Goal: Task Accomplishment & Management: Use online tool/utility

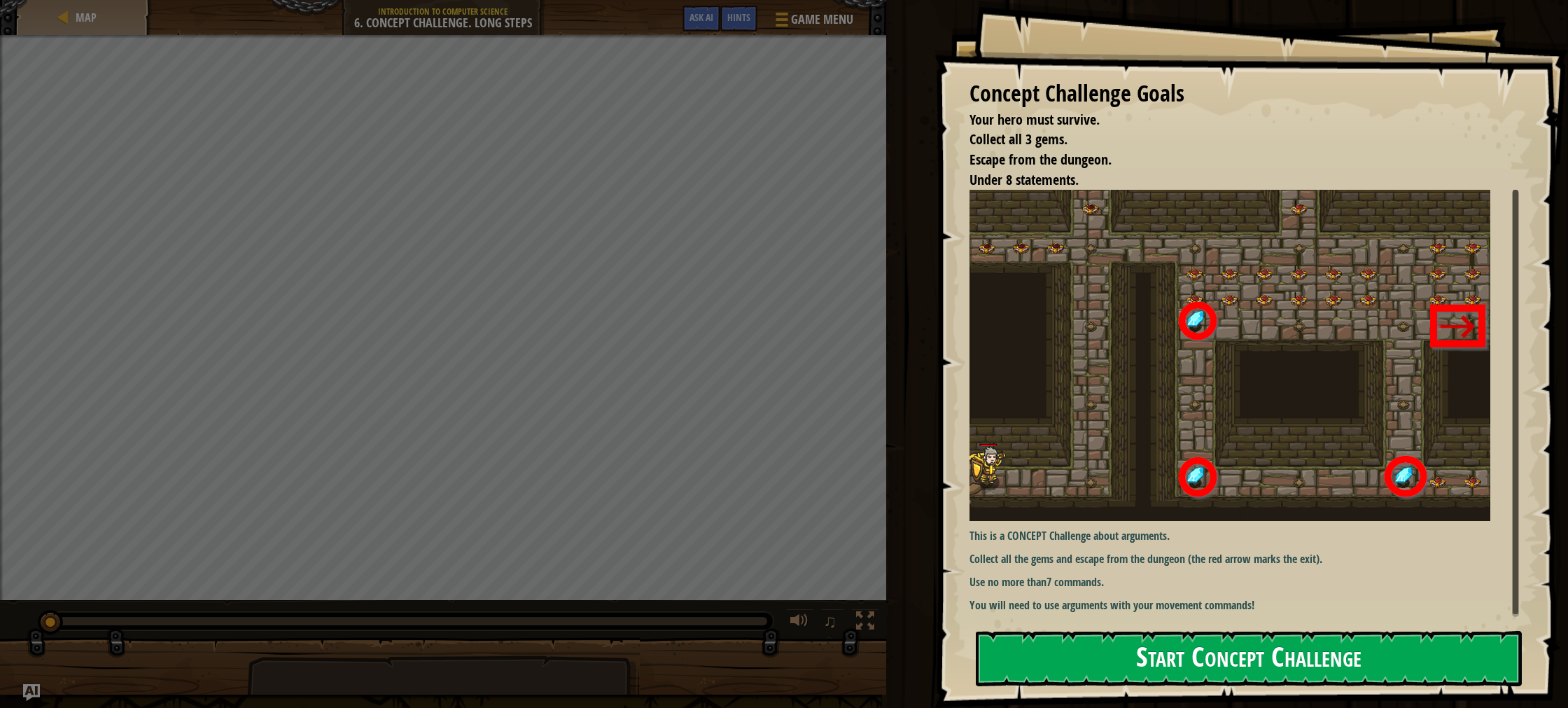
click at [1413, 676] on button "Start Concept Challenge" at bounding box center [1249, 658] width 546 height 55
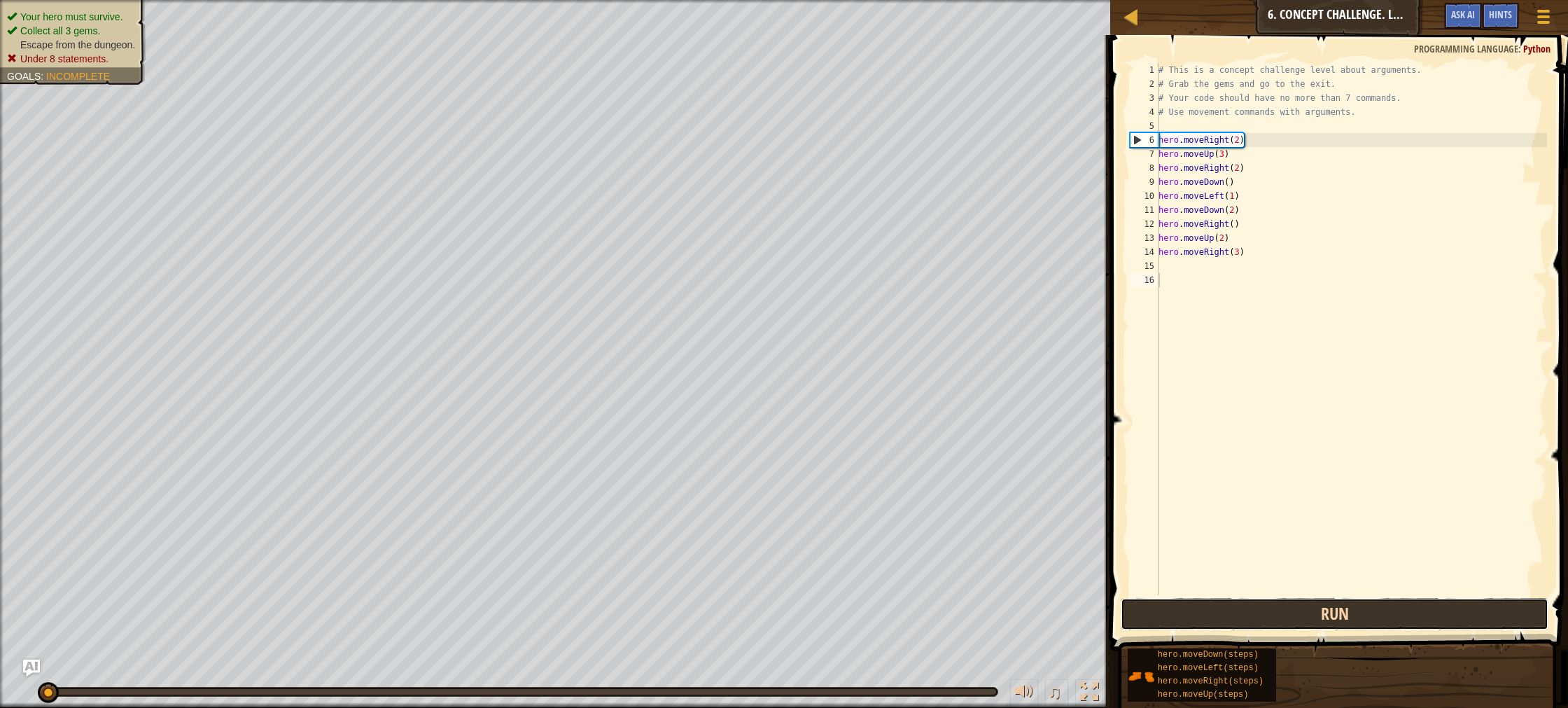
click at [1380, 608] on button "Run" at bounding box center [1335, 614] width 428 height 32
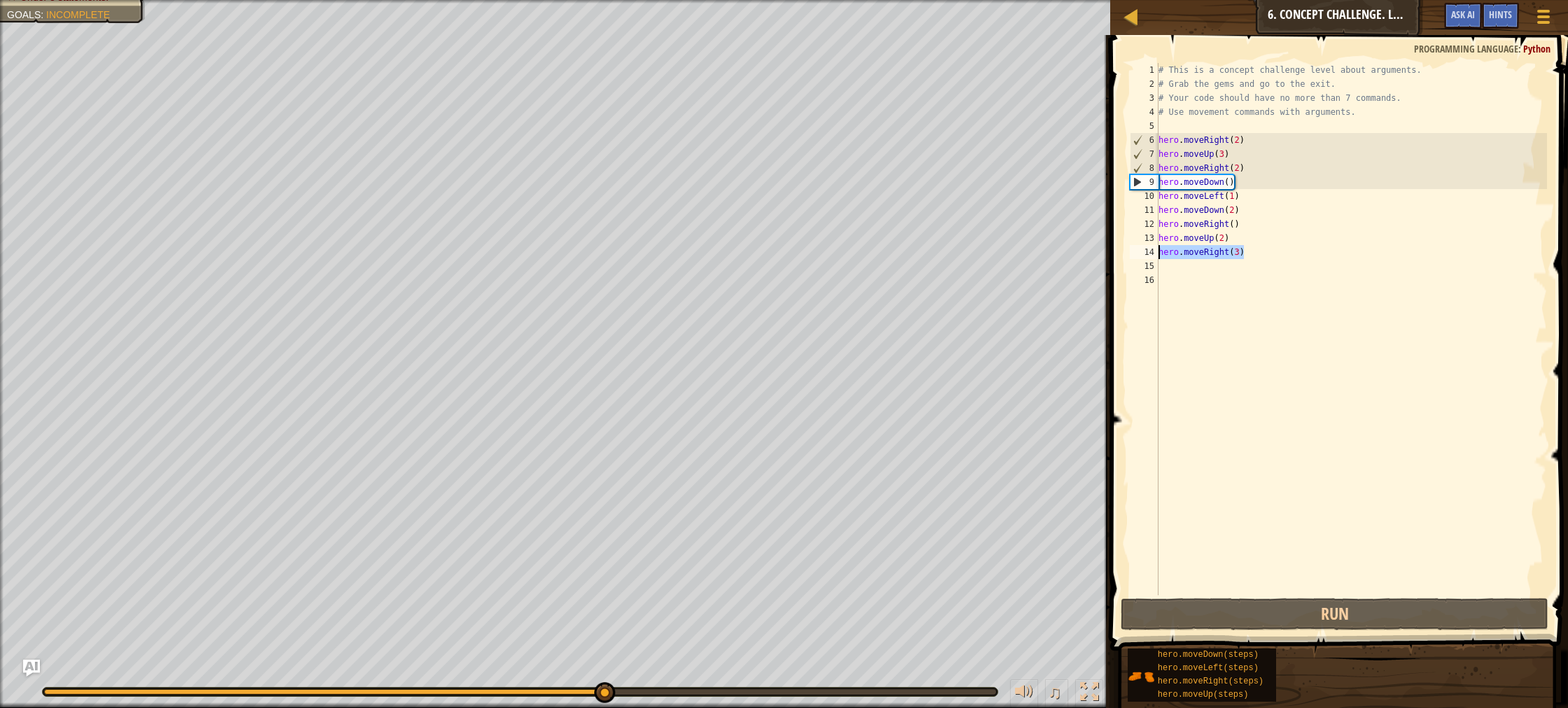
drag, startPoint x: 1242, startPoint y: 253, endPoint x: 1150, endPoint y: 251, distance: 92.0
click at [1152, 251] on div "1 2 3 4 5 6 7 8 9 10 11 12 13 14 15 16 # This is a concept challenge level abou…" at bounding box center [1337, 329] width 420 height 532
type textarea "hero.moveRight(3)"
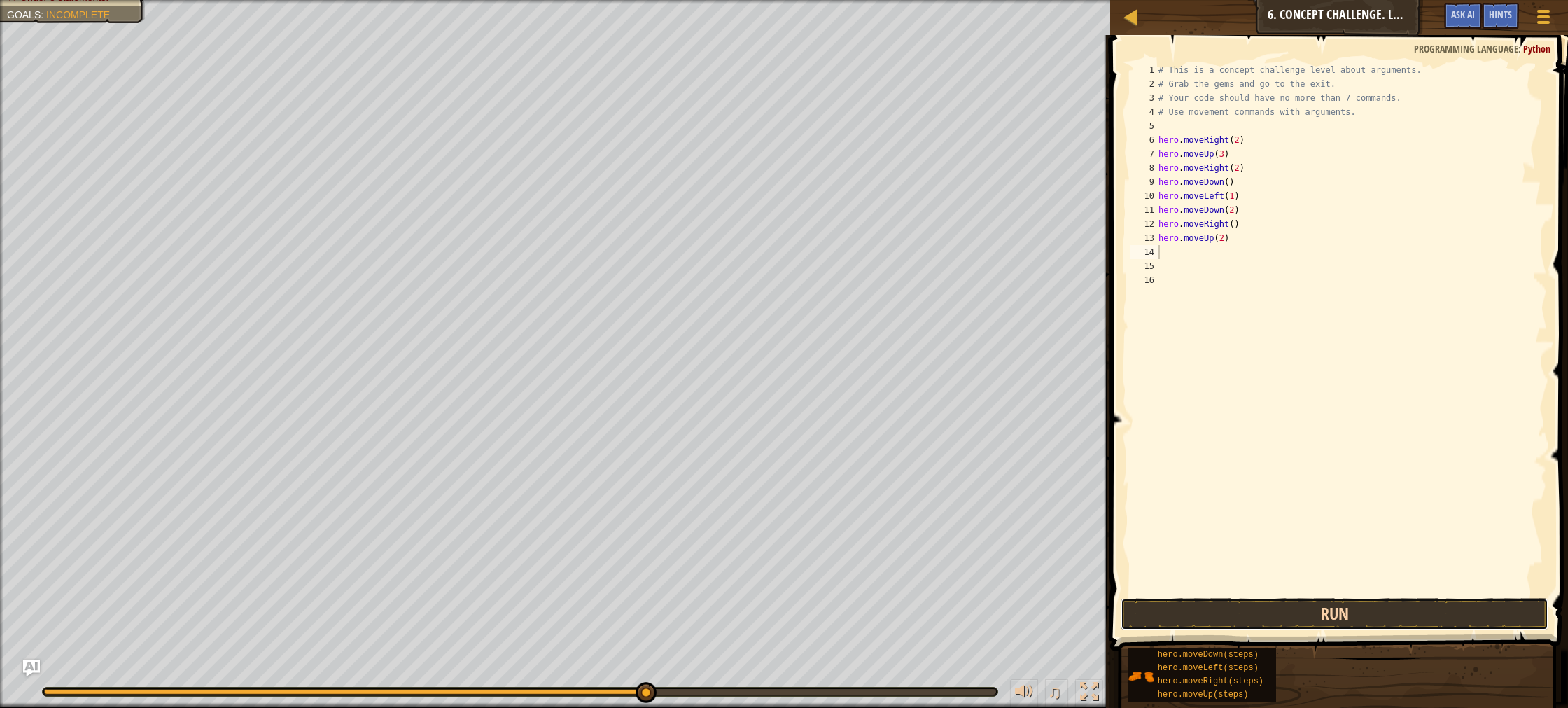
click at [1203, 603] on button "Run" at bounding box center [1335, 614] width 428 height 32
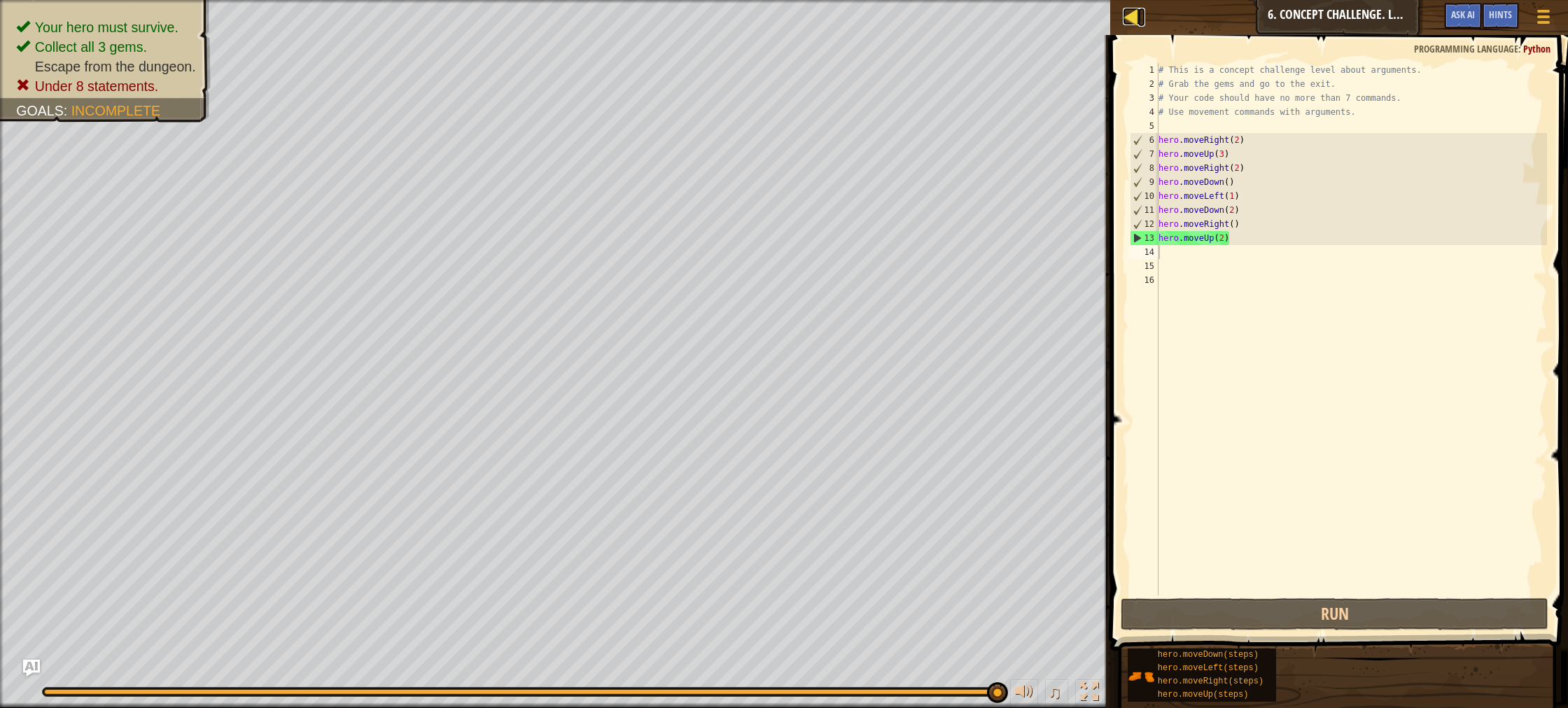
click at [1143, 14] on link "Map" at bounding box center [1142, 17] width 7 height 19
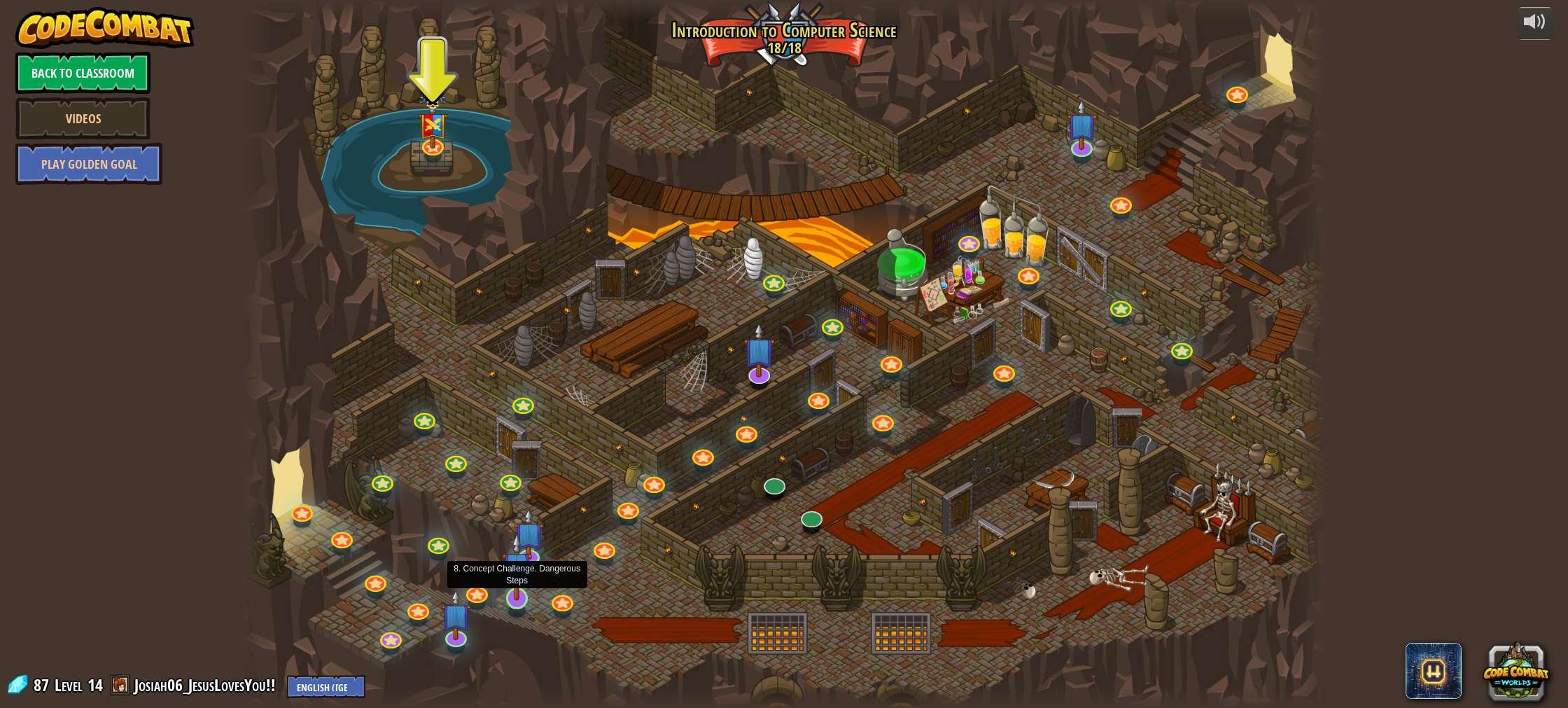
click at [526, 580] on img at bounding box center [516, 566] width 30 height 68
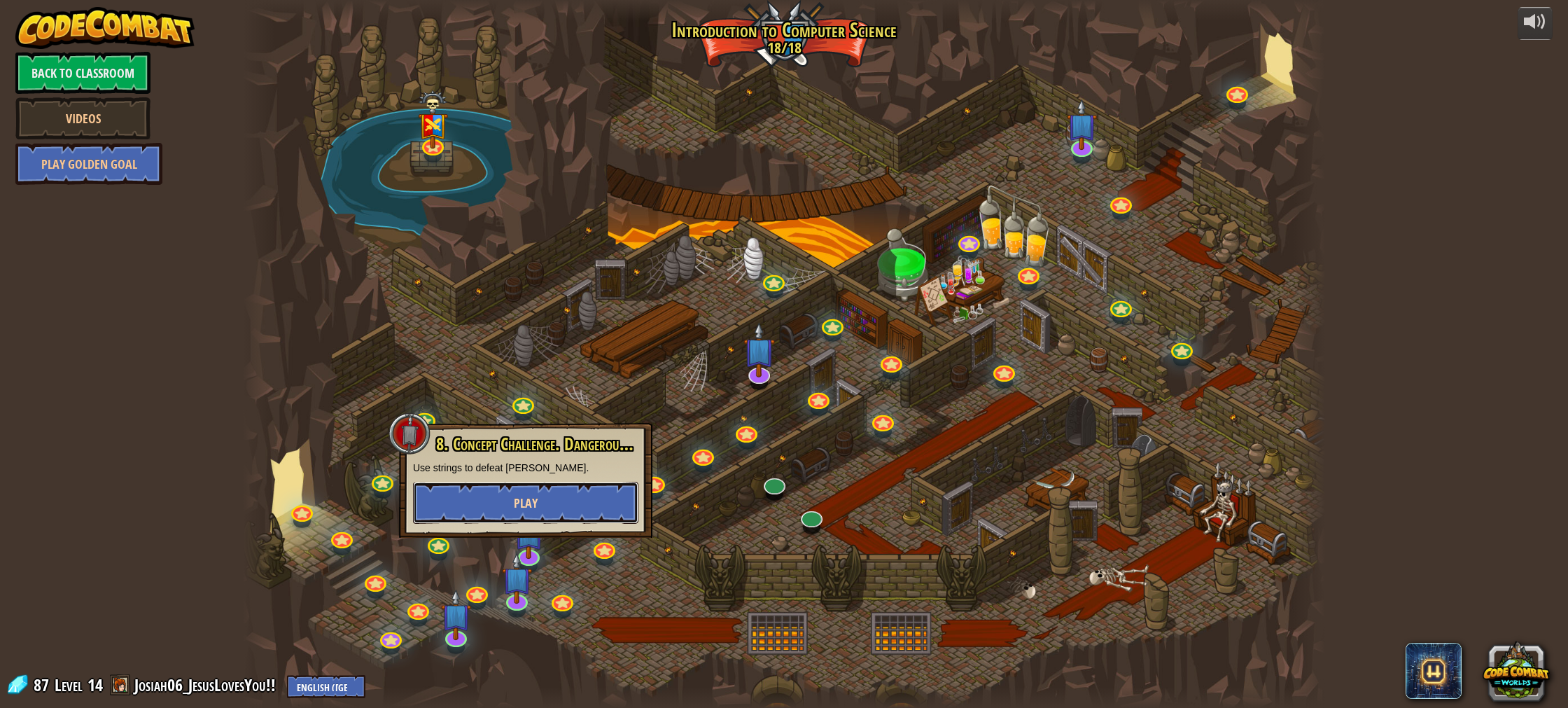
click at [533, 514] on button "Play" at bounding box center [526, 503] width 225 height 42
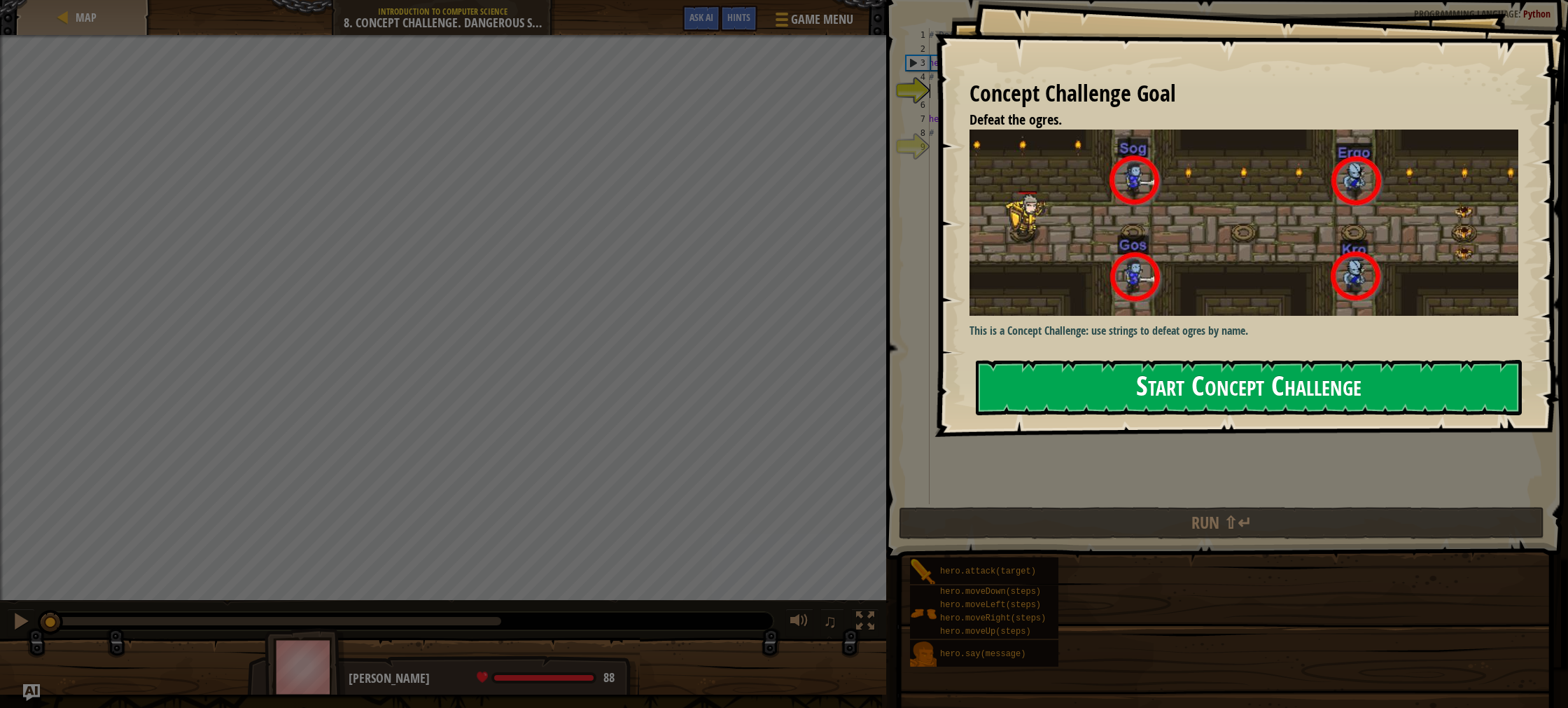
drag, startPoint x: 1043, startPoint y: 319, endPoint x: 1039, endPoint y: 330, distance: 11.7
click at [1042, 360] on button "Start Concept Challenge" at bounding box center [1249, 387] width 546 height 55
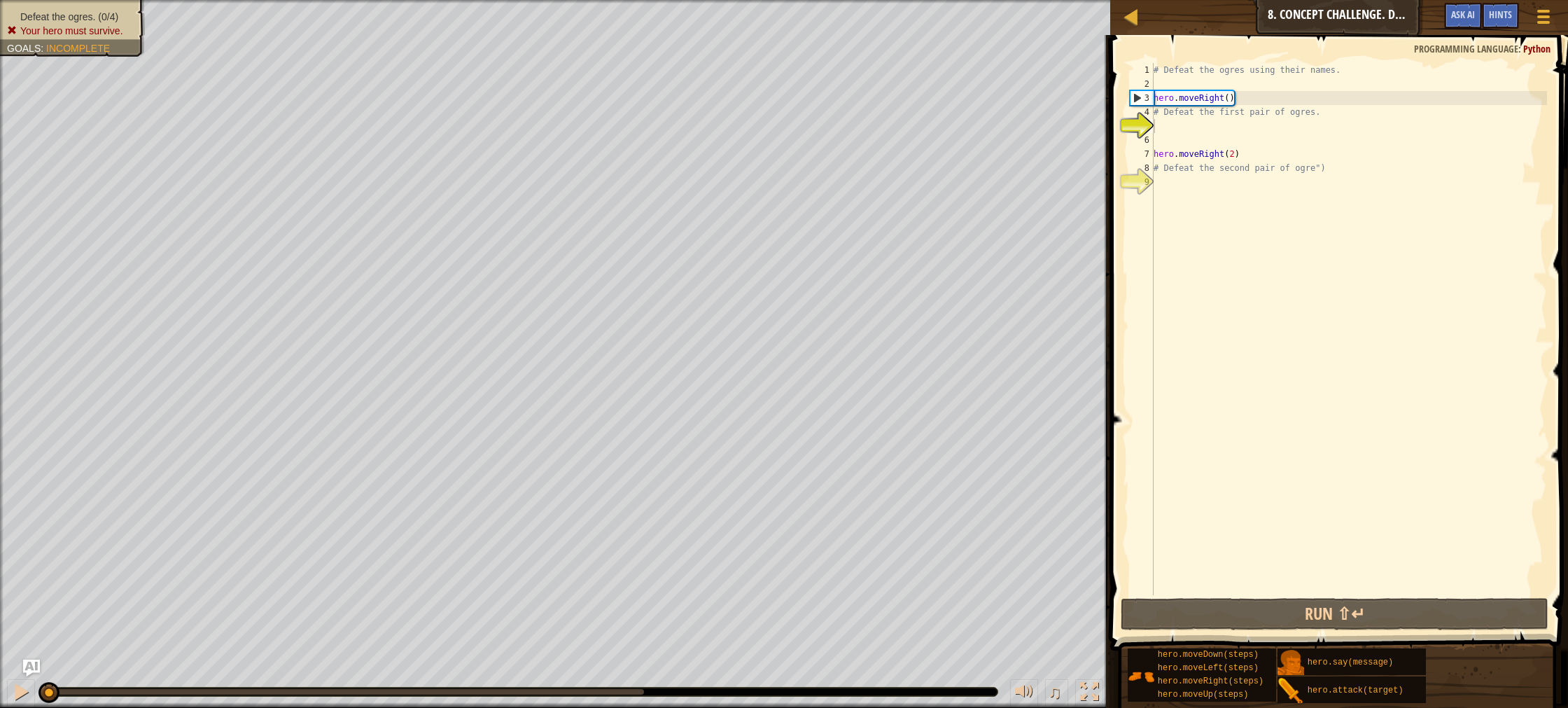
click at [1282, 648] on div "hero.moveDown(steps) hero.moveLeft(steps) hero.moveRight(steps) hero.moveUp(ste…" at bounding box center [1343, 676] width 431 height 56
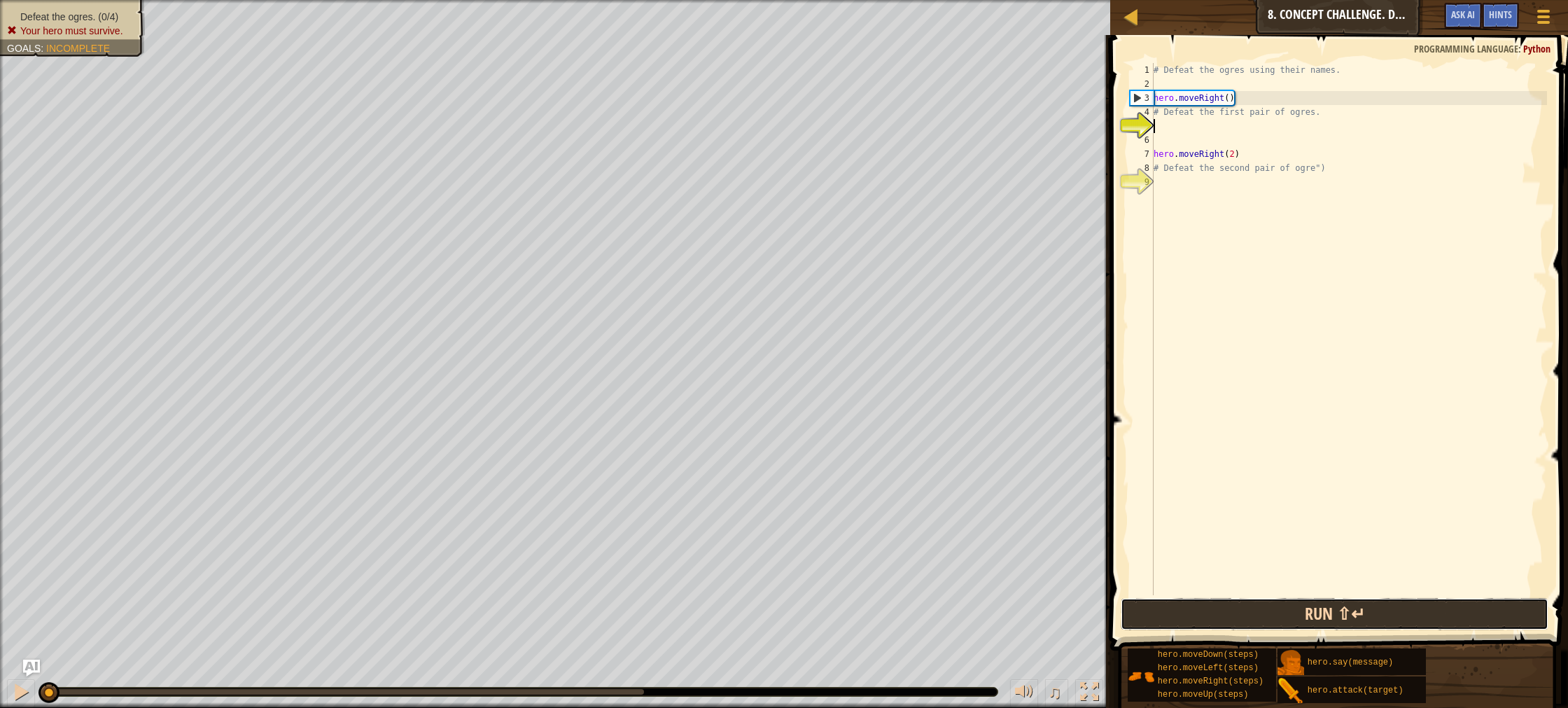
click at [1281, 611] on button "Run ⇧↵" at bounding box center [1335, 614] width 428 height 32
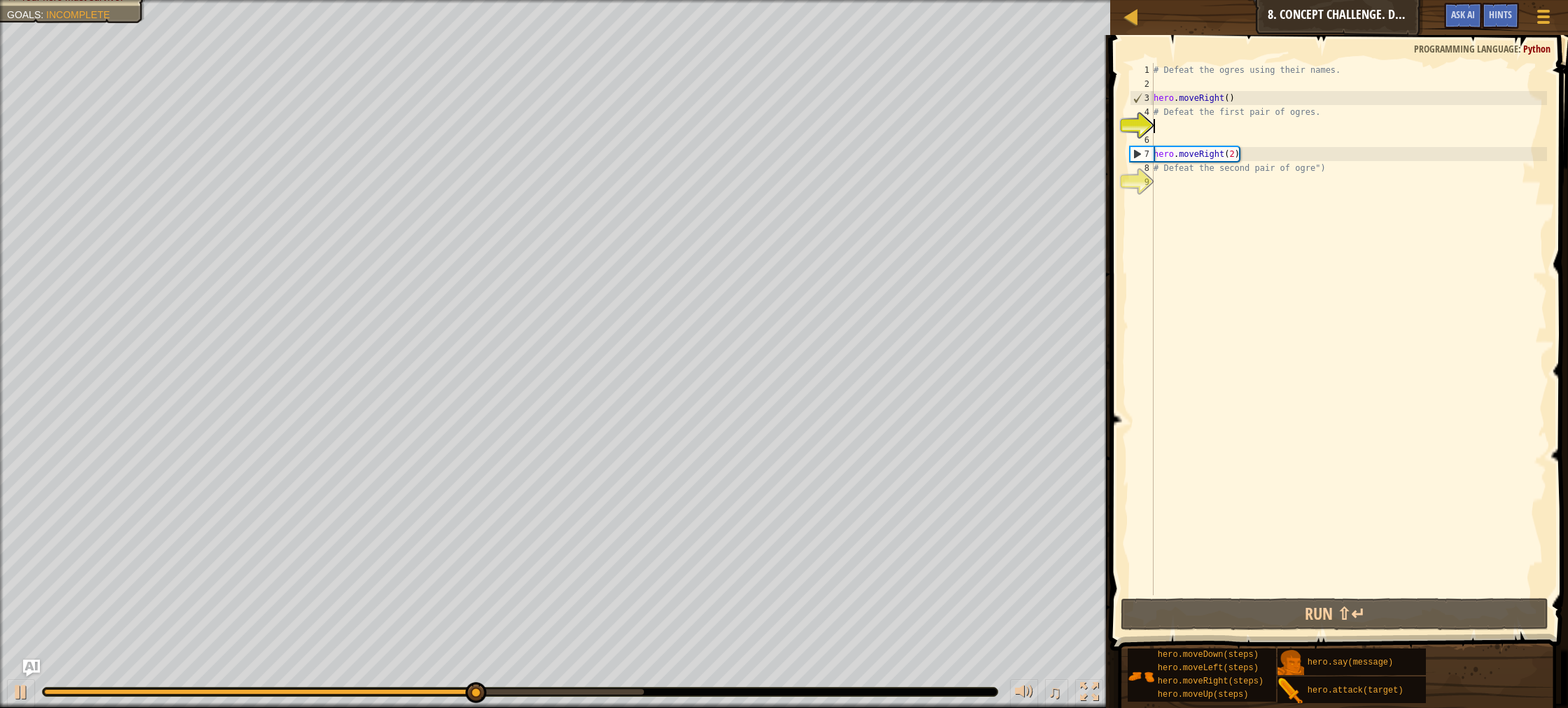
scroll to position [6, 0]
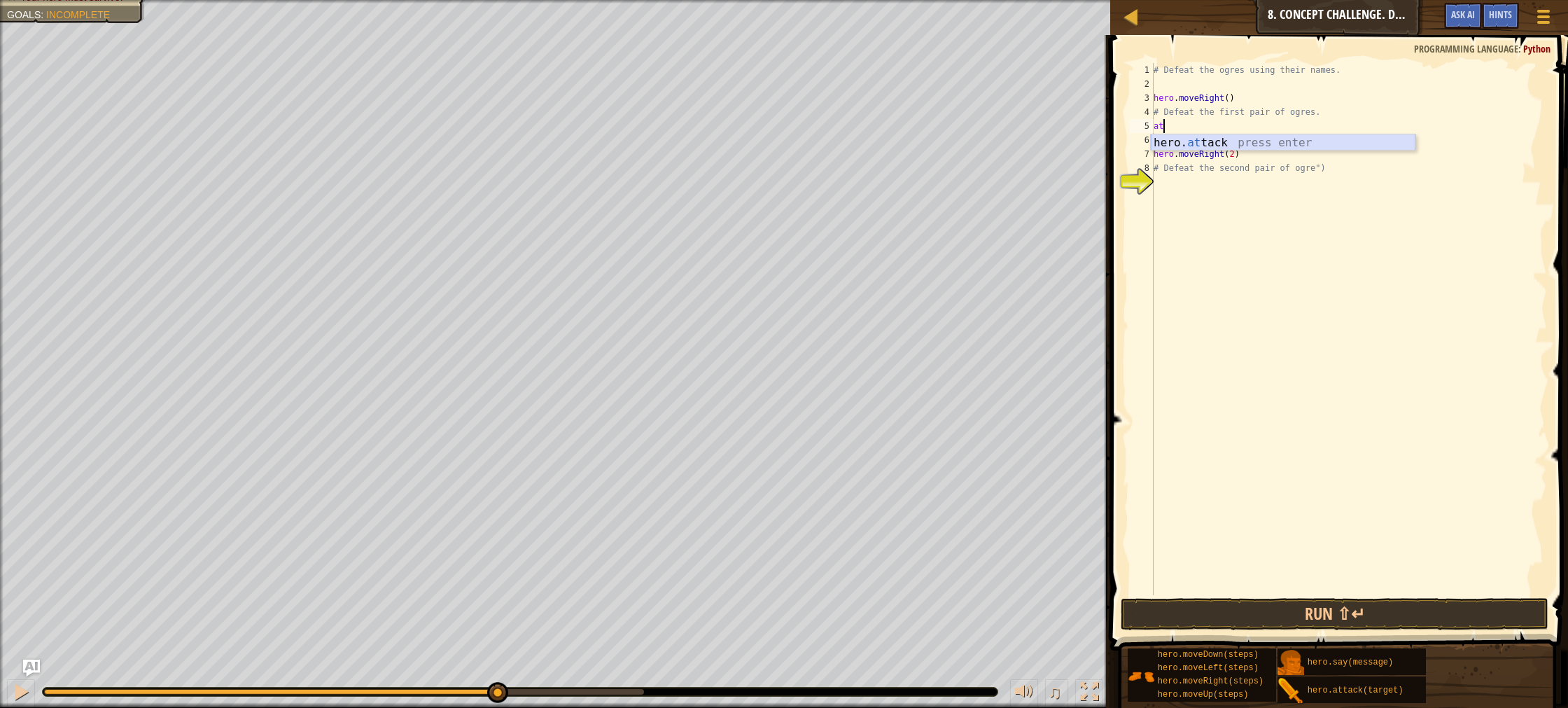
click at [1232, 141] on div "hero. at tack press enter" at bounding box center [1283, 159] width 265 height 50
type textarea "hero.attack("Sog")"
click at [1165, 139] on div "# Defeat the ogres using their names. hero . moveRight ( ) # Defeat the first p…" at bounding box center [1349, 343] width 396 height 560
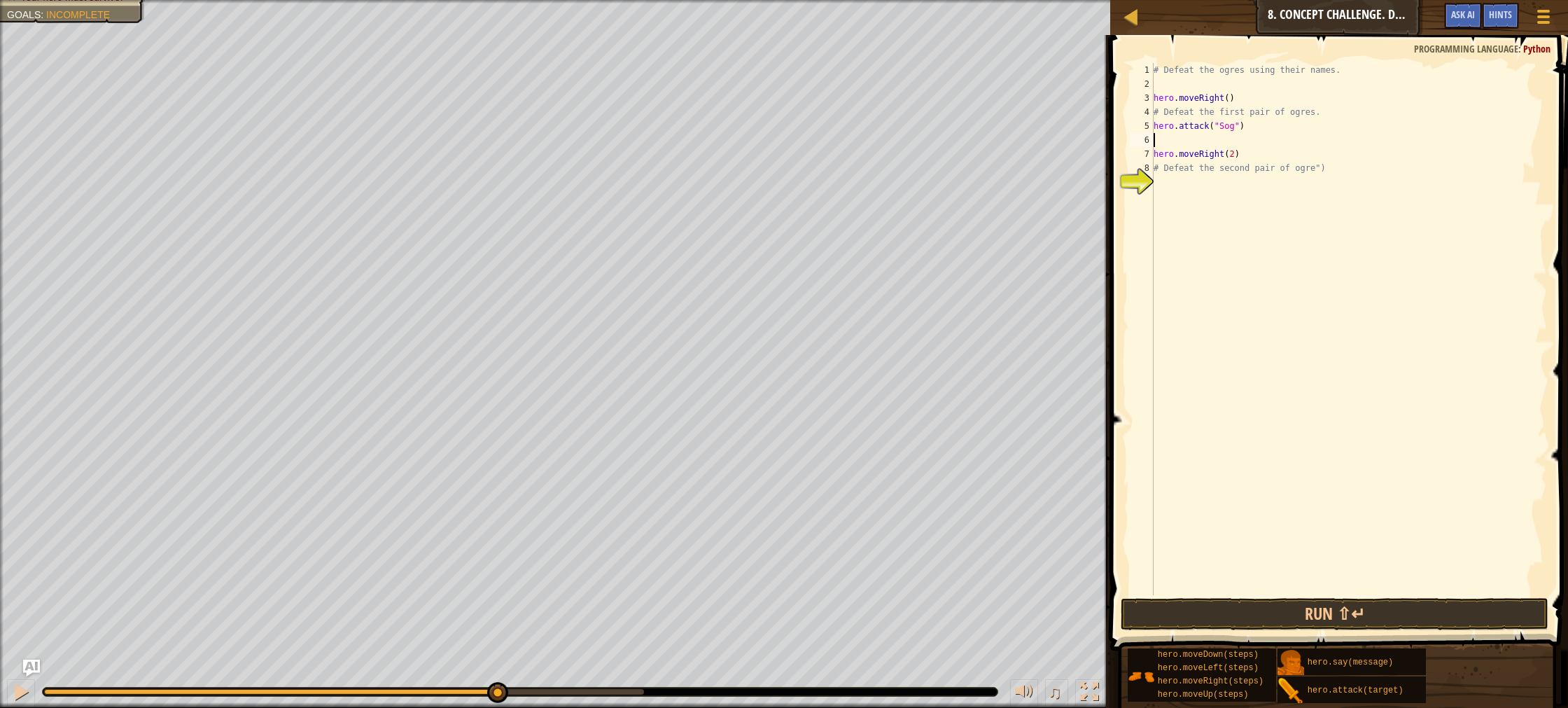
scroll to position [6, 0]
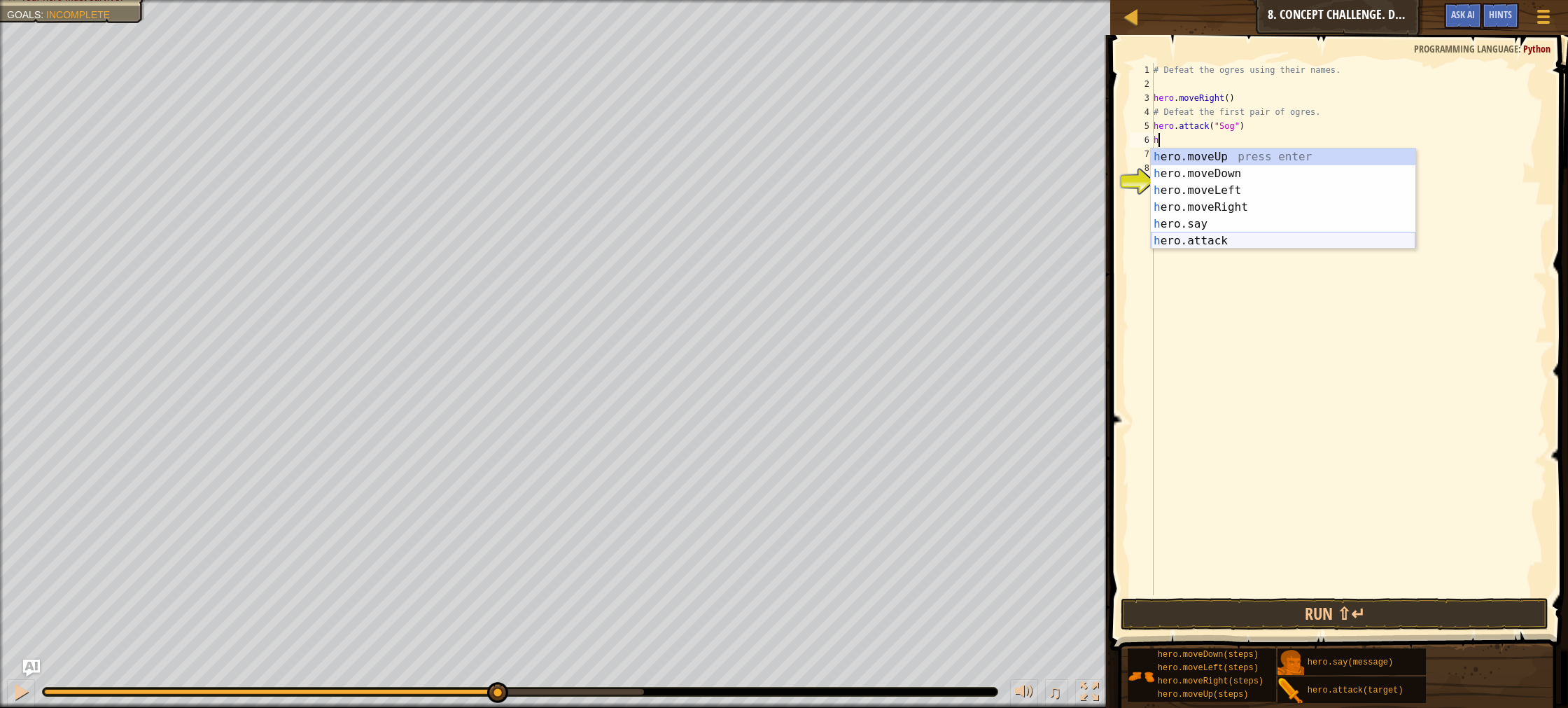
click at [1214, 236] on div "h ero.moveUp press enter h ero.moveDown press enter h ero.moveLeft press enter …" at bounding box center [1283, 215] width 265 height 134
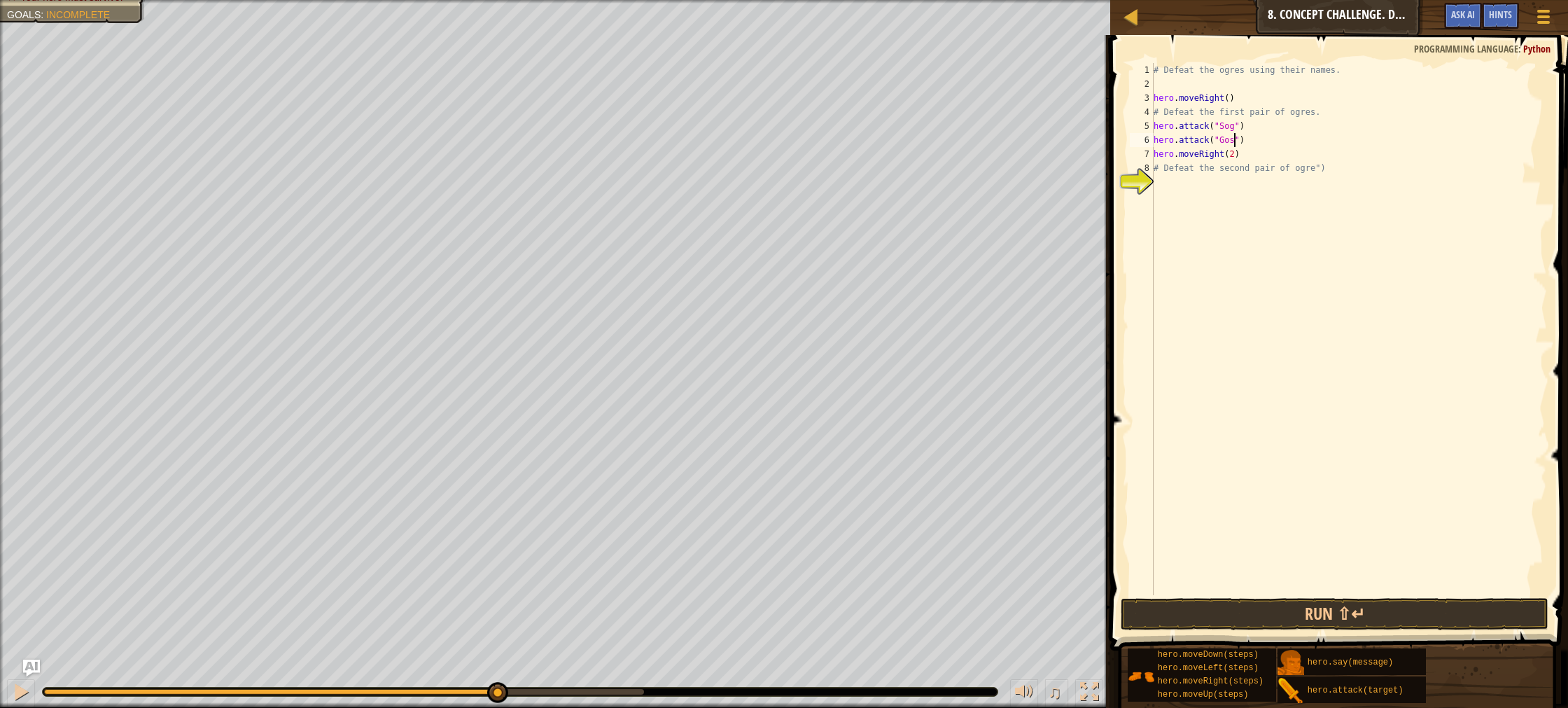
scroll to position [6, 6]
click at [1332, 612] on button "Run ⇧↵" at bounding box center [1335, 614] width 428 height 32
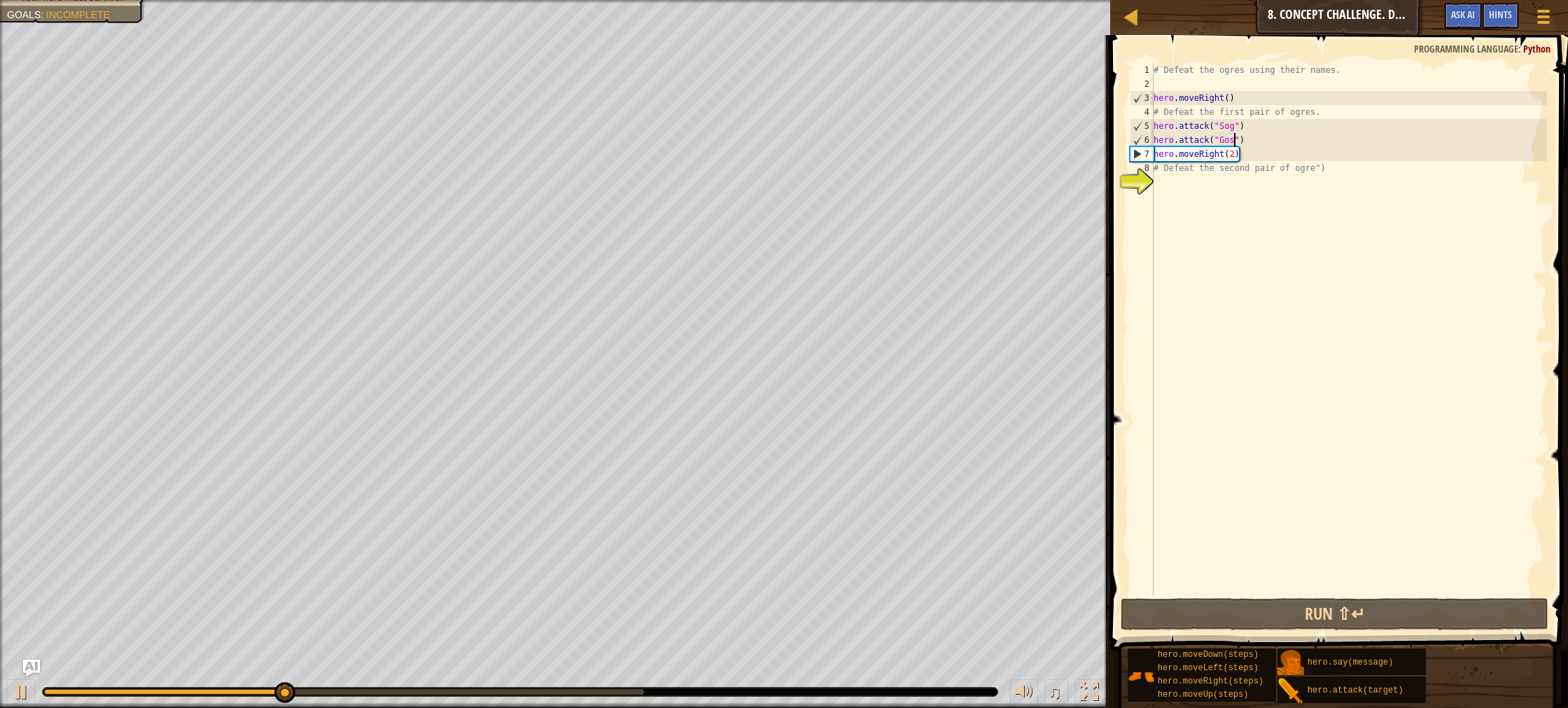
click at [1245, 143] on div "# Defeat the ogres using their names. hero . moveRight ( ) # Defeat the first p…" at bounding box center [1349, 343] width 396 height 560
click at [1246, 125] on div "# Defeat the ogres using their names. hero . moveRight ( ) # Defeat the first p…" at bounding box center [1349, 343] width 396 height 560
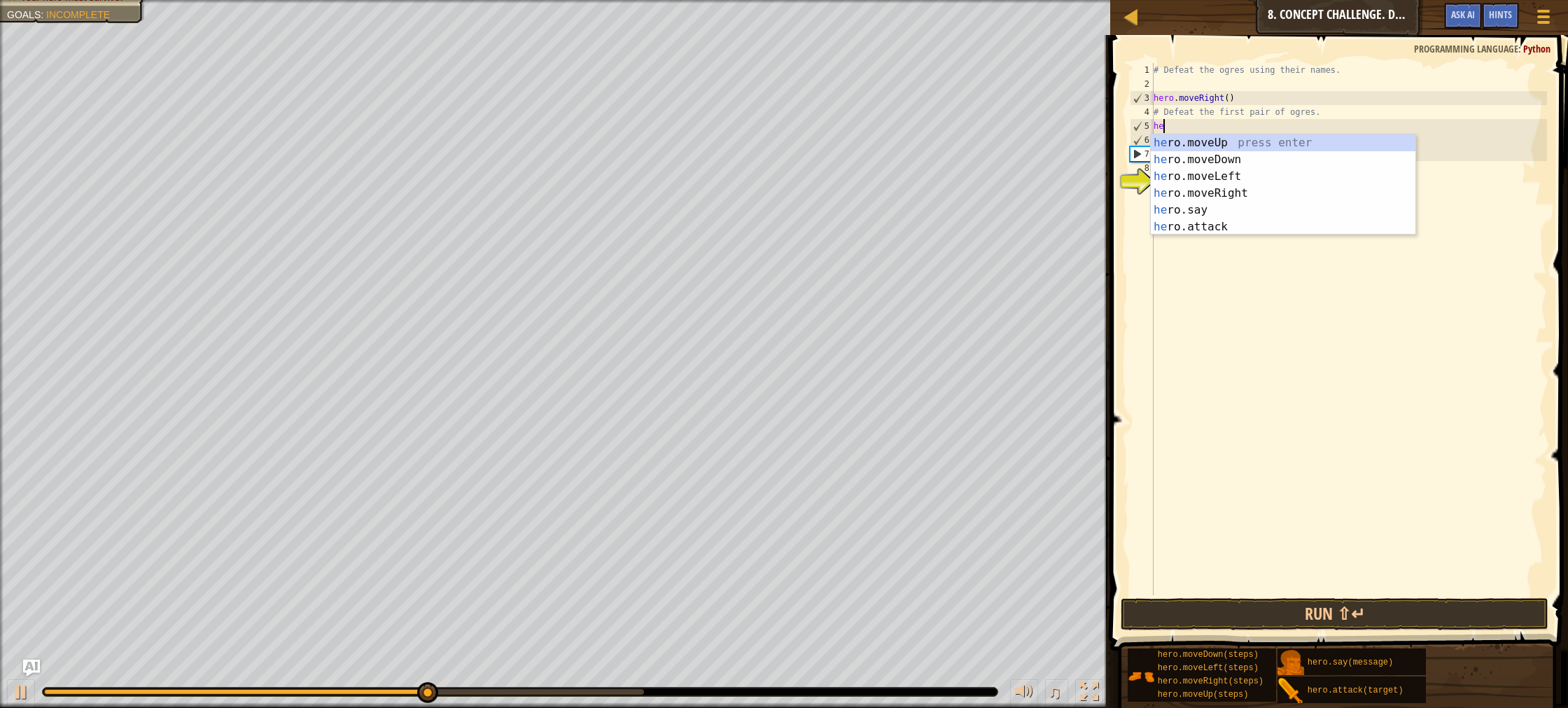
scroll to position [6, 0]
type textarea "h"
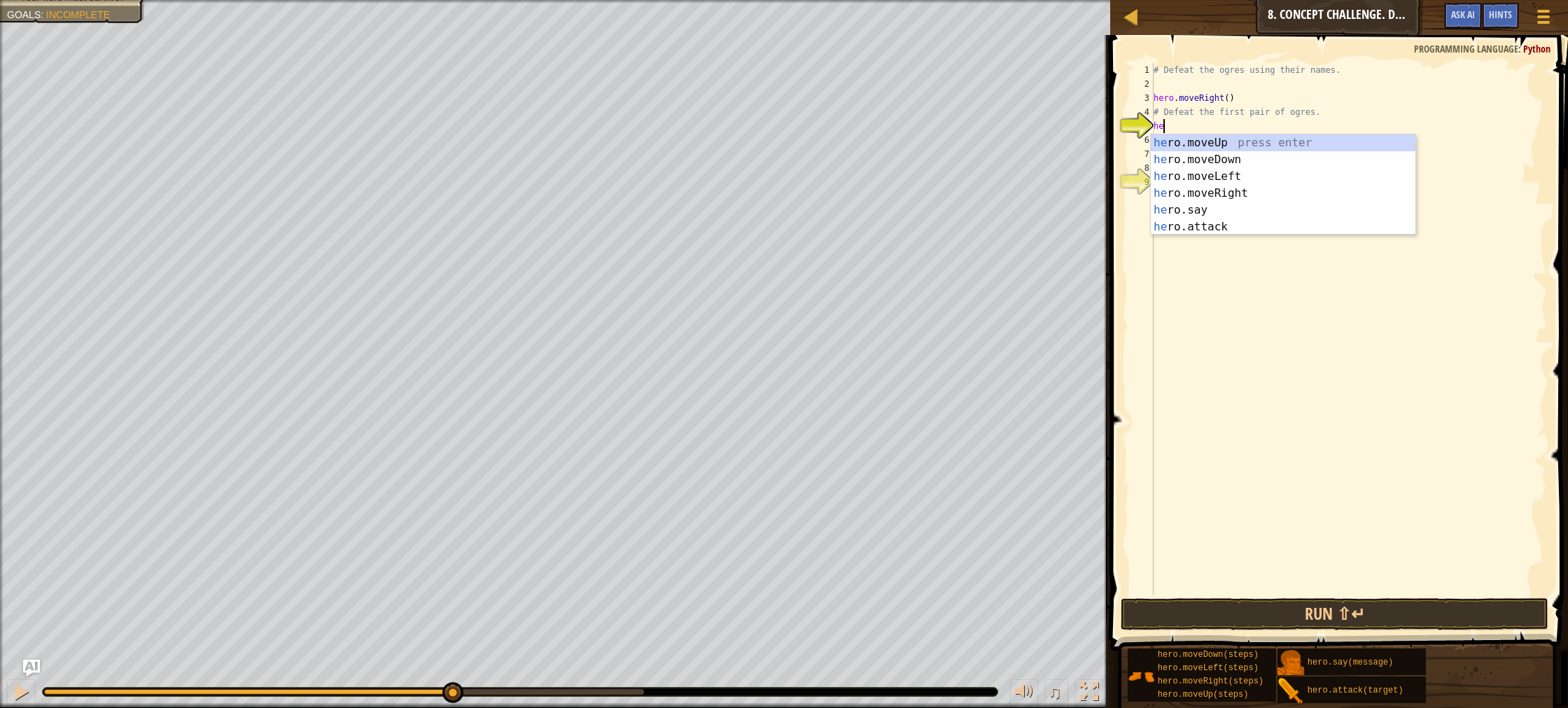
scroll to position [6, 1]
click at [1278, 222] on div "hero .moveUp press enter hero .moveDown press enter hero .moveLeft press enter …" at bounding box center [1283, 201] width 265 height 134
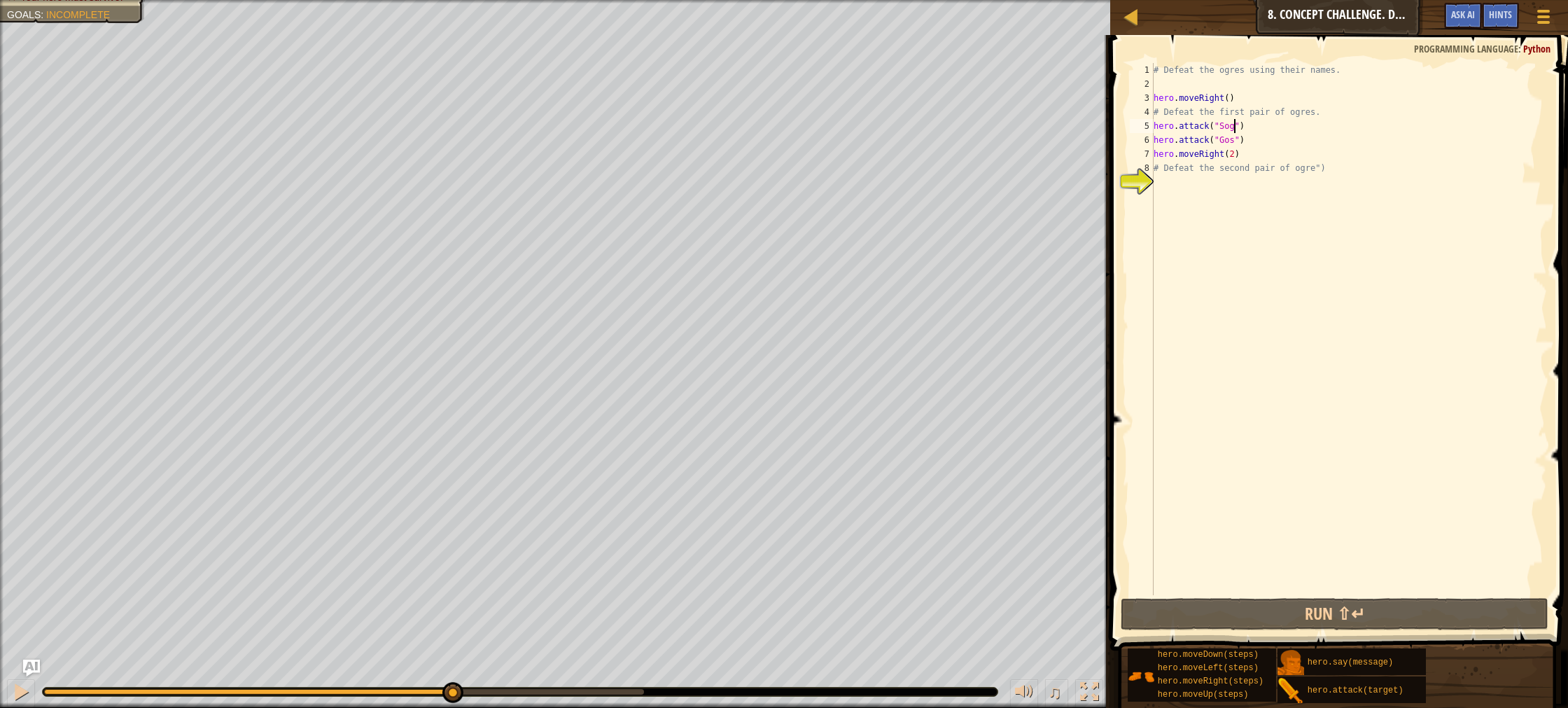
scroll to position [6, 6]
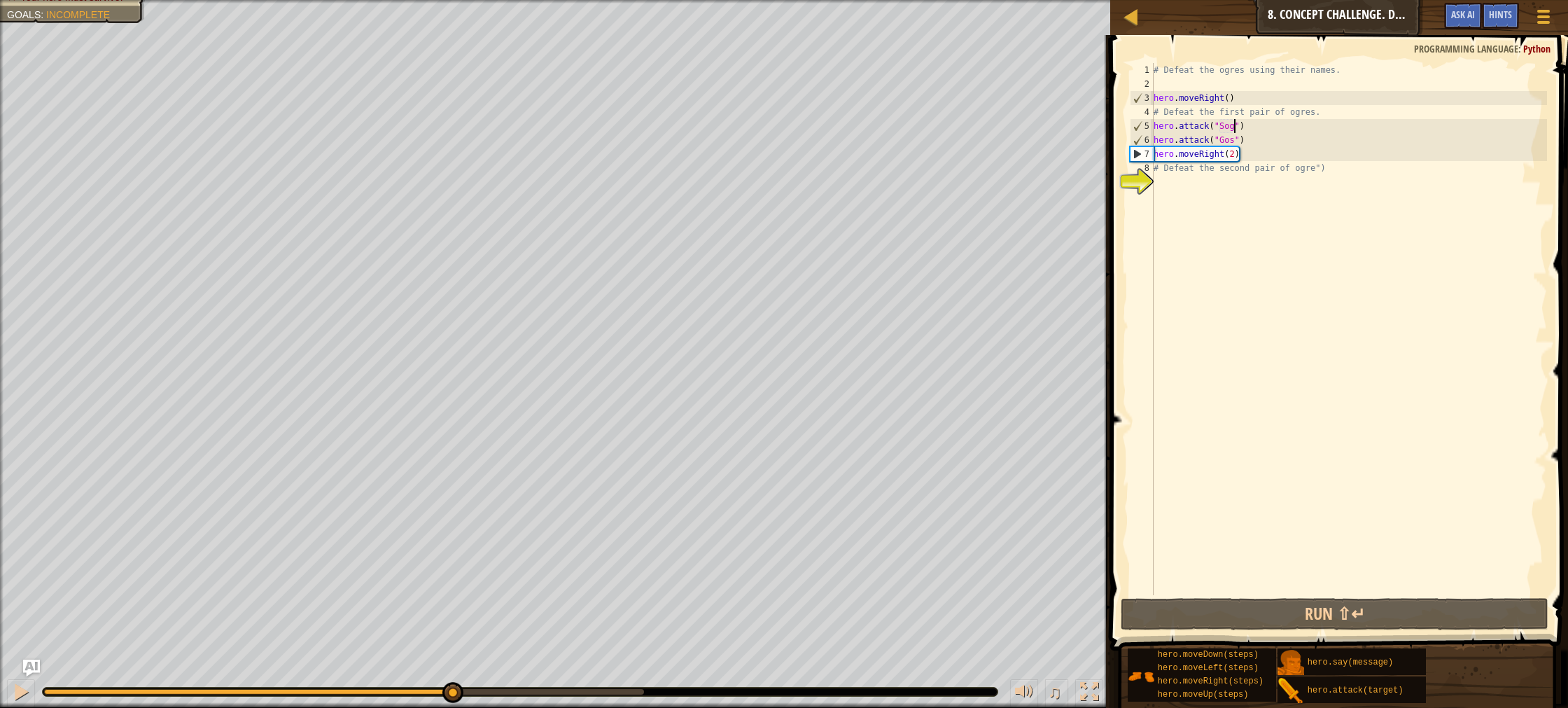
click at [1250, 127] on div "# Defeat the ogres using their names. hero . moveRight ( ) # Defeat the first p…" at bounding box center [1349, 343] width 396 height 560
click at [1247, 145] on div "# Defeat the ogres using their names. hero . moveRight ( ) # Defeat the first p…" at bounding box center [1349, 343] width 396 height 560
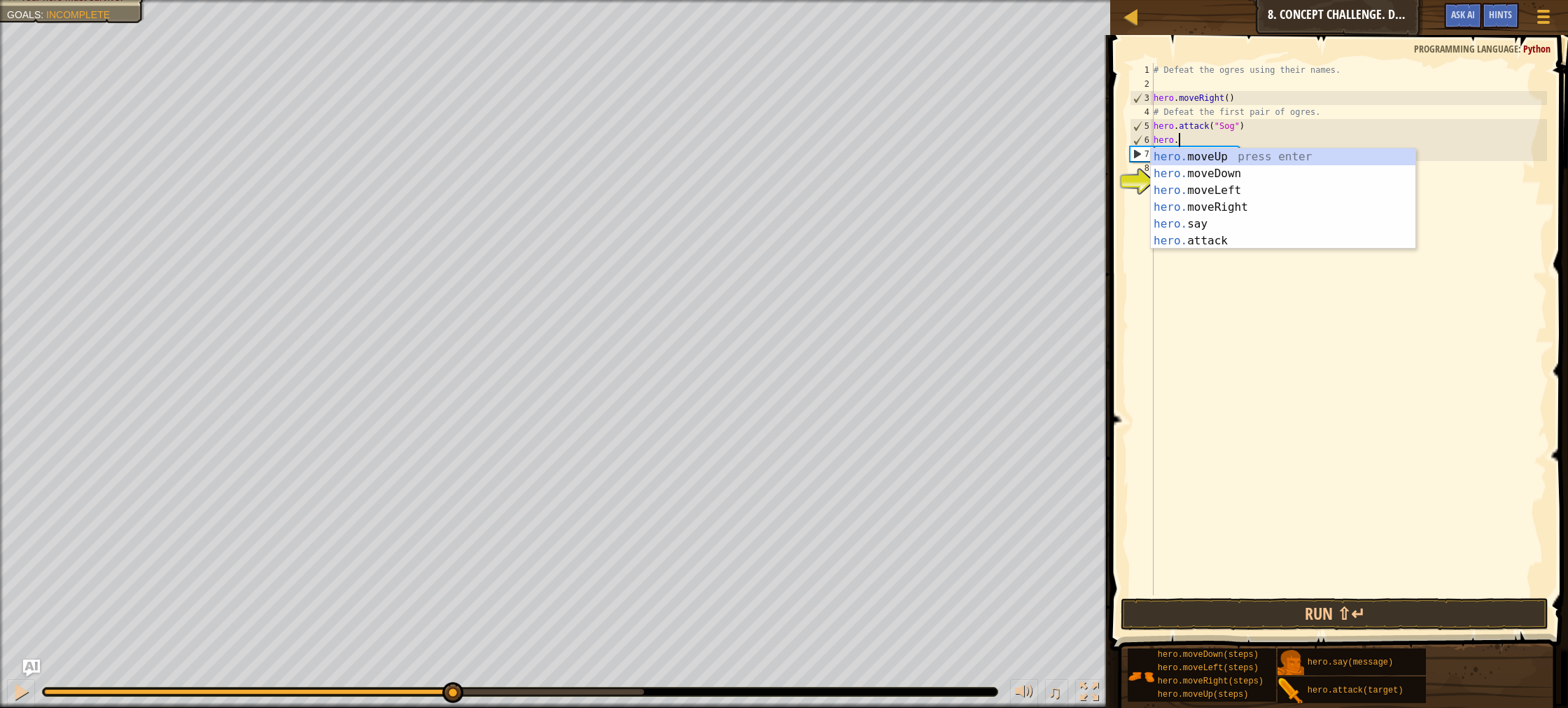
scroll to position [6, 1]
type textarea "h"
type textarea "hero.attack("Sog")"
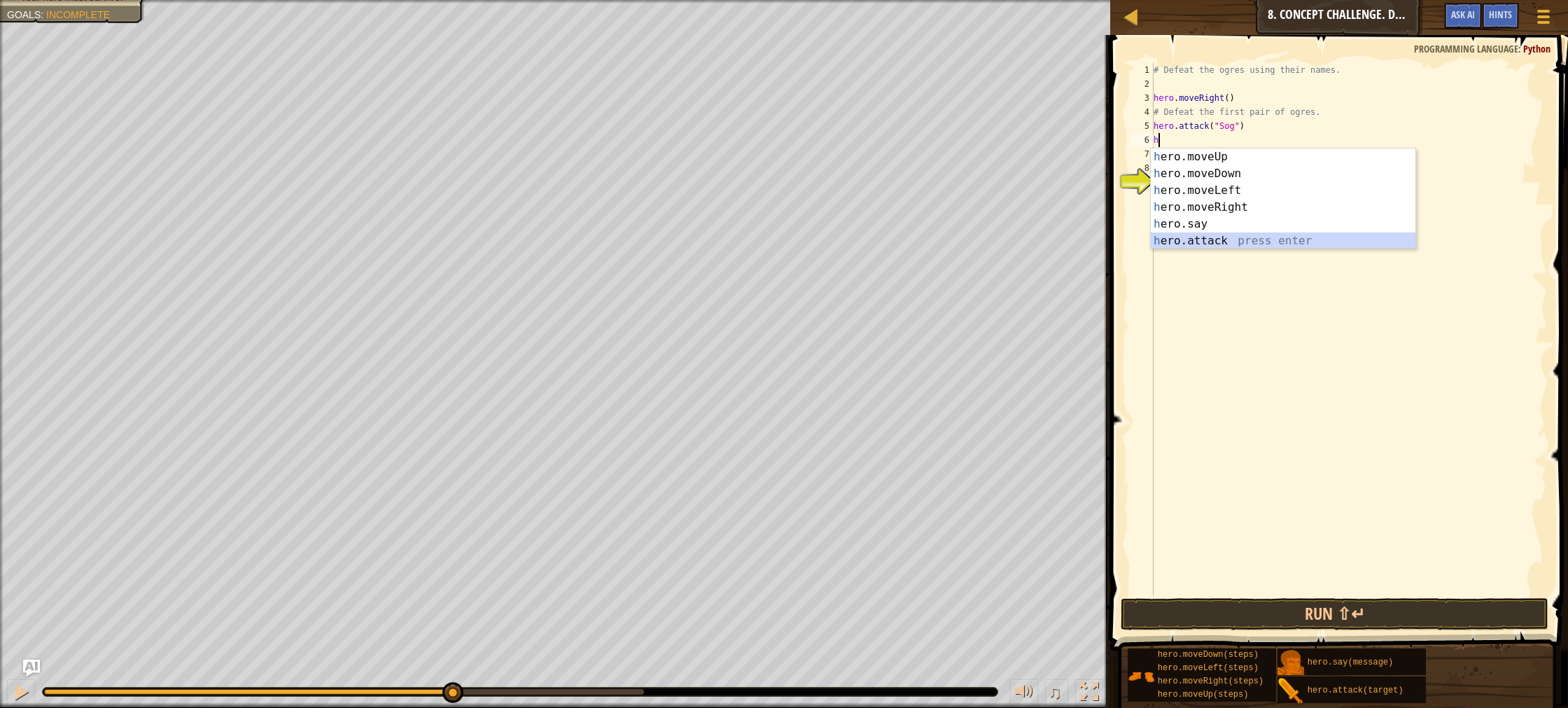
drag, startPoint x: 1233, startPoint y: 241, endPoint x: 1222, endPoint y: 214, distance: 29.2
click at [1233, 238] on div "h ero.moveUp press enter h ero.moveDown press enter h ero.moveLeft press enter …" at bounding box center [1283, 215] width 265 height 134
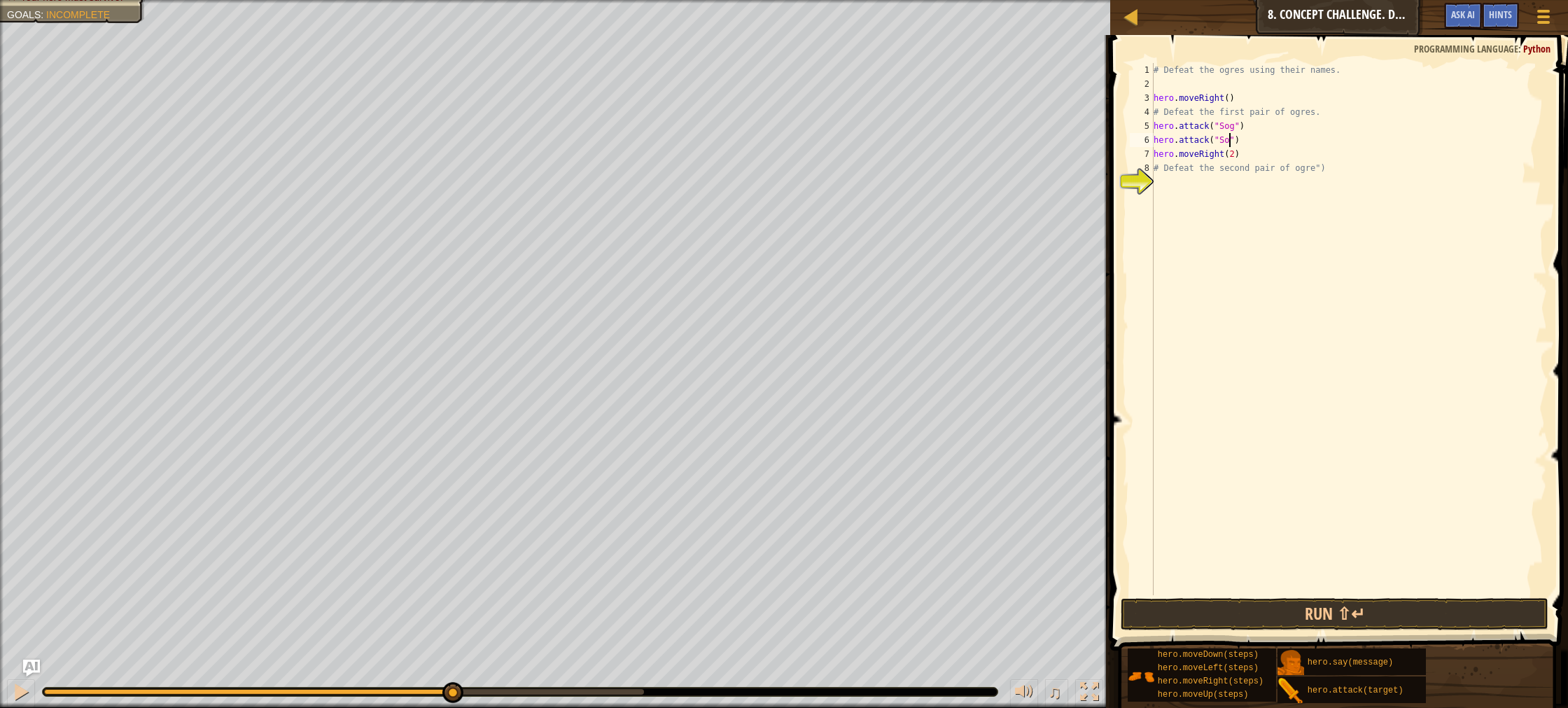
type textarea "hero.attack("Sog")"
drag, startPoint x: 1246, startPoint y: 143, endPoint x: 1280, endPoint y: 196, distance: 63.0
click at [1245, 144] on div "# Defeat the ogres using their names. hero . moveRight ( ) # Defeat the first p…" at bounding box center [1349, 343] width 396 height 560
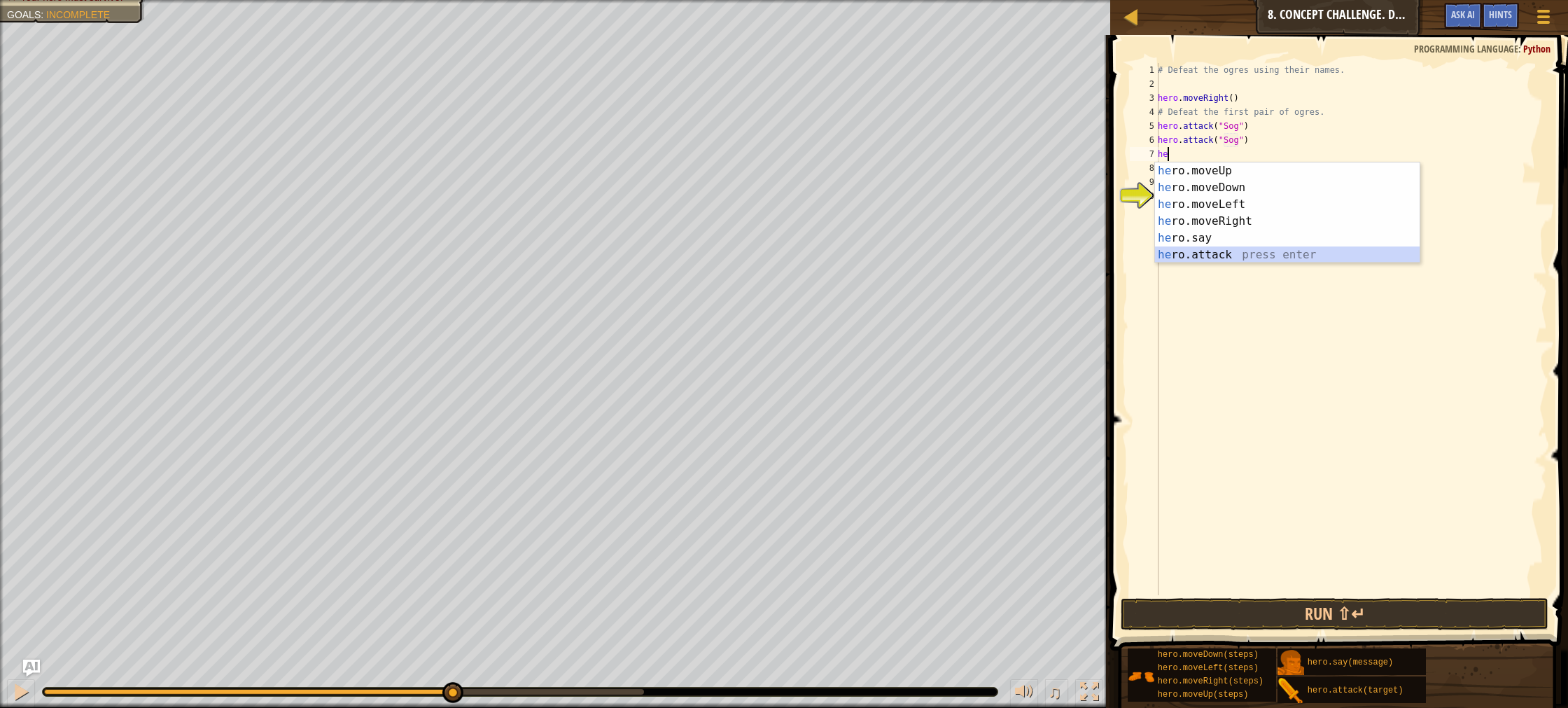
click at [1247, 259] on div "he ro.moveUp press enter he ro.moveDown press enter he ro.moveLeft press enter …" at bounding box center [1288, 229] width 265 height 134
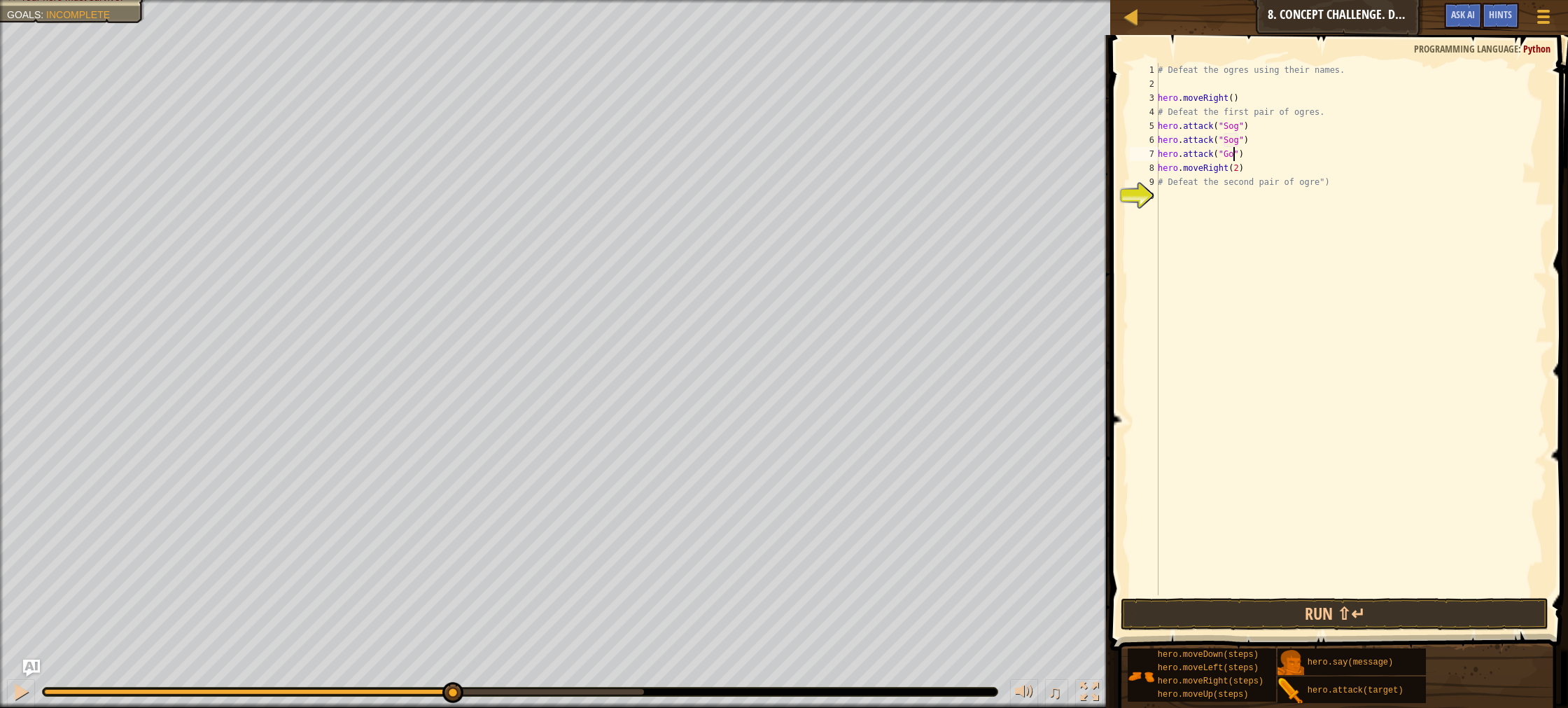
type textarea "hero.attack("Gos")"
click at [1252, 148] on div "# Defeat the ogres using their names. hero . moveRight ( ) # Defeat the first p…" at bounding box center [1351, 343] width 392 height 560
type textarea "g"
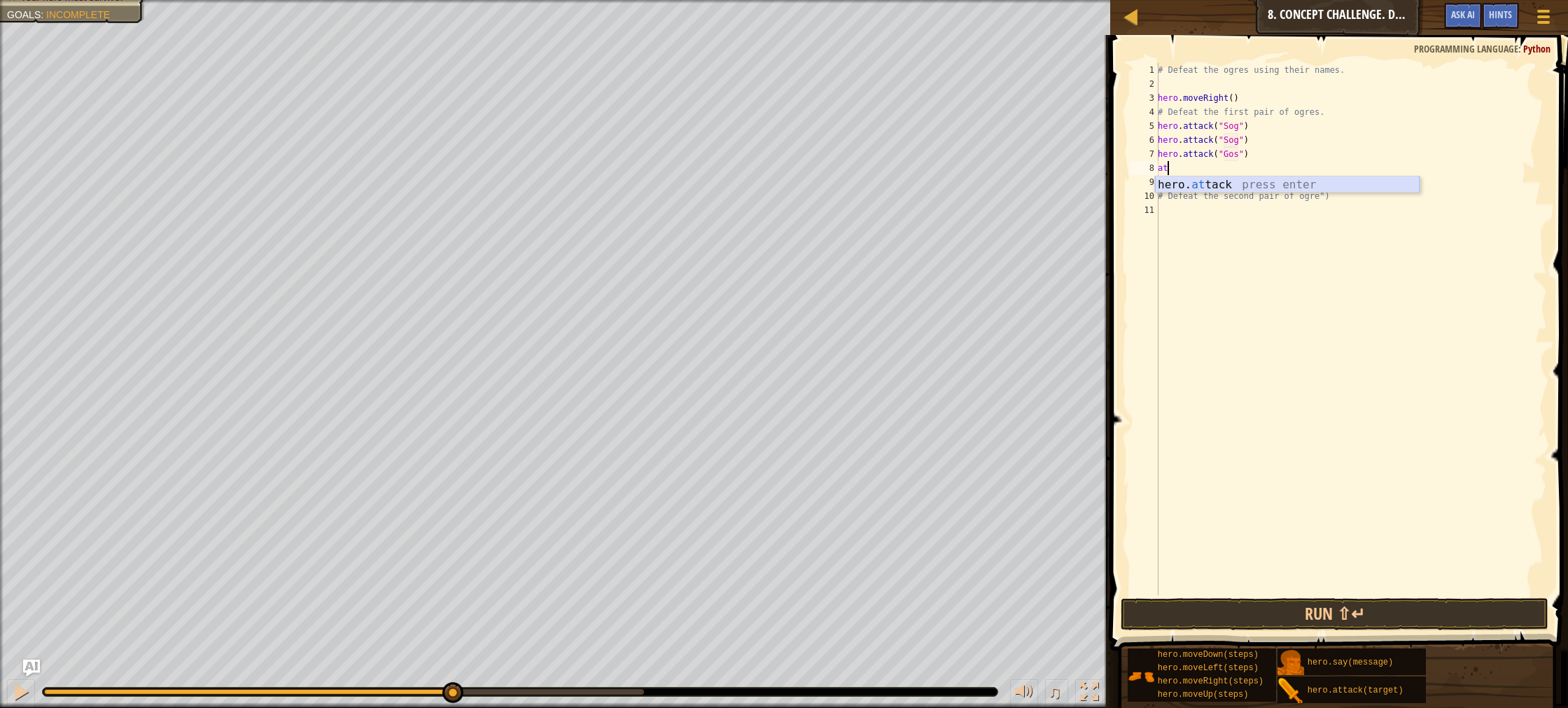
click at [1210, 182] on div "hero. at tack press enter" at bounding box center [1288, 202] width 265 height 50
type textarea "hero.attack("Gos")"
click at [1459, 620] on button "Run ⇧↵" at bounding box center [1335, 614] width 428 height 32
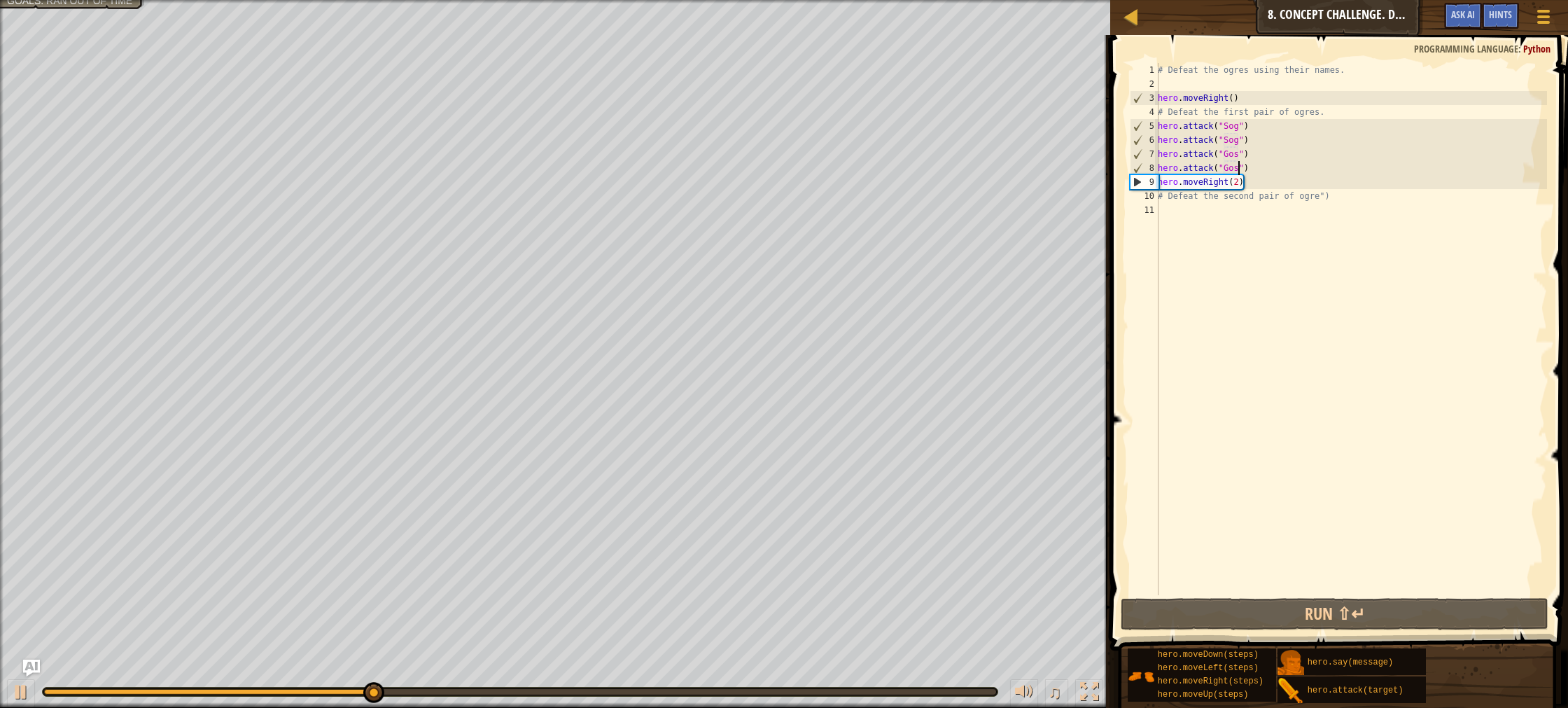
click at [1171, 212] on div "# Defeat the ogres using their names. hero . moveRight ( ) # Defeat the first p…" at bounding box center [1351, 343] width 392 height 560
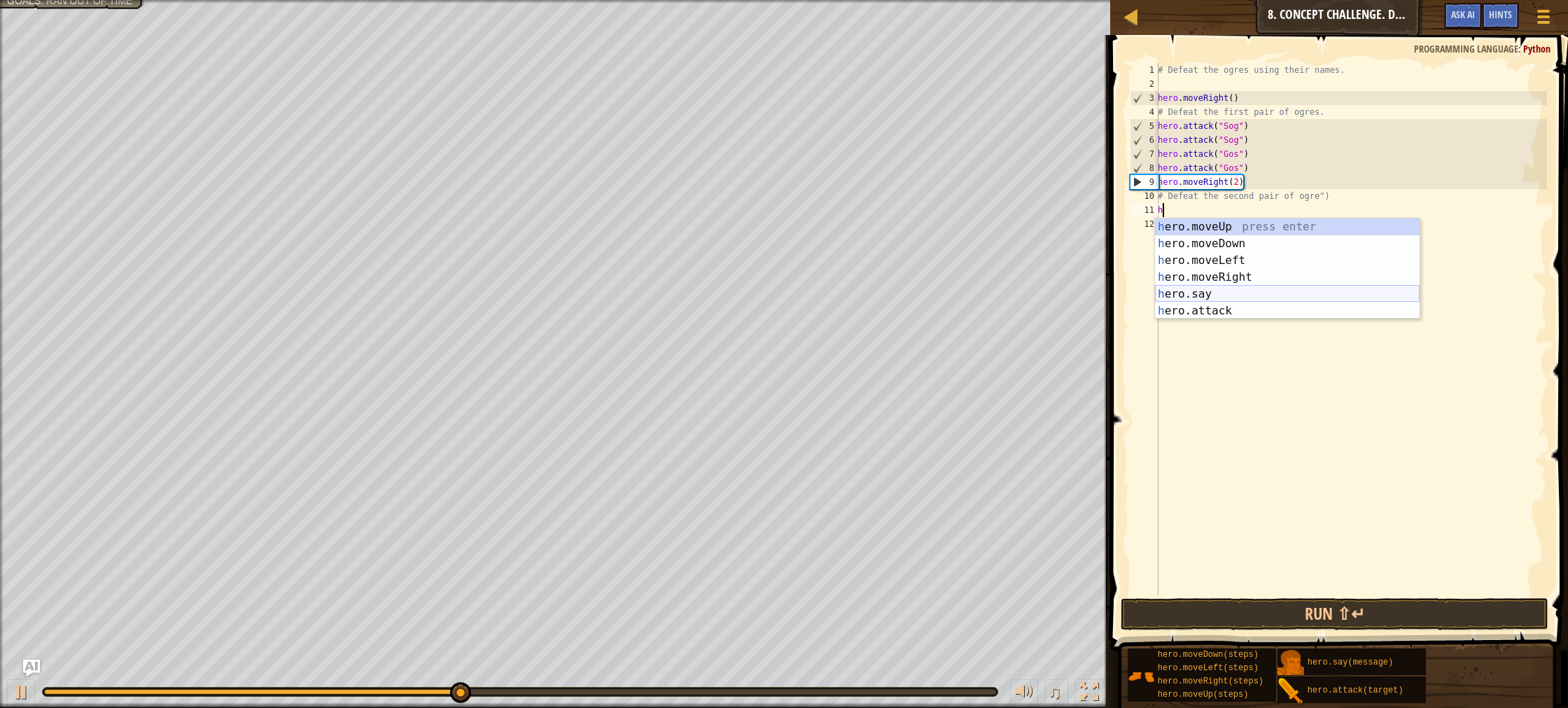
click at [1252, 300] on div "h ero.moveUp press enter h ero.moveDown press enter h ero.moveLeft press enter …" at bounding box center [1288, 286] width 265 height 134
click at [1216, 206] on div "# Defeat the ogres using their names. hero . moveRight ( ) # Defeat the first p…" at bounding box center [1351, 343] width 392 height 560
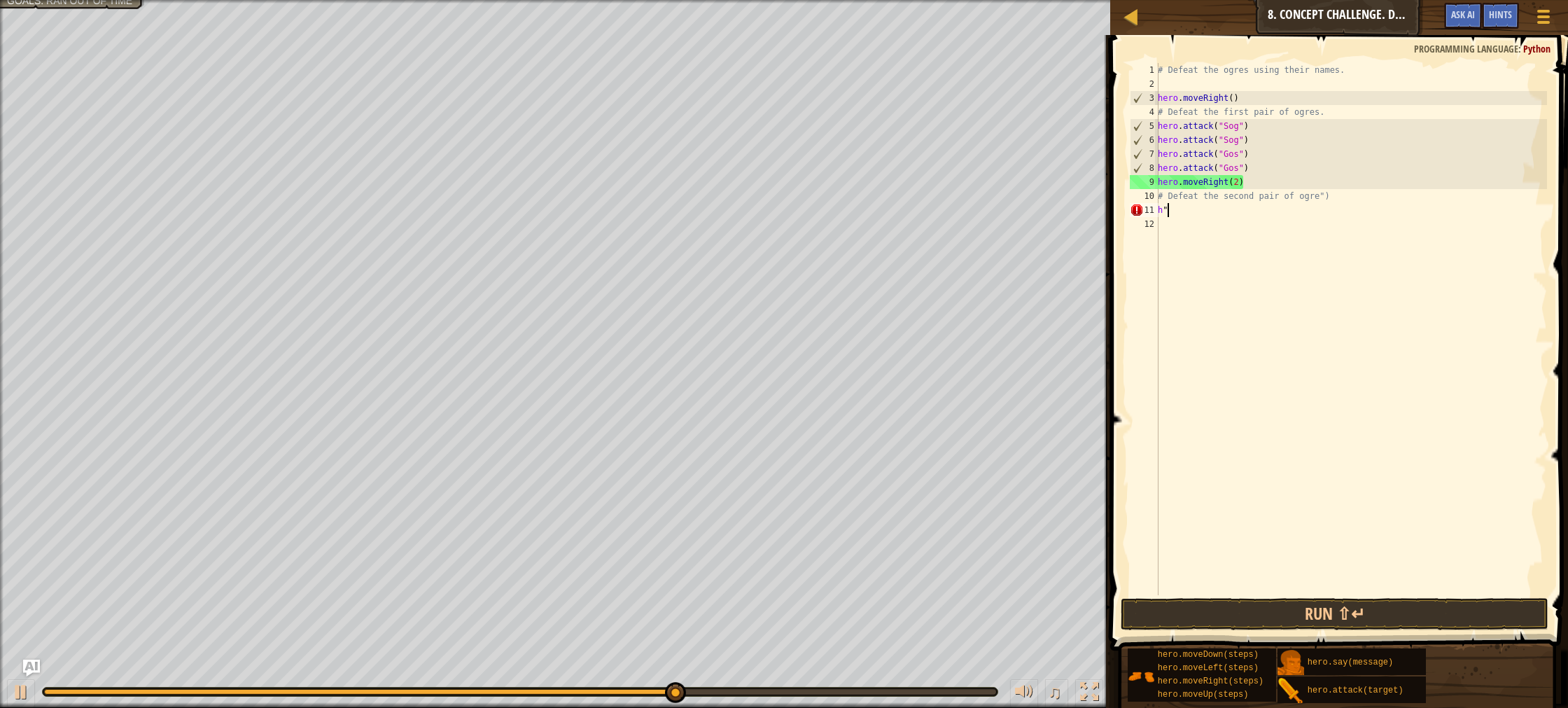
type textarea "h"
type textarea "# Defeat the second pair of ogre")"
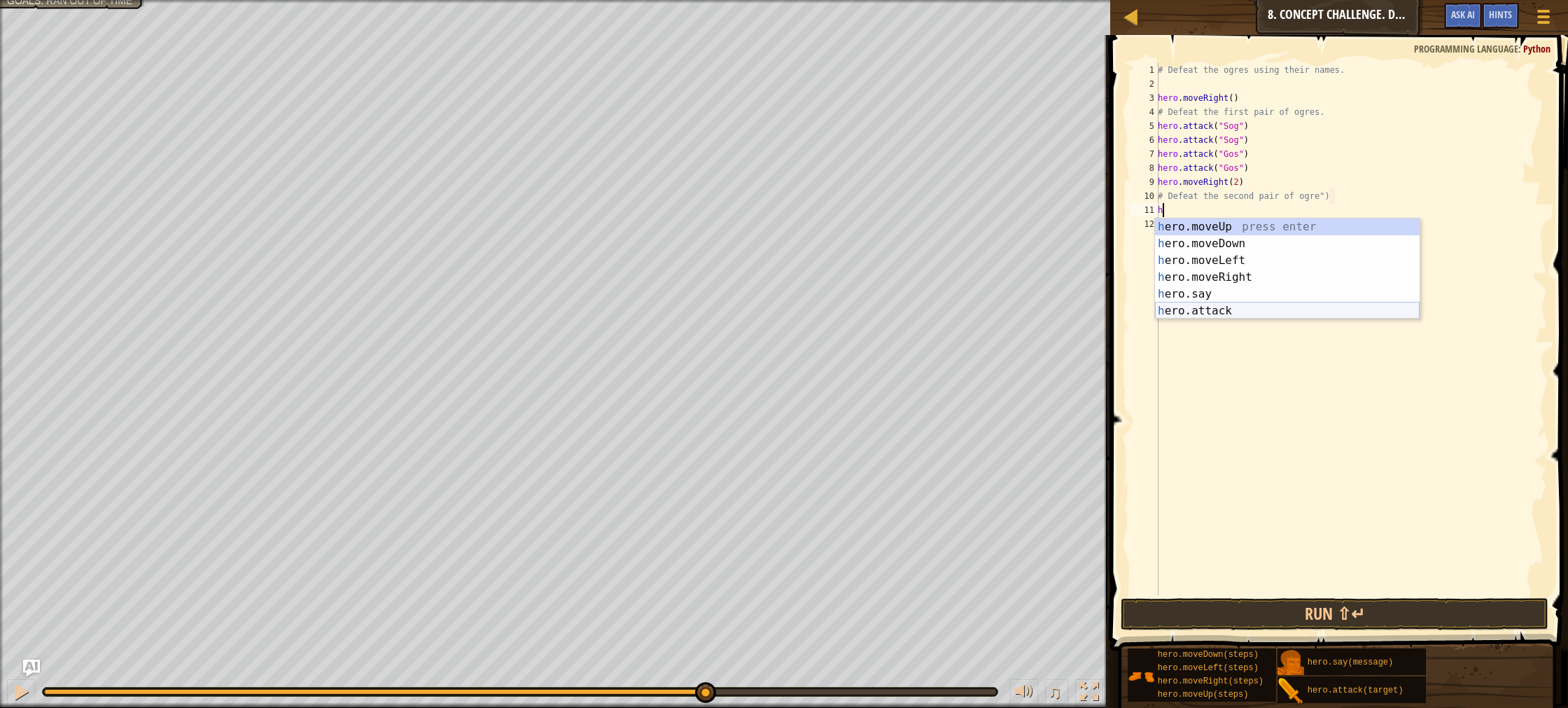
click at [1249, 305] on div "h ero.moveUp press enter h ero.moveDown press enter h ero.moveLeft press enter …" at bounding box center [1288, 286] width 265 height 134
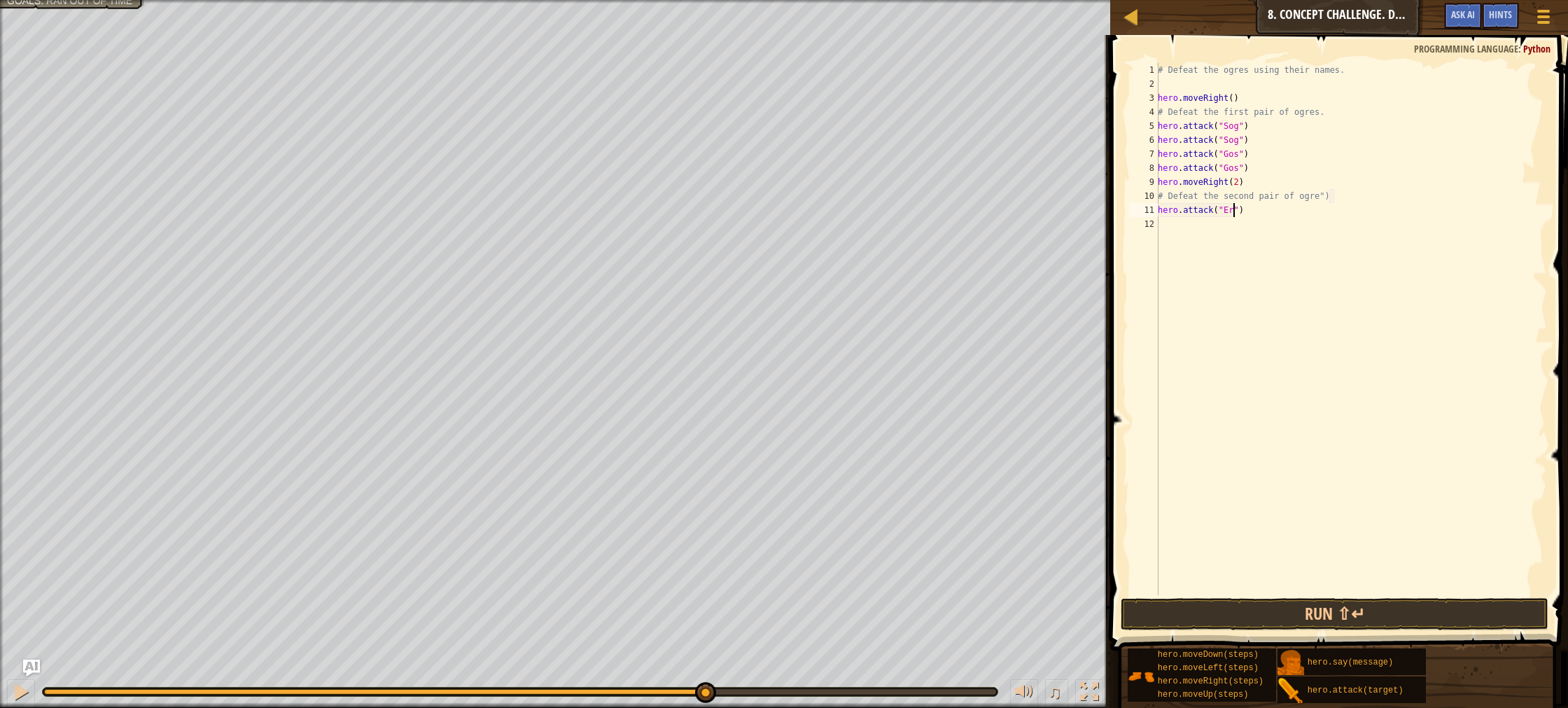
scroll to position [6, 6]
type textarea "hero.attack("Ergo")"
click at [1158, 222] on div "12" at bounding box center [1145, 224] width 29 height 14
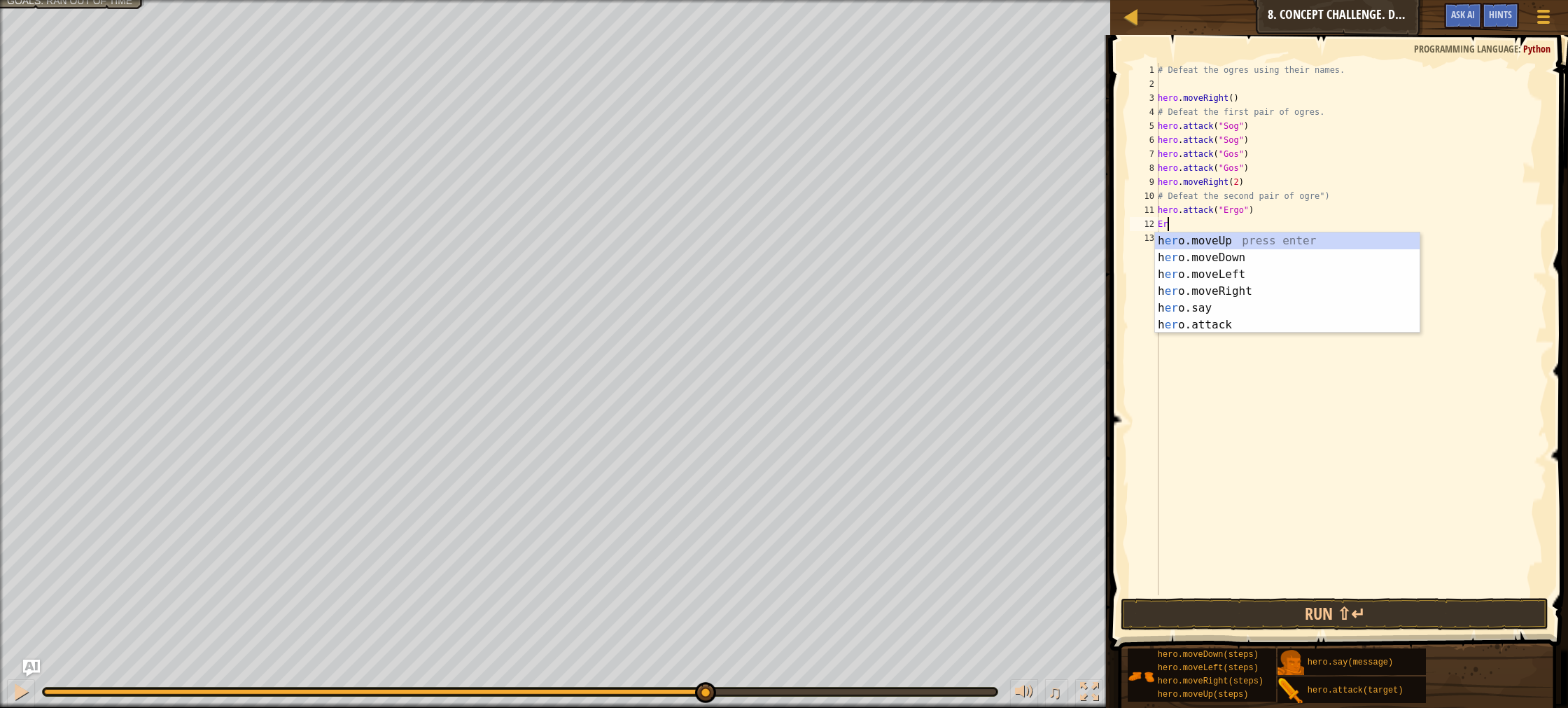
type textarea "E"
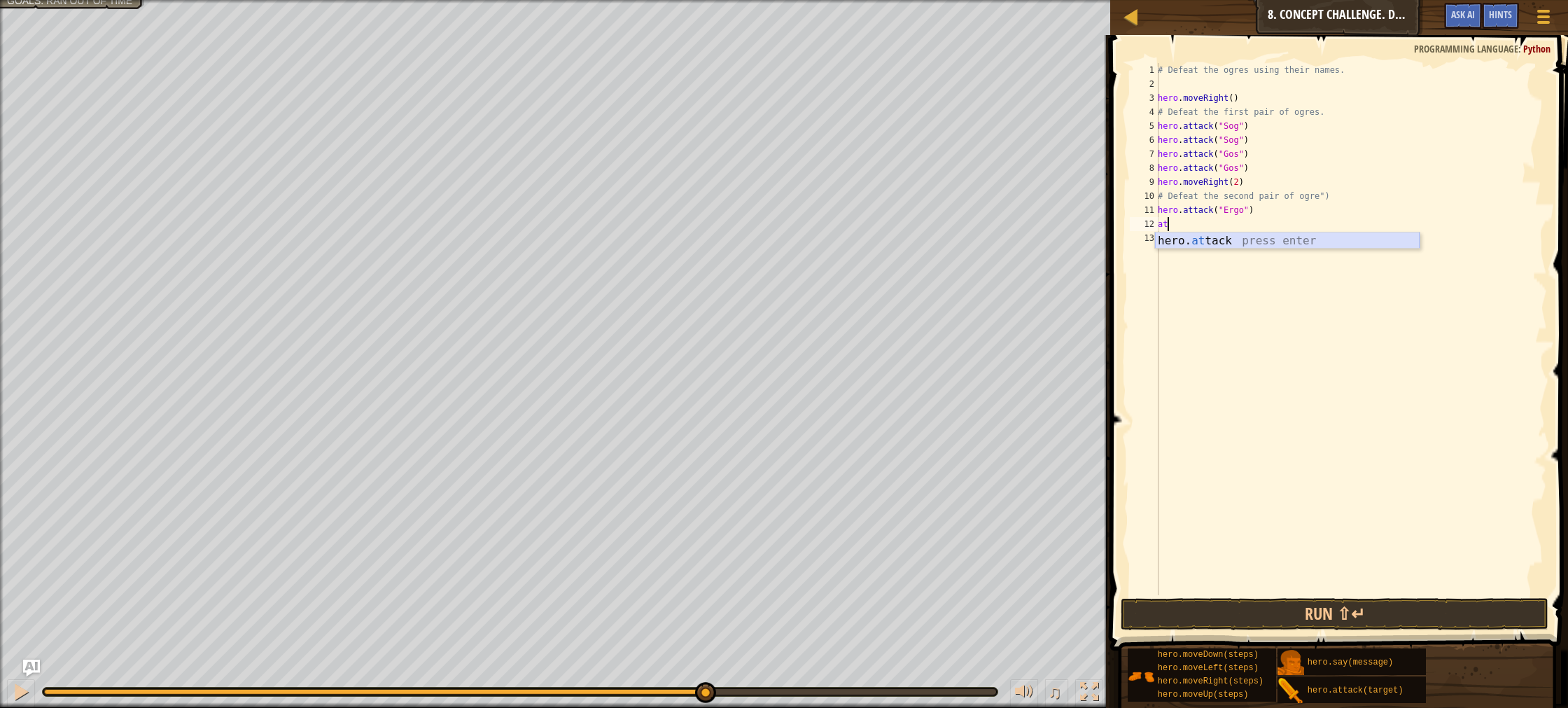
click at [1316, 244] on div "hero. at tack press enter" at bounding box center [1288, 258] width 265 height 50
type textarea "hero.attack("Ergo")"
click at [1160, 236] on div "# Defeat the ogres using their names. hero . moveRight ( ) # Defeat the first p…" at bounding box center [1351, 343] width 392 height 560
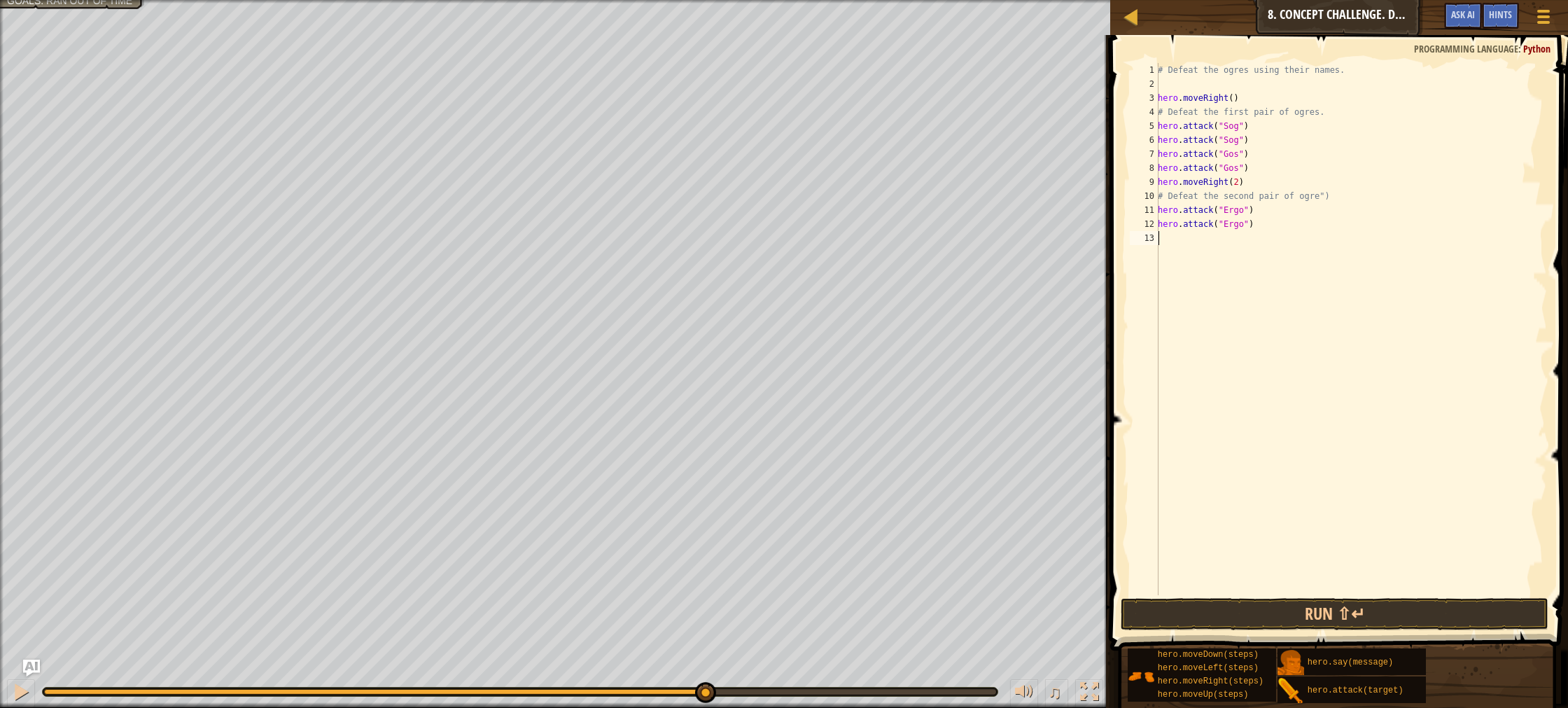
scroll to position [6, 0]
click at [1243, 251] on div "hero. a ttack press enter hero.s a y press enter" at bounding box center [1288, 280] width 265 height 68
type textarea "hero.attack("Kro")"
click at [1166, 247] on div "# Defeat the ogres using their names. hero . moveRight ( ) # Defeat the first p…" at bounding box center [1351, 343] width 392 height 560
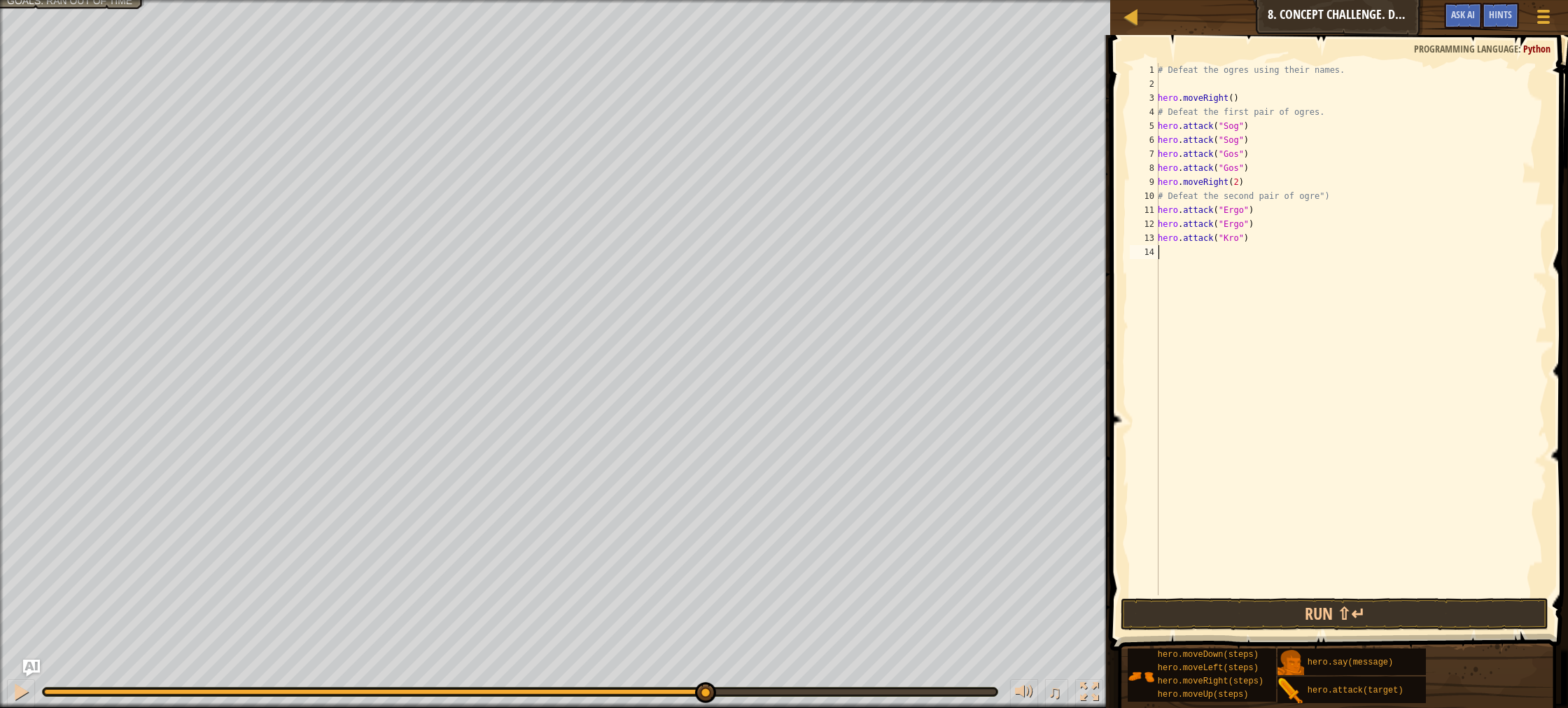
scroll to position [6, 0]
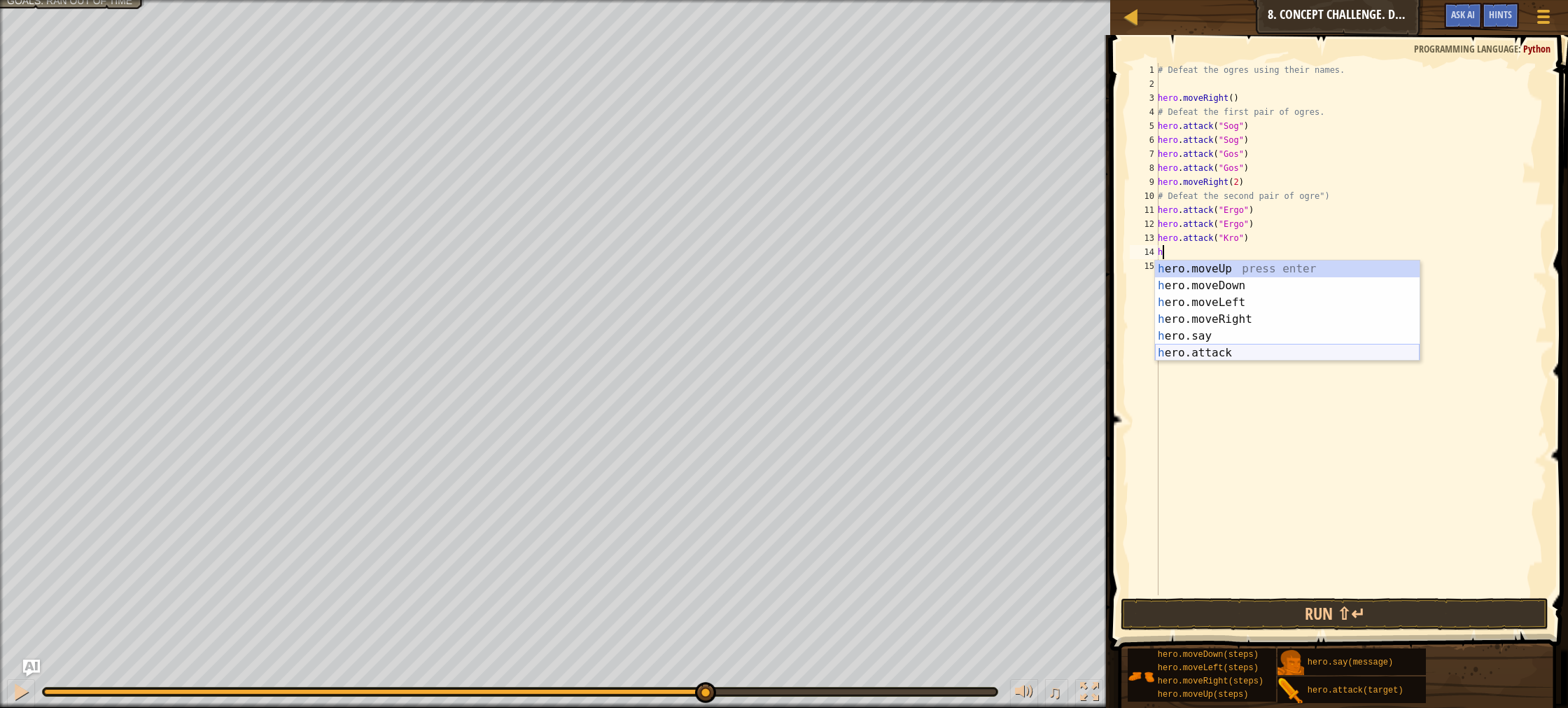
click at [1208, 354] on div "h ero.moveUp press enter h ero.moveDown press enter h ero.moveLeft press enter …" at bounding box center [1288, 327] width 265 height 134
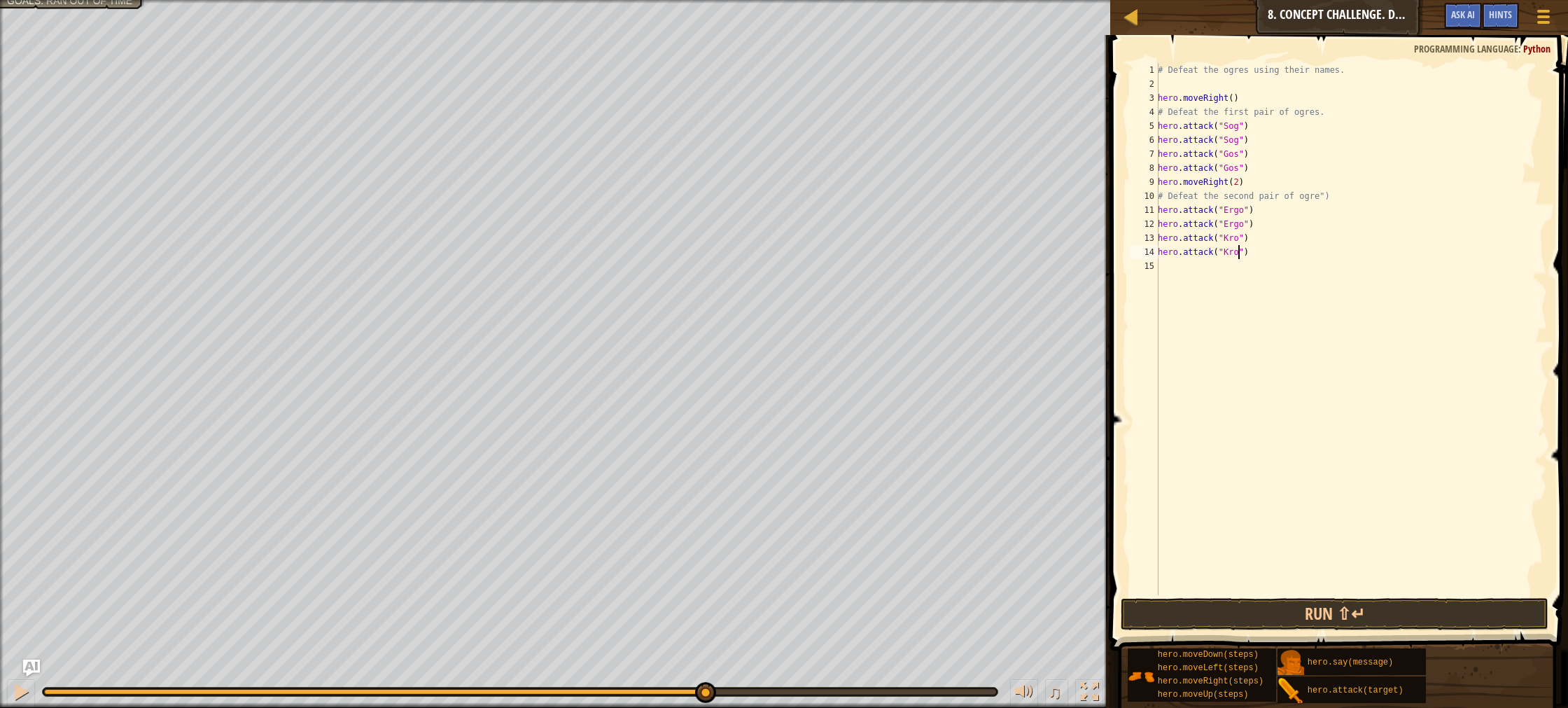
scroll to position [6, 6]
type textarea "hero.attack("Kro")"
click at [1359, 606] on button "Run ⇧↵" at bounding box center [1335, 614] width 428 height 32
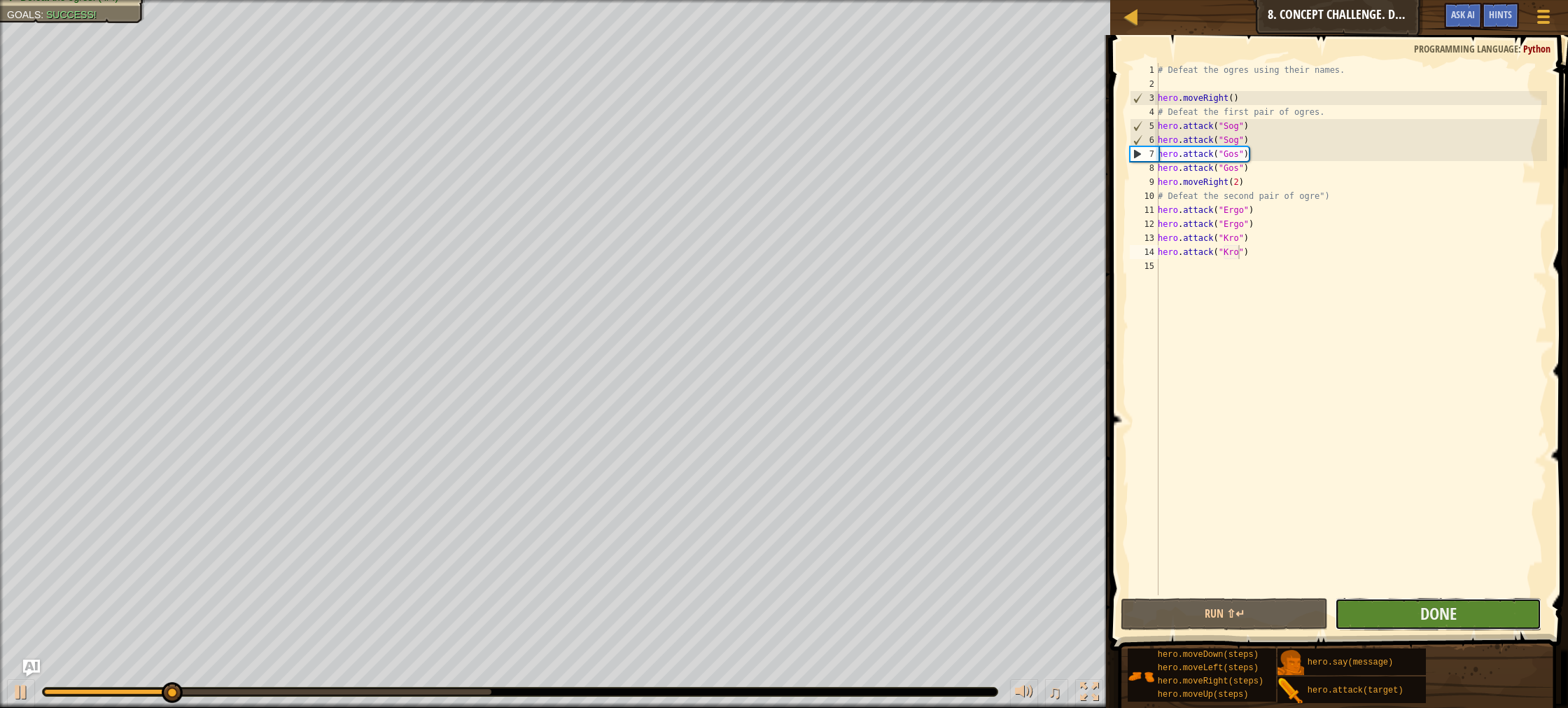
click at [1385, 613] on button "Done" at bounding box center [1438, 614] width 207 height 32
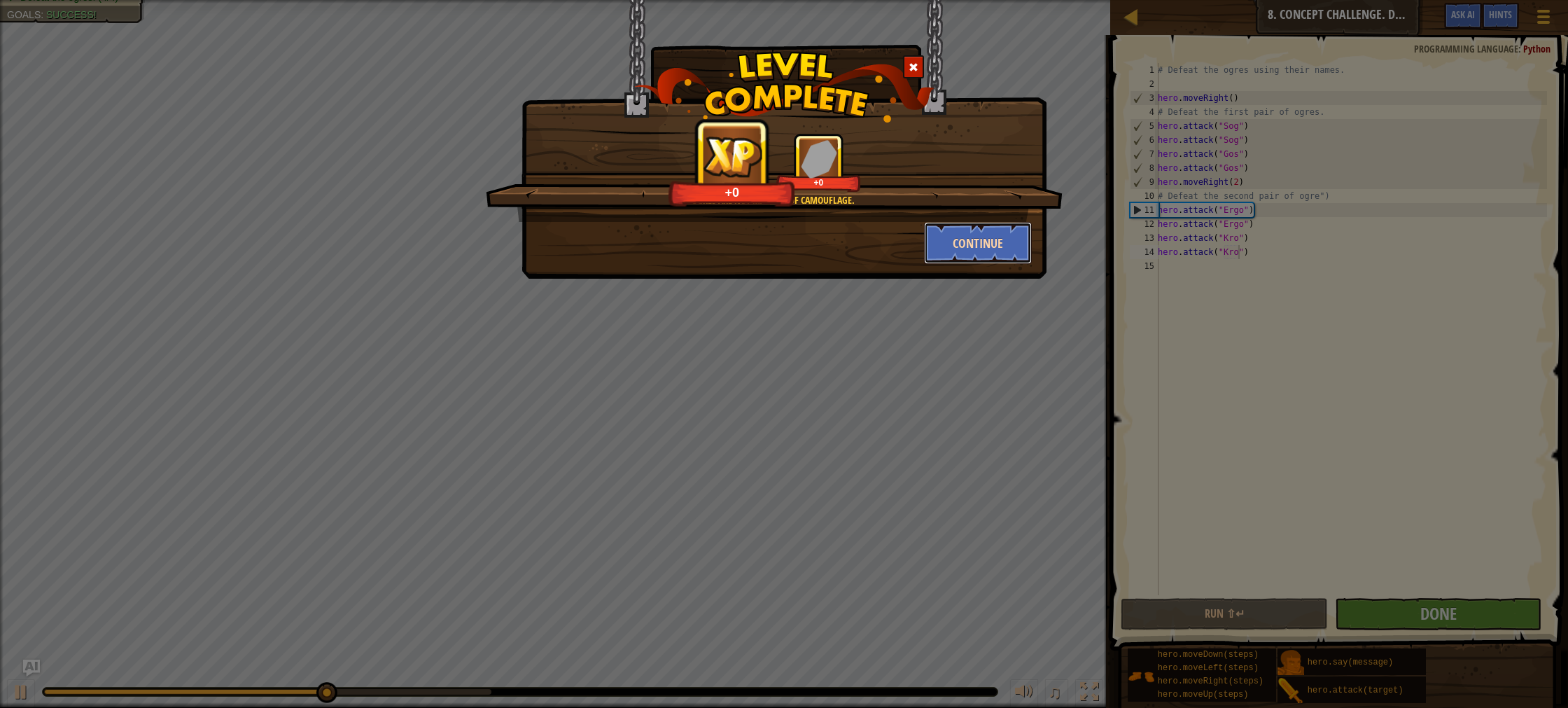
click at [1007, 253] on button "Continue" at bounding box center [978, 242] width 108 height 42
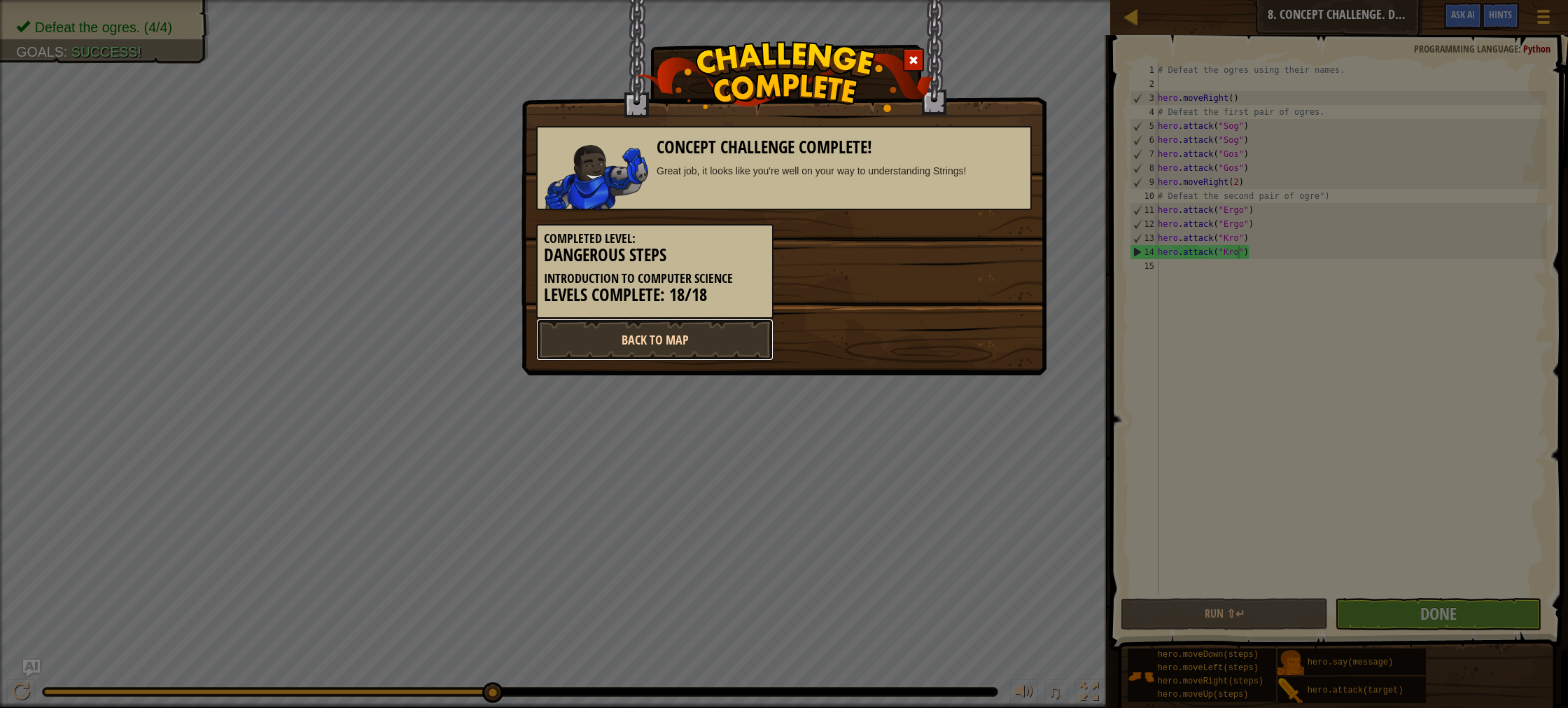
click at [586, 329] on link "Back to Map" at bounding box center [655, 340] width 238 height 42
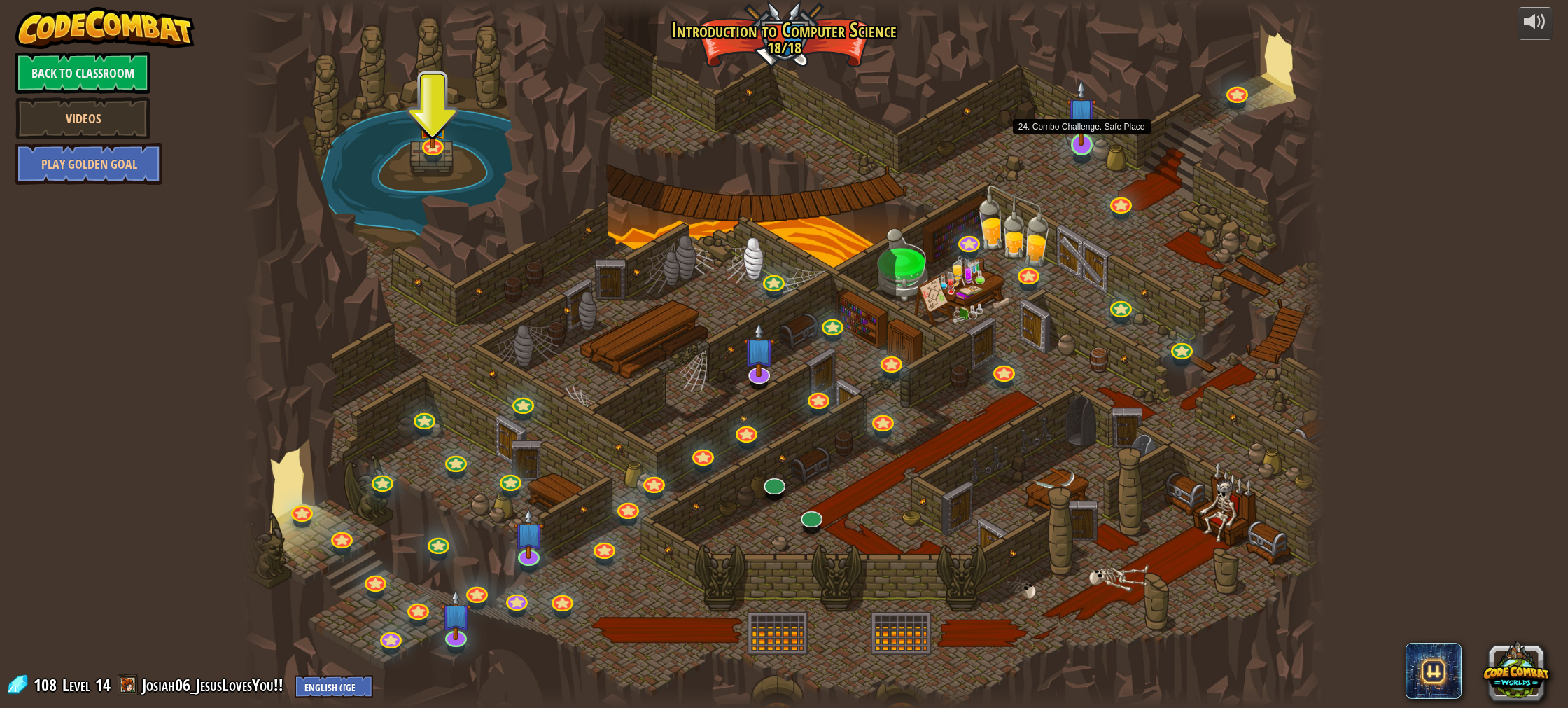
click at [1074, 130] on img at bounding box center [1082, 112] width 30 height 68
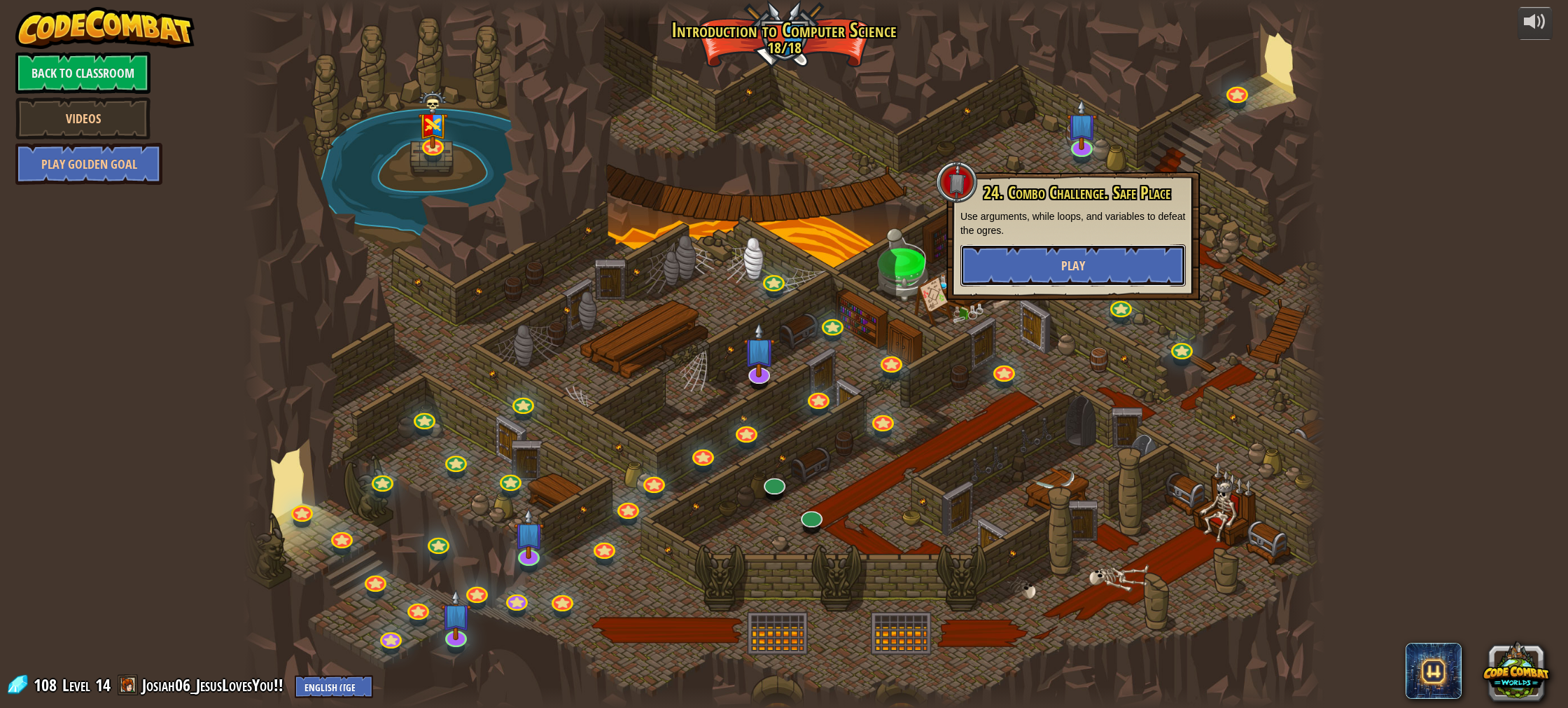
click at [1067, 255] on button "Play" at bounding box center [1073, 265] width 225 height 42
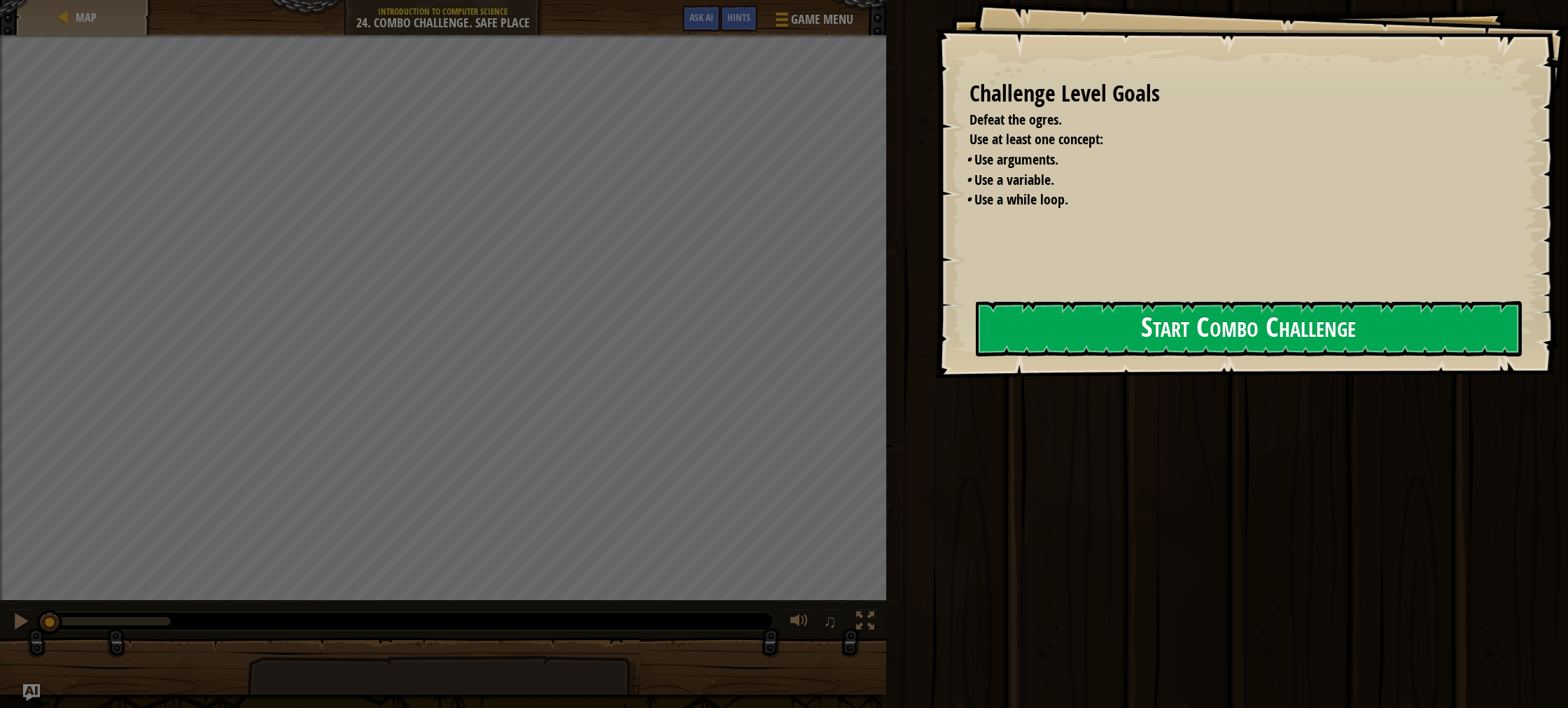
click at [1115, 329] on button "Start Combo Challenge" at bounding box center [1249, 328] width 546 height 55
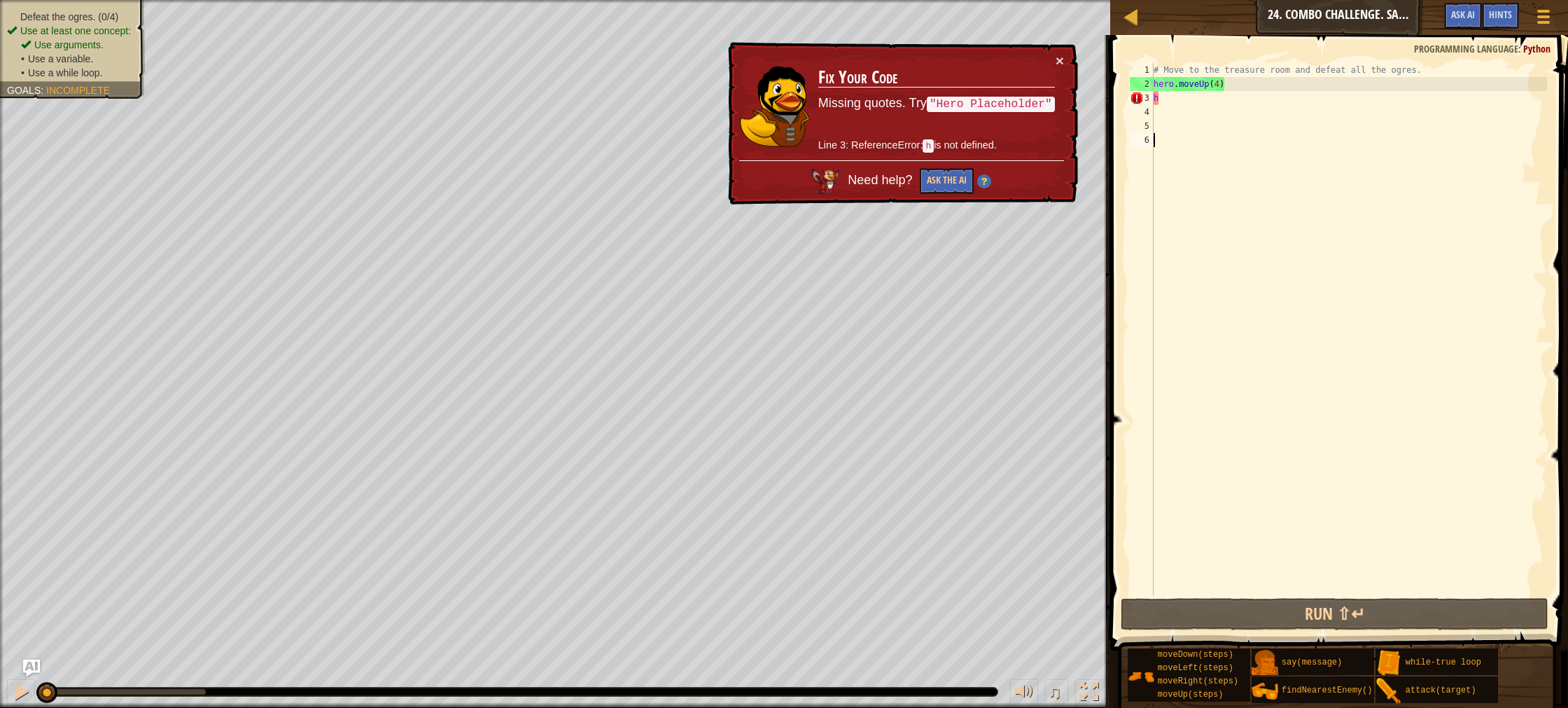
click at [1164, 213] on div "# Move to the treasure room and defeat all the ogres. hero . moveUp ( 4 ) h" at bounding box center [1349, 343] width 396 height 560
click at [1109, 210] on span at bounding box center [1340, 322] width 469 height 657
drag, startPoint x: 1167, startPoint y: 92, endPoint x: 1148, endPoint y: 98, distance: 19.9
click at [1148, 98] on div "1 2 3 4 5 6 # Move to the treasure room and defeat all the ogres. hero . moveUp…" at bounding box center [1337, 329] width 420 height 532
type textarea "h"
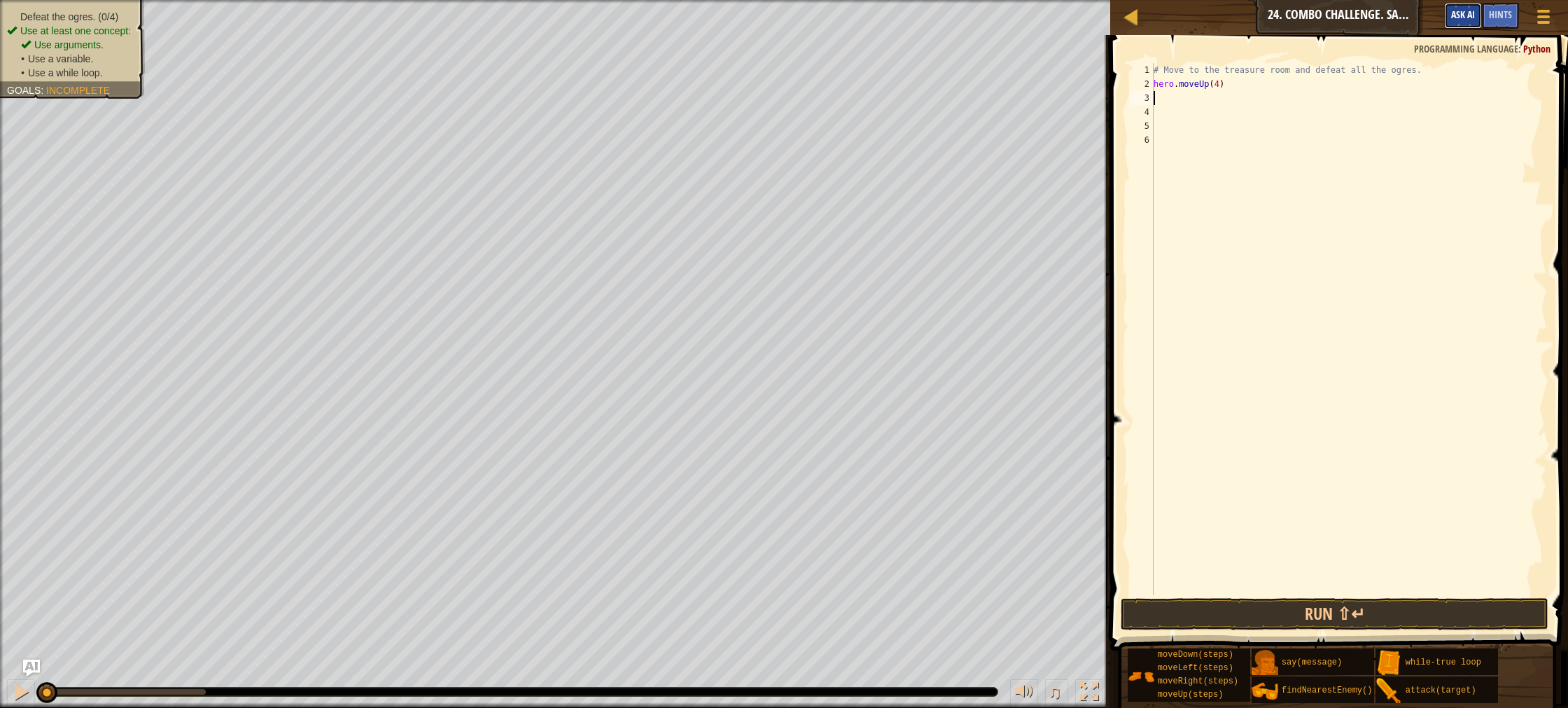
click at [1461, 11] on span "Ask AI" at bounding box center [1463, 14] width 23 height 14
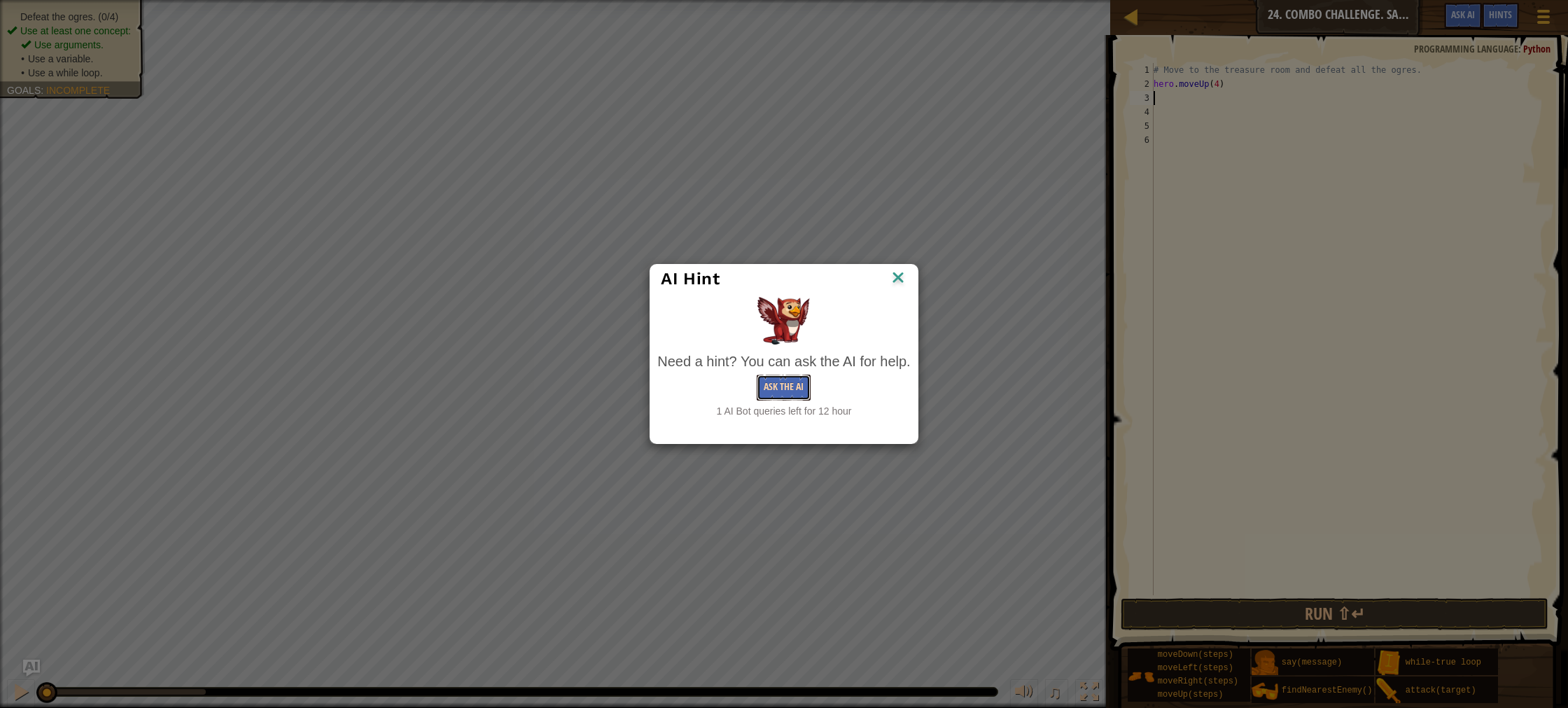
click at [790, 394] on button "Ask the AI" at bounding box center [784, 387] width 54 height 26
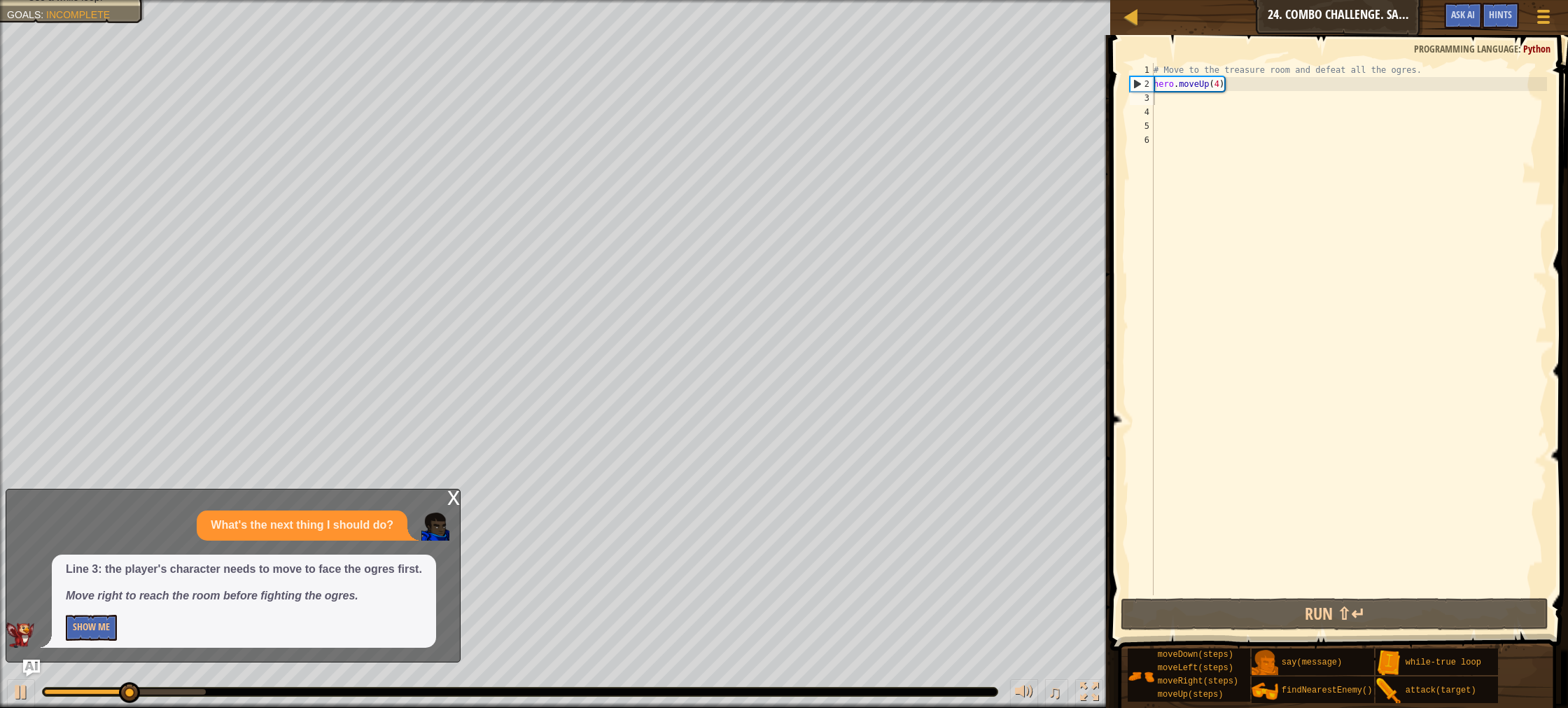
click at [455, 504] on div "x" at bounding box center [454, 496] width 13 height 14
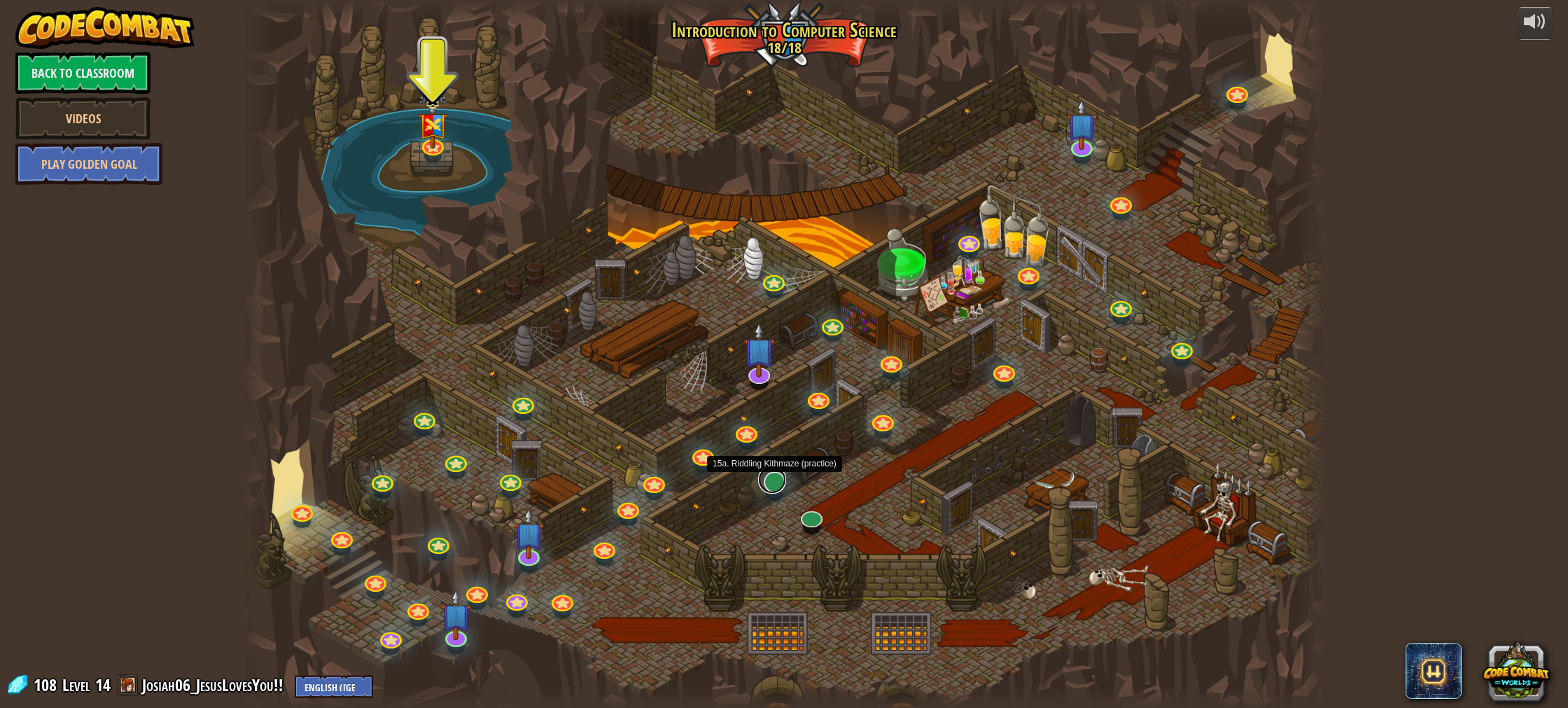
click at [775, 485] on link at bounding box center [772, 479] width 28 height 28
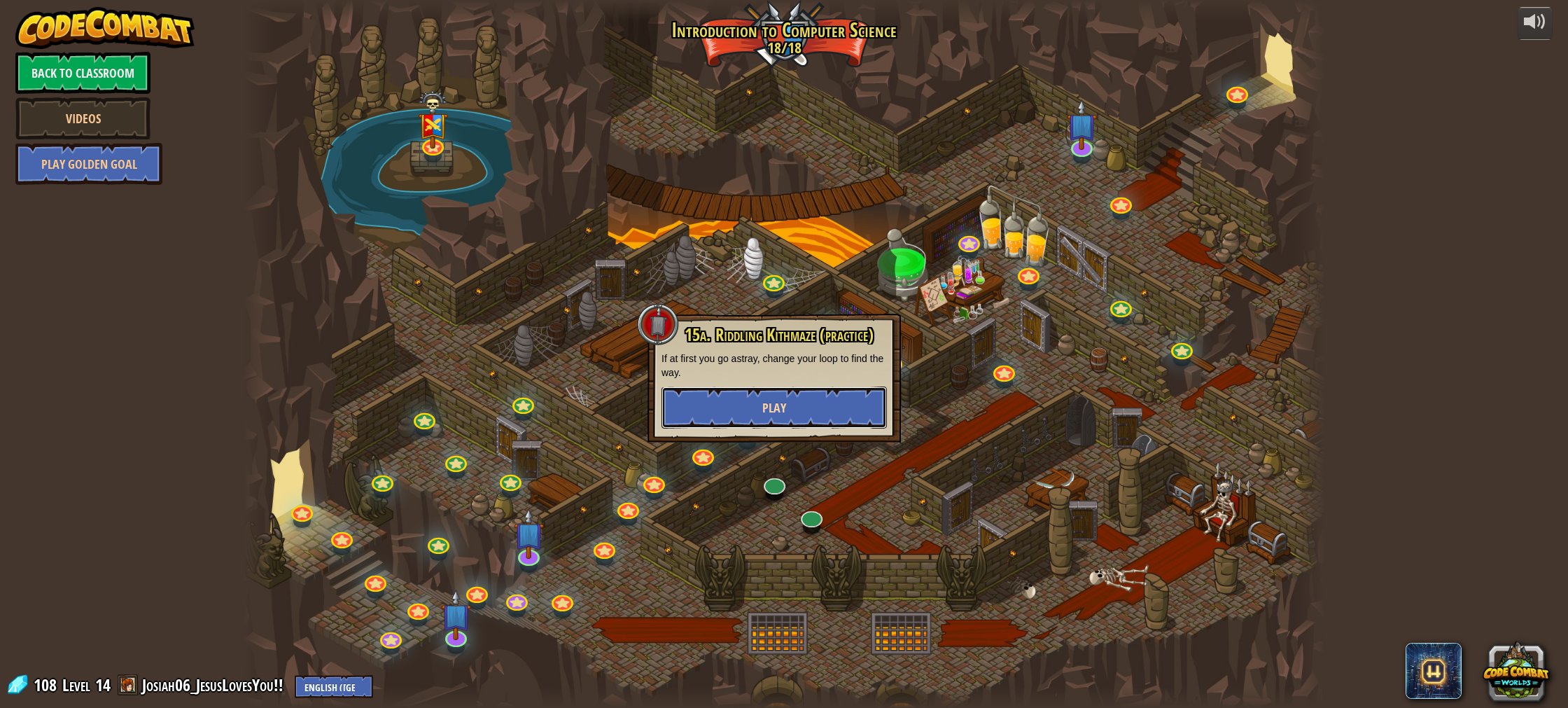
click at [780, 404] on span "Play" at bounding box center [775, 407] width 23 height 17
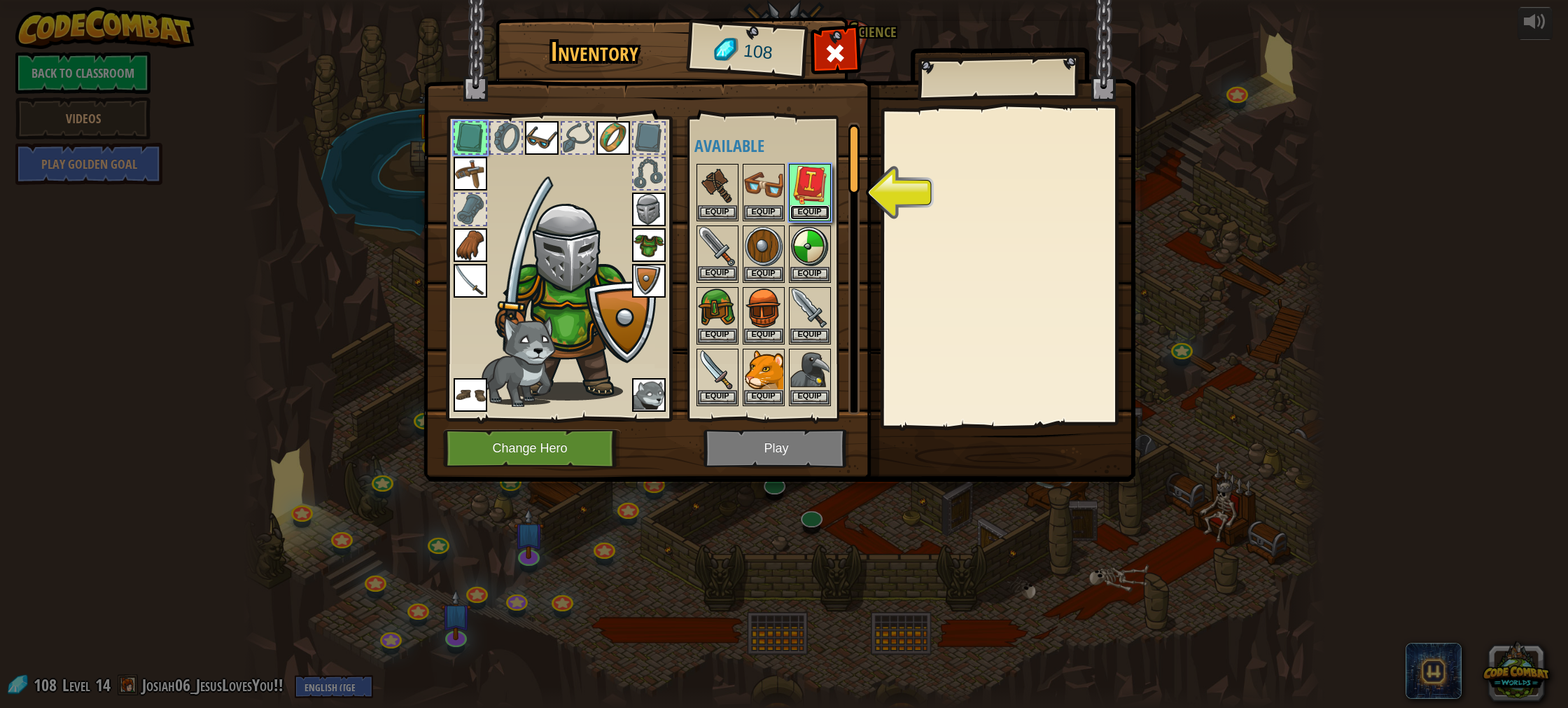
click at [807, 211] on button "Equip" at bounding box center [811, 213] width 40 height 14
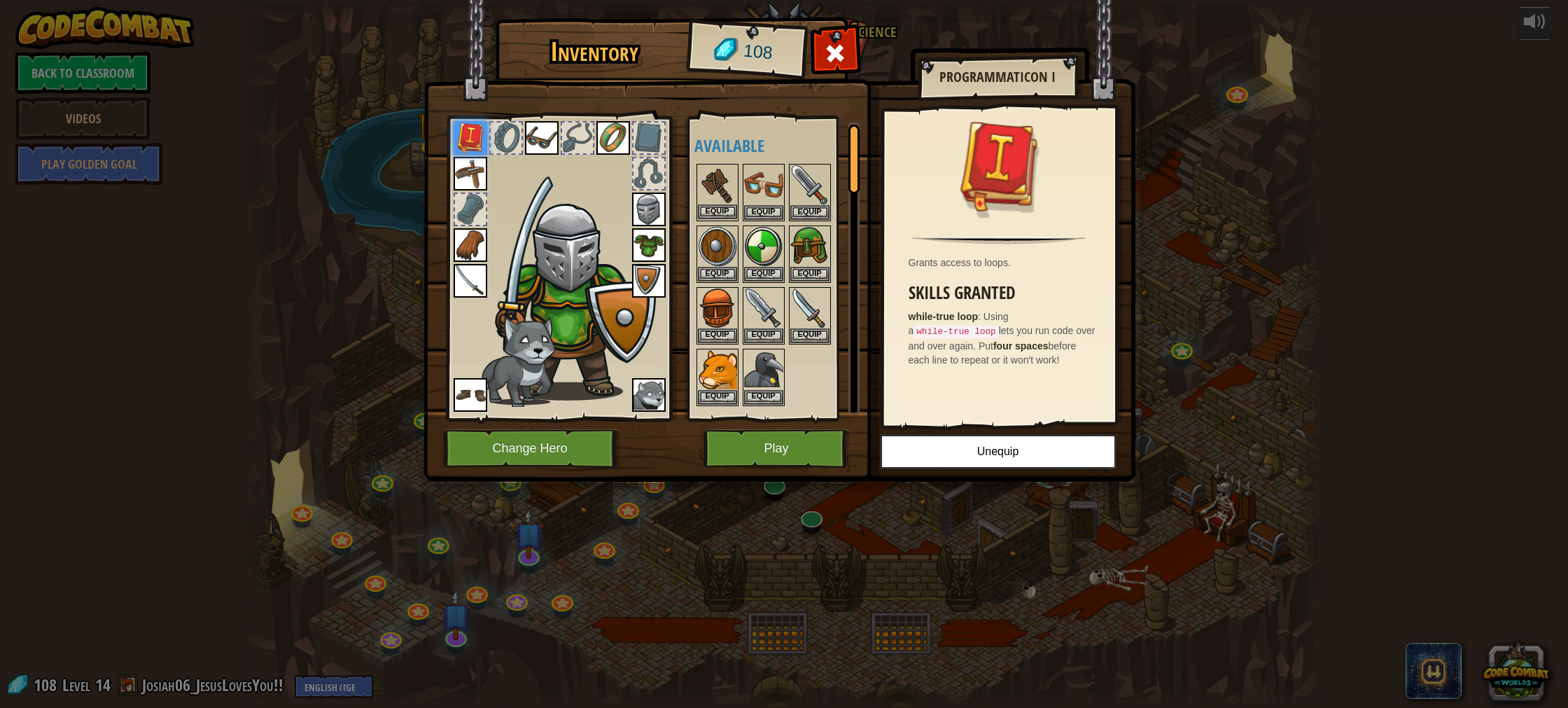
click at [721, 184] on img at bounding box center [718, 185] width 40 height 40
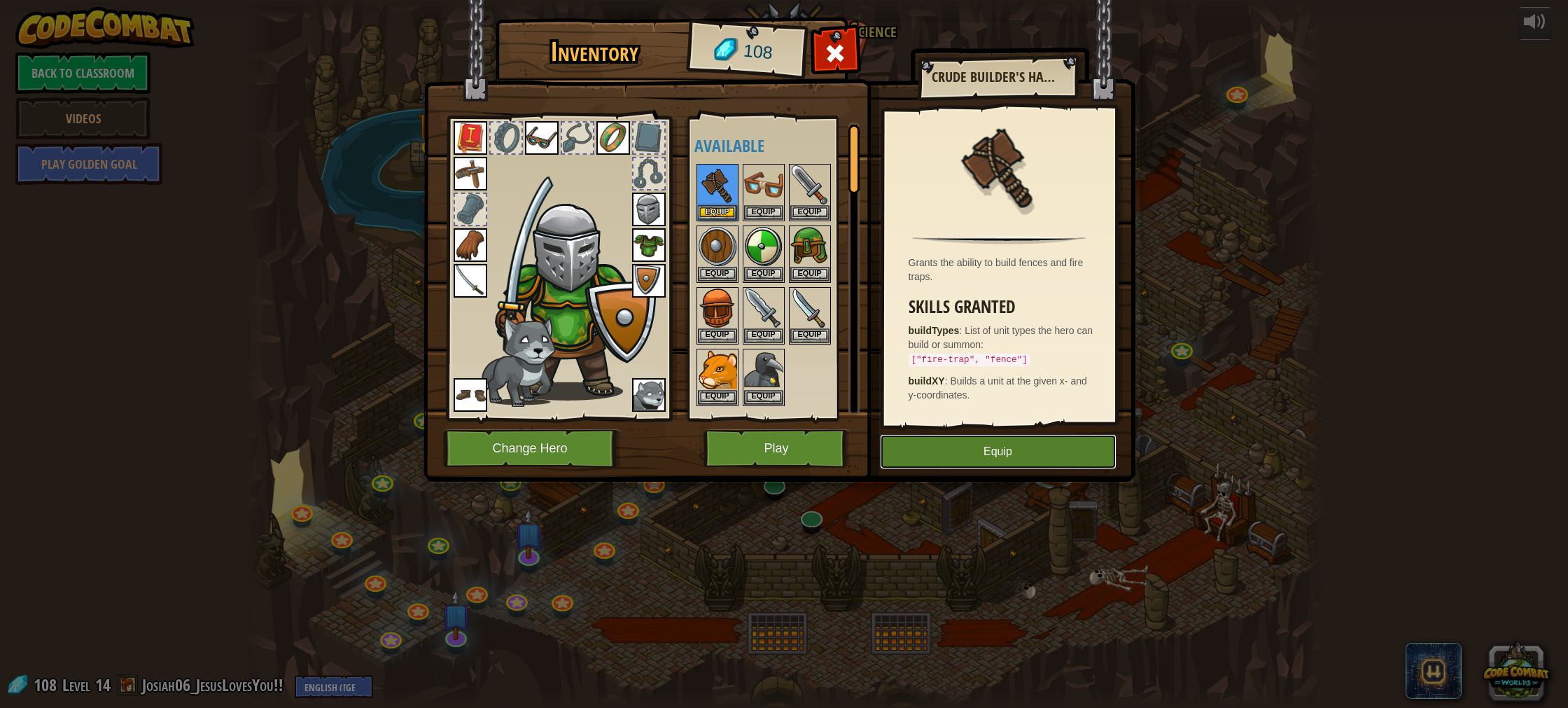
click at [975, 448] on button "Equip" at bounding box center [998, 451] width 237 height 35
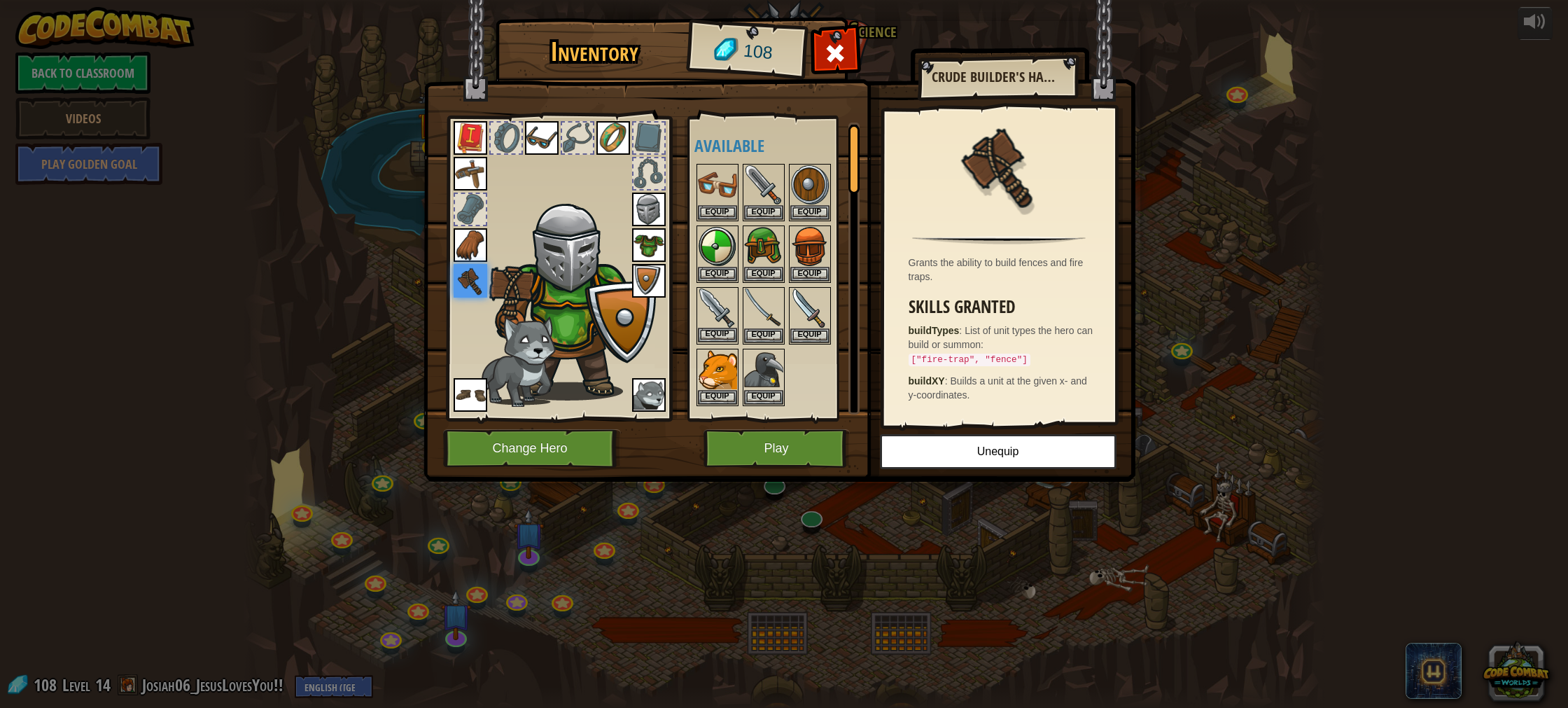
click at [712, 309] on img at bounding box center [718, 308] width 40 height 40
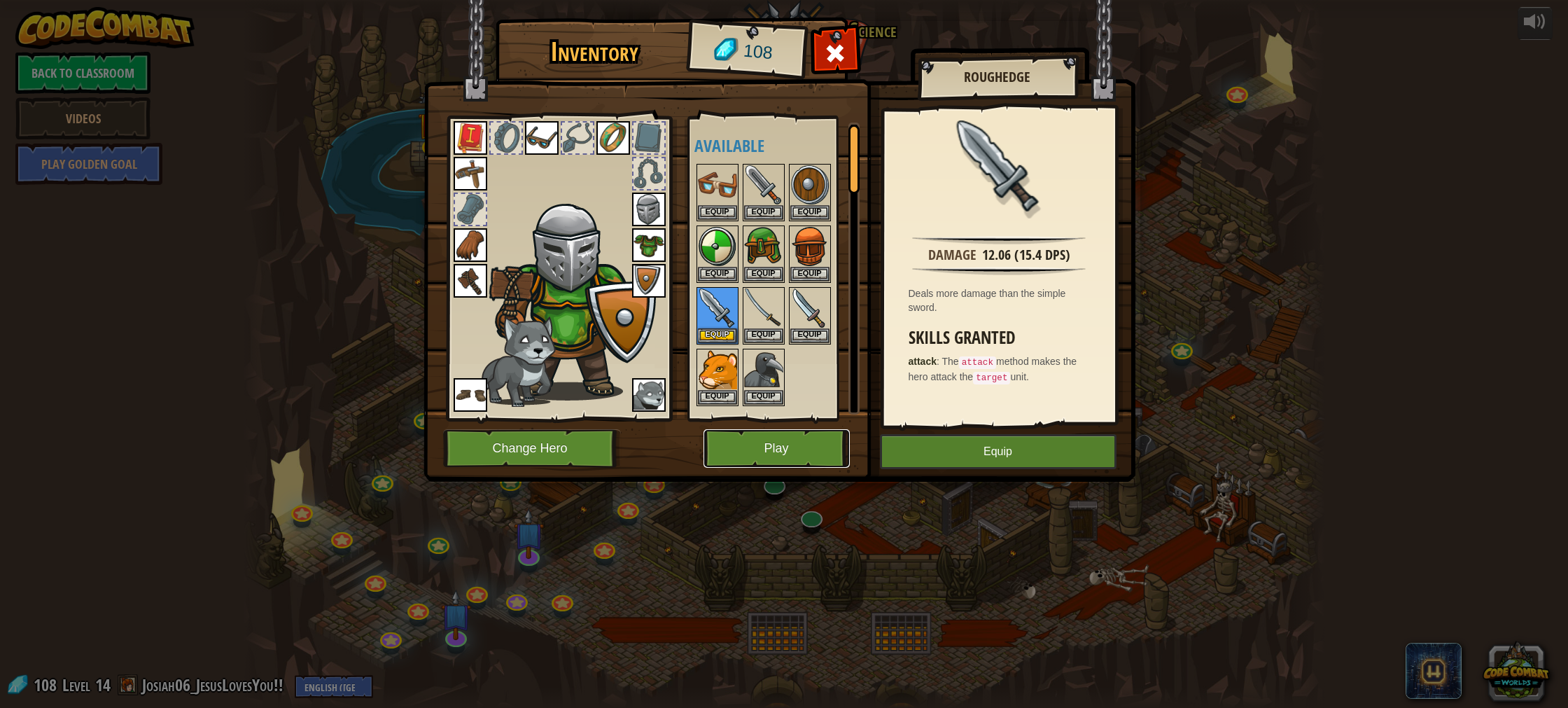
click at [819, 451] on button "Play" at bounding box center [776, 449] width 146 height 39
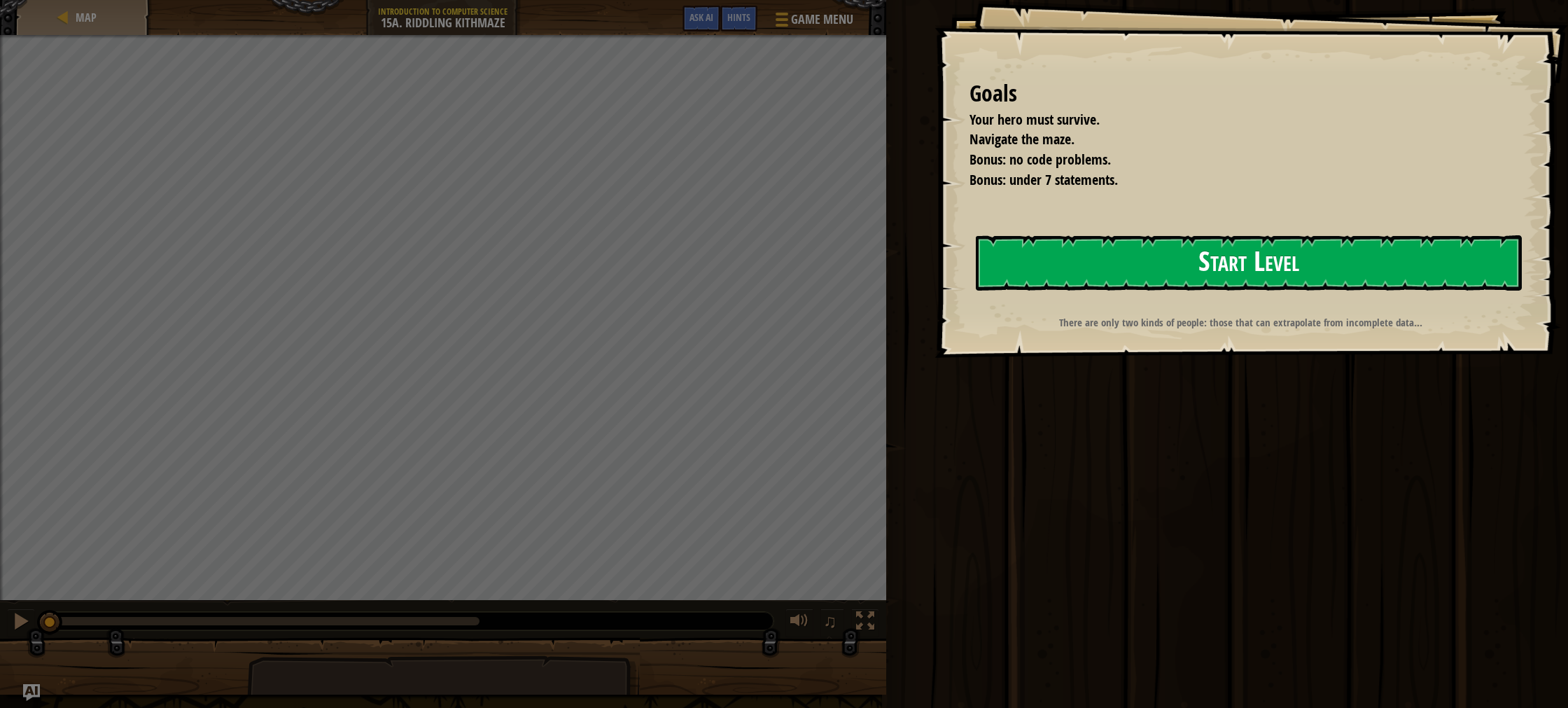
click at [1036, 290] on button "Start Level" at bounding box center [1249, 262] width 546 height 55
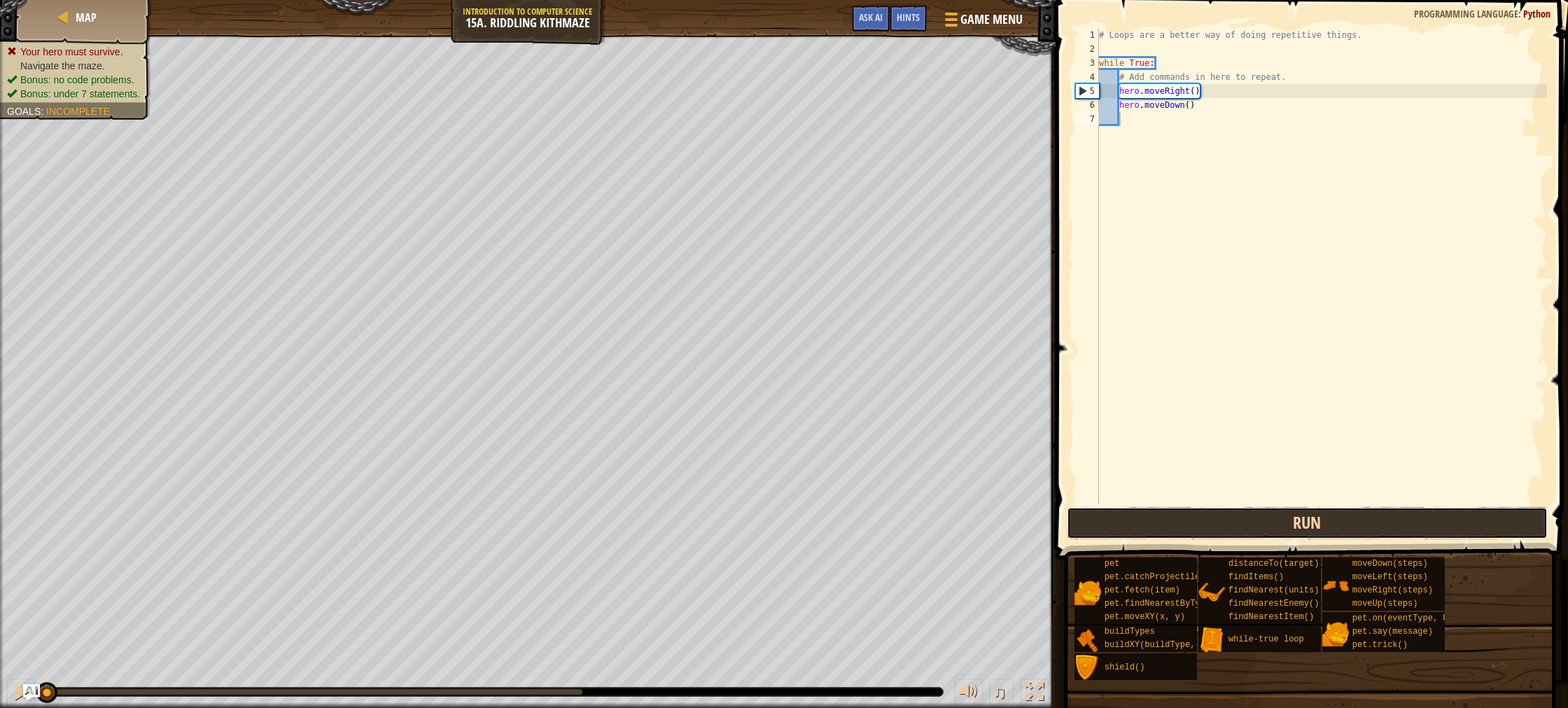
click at [1368, 521] on button "Run" at bounding box center [1308, 523] width 481 height 32
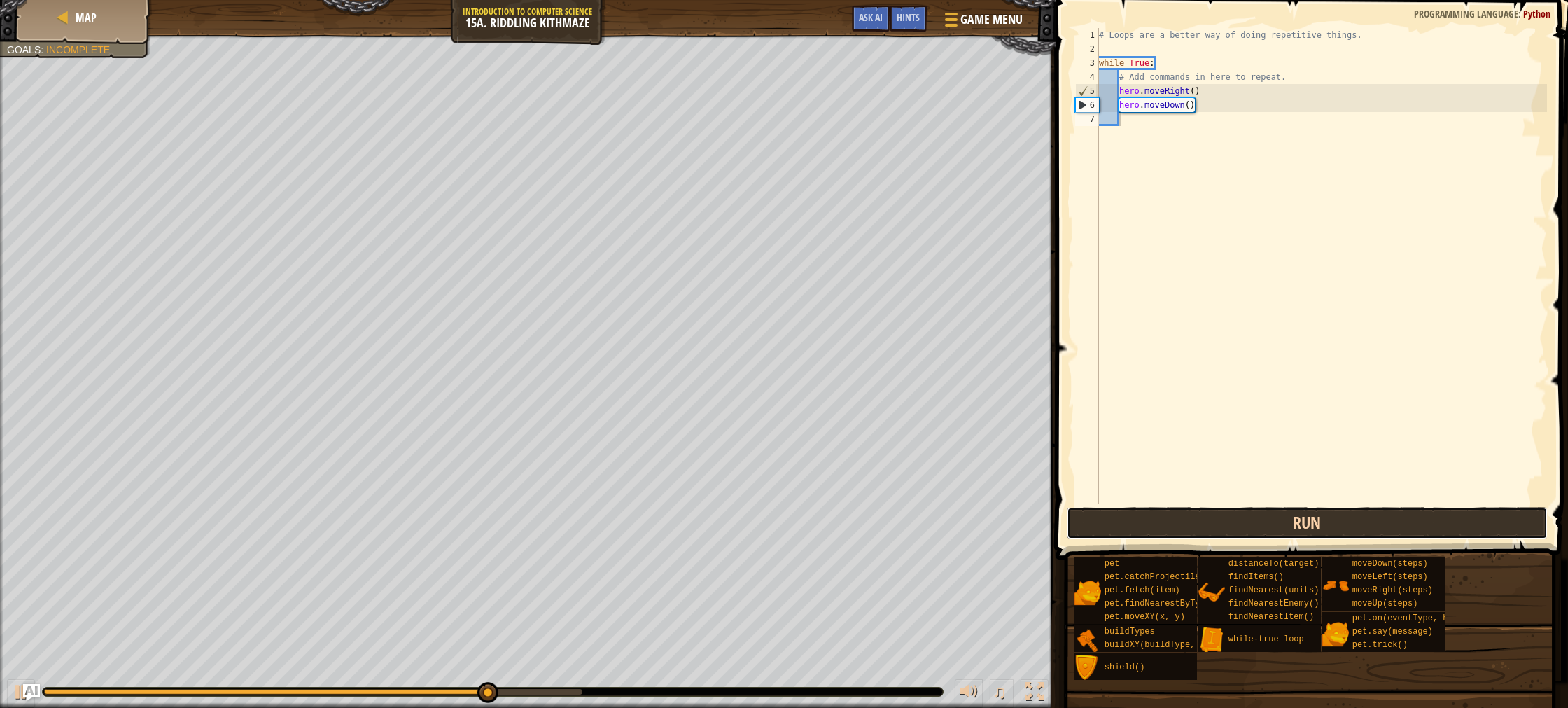
click at [1162, 534] on button "Run" at bounding box center [1308, 523] width 481 height 32
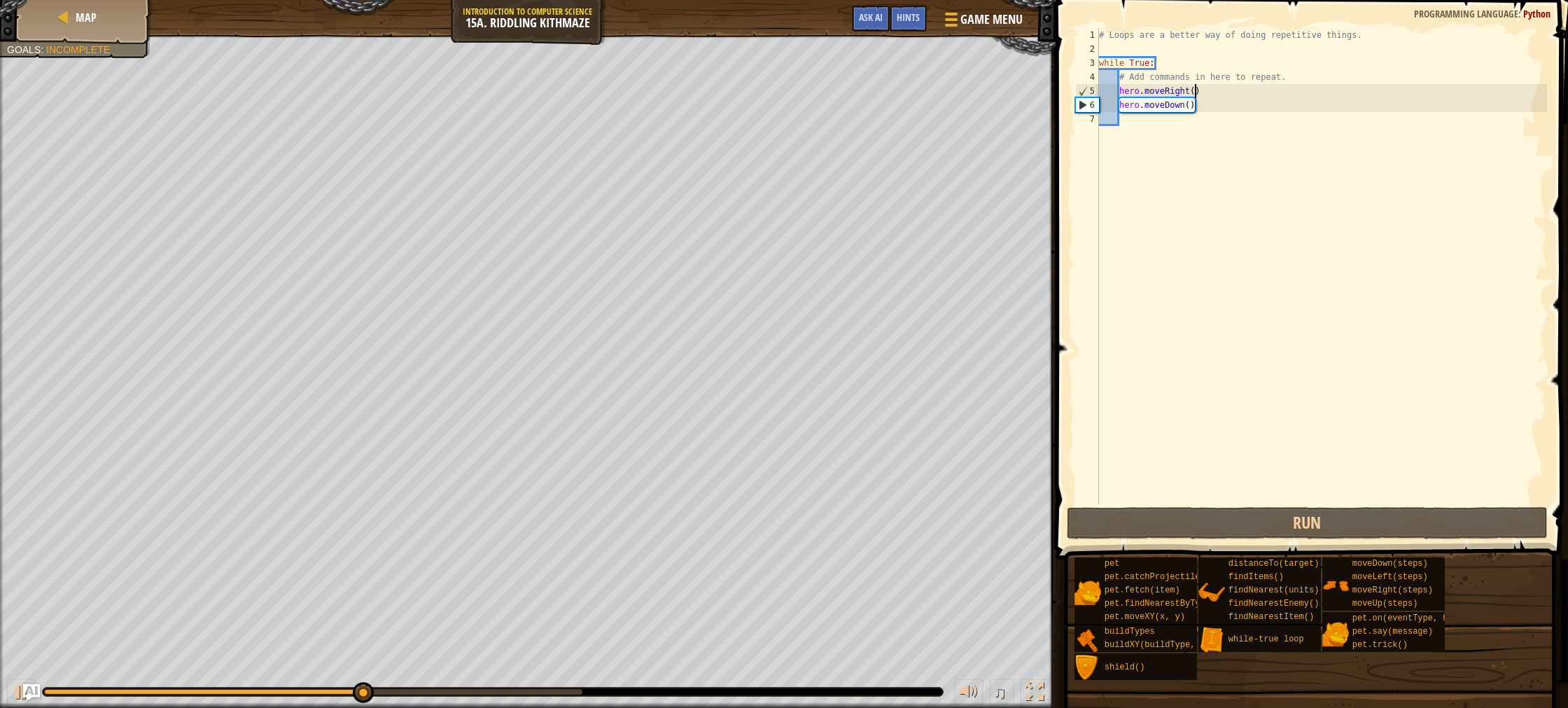
click at [1196, 94] on div "# Loops are a better way of doing repetitive things. while True : # Add command…" at bounding box center [1321, 280] width 451 height 504
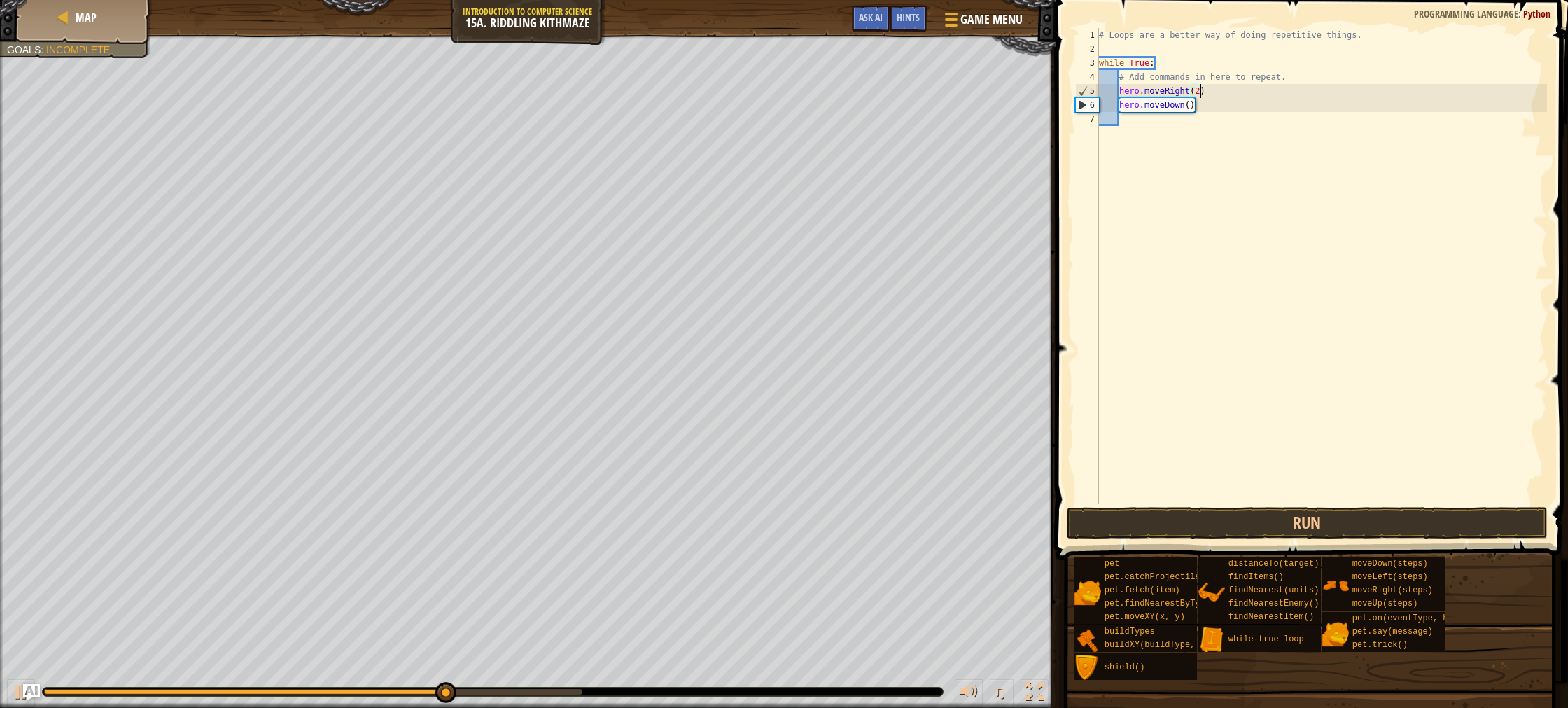
scroll to position [6, 8]
click at [1268, 536] on button "Run" at bounding box center [1308, 523] width 481 height 32
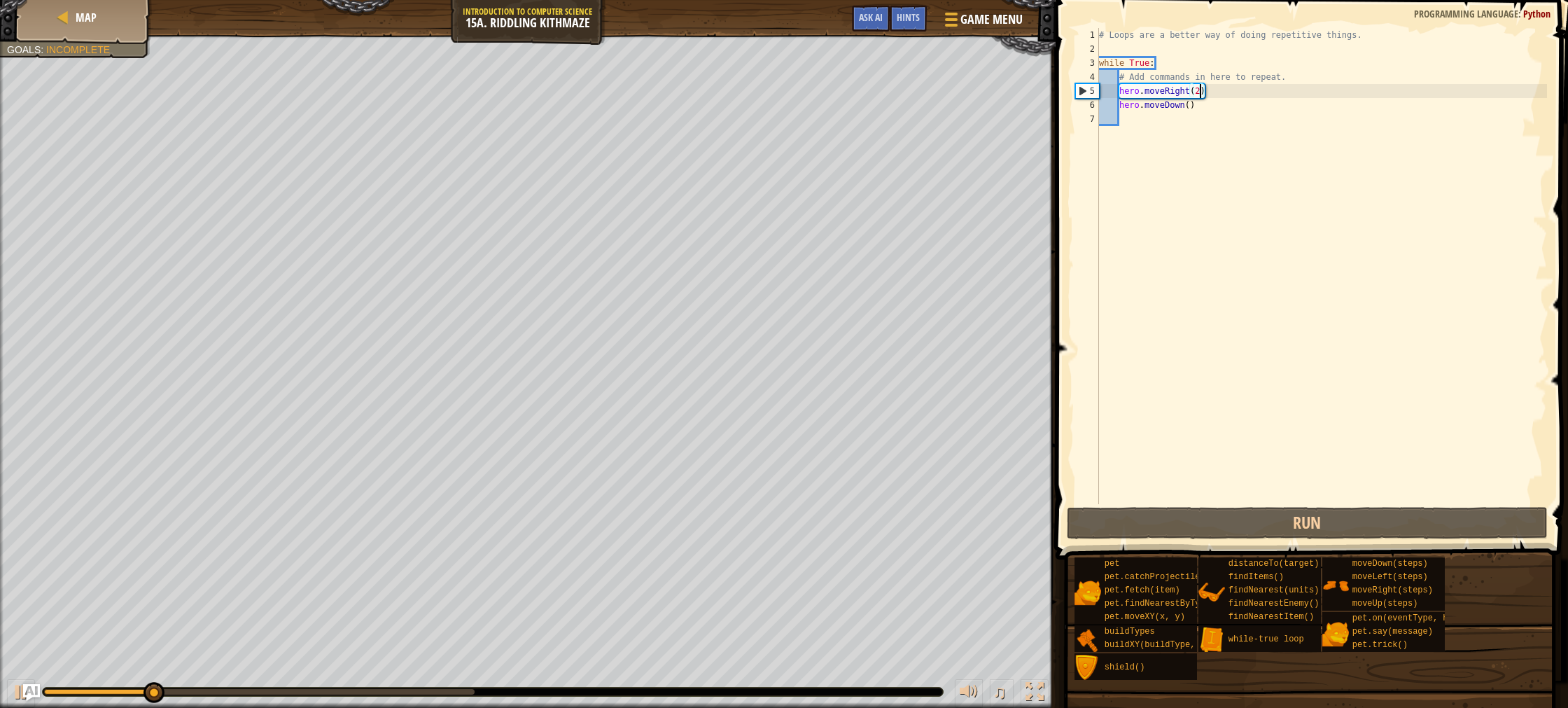
type textarea "hero.moveRight()"
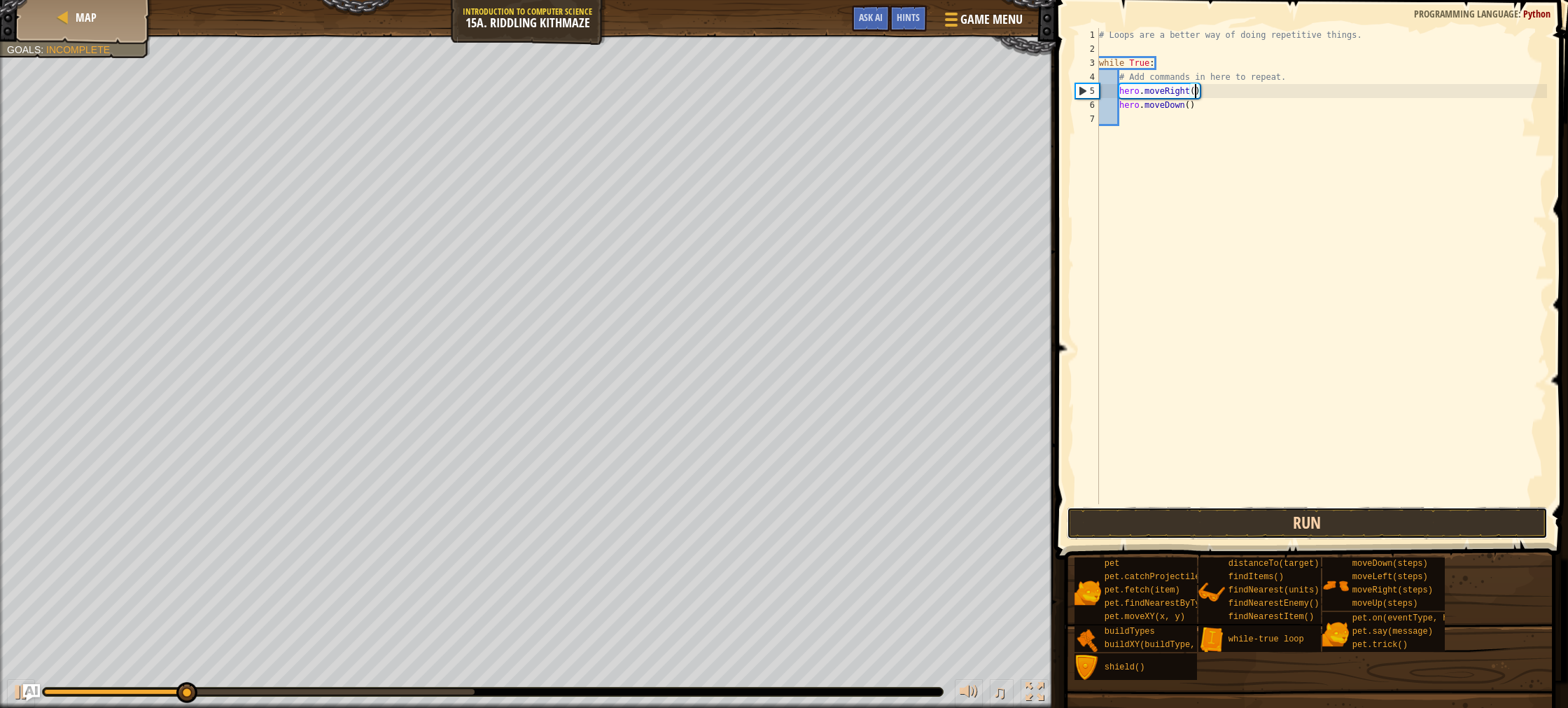
click at [1372, 534] on button "Run" at bounding box center [1308, 523] width 481 height 32
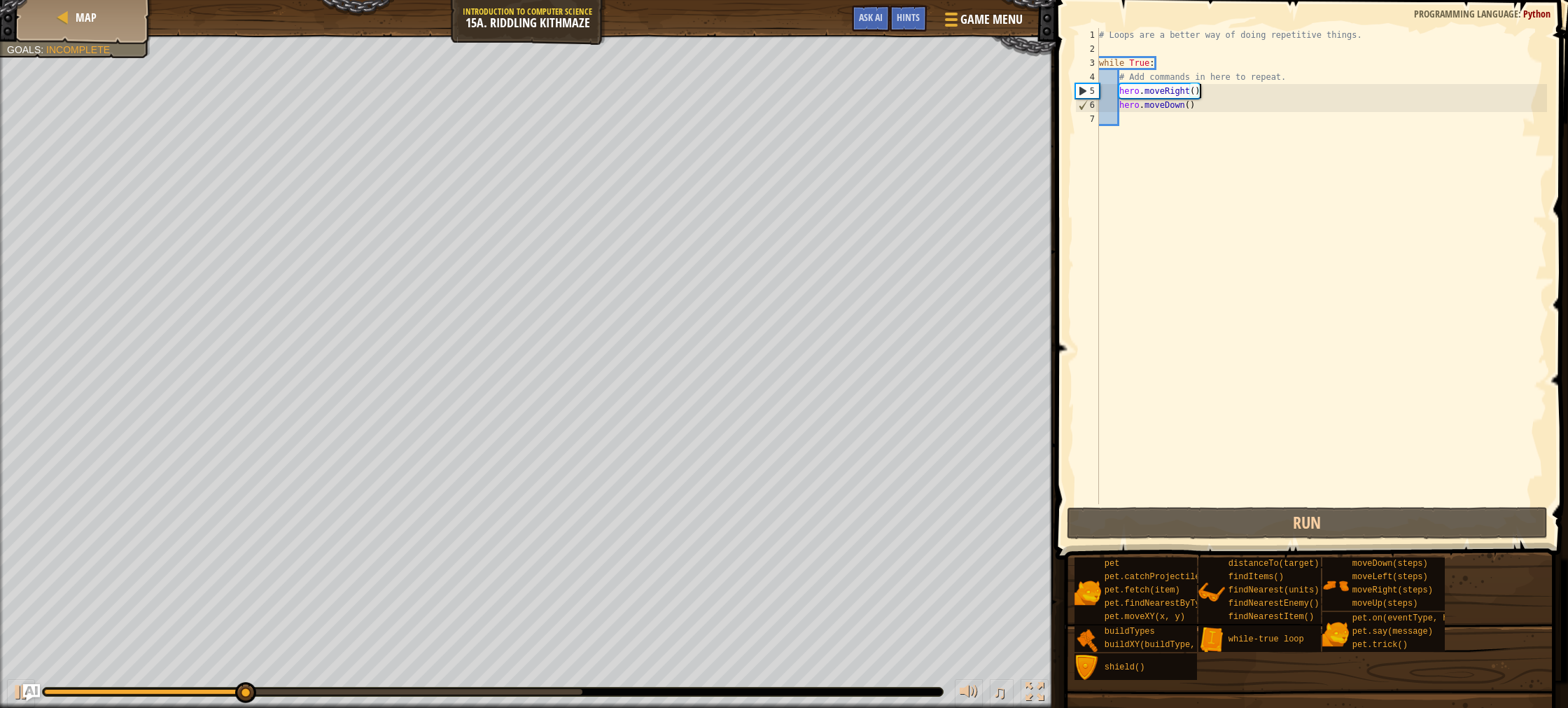
click at [1204, 95] on div "# Loops are a better way of doing repetitive things. while True : # Add command…" at bounding box center [1321, 280] width 451 height 504
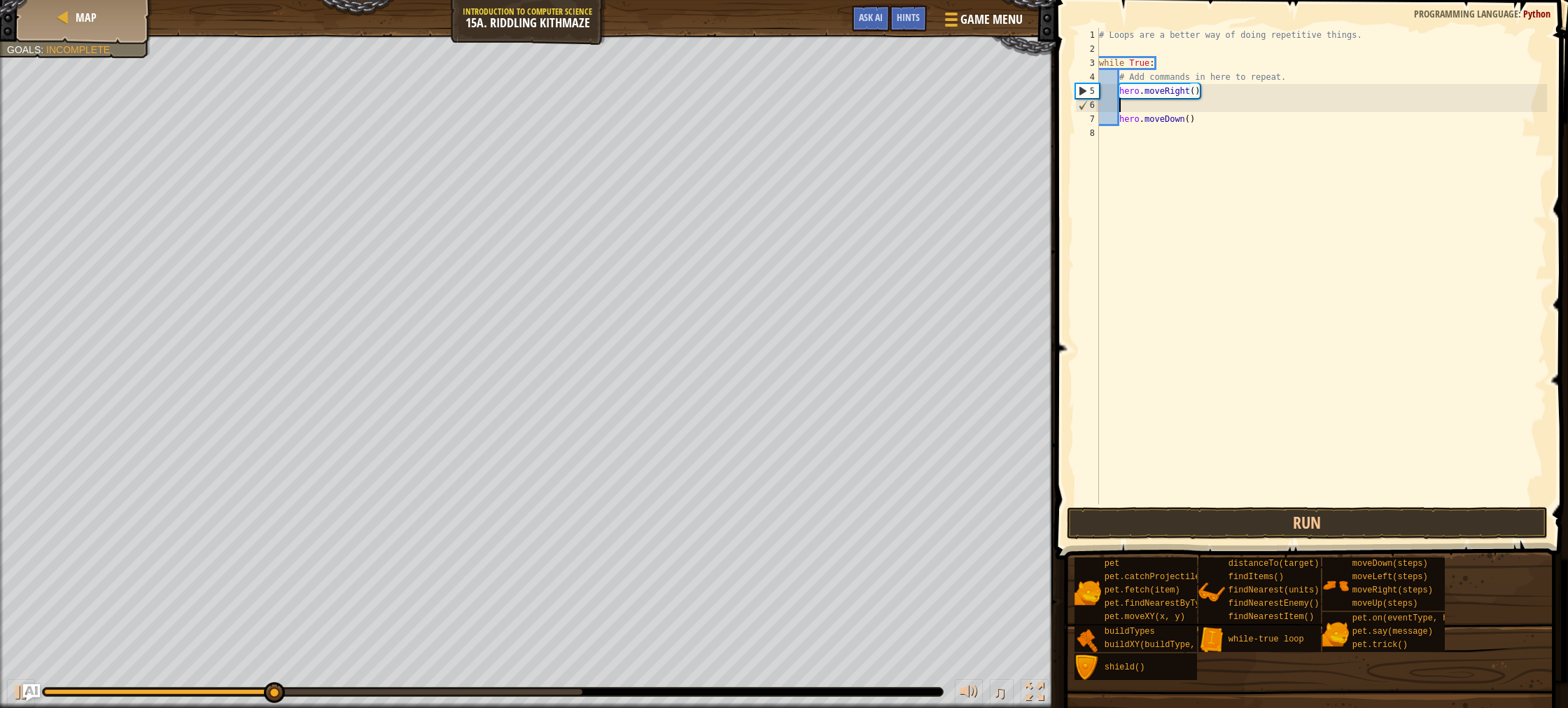
scroll to position [6, 1]
type textarea "r"
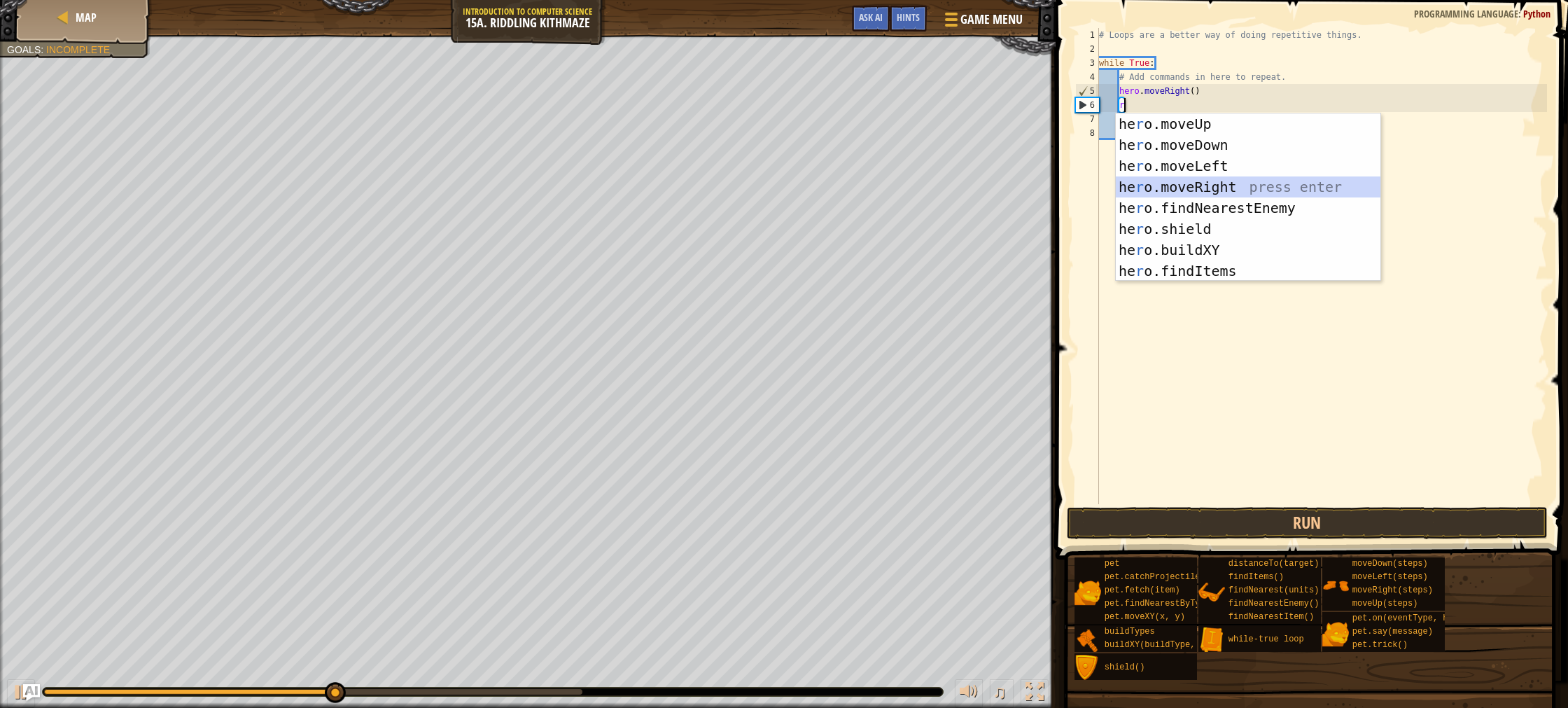
drag, startPoint x: 1226, startPoint y: 189, endPoint x: 1224, endPoint y: 206, distance: 17.1
click at [1226, 189] on div "he r o.moveUp press enter he r o.moveDown press enter he r o.moveLeft press ent…" at bounding box center [1248, 218] width 265 height 210
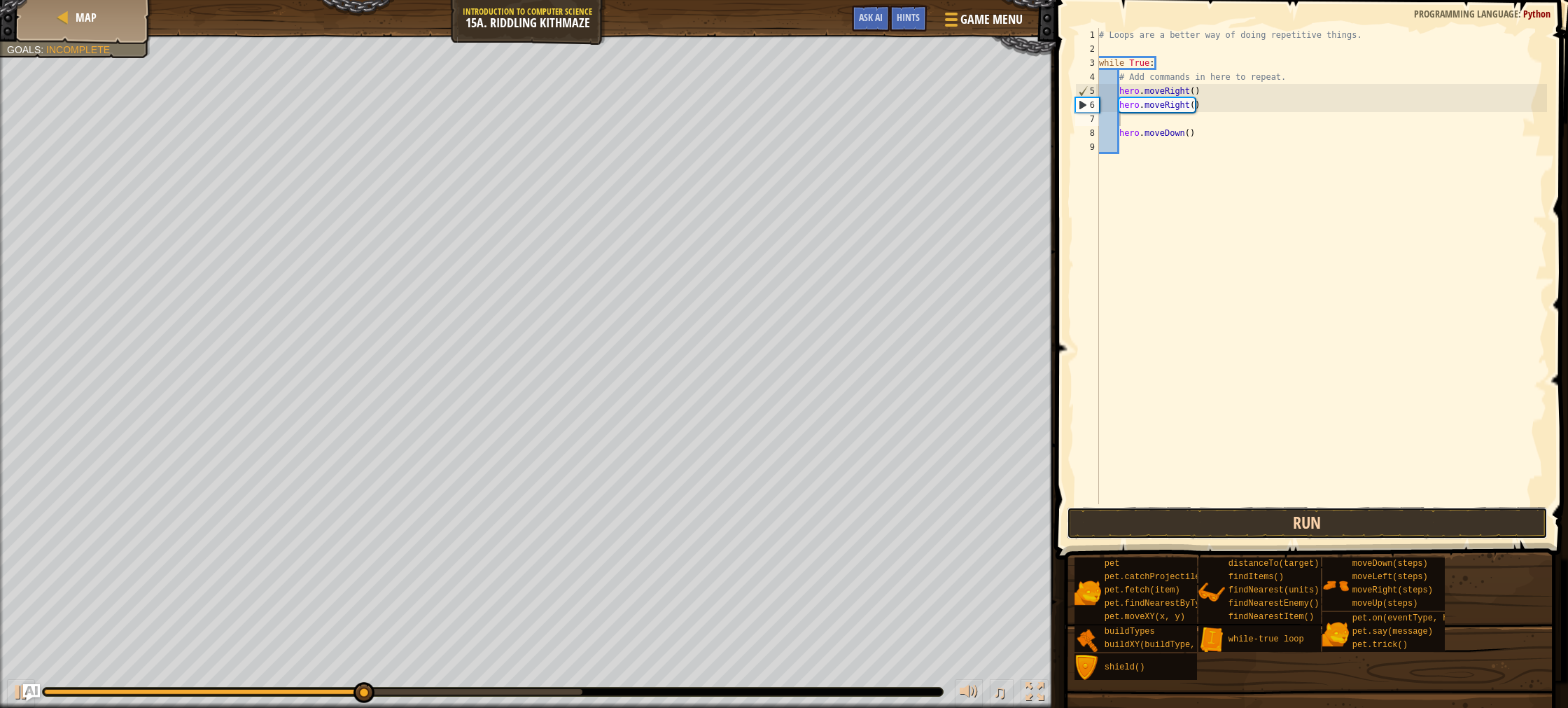
click at [1282, 524] on button "Run" at bounding box center [1308, 523] width 481 height 32
drag, startPoint x: 1203, startPoint y: 107, endPoint x: 1246, endPoint y: 153, distance: 63.0
click at [1203, 108] on div "# Loops are a better way of doing repetitive things. while True : # Add command…" at bounding box center [1321, 280] width 451 height 504
type textarea "hero.moveRight()"
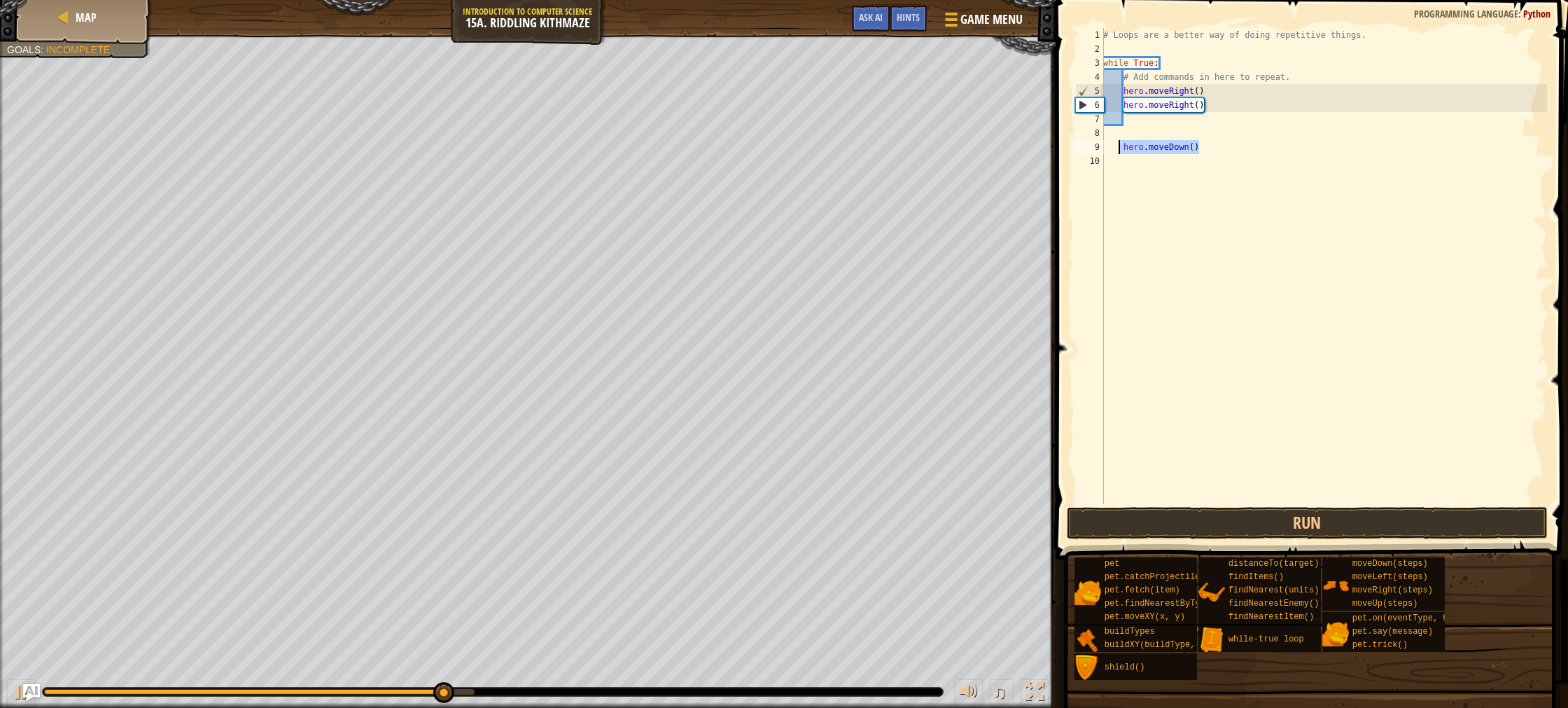
drag, startPoint x: 1209, startPoint y: 150, endPoint x: 1118, endPoint y: 150, distance: 91.0
click at [1118, 150] on div "# Loops are a better way of doing repetitive things. while True : # Add command…" at bounding box center [1324, 280] width 447 height 504
type textarea "hero.moveDown()"
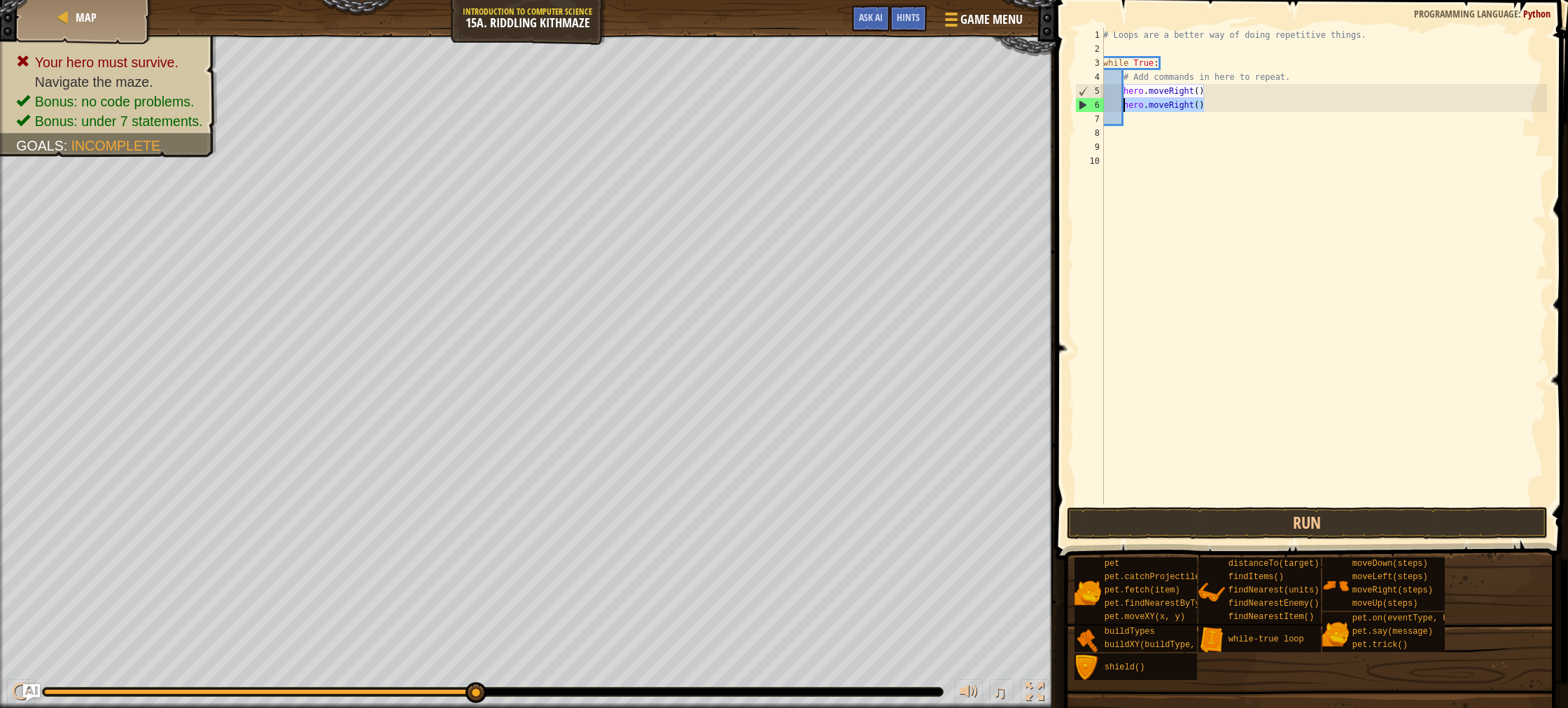
drag, startPoint x: 1204, startPoint y: 108, endPoint x: 1122, endPoint y: 108, distance: 82.0
click at [1122, 108] on div "# Loops are a better way of doing repetitive things. while True : # Add command…" at bounding box center [1324, 280] width 447 height 504
type textarea "hero.moveRight()"
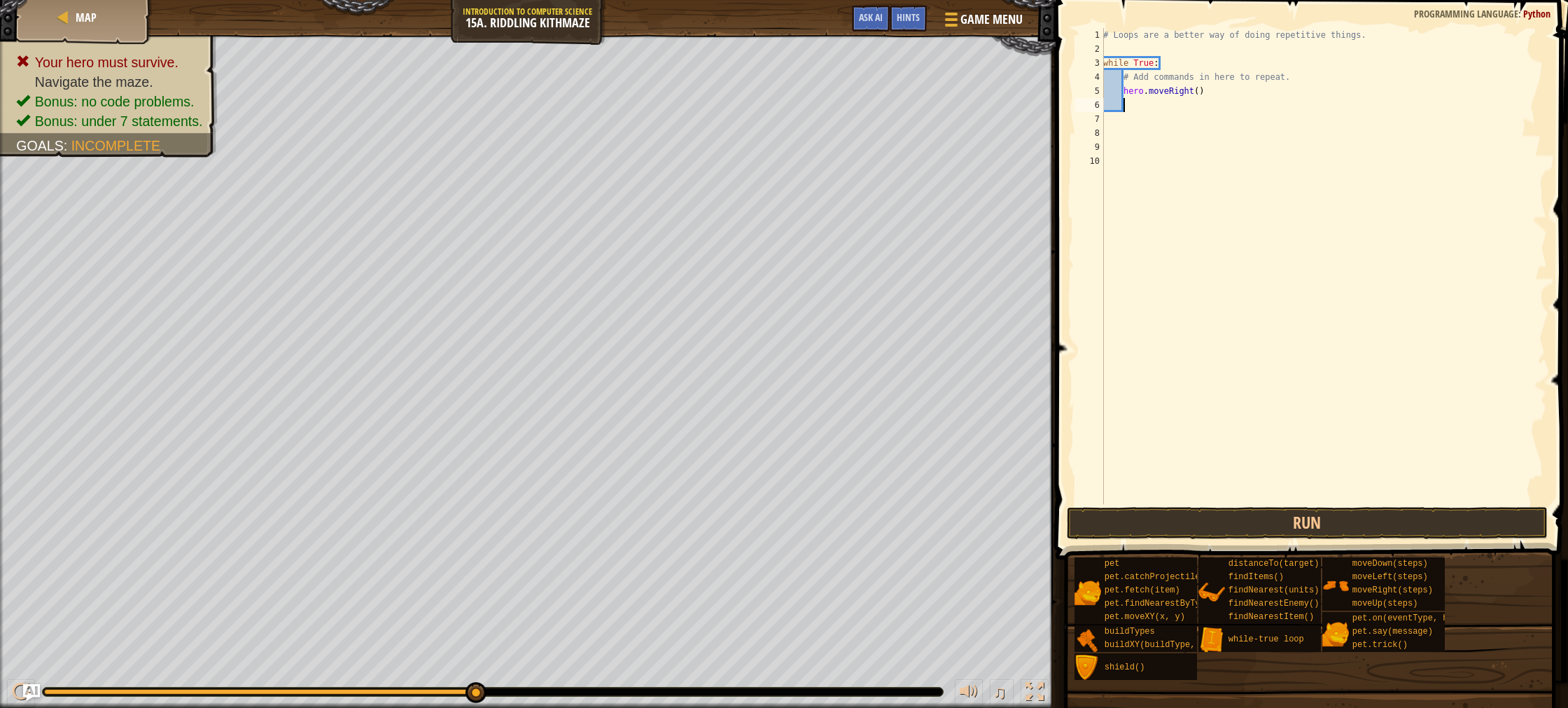
type textarea "h"
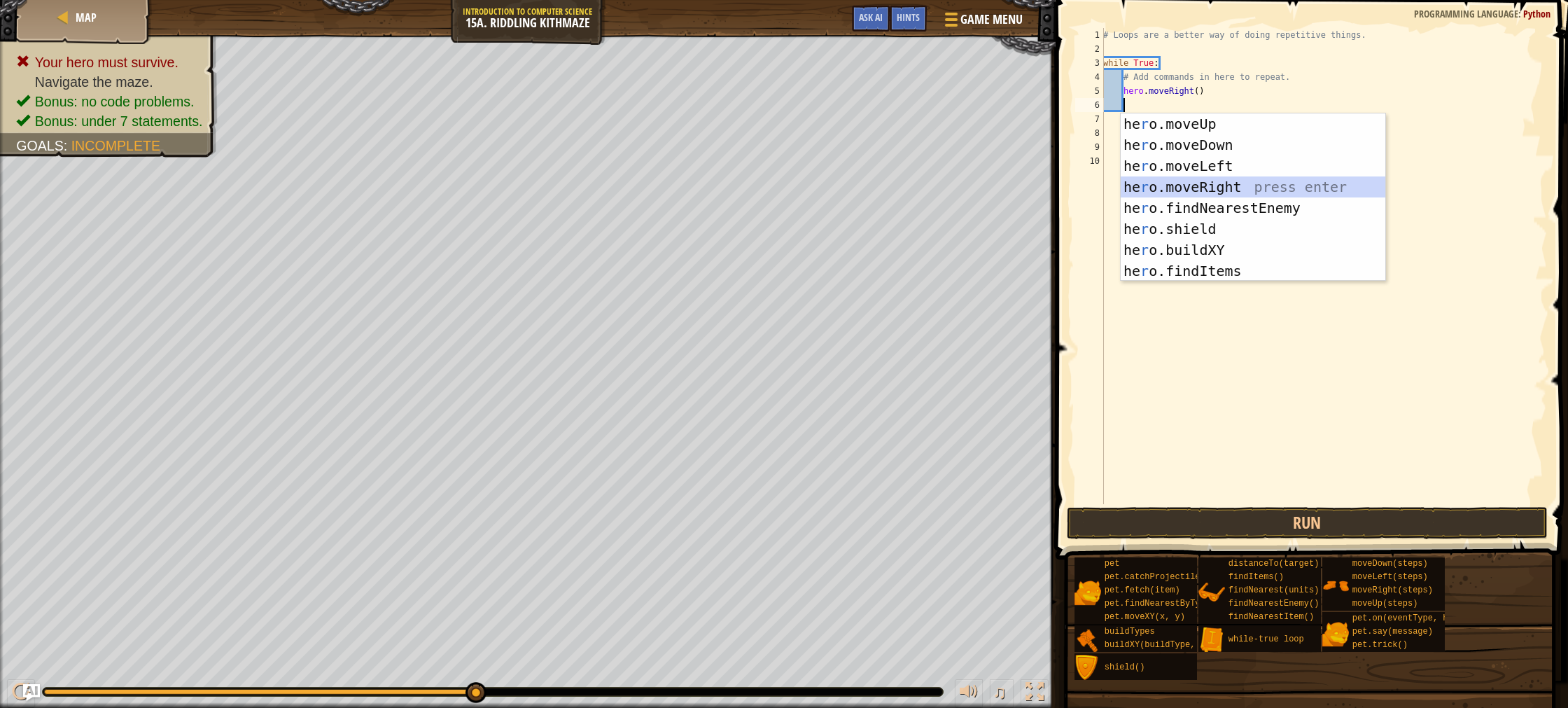
scroll to position [6, 2]
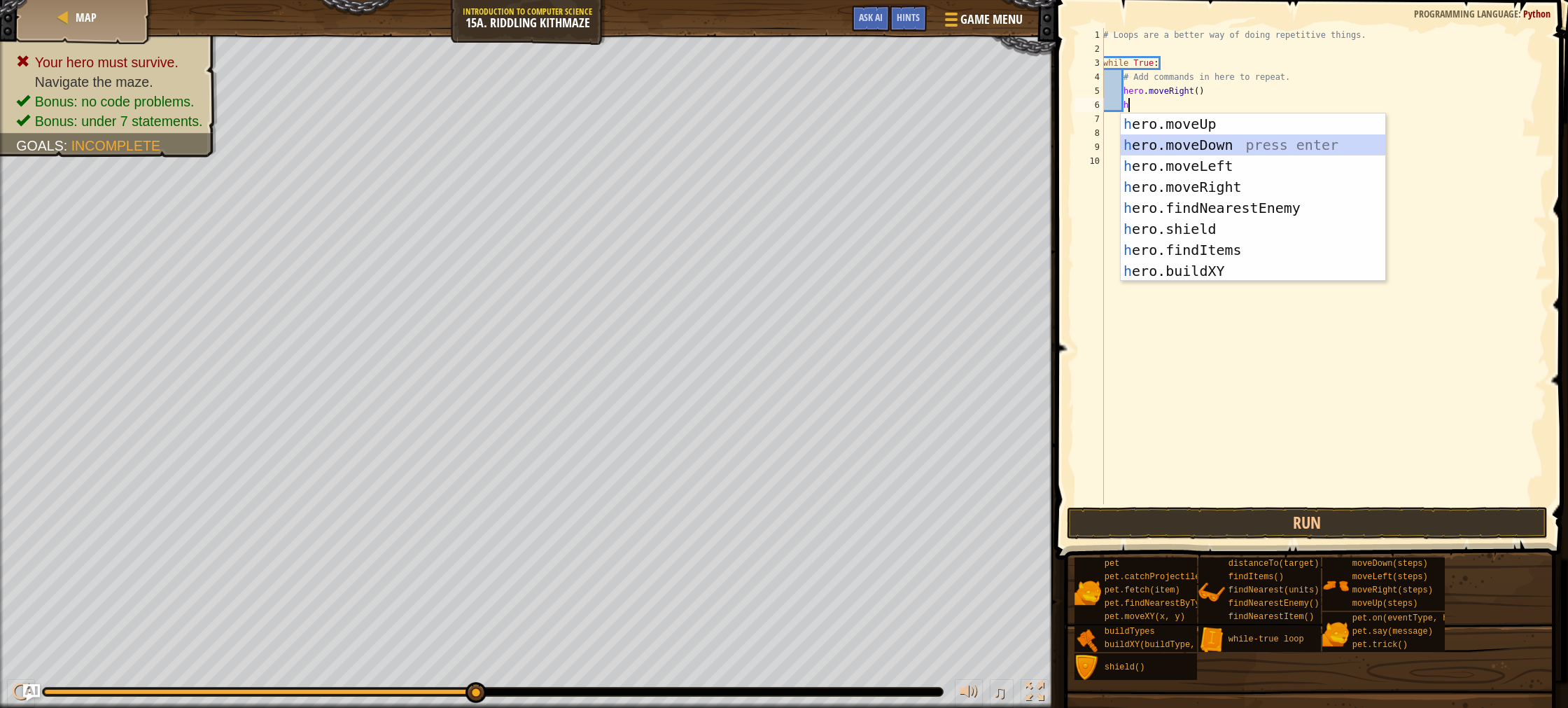
drag, startPoint x: 1229, startPoint y: 141, endPoint x: 1228, endPoint y: 159, distance: 18.0
click at [1229, 141] on div "h ero.moveUp press enter h ero.moveDown press enter h ero.moveLeft press enter …" at bounding box center [1254, 218] width 265 height 210
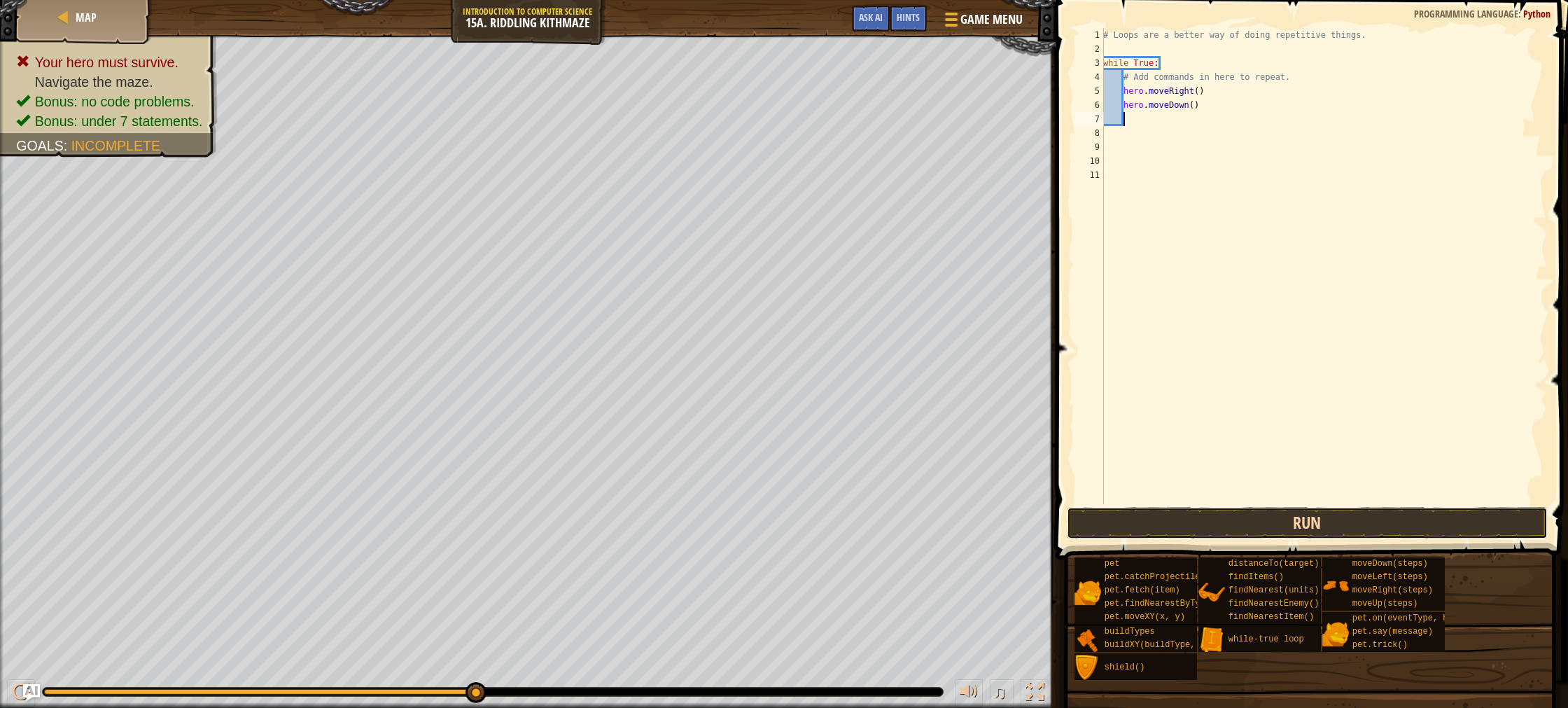
click at [1258, 520] on button "Run" at bounding box center [1308, 523] width 481 height 32
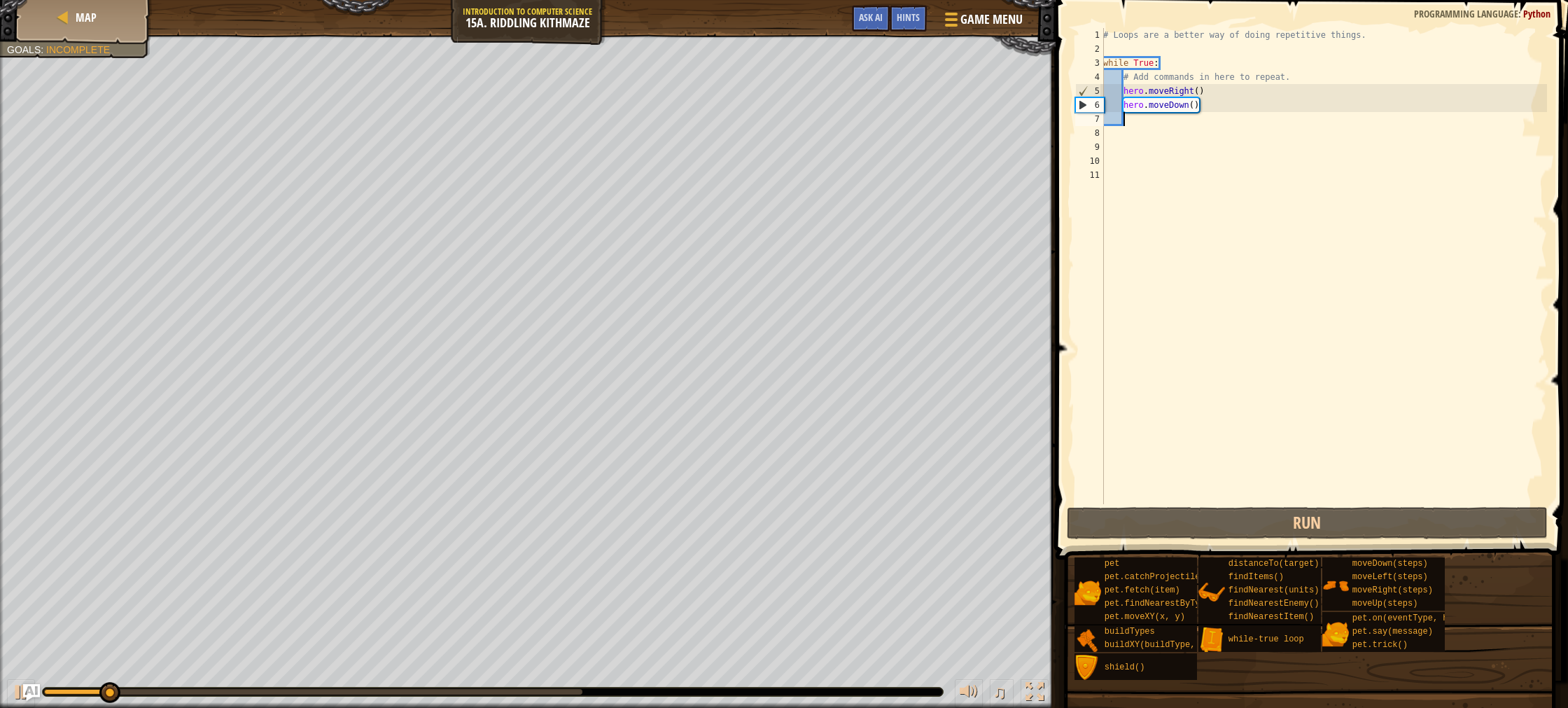
click at [1135, 120] on div "# Loops are a better way of doing repetitive things. while True : # Add command…" at bounding box center [1324, 280] width 447 height 504
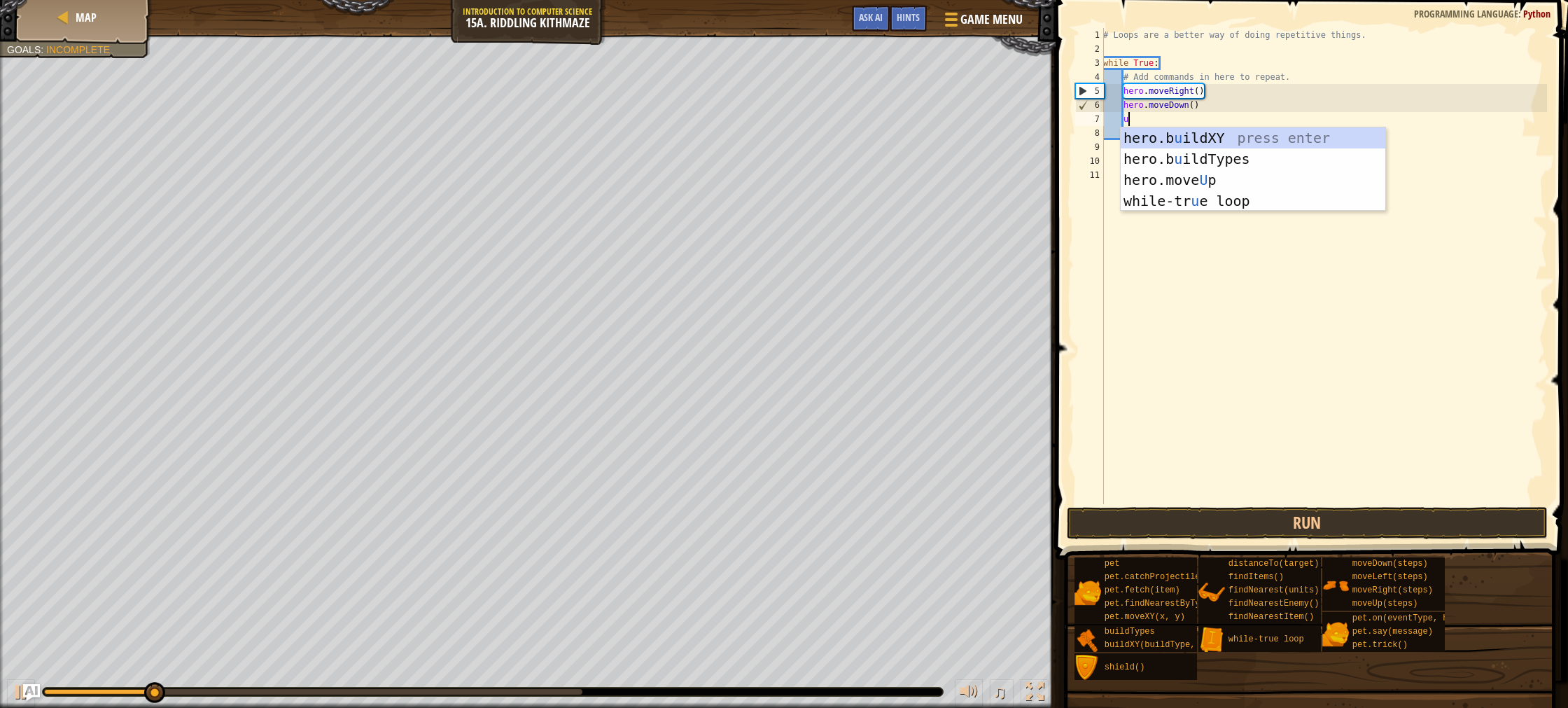
scroll to position [6, 2]
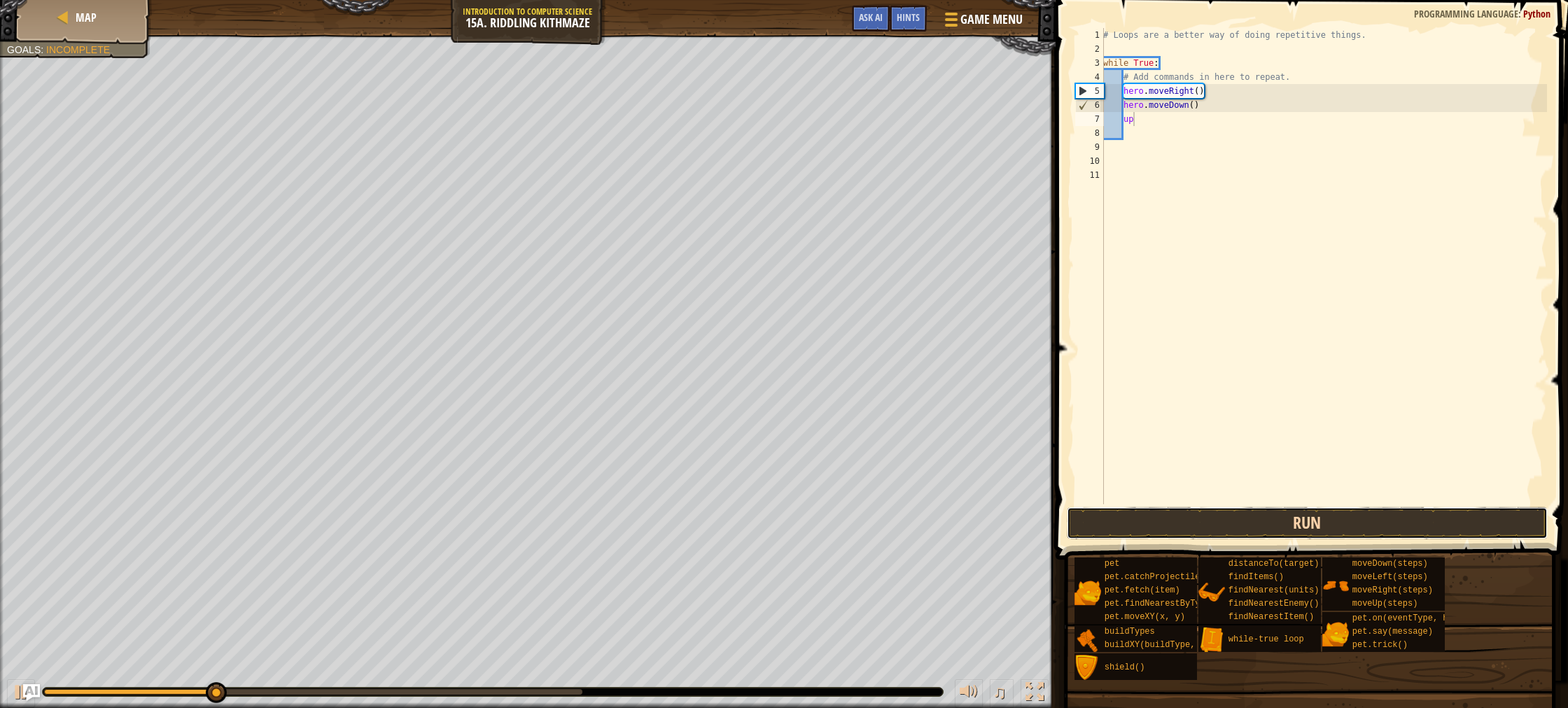
click at [1312, 522] on button "Run" at bounding box center [1308, 523] width 481 height 32
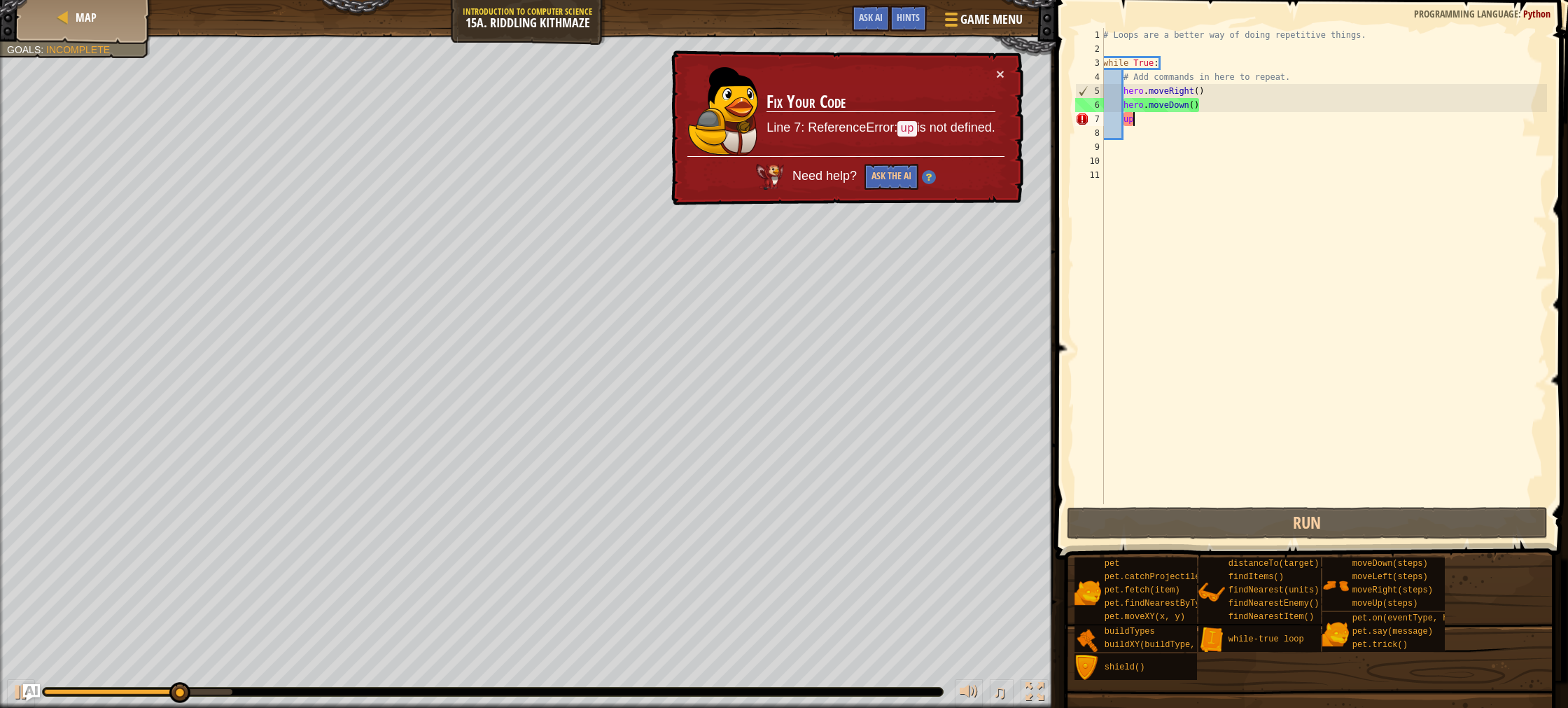
type textarea "u"
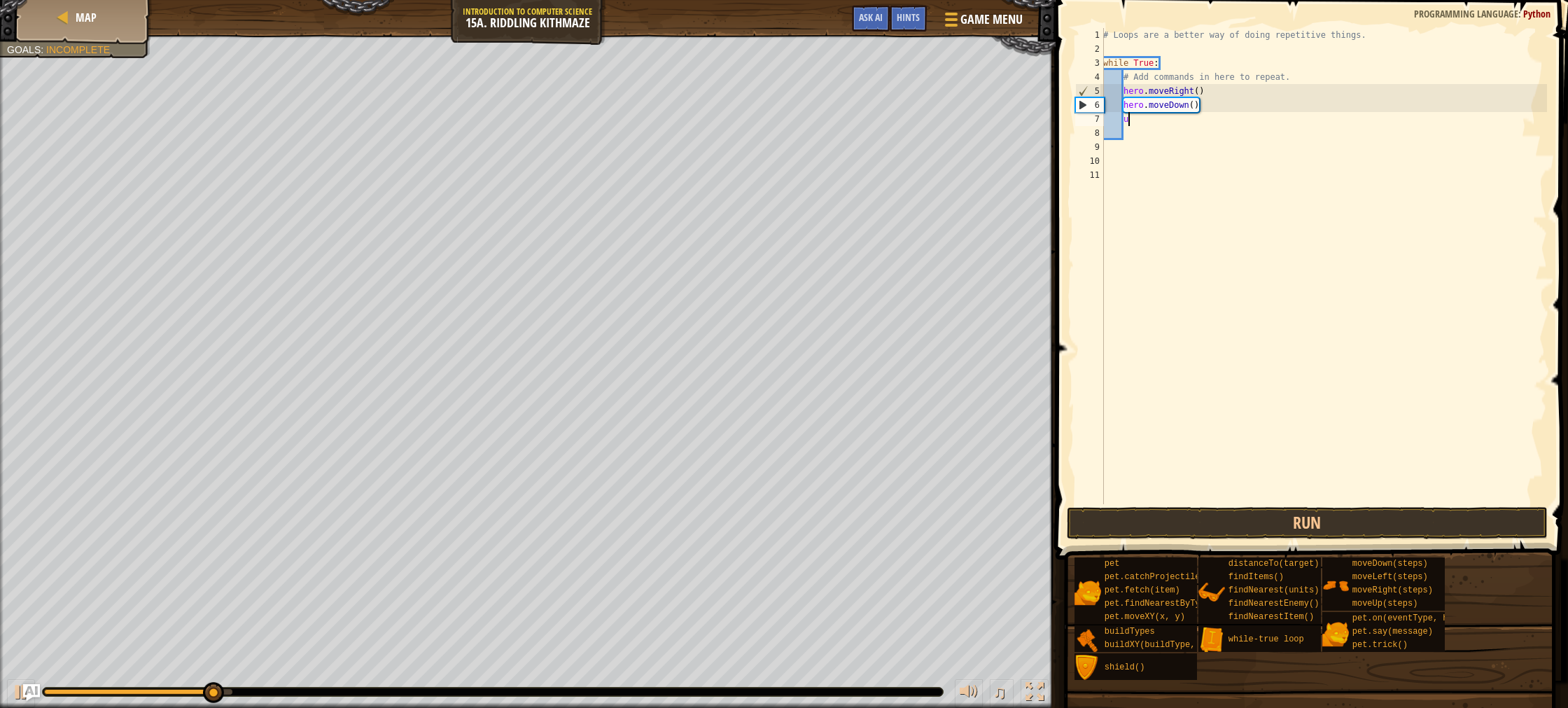
scroll to position [6, 1]
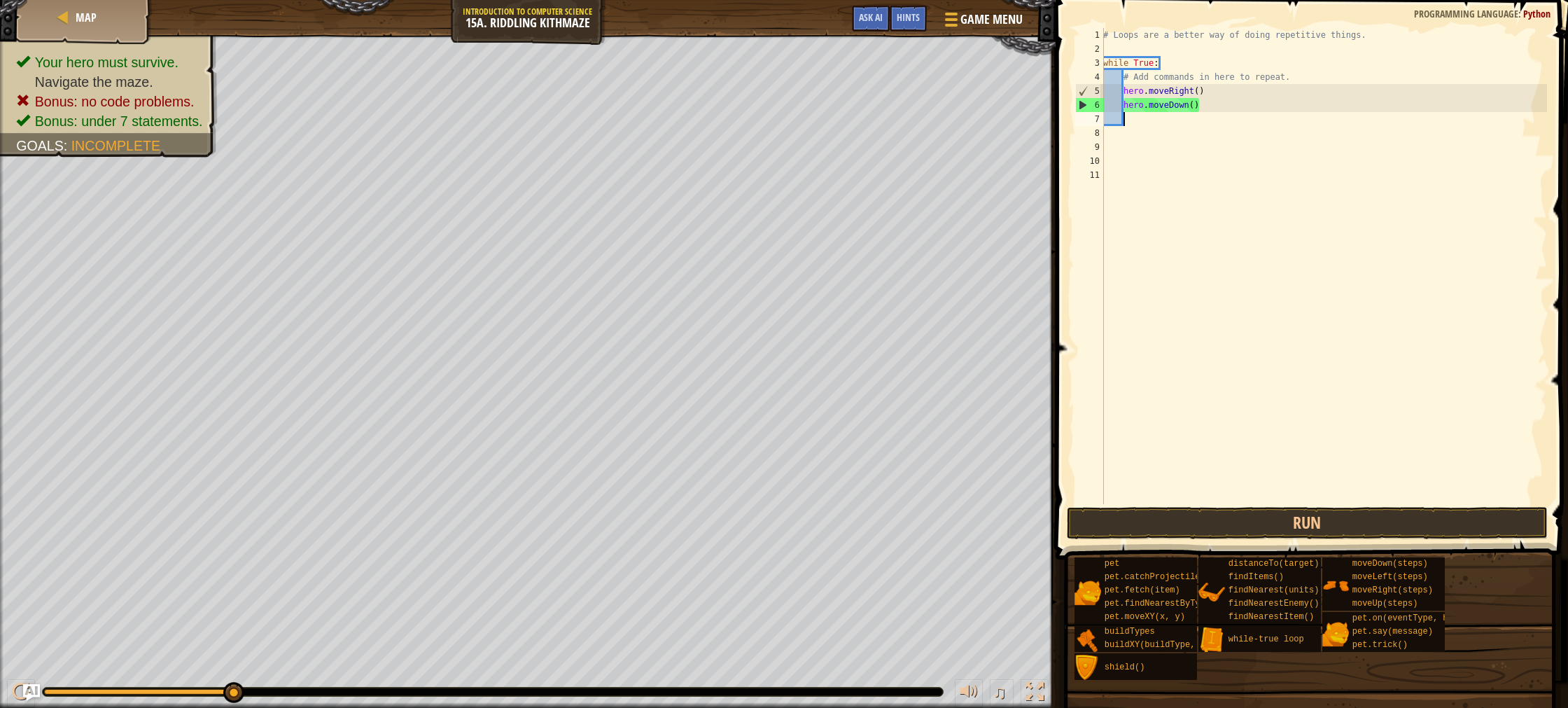
type textarea "e"
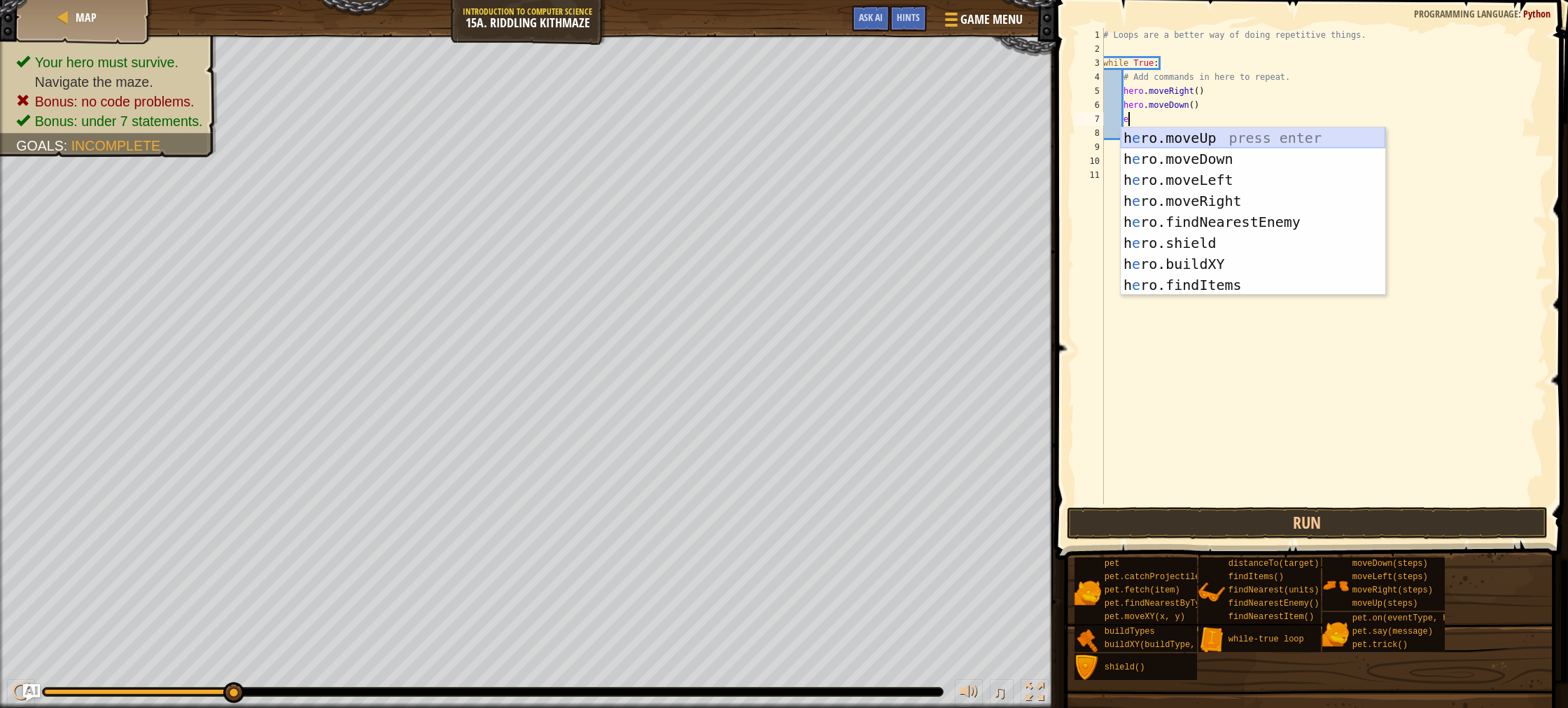
drag, startPoint x: 1221, startPoint y: 140, endPoint x: 1224, endPoint y: 160, distance: 20.2
click at [1221, 140] on div "h e ro.moveUp press enter h e ro.moveDown press enter h e ro.moveLeft press ent…" at bounding box center [1254, 231] width 265 height 210
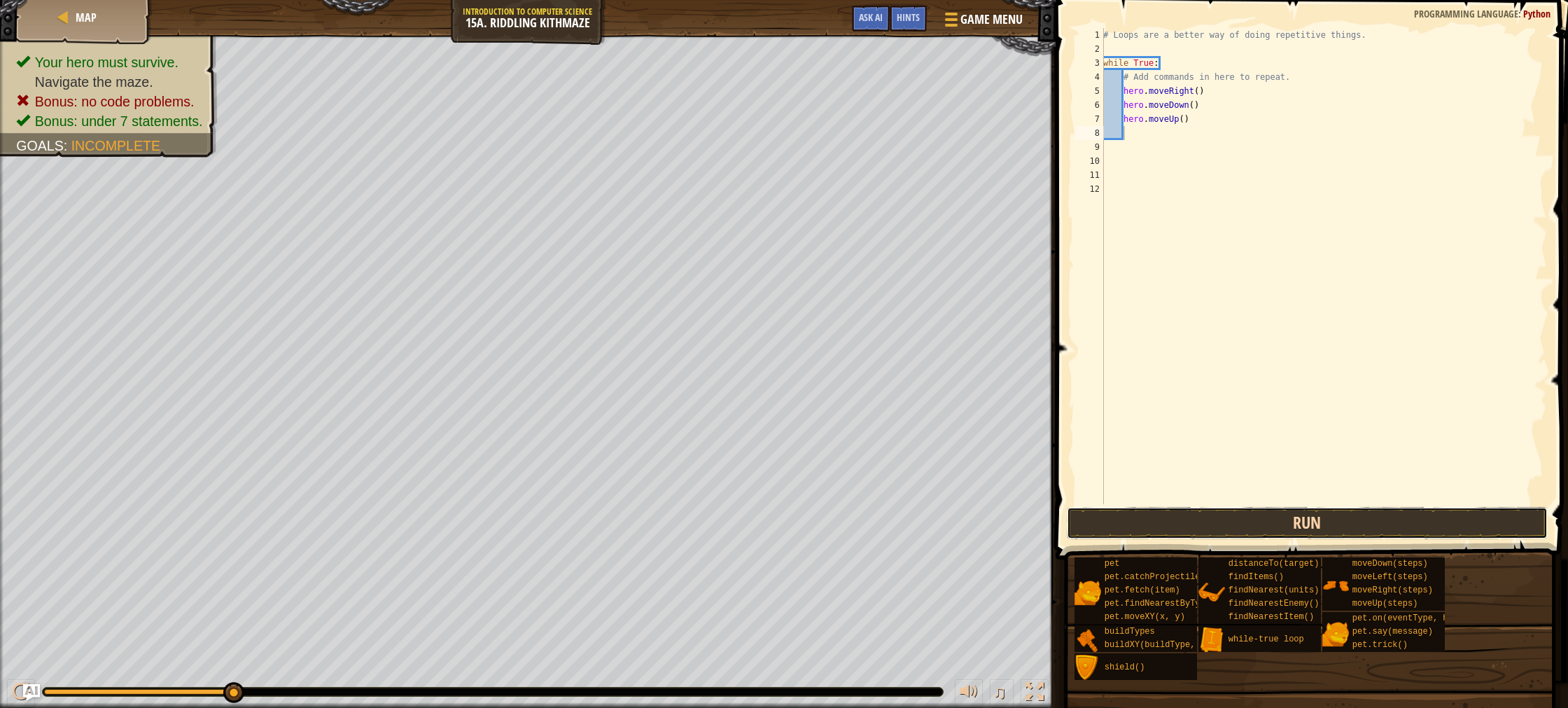
click at [1363, 513] on button "Run" at bounding box center [1308, 523] width 481 height 32
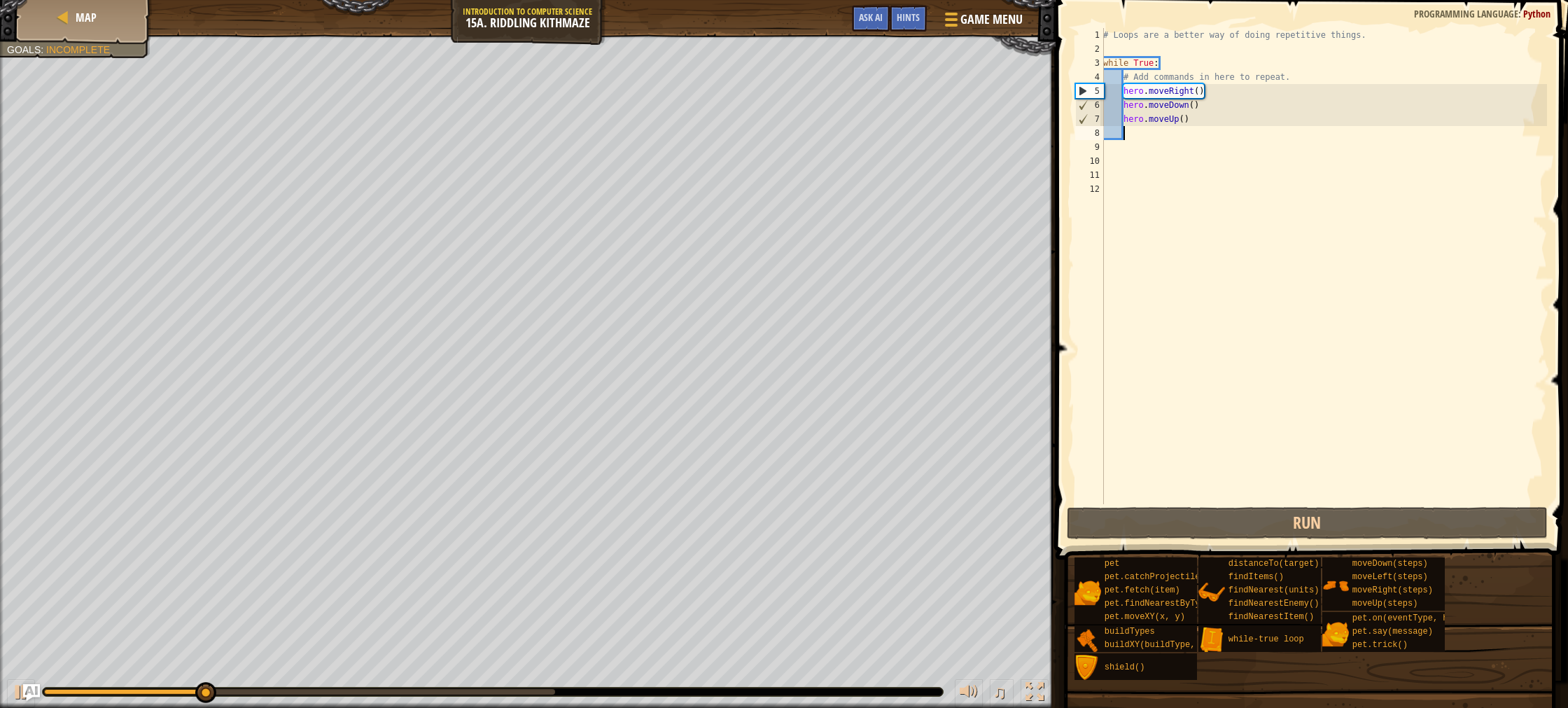
click at [1189, 118] on div "# Loops are a better way of doing repetitive things. while True : # Add command…" at bounding box center [1324, 280] width 447 height 504
type textarea "hero.moveUp()"
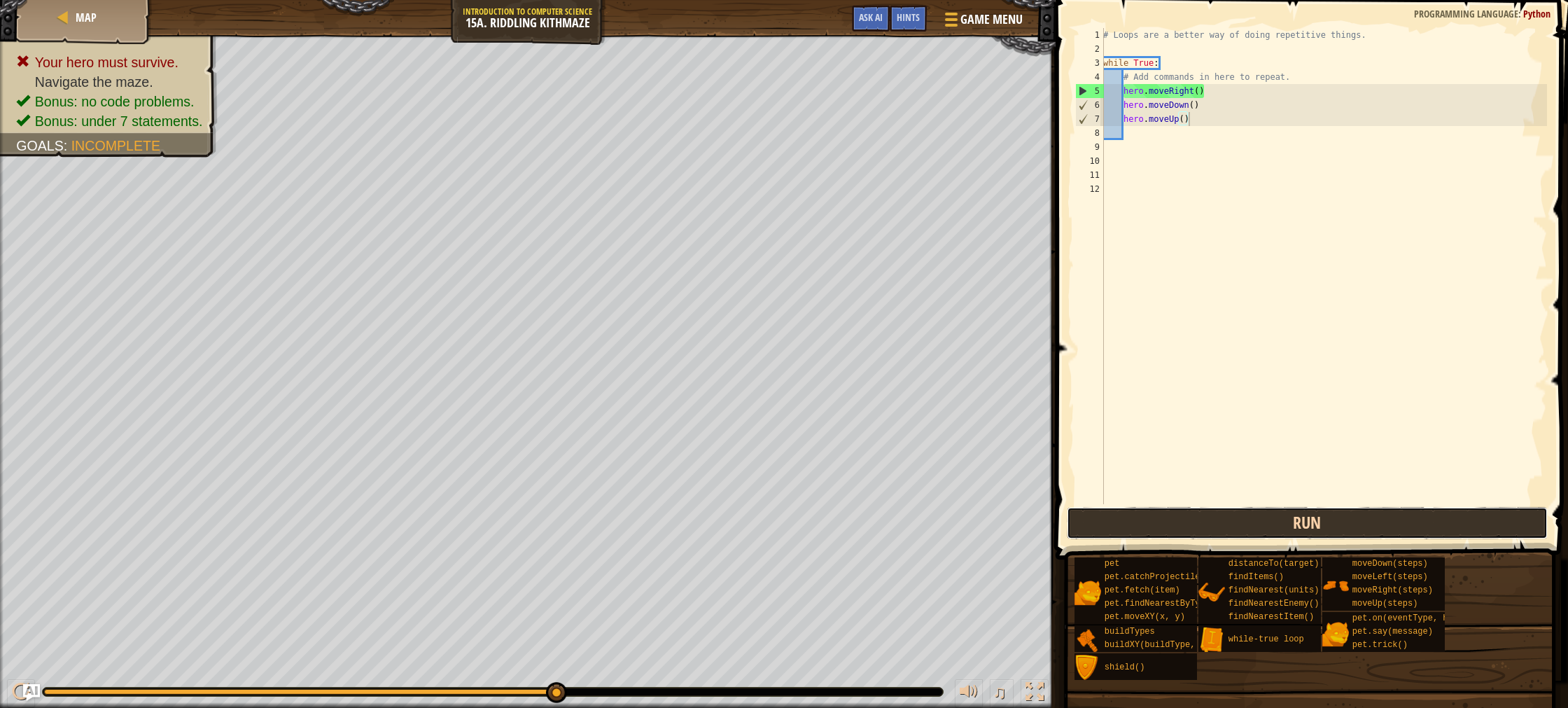
click at [1350, 525] on button "Run" at bounding box center [1308, 523] width 481 height 32
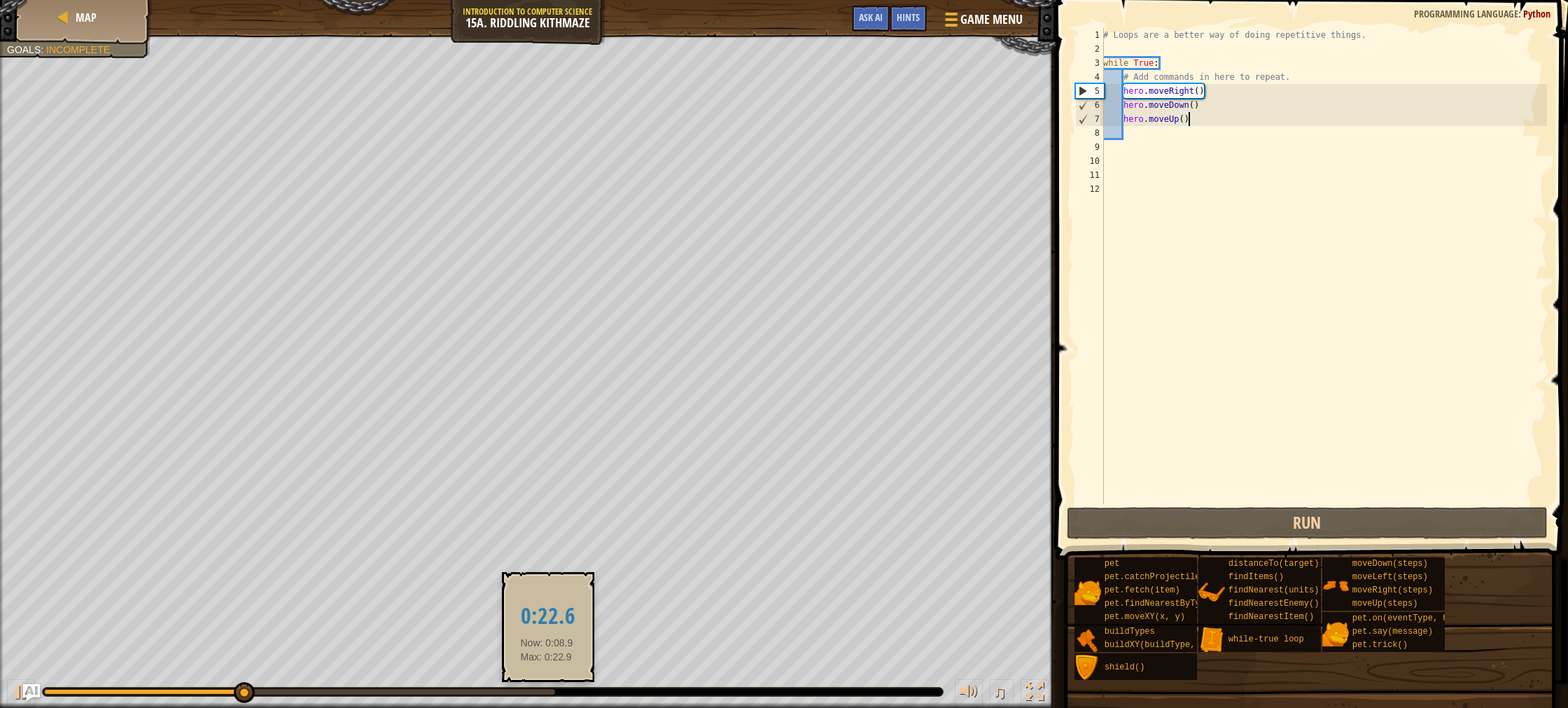
click at [547, 692] on div at bounding box center [299, 692] width 511 height 5
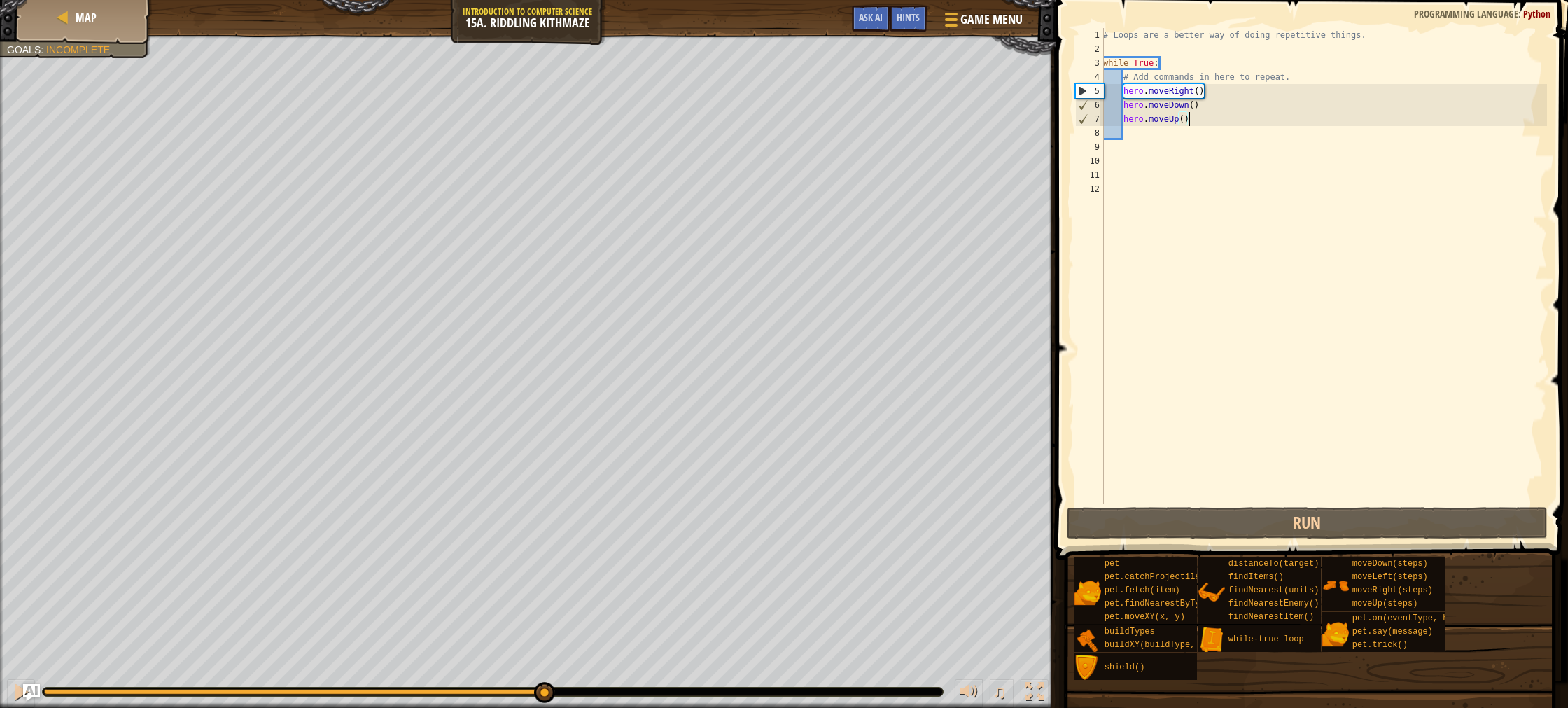
drag, startPoint x: 381, startPoint y: 689, endPoint x: 552, endPoint y: 682, distance: 171.1
click at [543, 689] on div at bounding box center [294, 692] width 499 height 5
click at [985, 17] on span "Game Menu" at bounding box center [992, 19] width 65 height 19
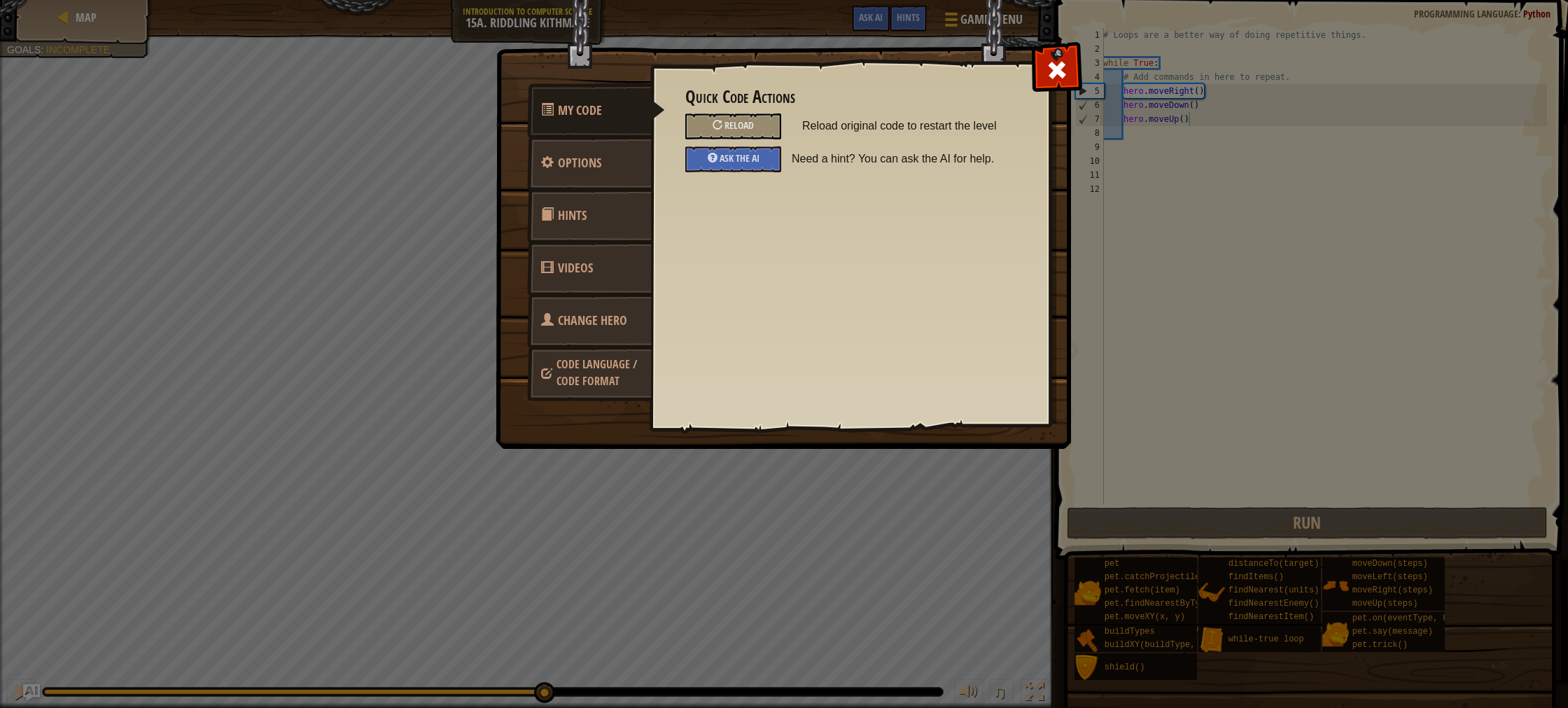
drag, startPoint x: 1077, startPoint y: 82, endPoint x: 1060, endPoint y: 90, distance: 18.8
click at [1067, 86] on div at bounding box center [1056, 67] width 44 height 44
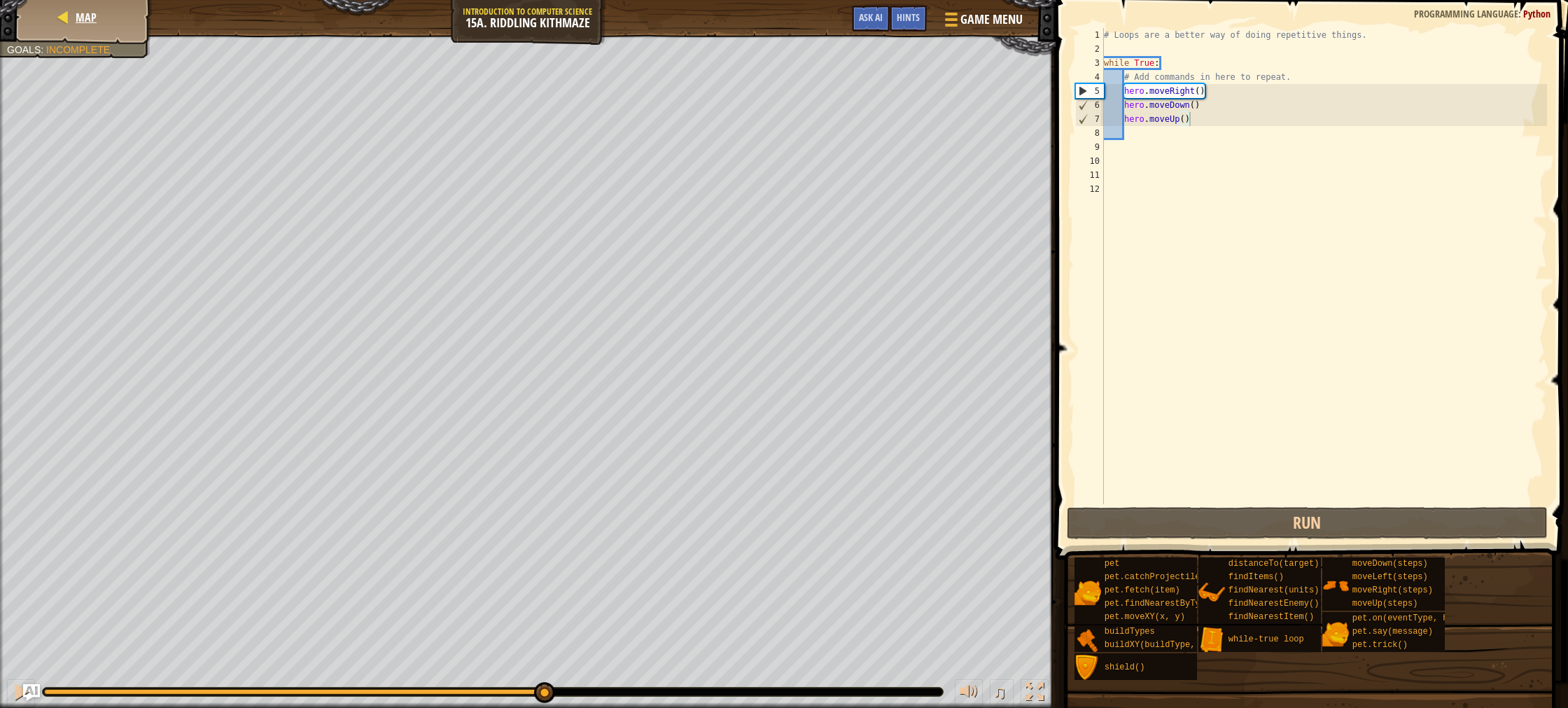
click at [49, 23] on div "Map" at bounding box center [84, 17] width 112 height 35
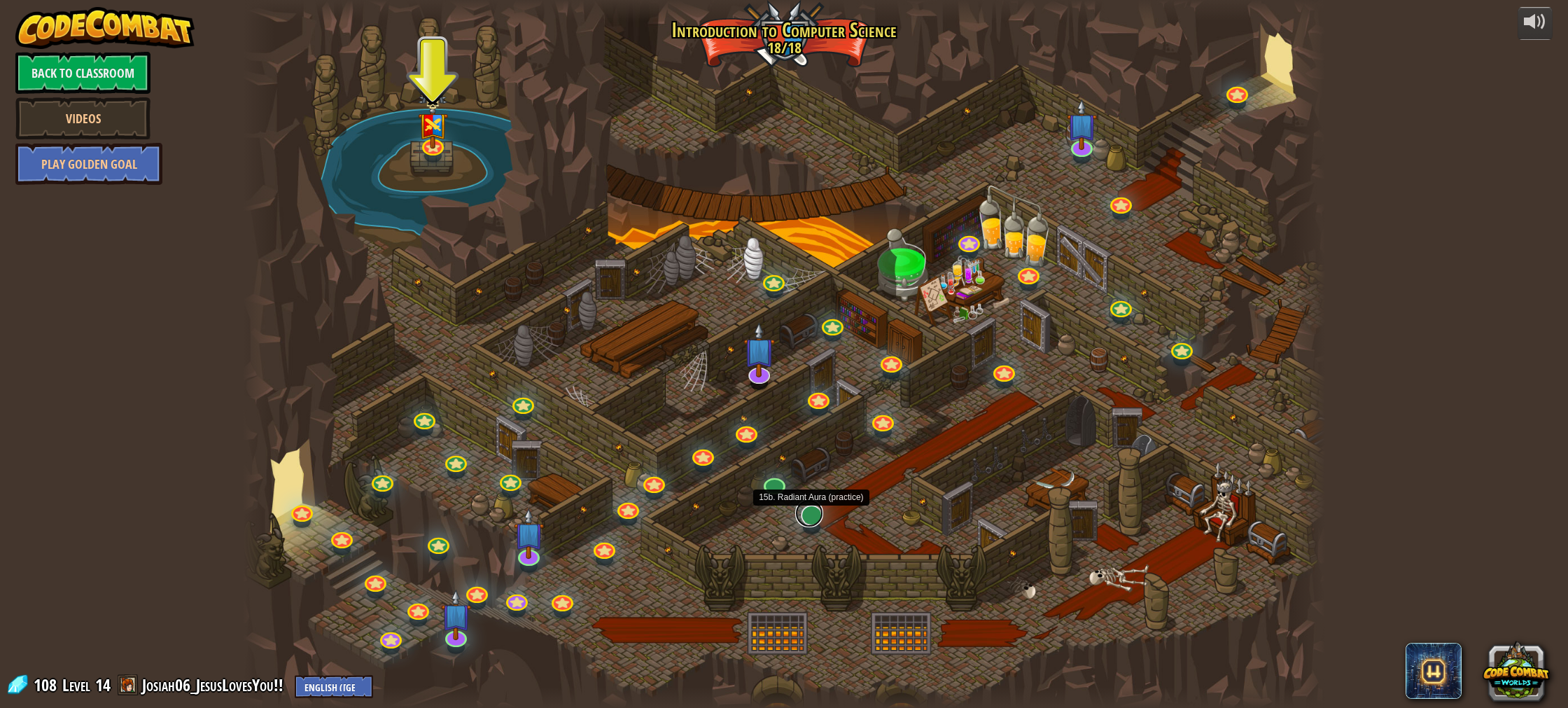
click at [811, 521] on link at bounding box center [809, 513] width 28 height 28
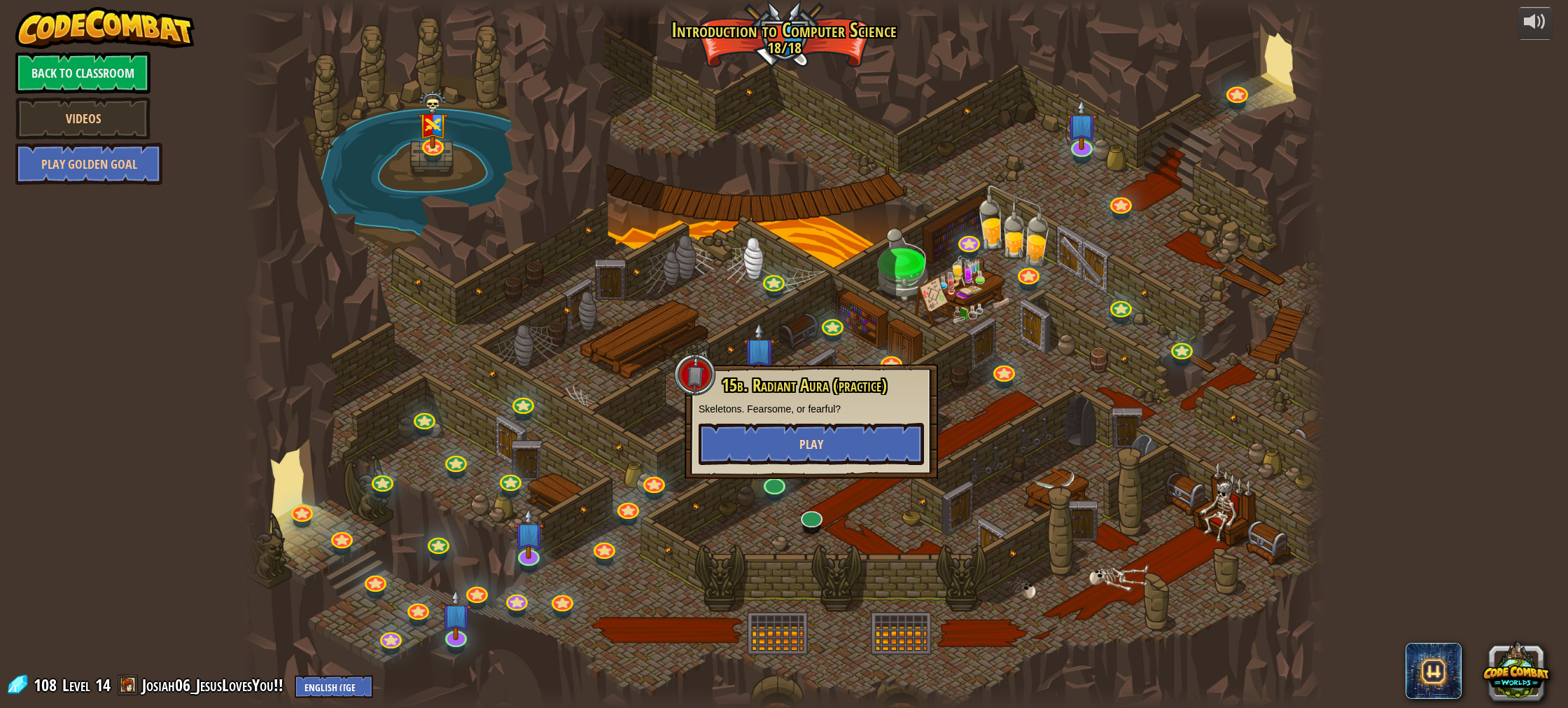
drag, startPoint x: 837, startPoint y: 408, endPoint x: 837, endPoint y: 426, distance: 18.0
click at [837, 415] on p "Skeletons. Fearsome, or fearful?" at bounding box center [811, 409] width 225 height 14
drag, startPoint x: 1242, startPoint y: 413, endPoint x: 1206, endPoint y: 414, distance: 36.0
click at [1219, 413] on div at bounding box center [784, 354] width 1083 height 708
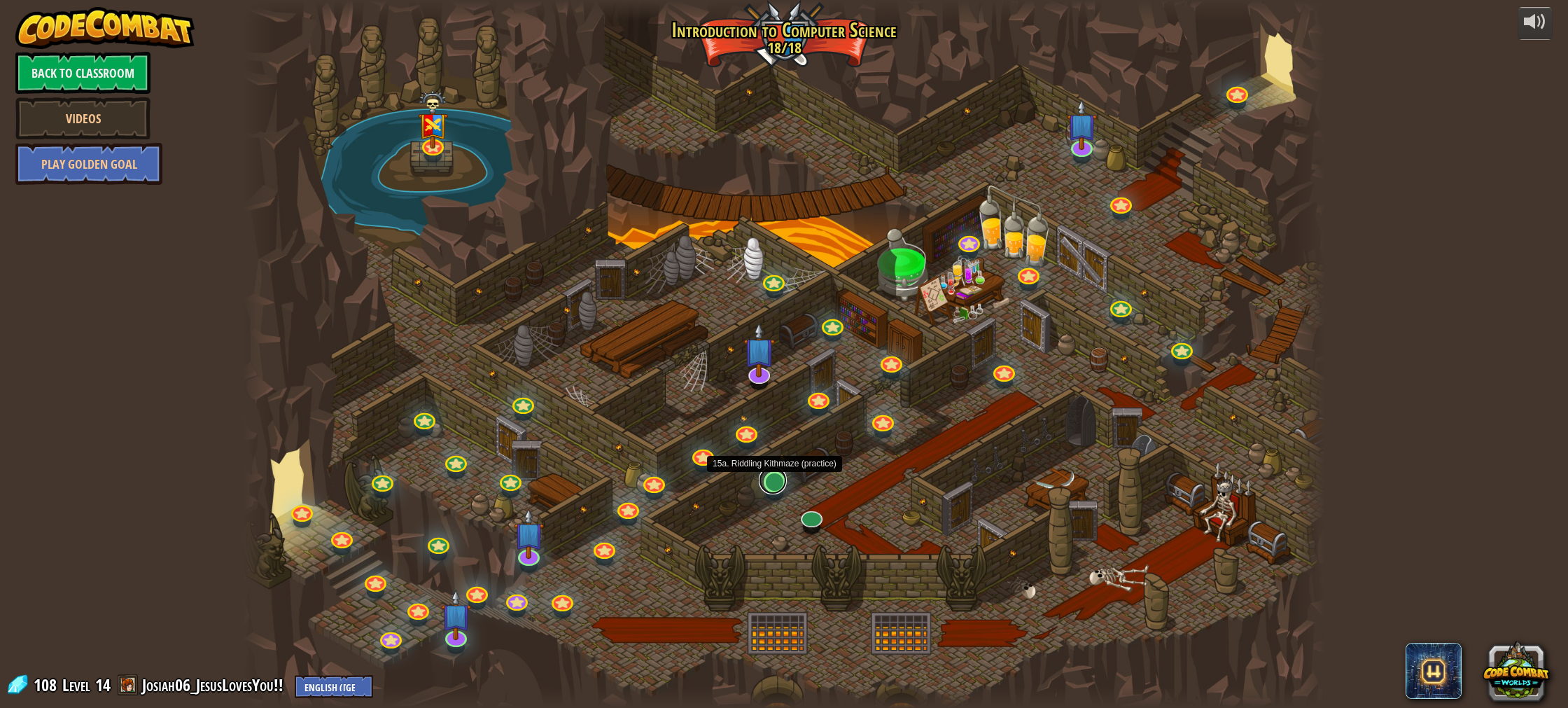
click at [783, 486] on link at bounding box center [773, 480] width 28 height 28
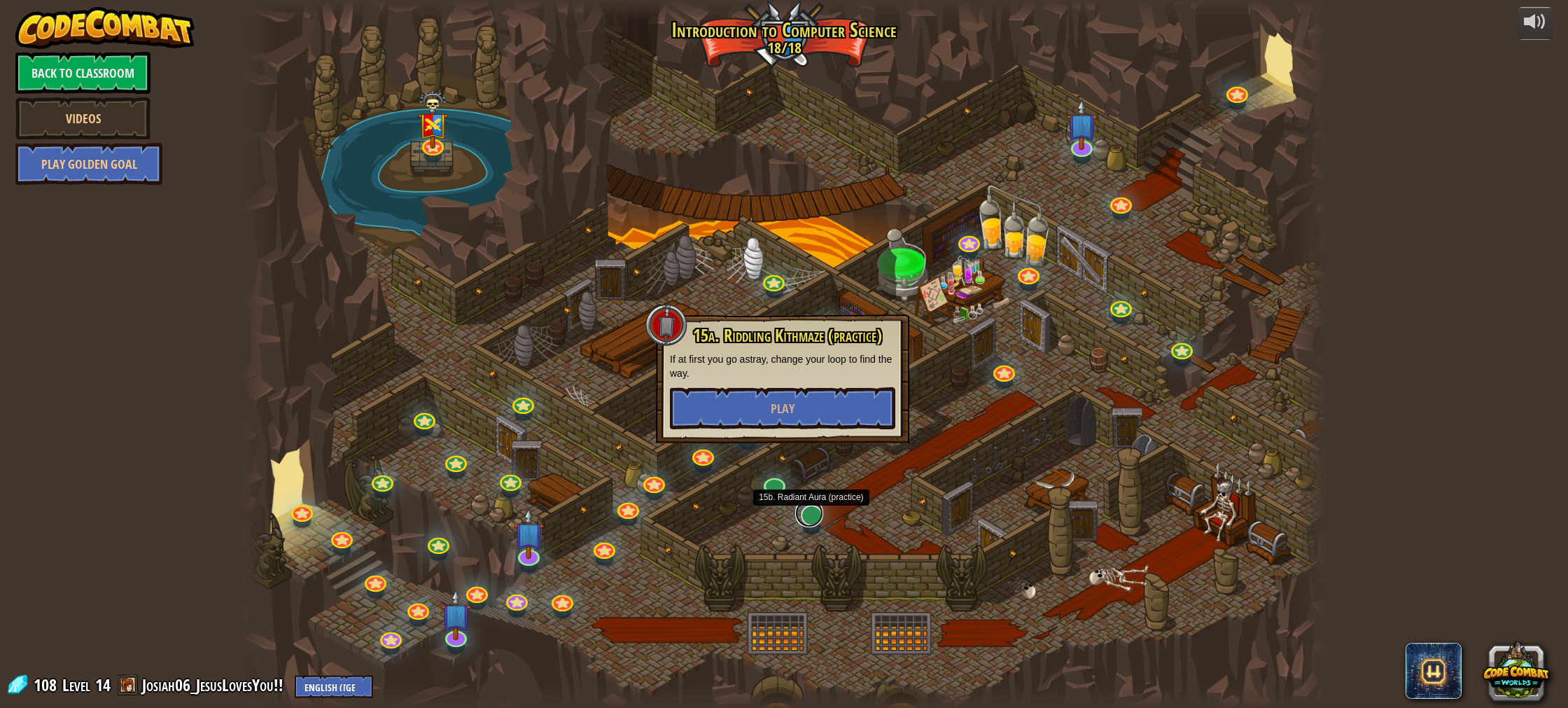
click at [810, 517] on link at bounding box center [809, 513] width 28 height 28
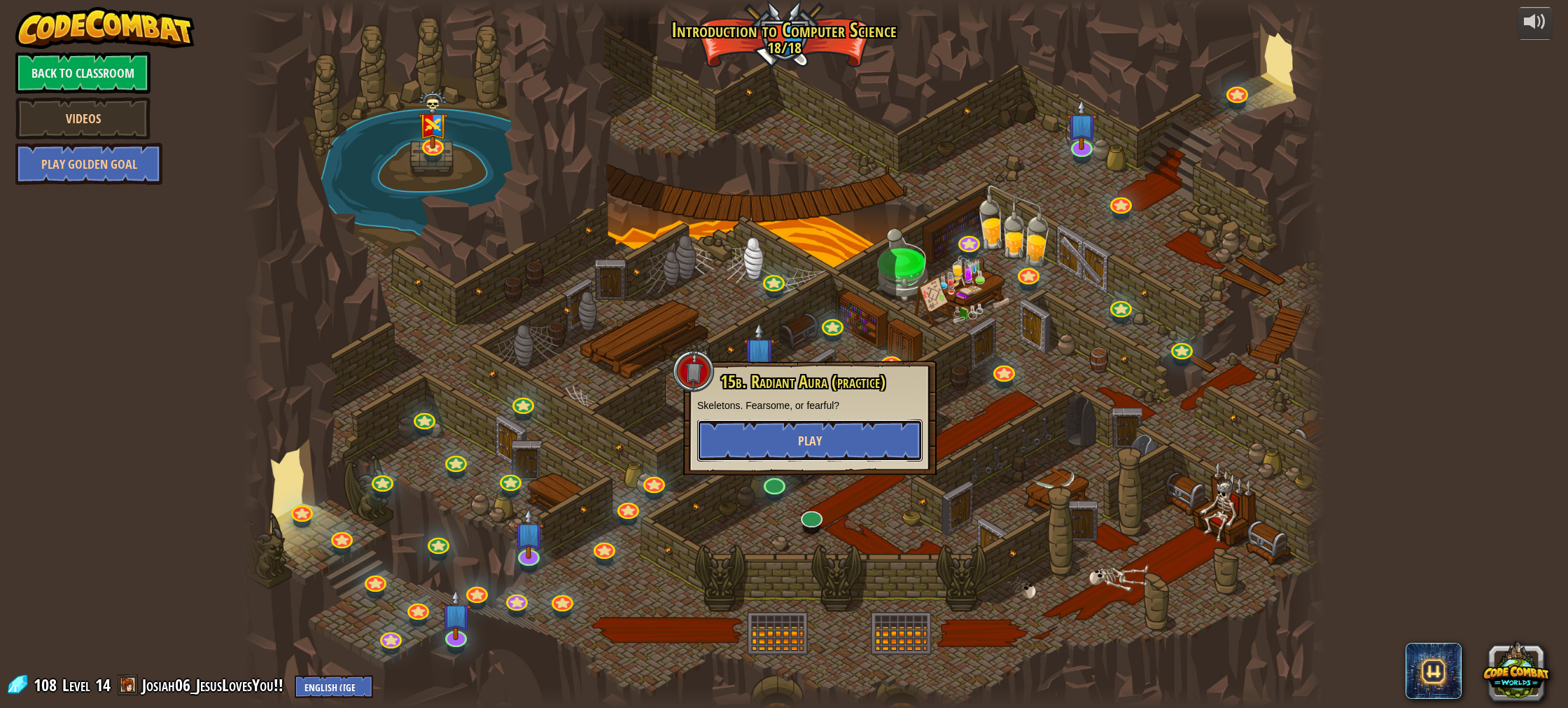
click at [820, 425] on button "Play" at bounding box center [810, 440] width 225 height 42
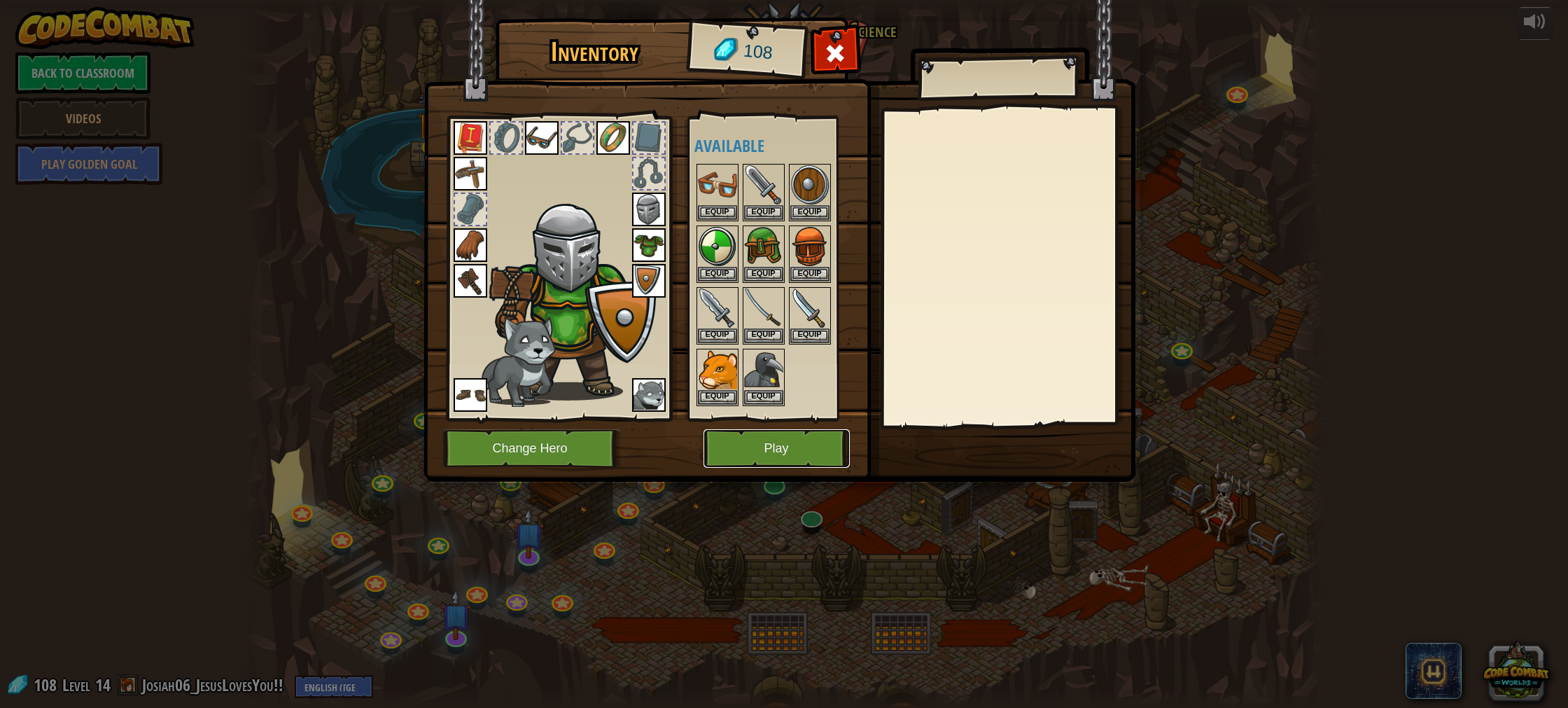
click at [739, 440] on button "Play" at bounding box center [776, 449] width 146 height 39
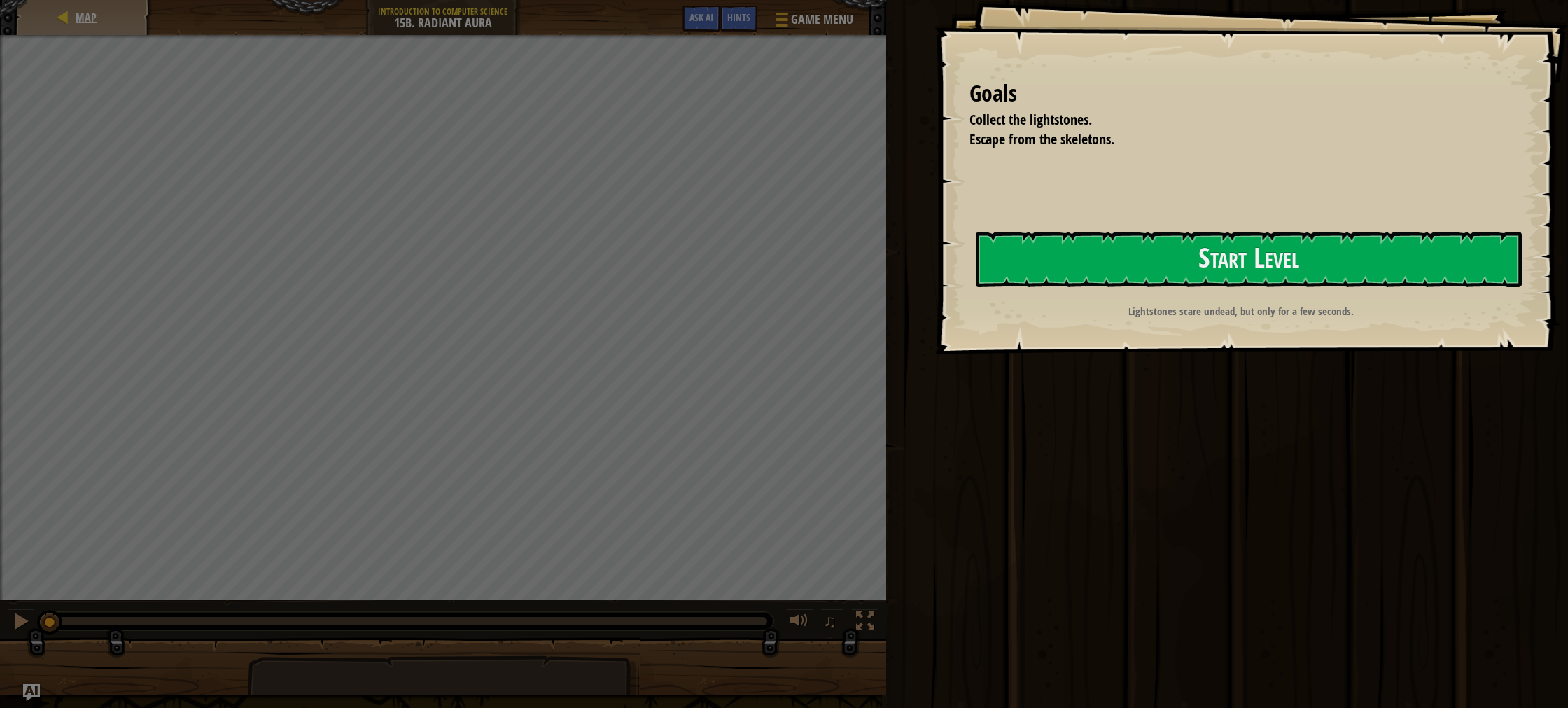
drag, startPoint x: 106, startPoint y: 20, endPoint x: 133, endPoint y: 37, distance: 31.9
click at [133, 37] on div "Map Introduction to Computer Science 15b. Radiant Aura Game Menu Done Hints Ask…" at bounding box center [784, 354] width 1568 height 708
drag, startPoint x: 1216, startPoint y: 241, endPoint x: 1213, endPoint y: 248, distance: 7.6
click at [1215, 244] on button "Start Level" at bounding box center [1249, 259] width 546 height 55
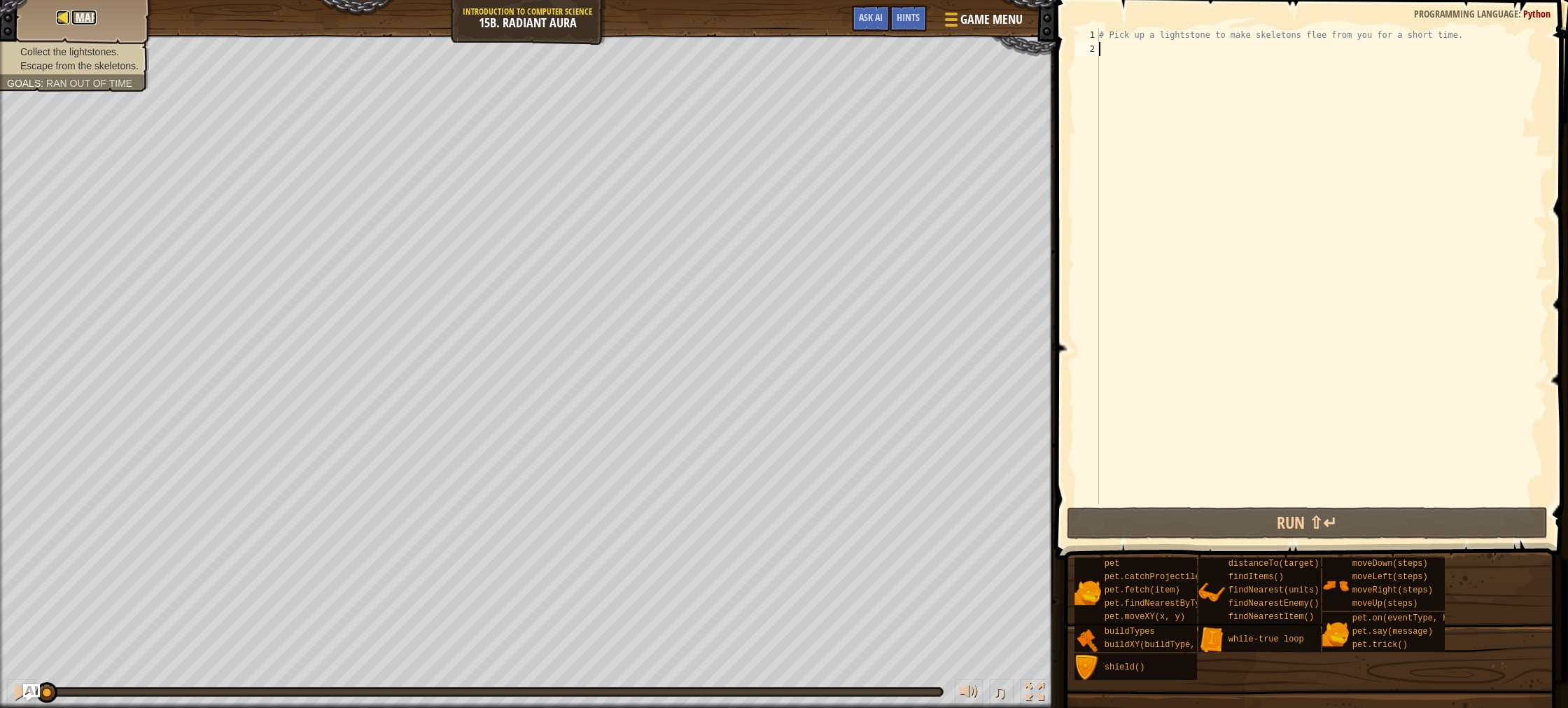
click at [92, 17] on span "Map" at bounding box center [86, 17] width 21 height 15
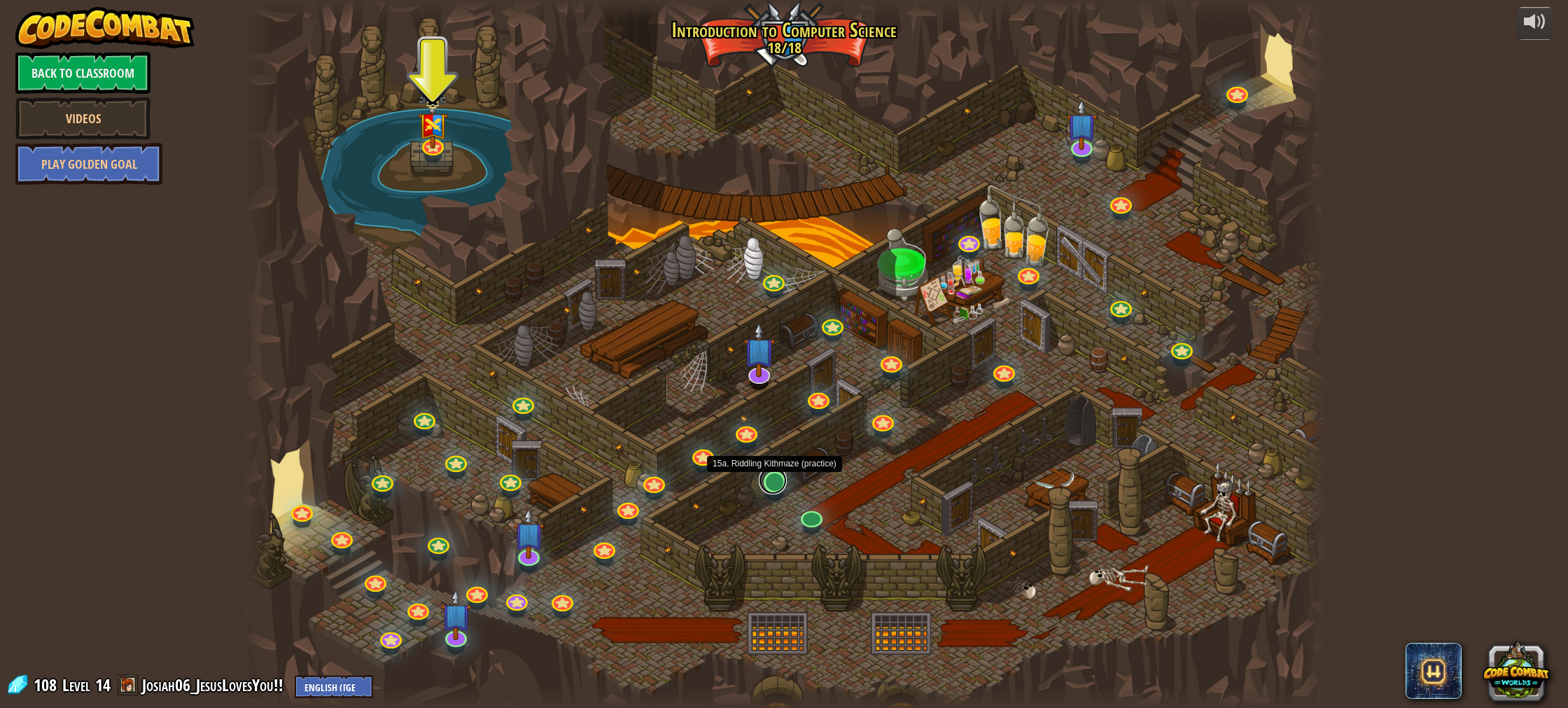
click at [774, 488] on link at bounding box center [773, 480] width 28 height 28
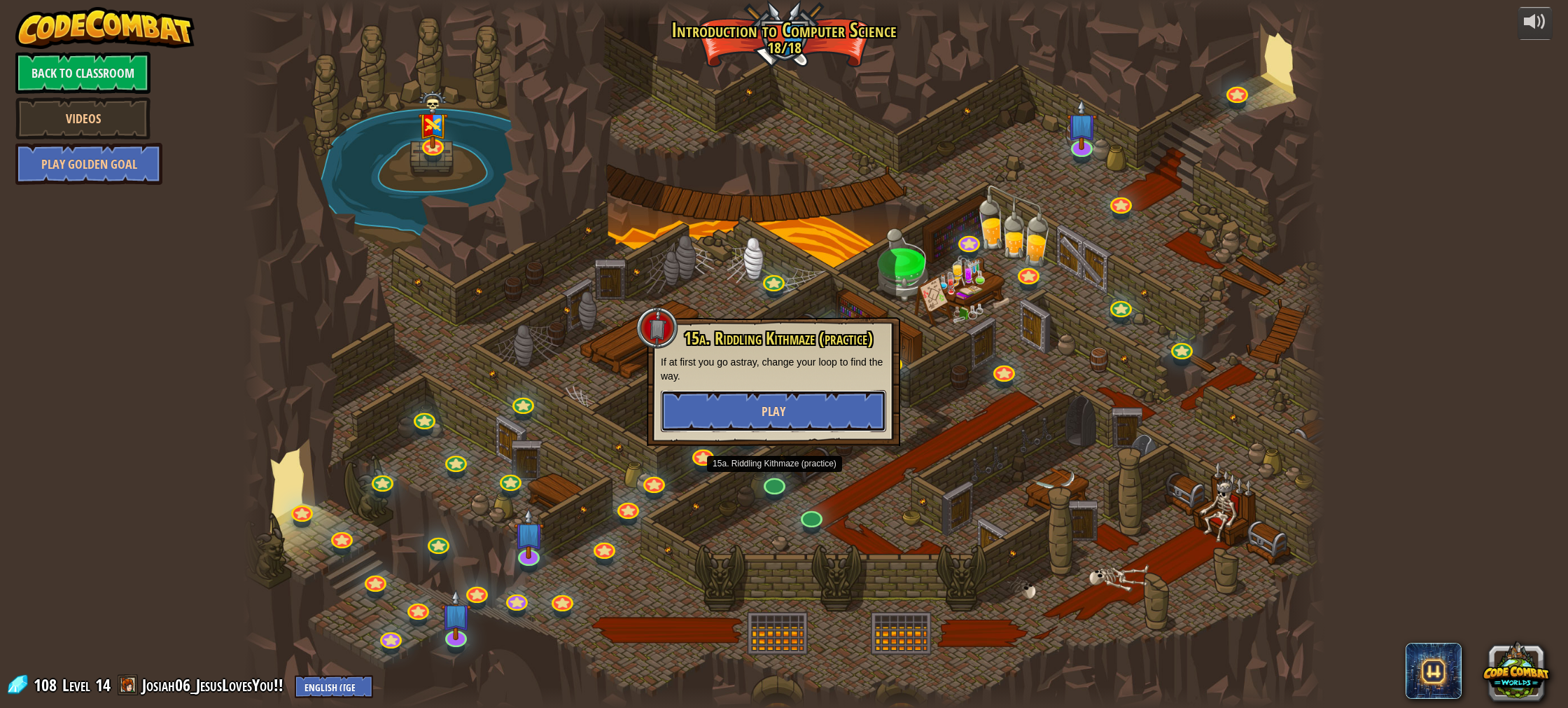
click at [733, 410] on button "Play" at bounding box center [774, 411] width 225 height 42
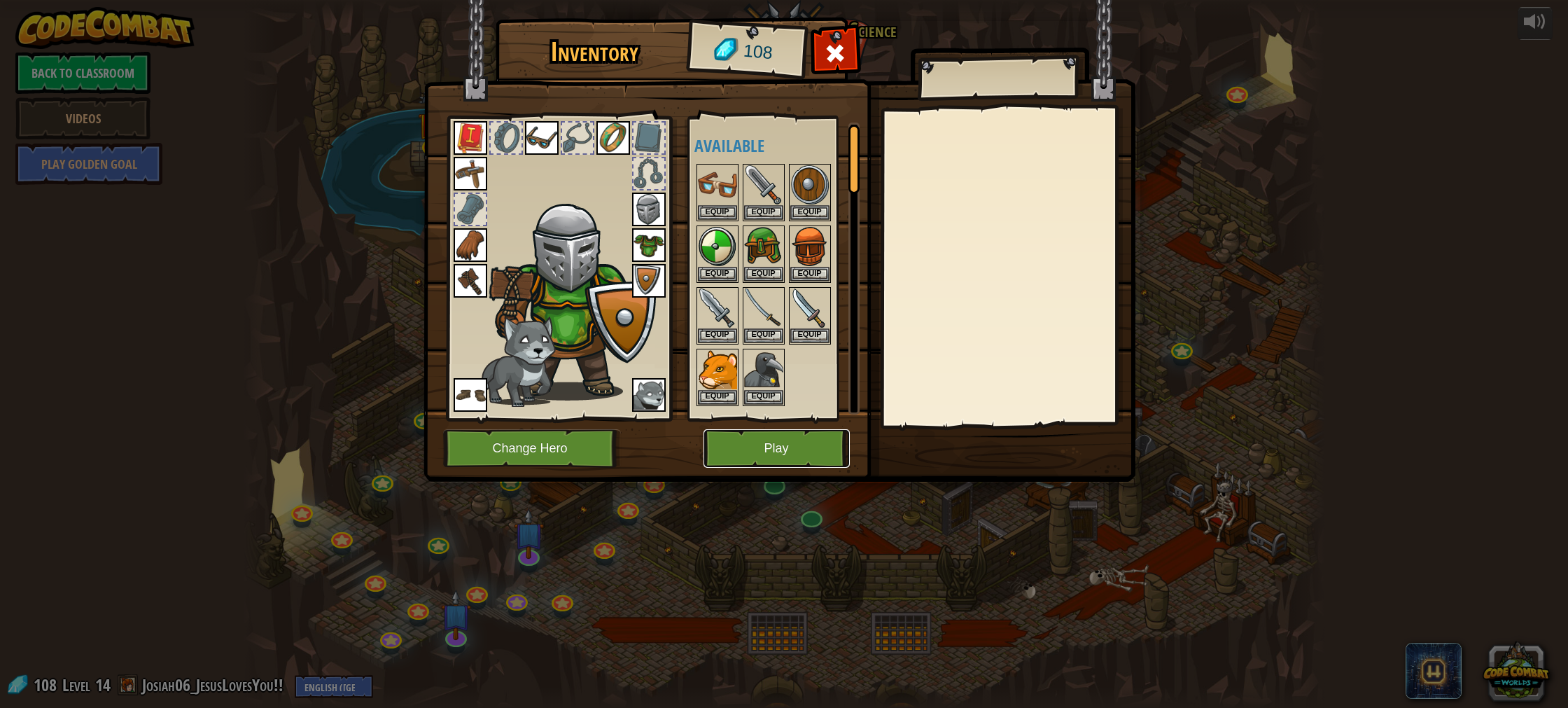
click at [779, 440] on button "Play" at bounding box center [776, 449] width 146 height 39
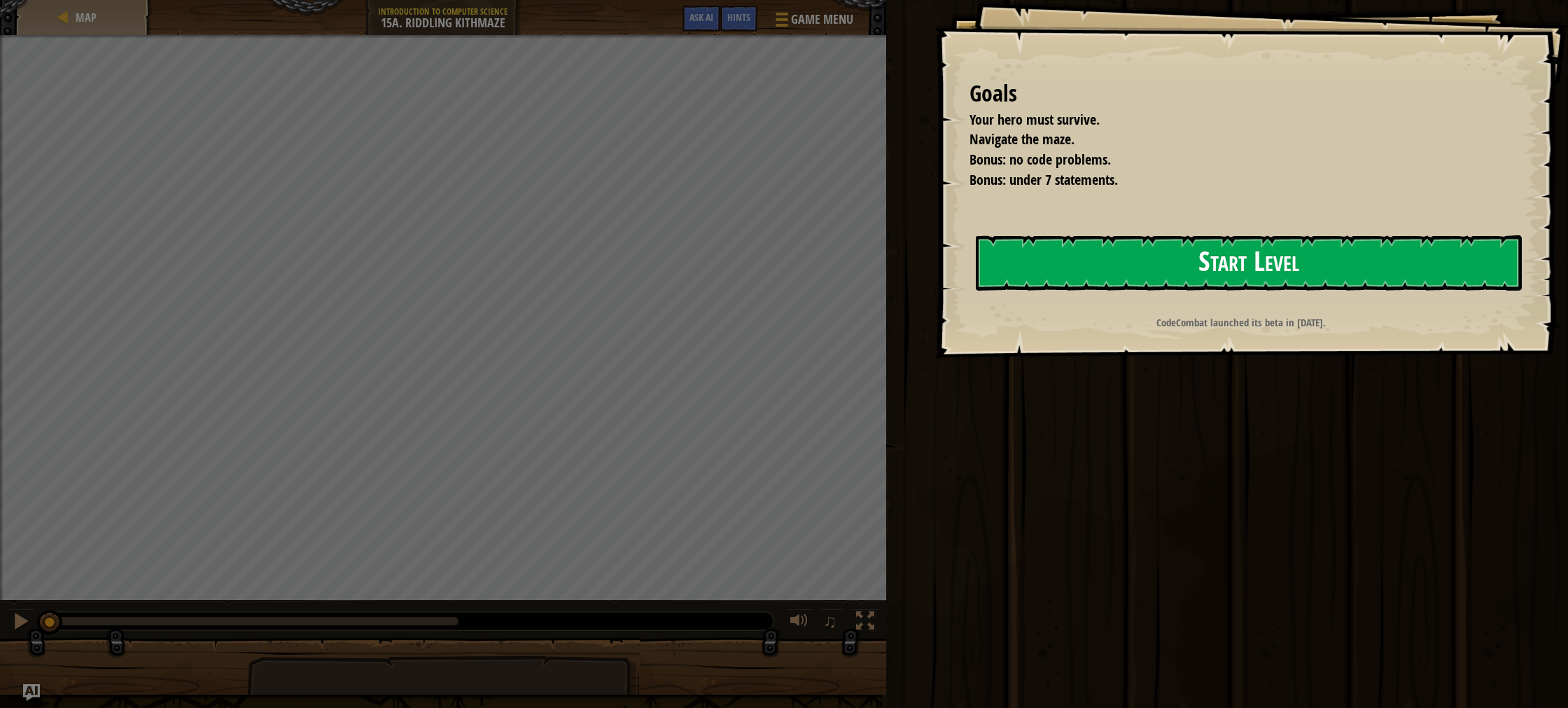
click at [1200, 287] on div "Goals Your hero must survive. Navigate the maze. Bonus: no code problems. Bonus…" at bounding box center [1251, 178] width 633 height 358
click at [1197, 284] on button "Start Level" at bounding box center [1249, 262] width 546 height 55
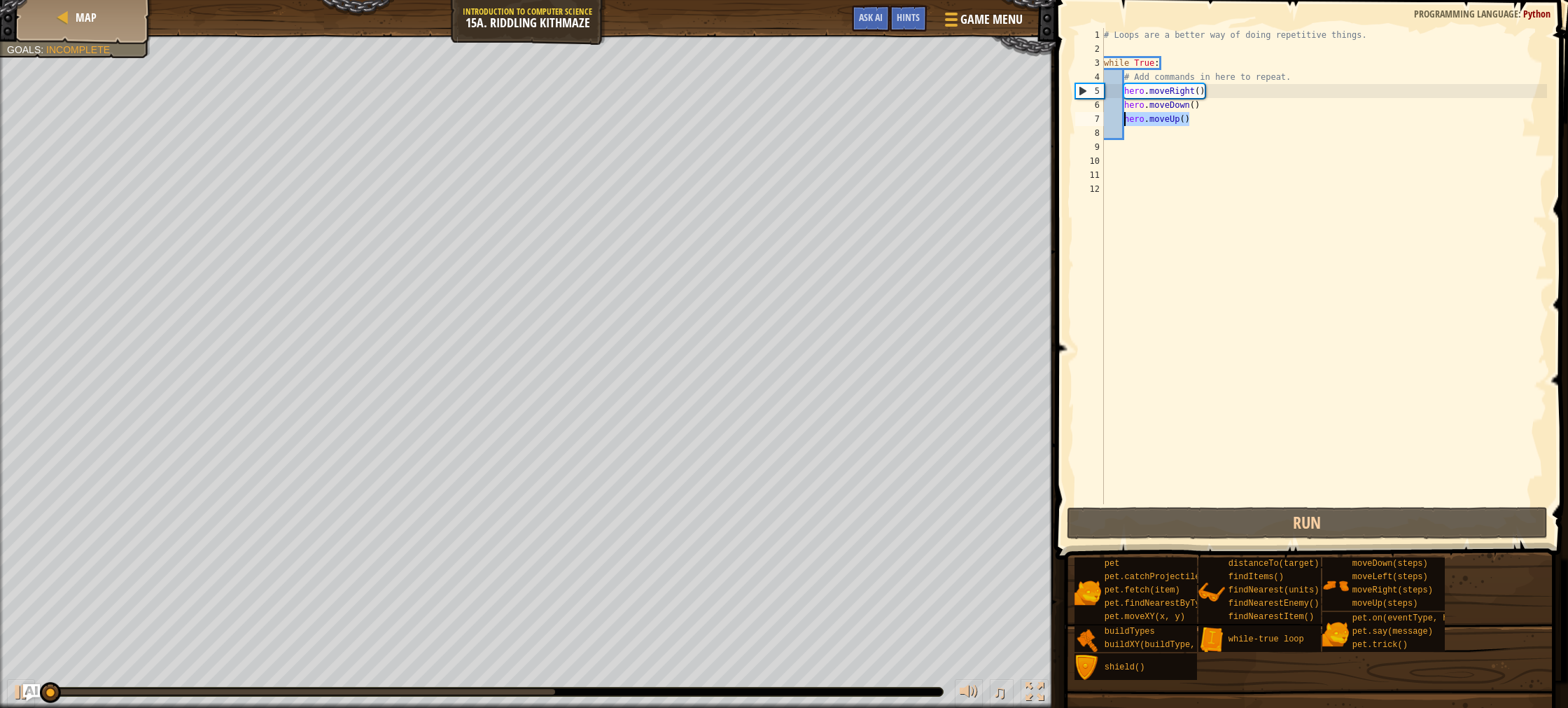
drag, startPoint x: 1213, startPoint y: 123, endPoint x: 1122, endPoint y: 117, distance: 91.2
click at [1122, 117] on div "# Loops are a better way of doing repetitive things. while True : # Add command…" at bounding box center [1324, 280] width 446 height 504
type textarea "hero.moveUp()"
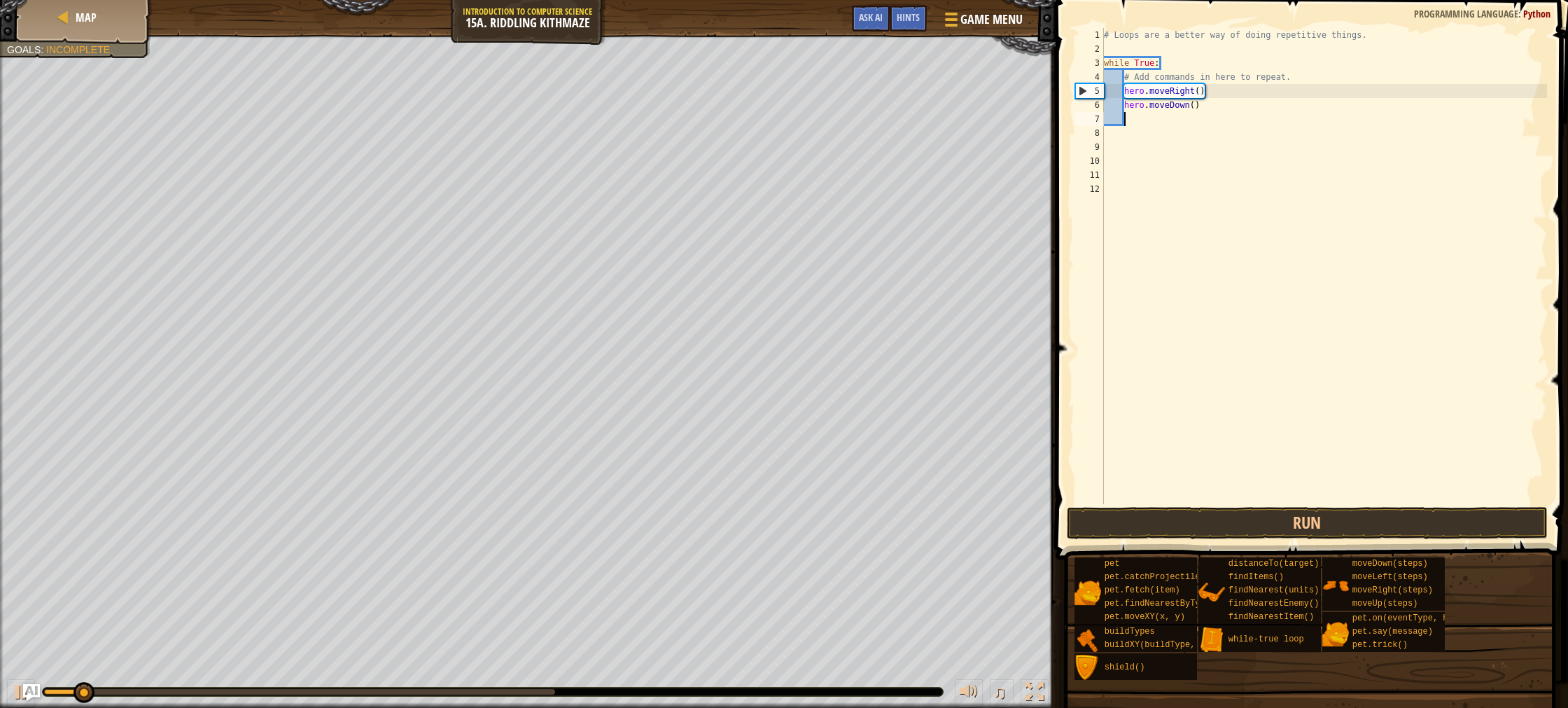
type textarea "ri"
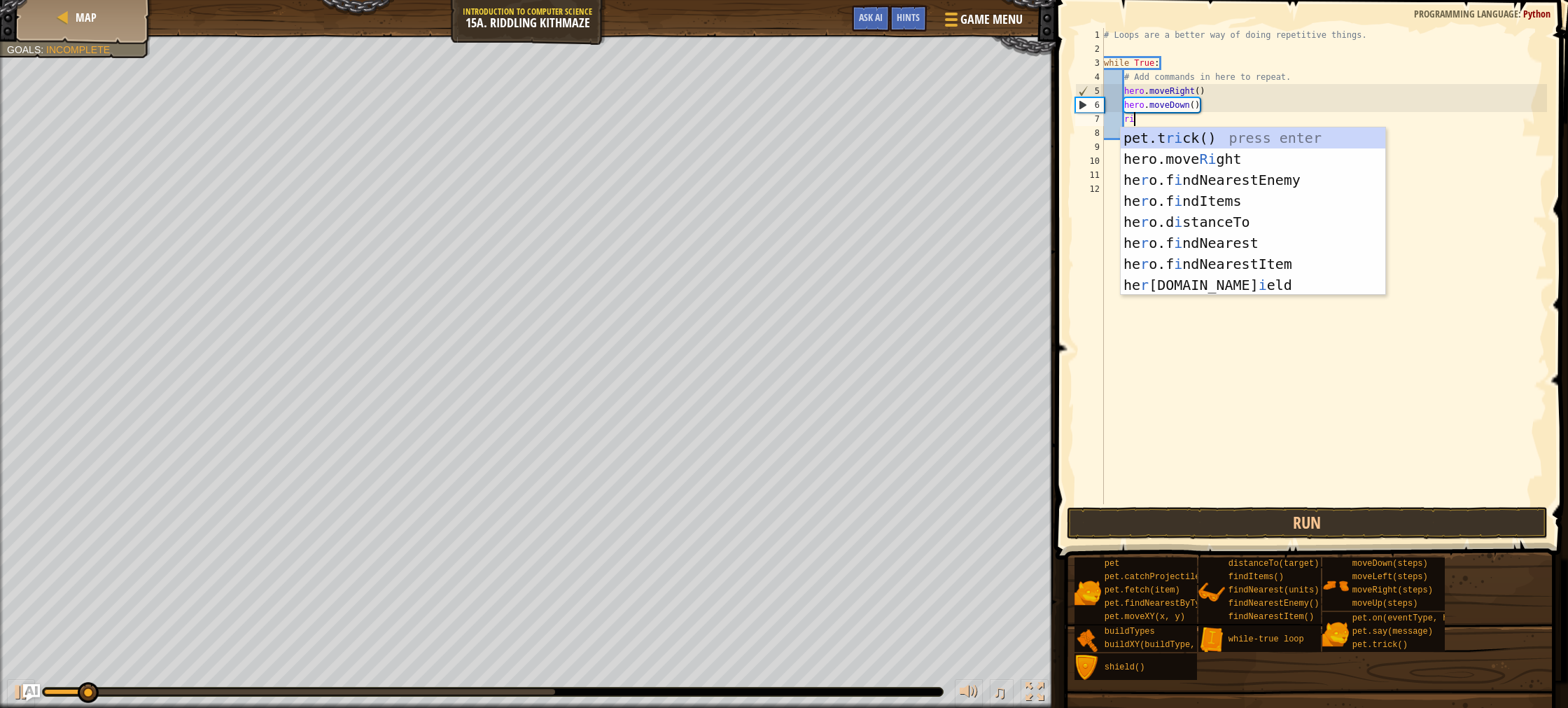
scroll to position [6, 2]
click at [1224, 164] on div "pet.t ri ck() press enter hero.move Ri ght press enter he r o.f i ndNearestEnem…" at bounding box center [1254, 231] width 265 height 210
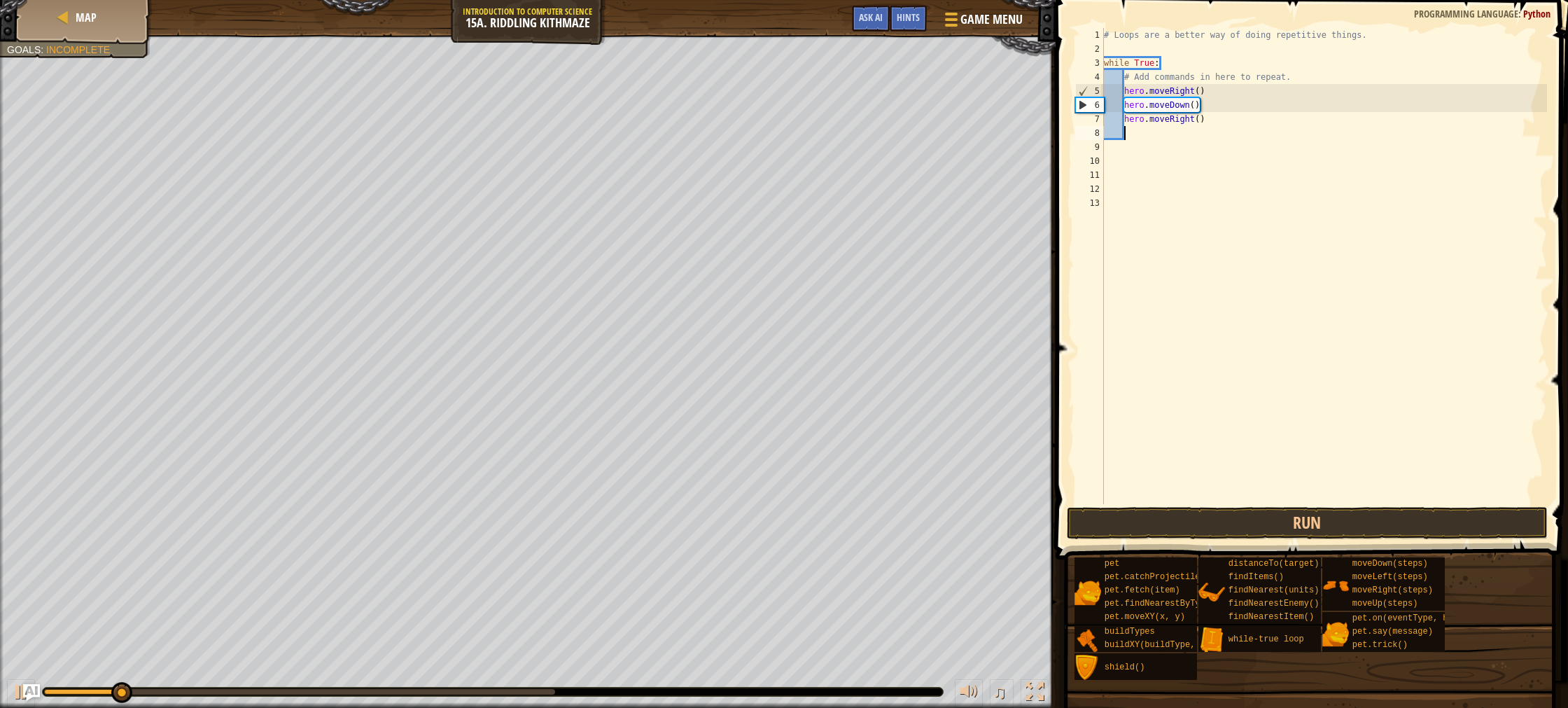
scroll to position [6, 1]
click at [1202, 120] on div "# Loops are a better way of doing repetitive things. while True : # Add command…" at bounding box center [1324, 280] width 446 height 504
type textarea "hero.moveRight(2)"
click at [1136, 142] on div "# Loops are a better way of doing repetitive things. while True : # Add command…" at bounding box center [1324, 280] width 446 height 504
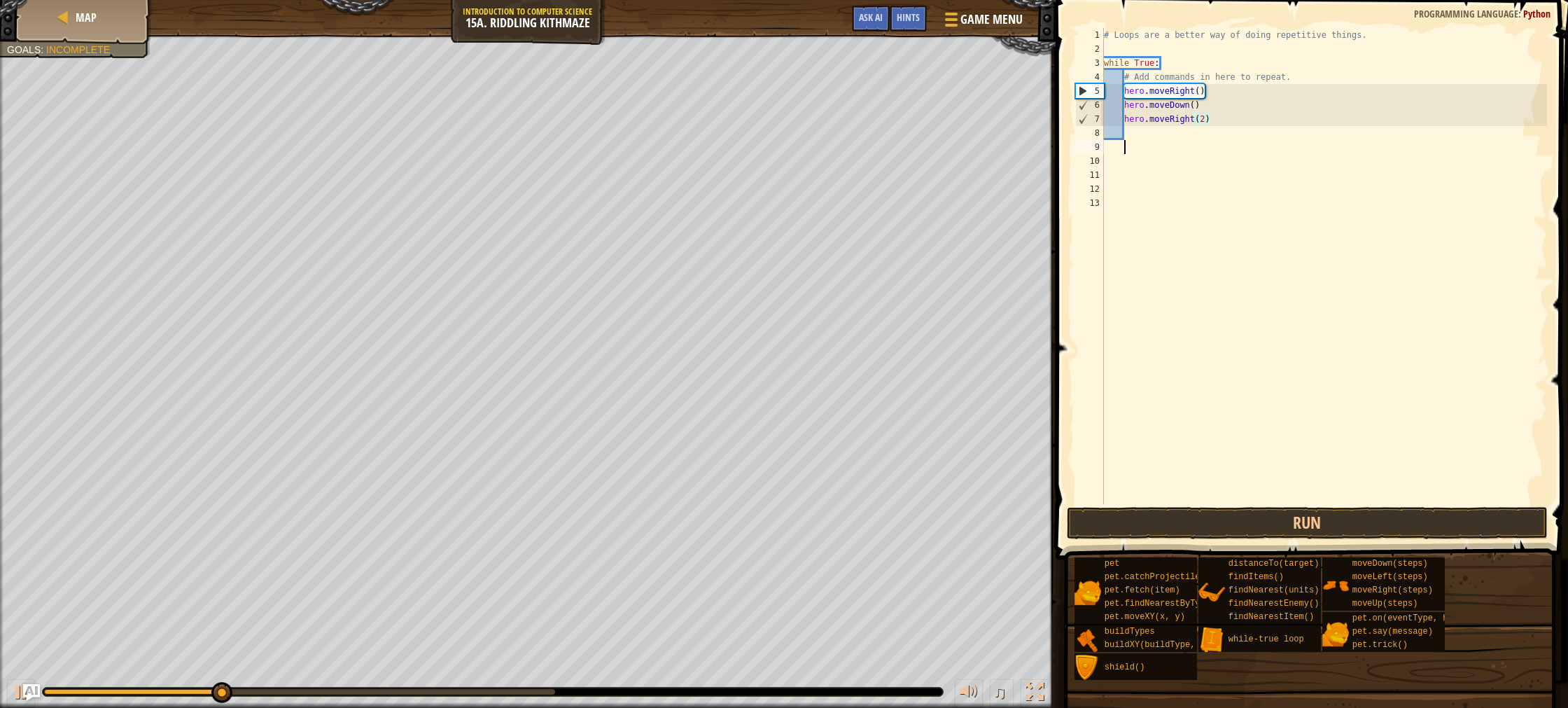
scroll to position [6, 1]
click at [1130, 133] on div "# Loops are a better way of doing repetitive things. while True : # Add command…" at bounding box center [1324, 280] width 446 height 504
type textarea "d"
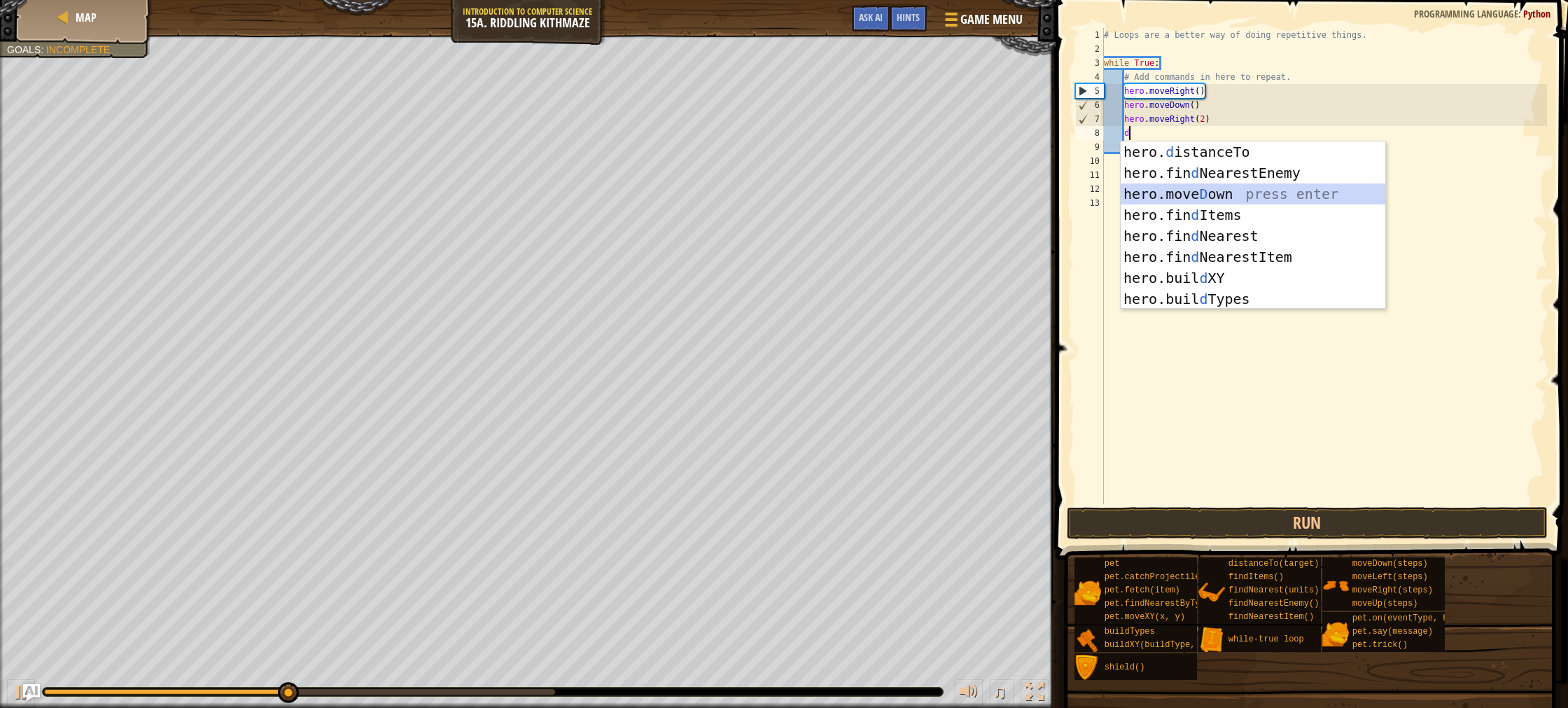
click at [1237, 193] on div "hero. d istanceTo press enter hero.fin d NearestEnemy press enter hero.[PERSON_…" at bounding box center [1254, 246] width 265 height 210
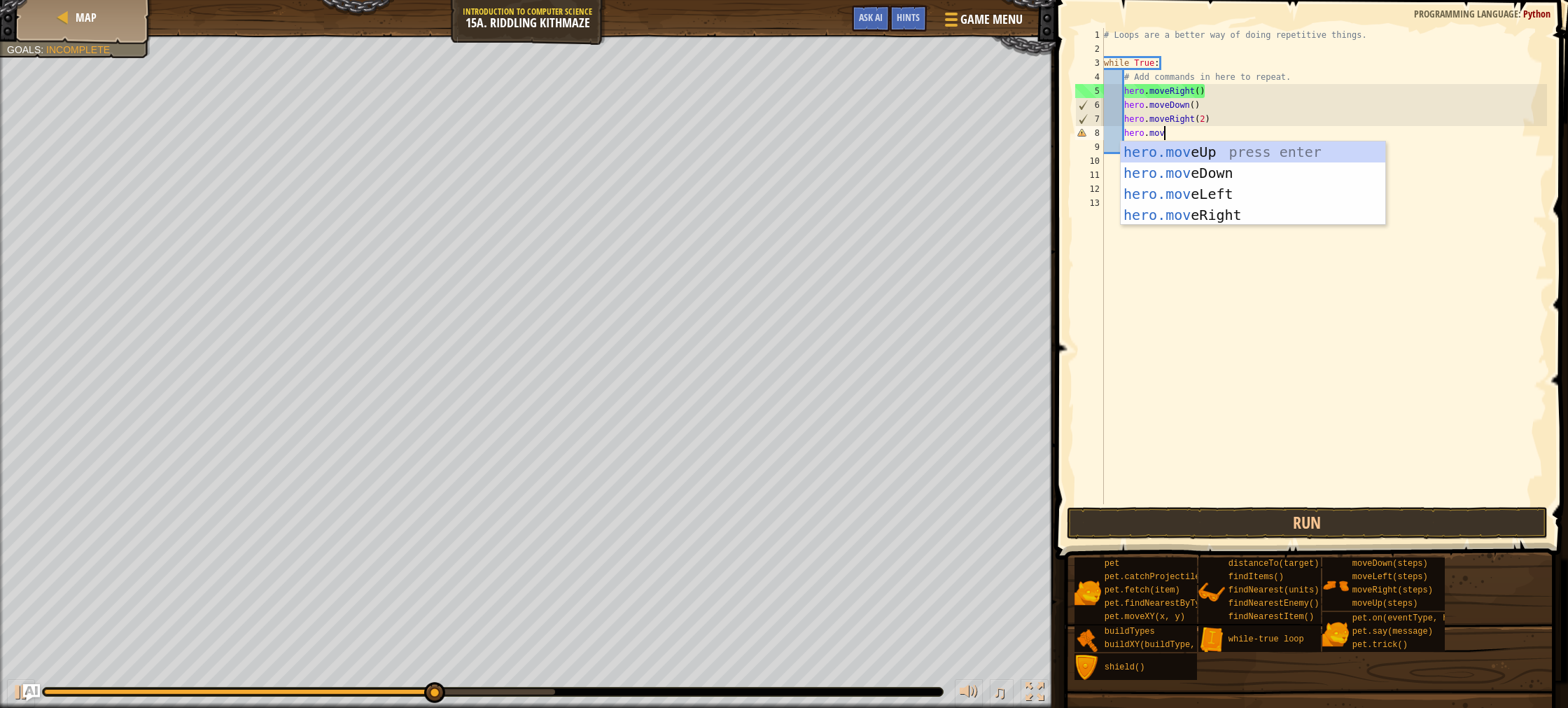
scroll to position [6, 5]
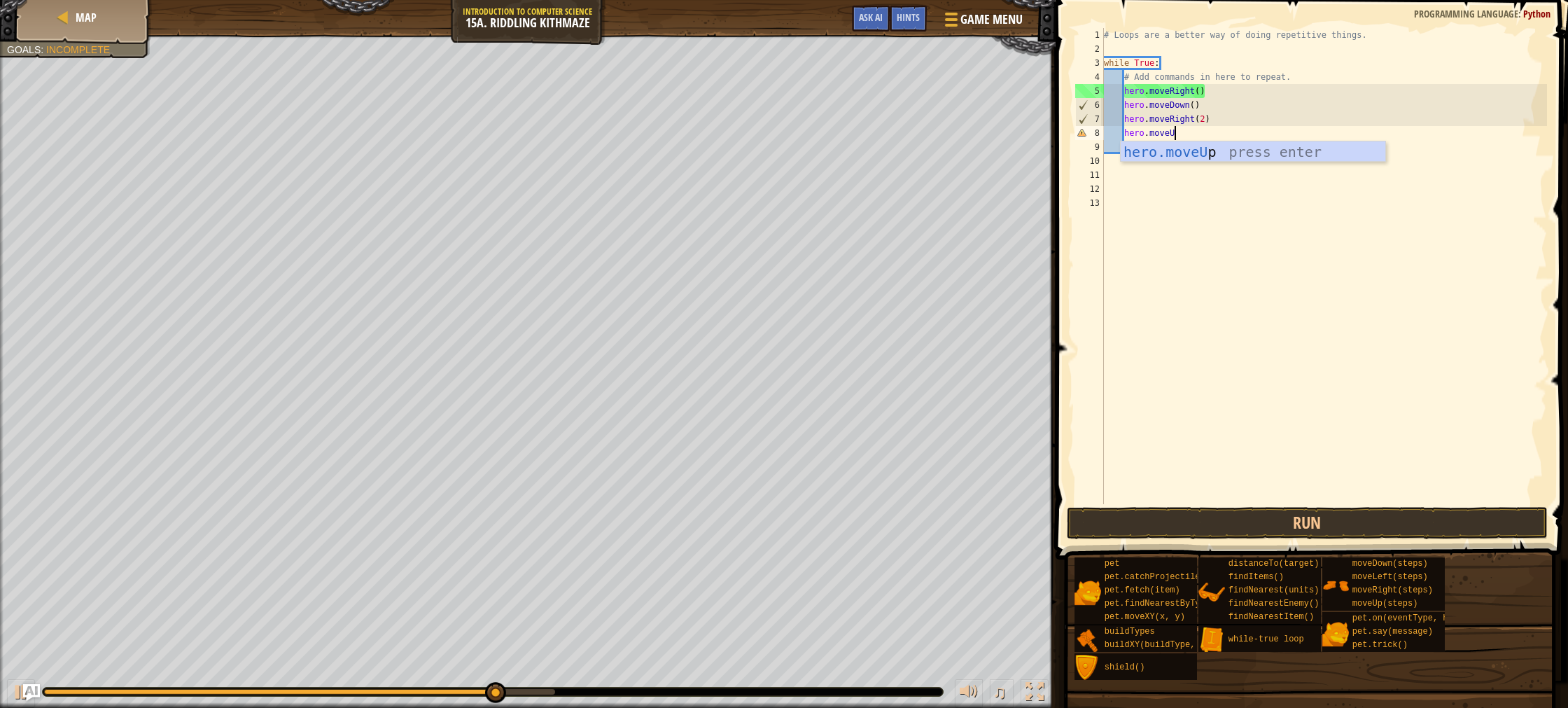
type textarea "hero.moveUp"
click at [1226, 150] on div "hero.moveUp press enter" at bounding box center [1254, 173] width 265 height 63
click at [1249, 519] on button "Run" at bounding box center [1308, 523] width 481 height 32
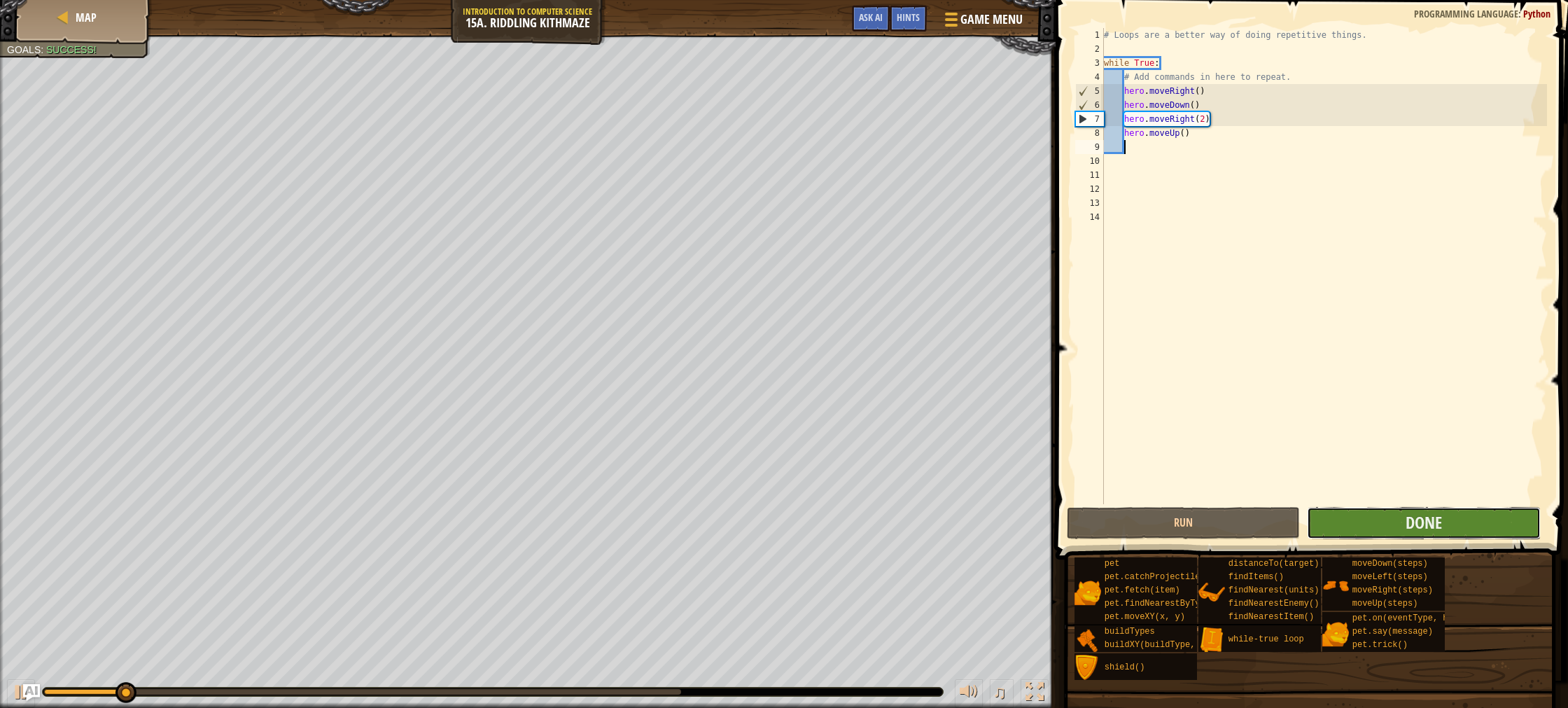
click at [1391, 524] on button "Done" at bounding box center [1424, 523] width 234 height 32
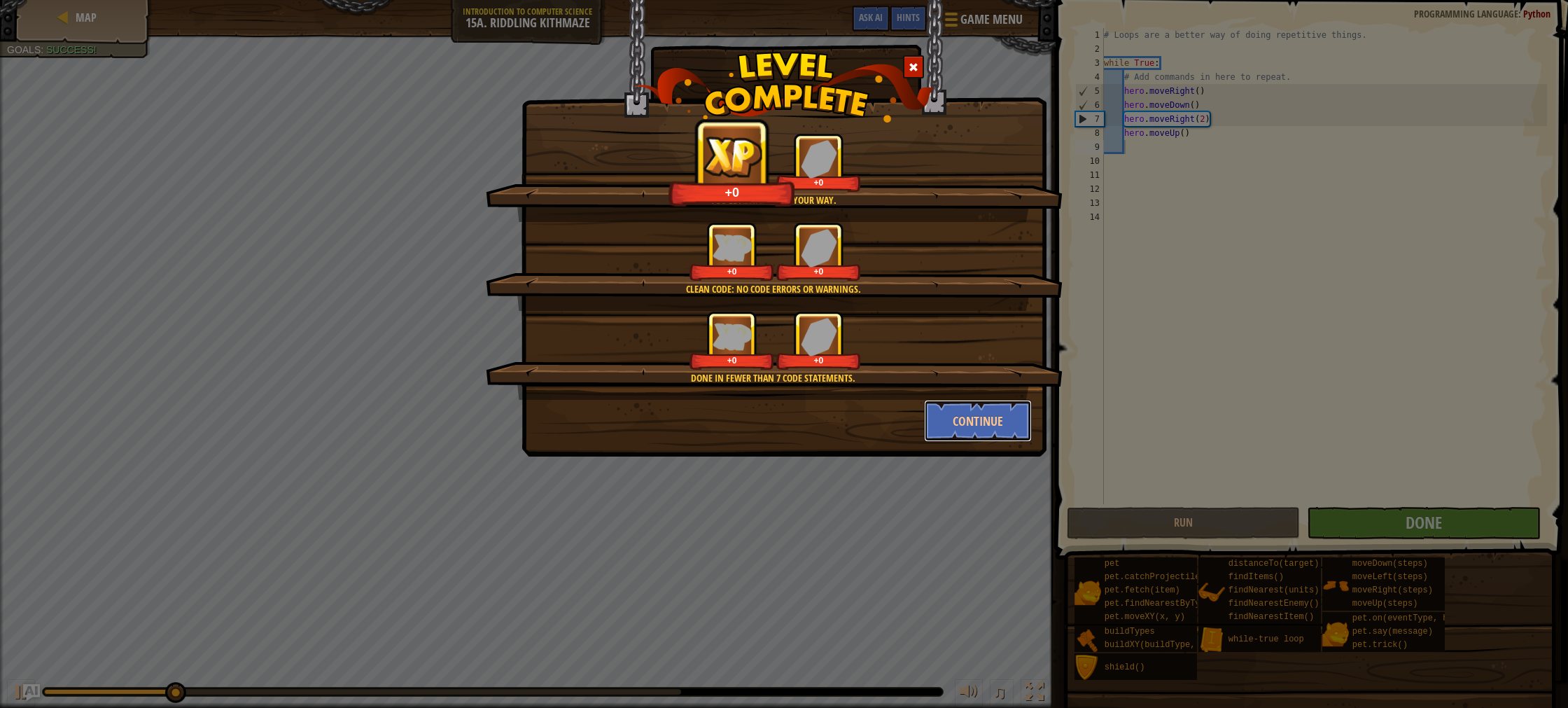
drag, startPoint x: 981, startPoint y: 408, endPoint x: 977, endPoint y: 374, distance: 34.2
click at [981, 407] on button "Continue" at bounding box center [978, 421] width 108 height 42
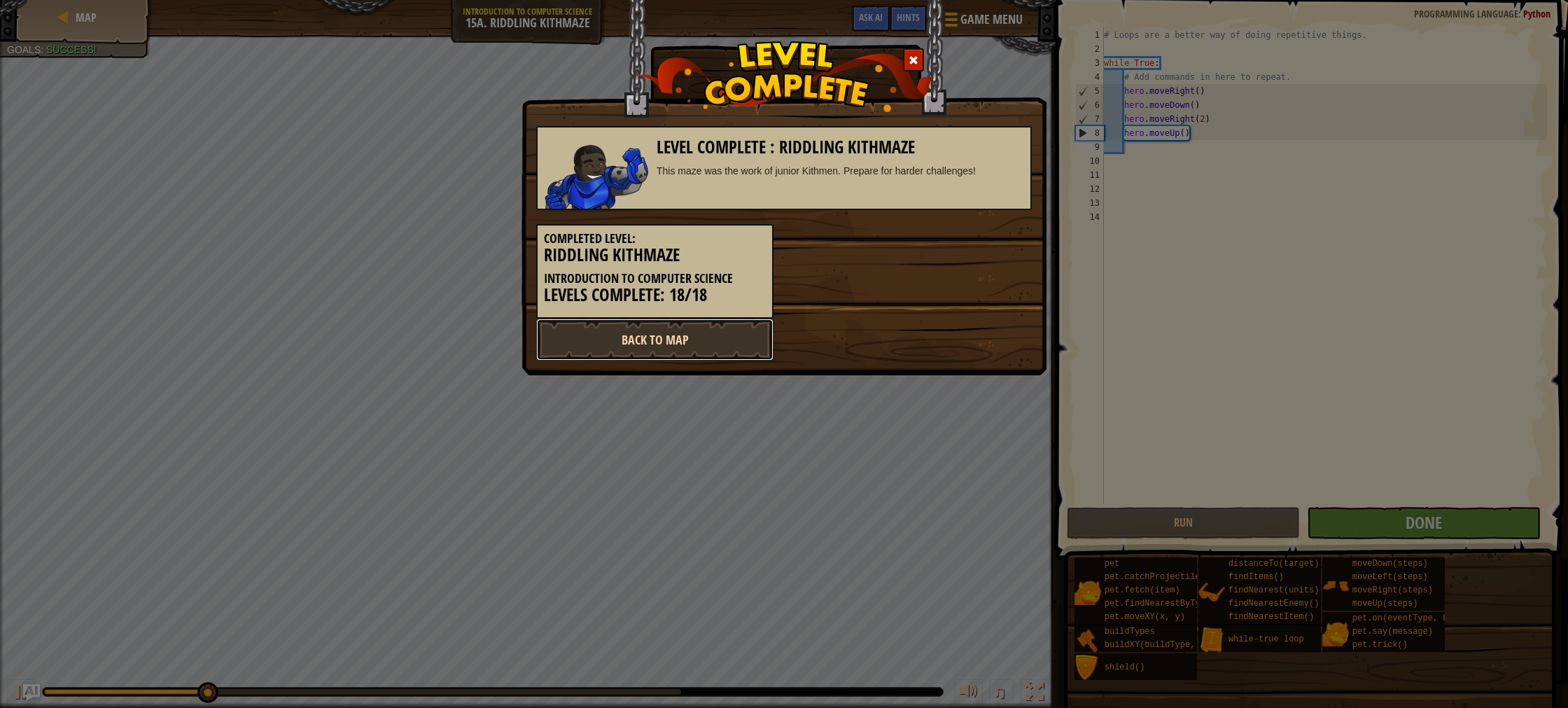
click at [681, 334] on link "Back to Map" at bounding box center [655, 340] width 238 height 42
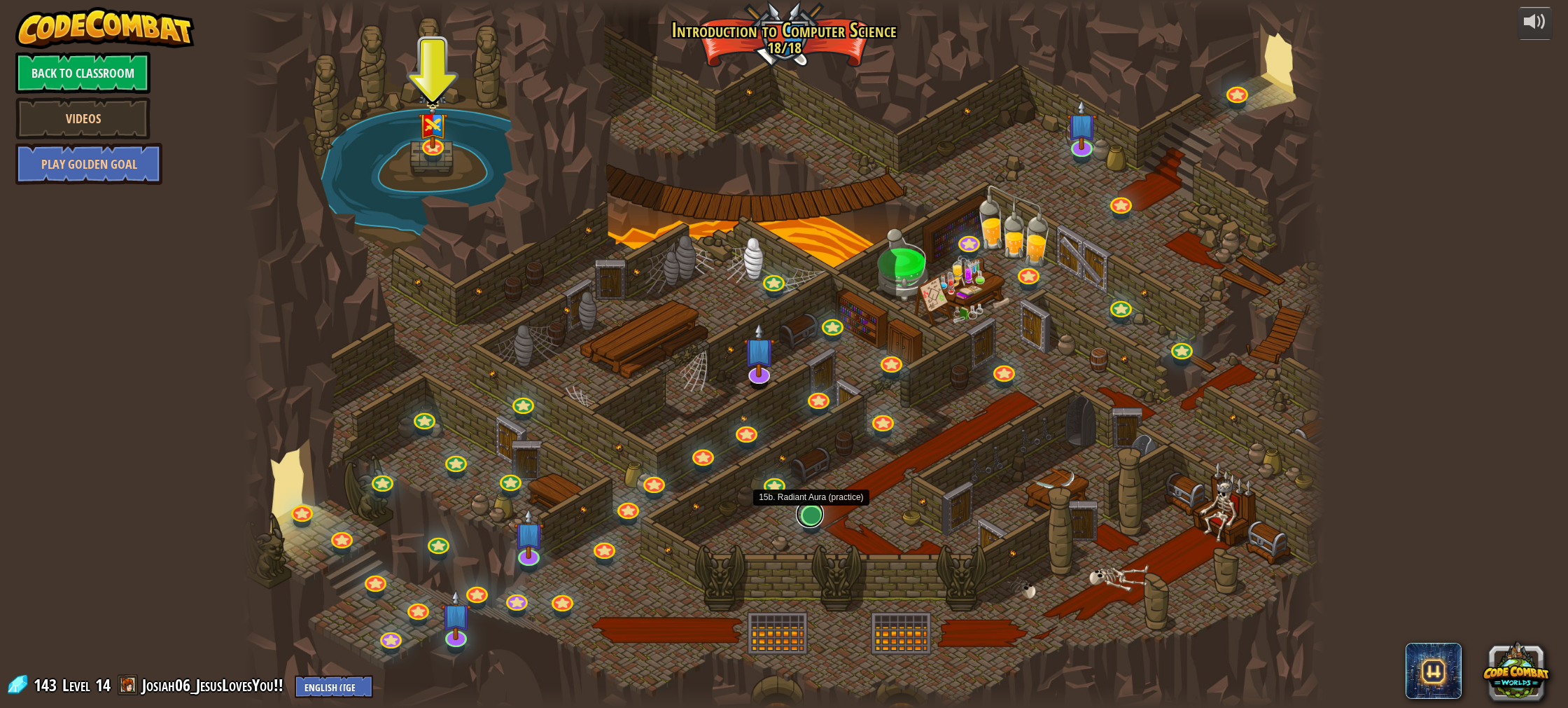
click at [812, 518] on link at bounding box center [810, 513] width 28 height 28
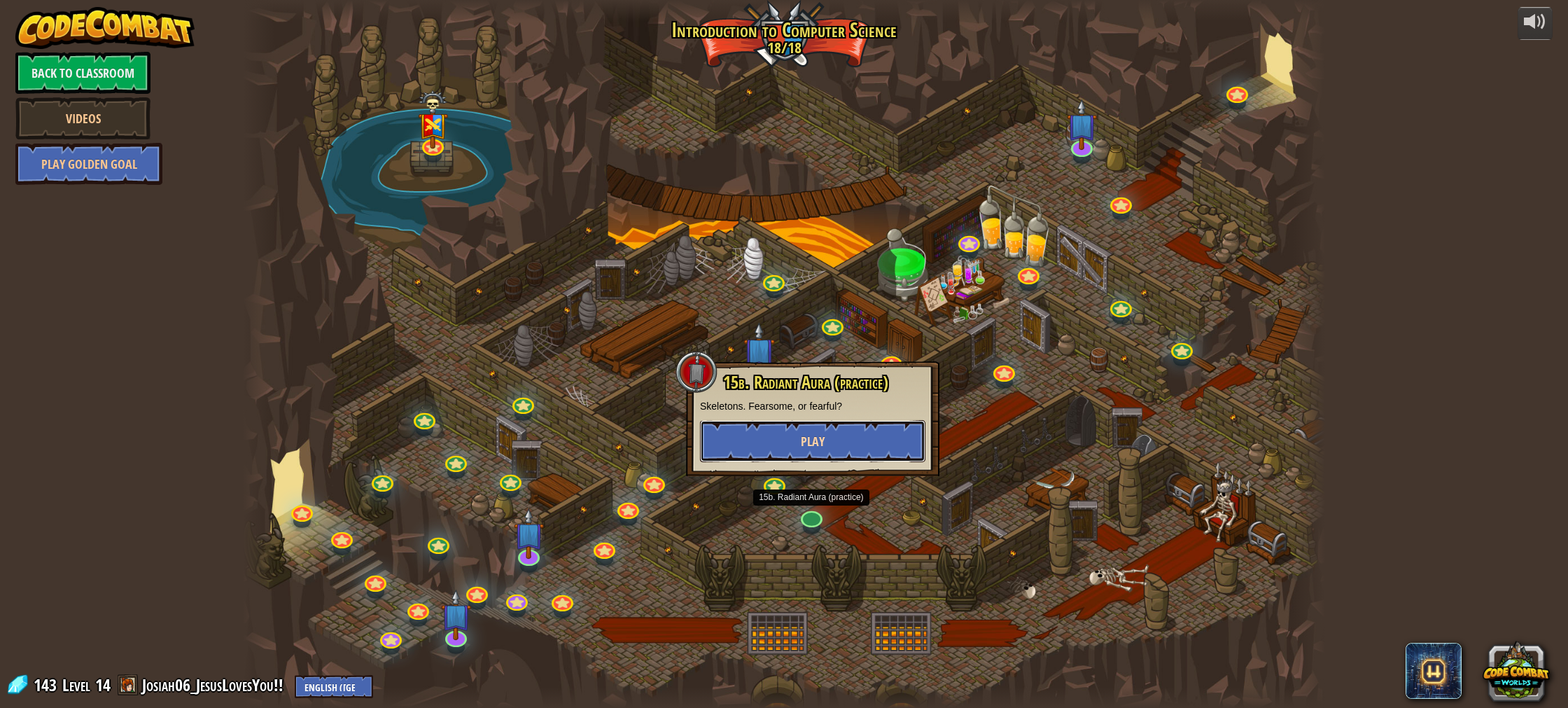
click at [777, 444] on button "Play" at bounding box center [812, 440] width 225 height 42
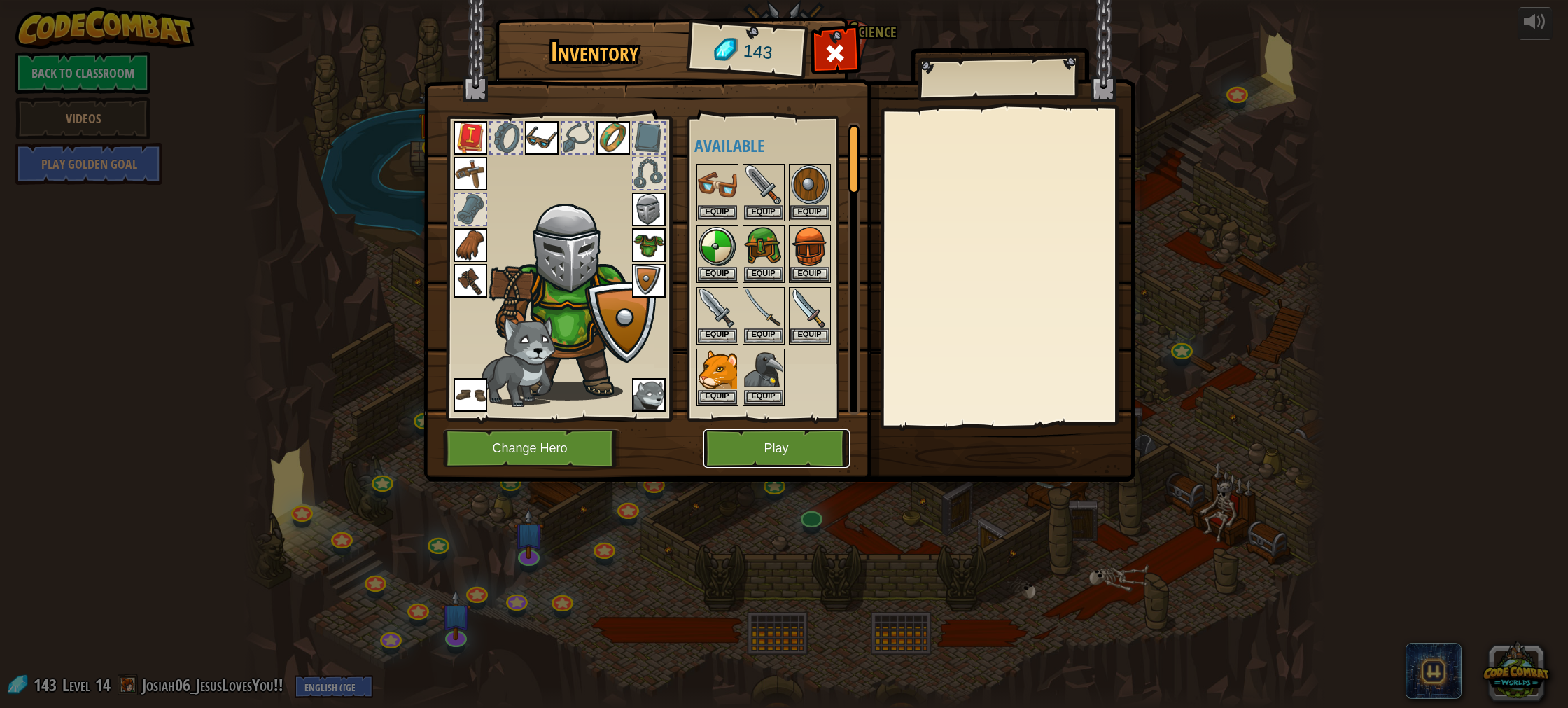
click at [775, 442] on button "Play" at bounding box center [776, 449] width 146 height 39
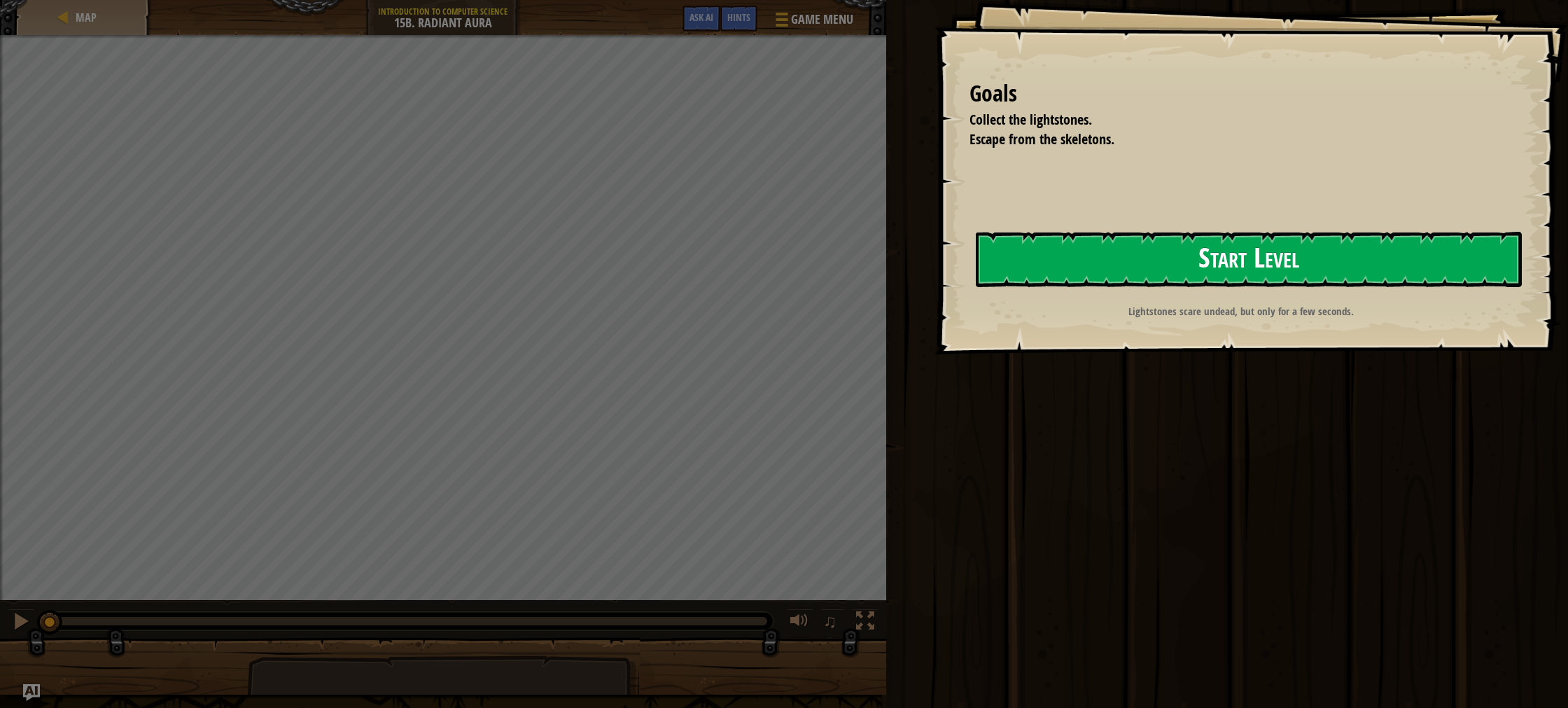
drag, startPoint x: 1144, startPoint y: 186, endPoint x: 1209, endPoint y: 277, distance: 111.8
click at [1173, 222] on div "Goals Collect the lightstones. Escape from the skeletons. Start Level Error loa…" at bounding box center [1251, 177] width 633 height 354
drag, startPoint x: 1209, startPoint y: 270, endPoint x: 1156, endPoint y: 262, distance: 53.6
click at [1202, 269] on button "Start Level" at bounding box center [1249, 259] width 546 height 55
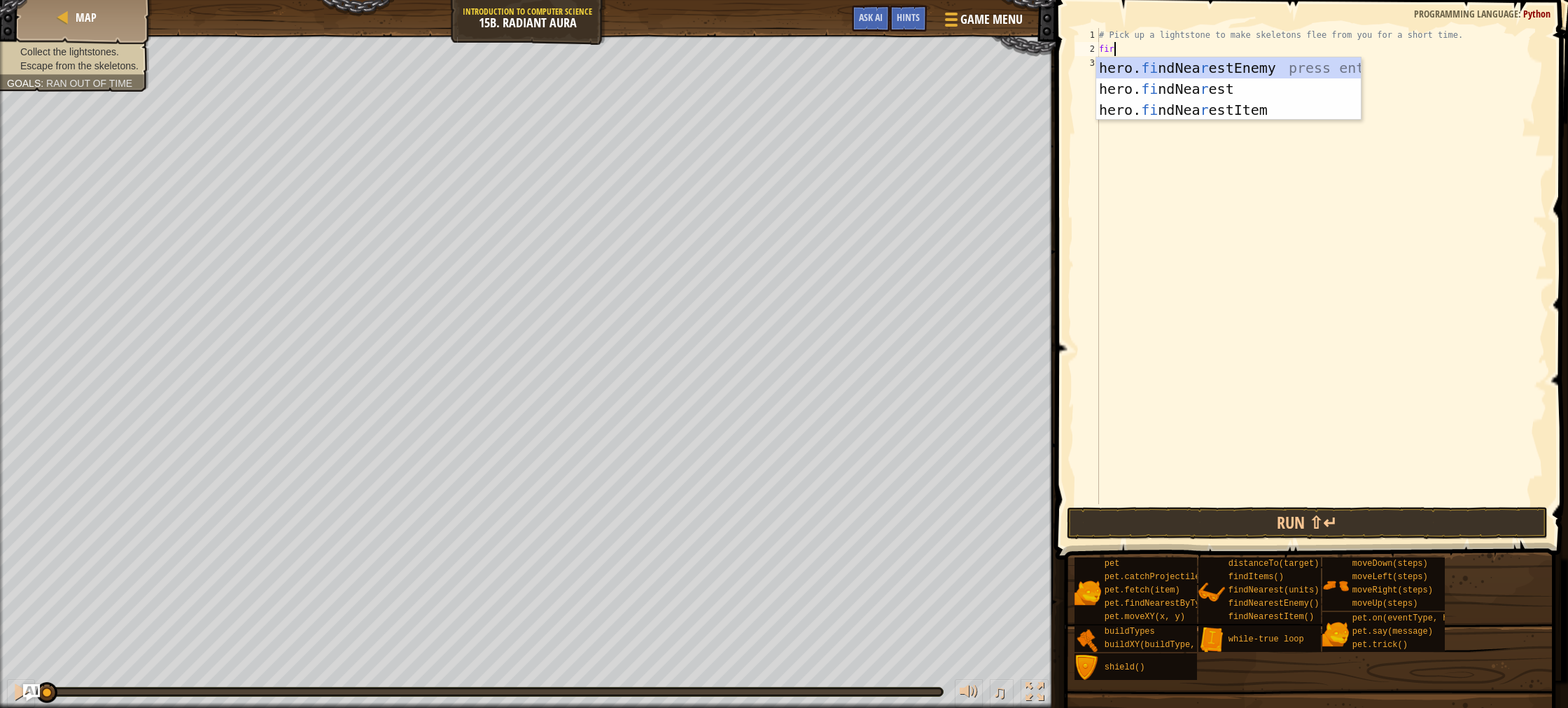
scroll to position [6, 0]
type textarea "f"
click at [1130, 65] on div "hero. b uildXY press enter hero. b uildTypes press enter" at bounding box center [1228, 99] width 265 height 84
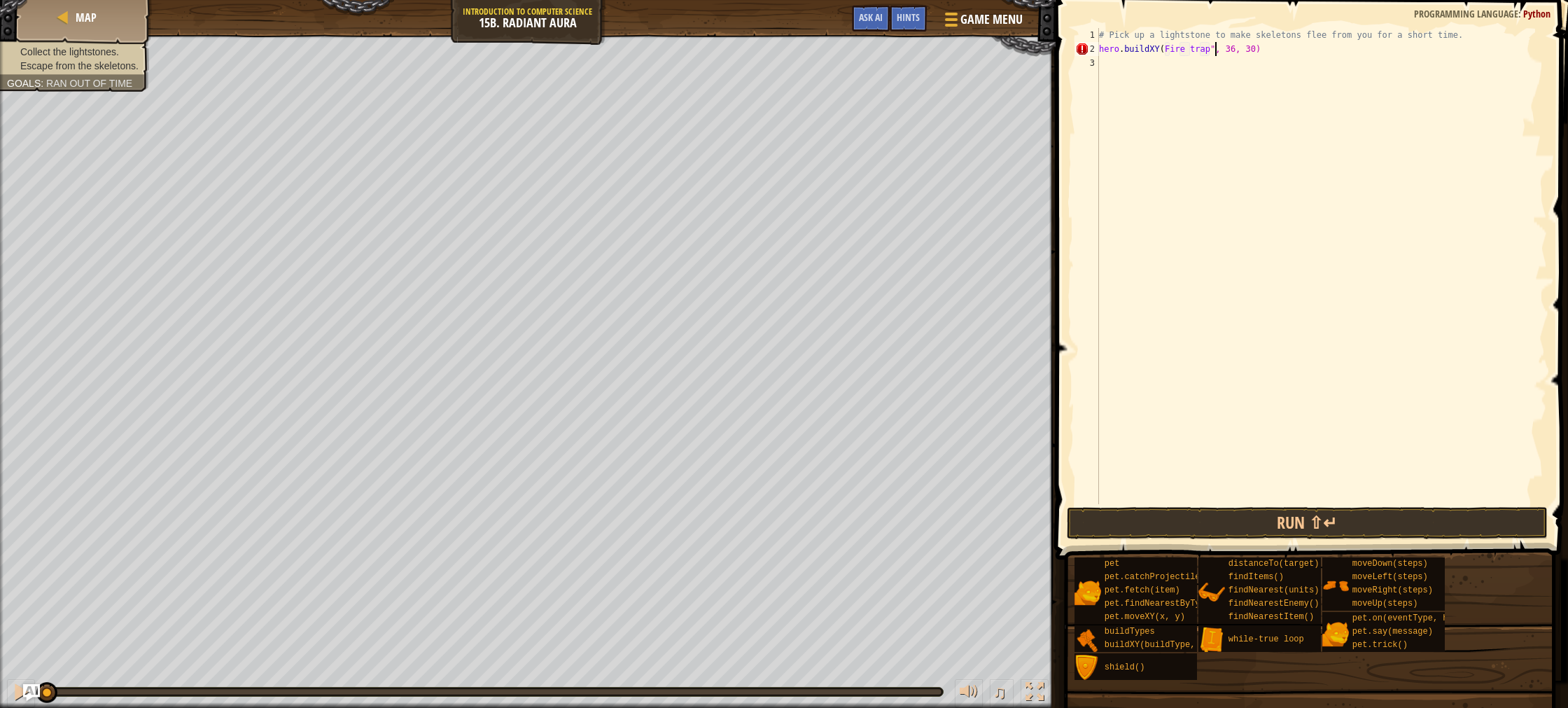
scroll to position [6, 10]
click at [1165, 49] on div "# Pick up a lightstone to make skeletons flee from you for a short time. hero .…" at bounding box center [1321, 280] width 451 height 504
type textarea "hero.buildXY("Fire trap", 36, 30)"
click at [1240, 56] on div "# Pick up a lightstone to make skeletons flee from you for a short time. hero .…" at bounding box center [1321, 280] width 451 height 504
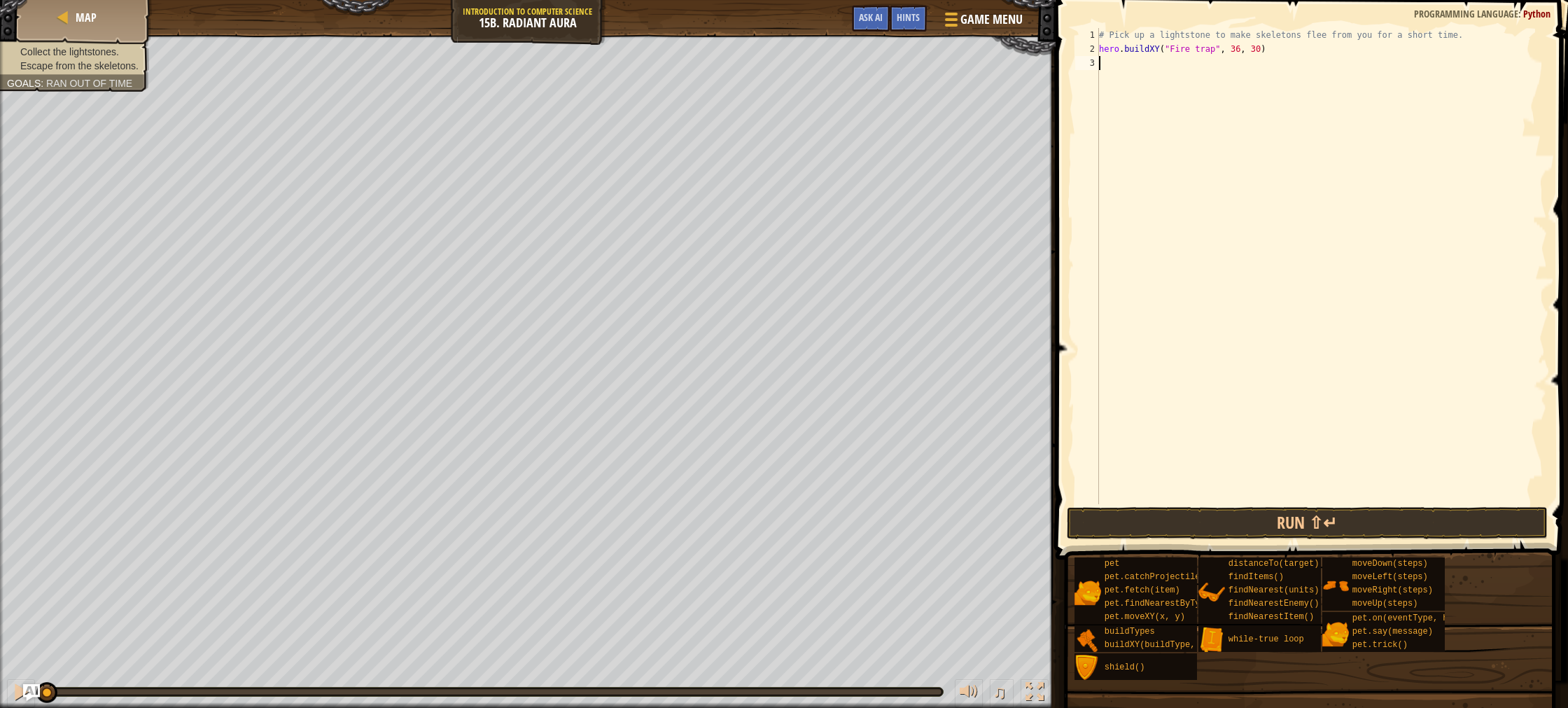
scroll to position [6, 0]
click at [1244, 52] on div "# Pick up a lightstone to make skeletons flee from you for a short time. hero .…" at bounding box center [1321, 280] width 451 height 504
click at [1243, 53] on div "# Pick up a lightstone to make skeletons flee from you for a short time. hero .…" at bounding box center [1321, 280] width 451 height 504
drag, startPoint x: 1242, startPoint y: 54, endPoint x: 1247, endPoint y: 68, distance: 14.9
click at [1242, 54] on div "# Pick up a lightstone to make skeletons flee from you for a short time. hero .…" at bounding box center [1321, 280] width 451 height 504
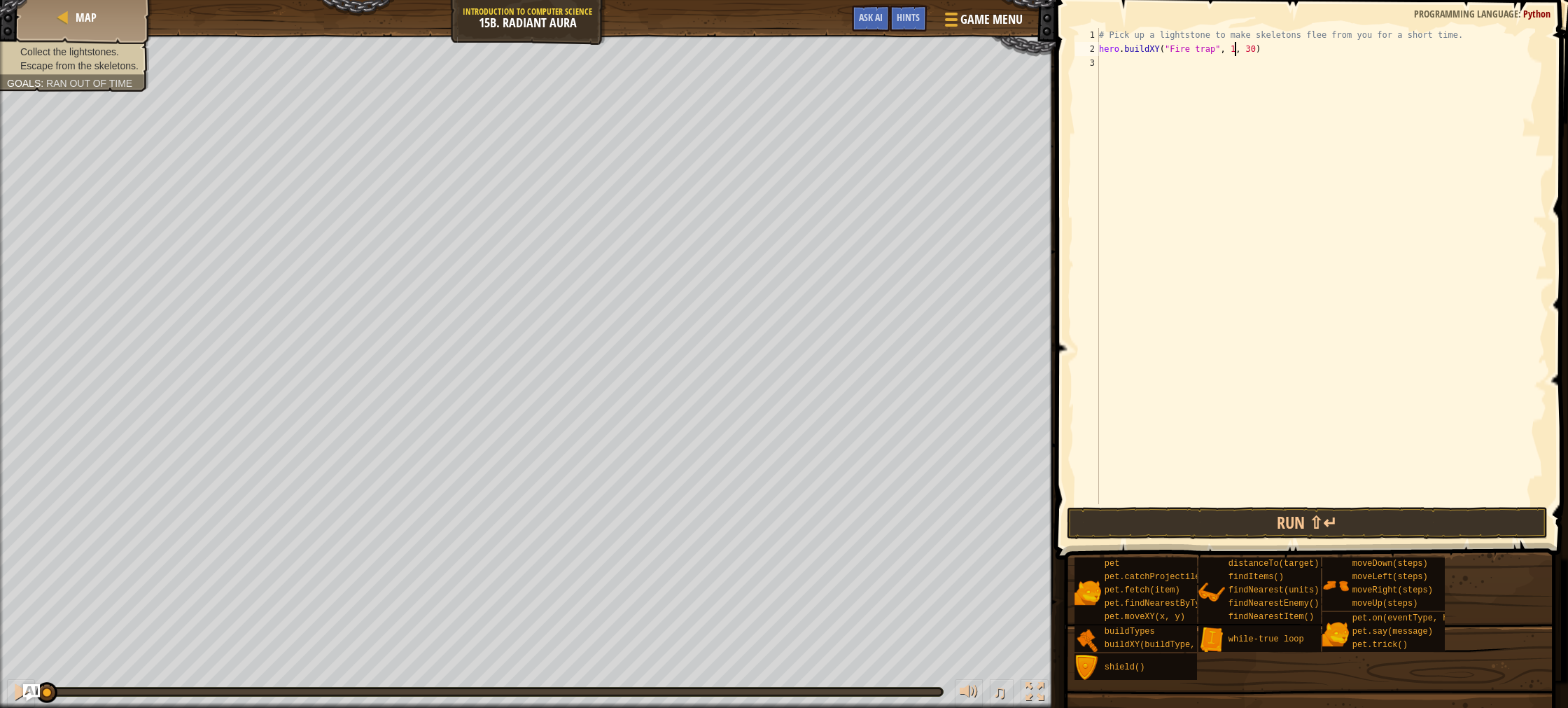
scroll to position [6, 12]
click at [1387, 521] on button "Run ⇧↵" at bounding box center [1308, 523] width 481 height 32
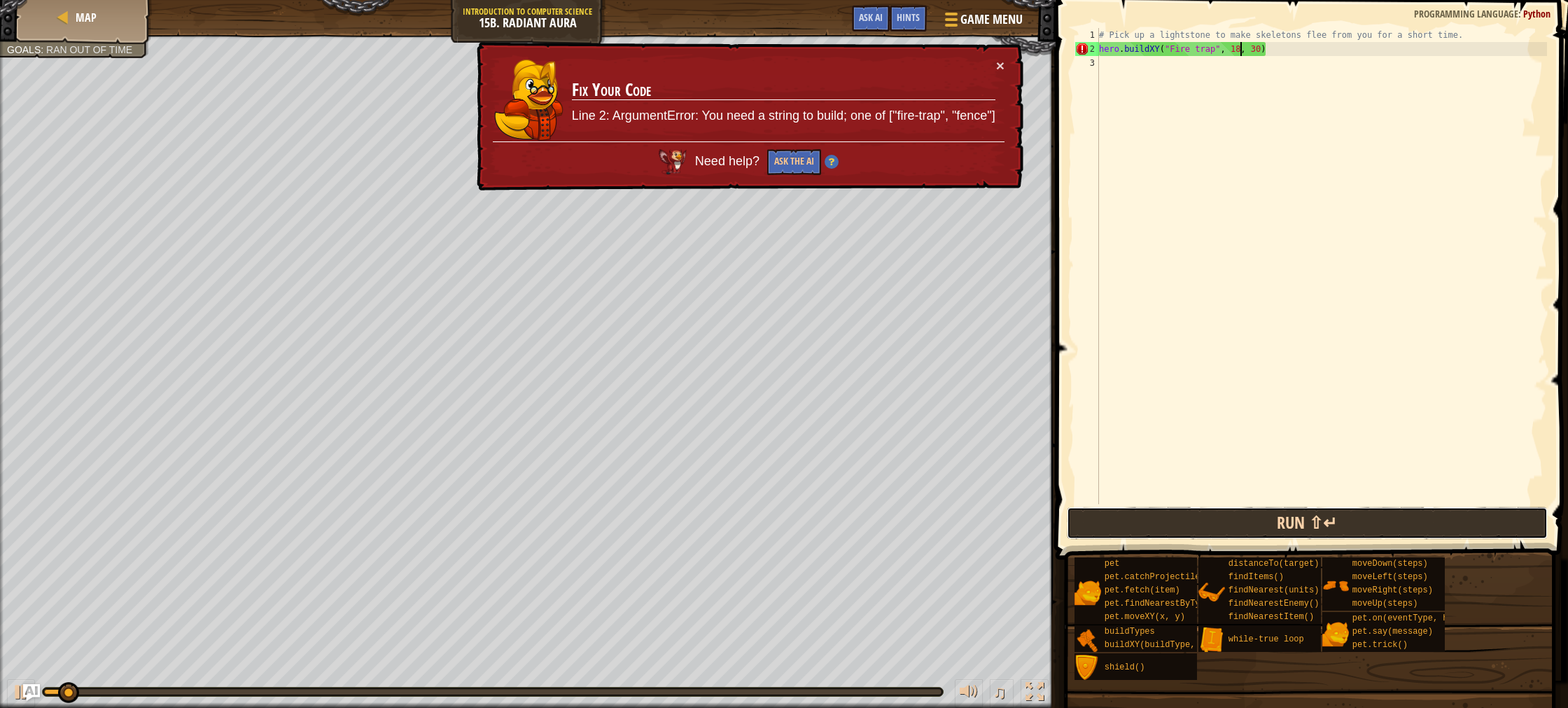
click at [1387, 521] on button "Run ⇧↵" at bounding box center [1308, 523] width 481 height 32
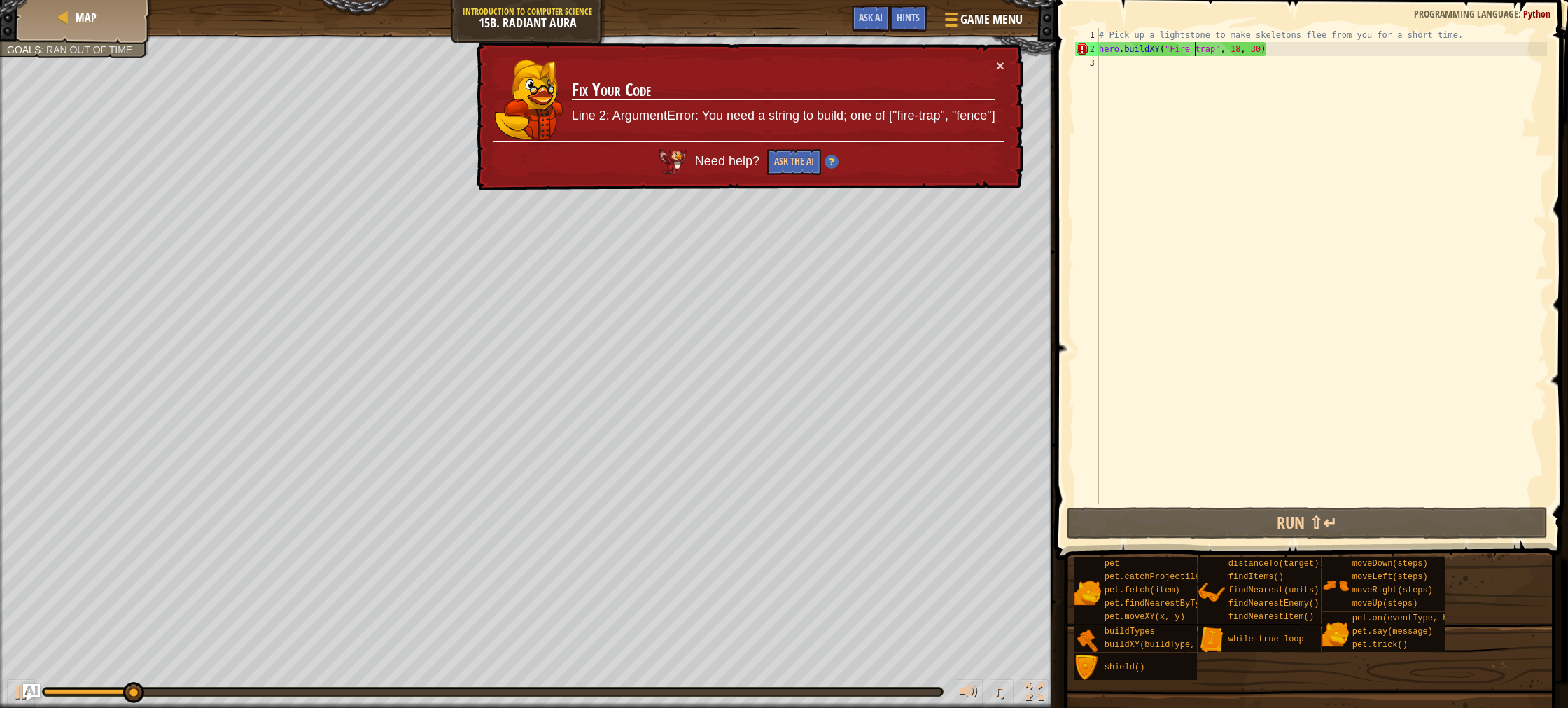
click at [1193, 55] on div "# Pick up a lightstone to make skeletons flee from you for a short time. hero .…" at bounding box center [1321, 280] width 451 height 504
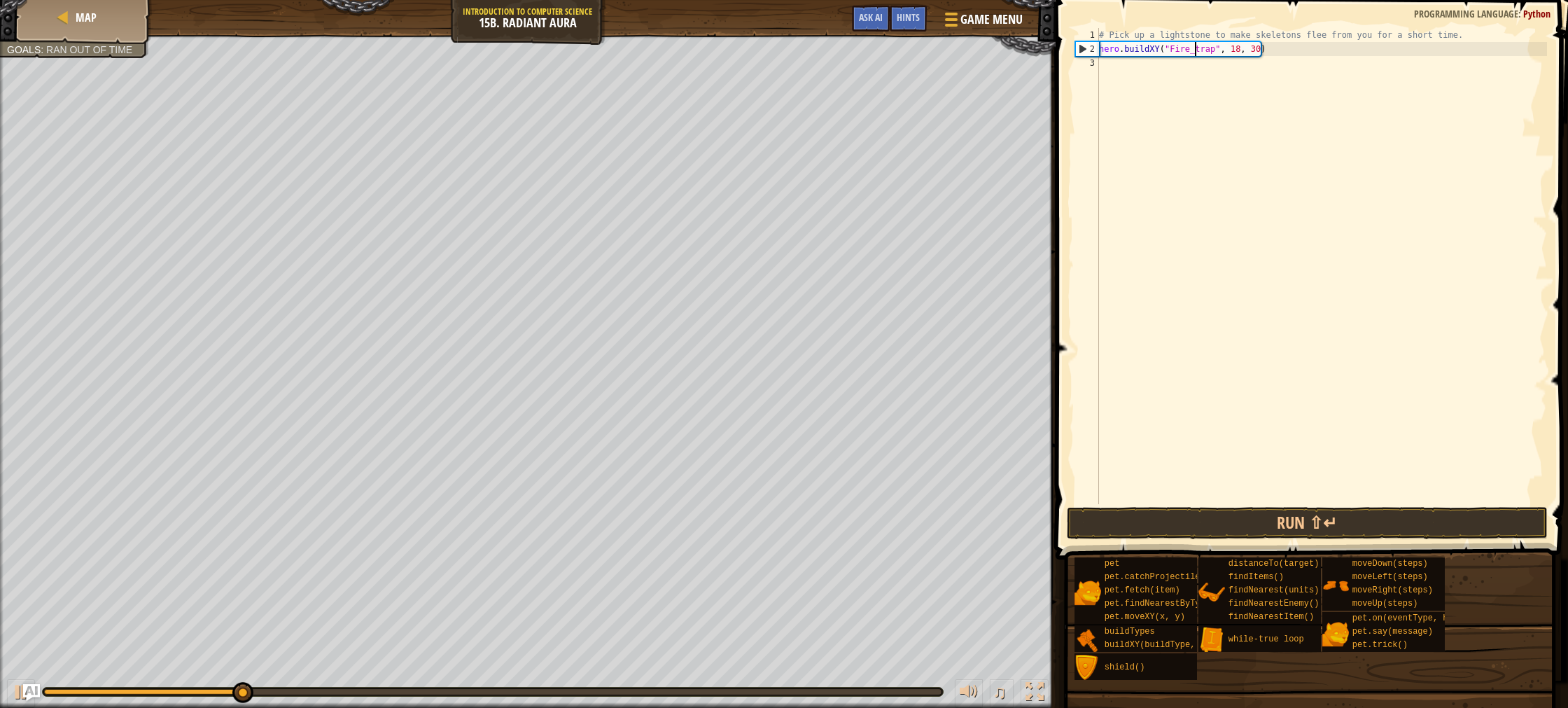
scroll to position [6, 8]
drag, startPoint x: 1176, startPoint y: 49, endPoint x: 1181, endPoint y: 57, distance: 9.4
click at [1176, 50] on div "# Pick up a lightstone to make skeletons flee from you for a short time. hero .…" at bounding box center [1321, 280] width 451 height 504
type textarea "hero.buildXY("fire-trap", 18, 30)"
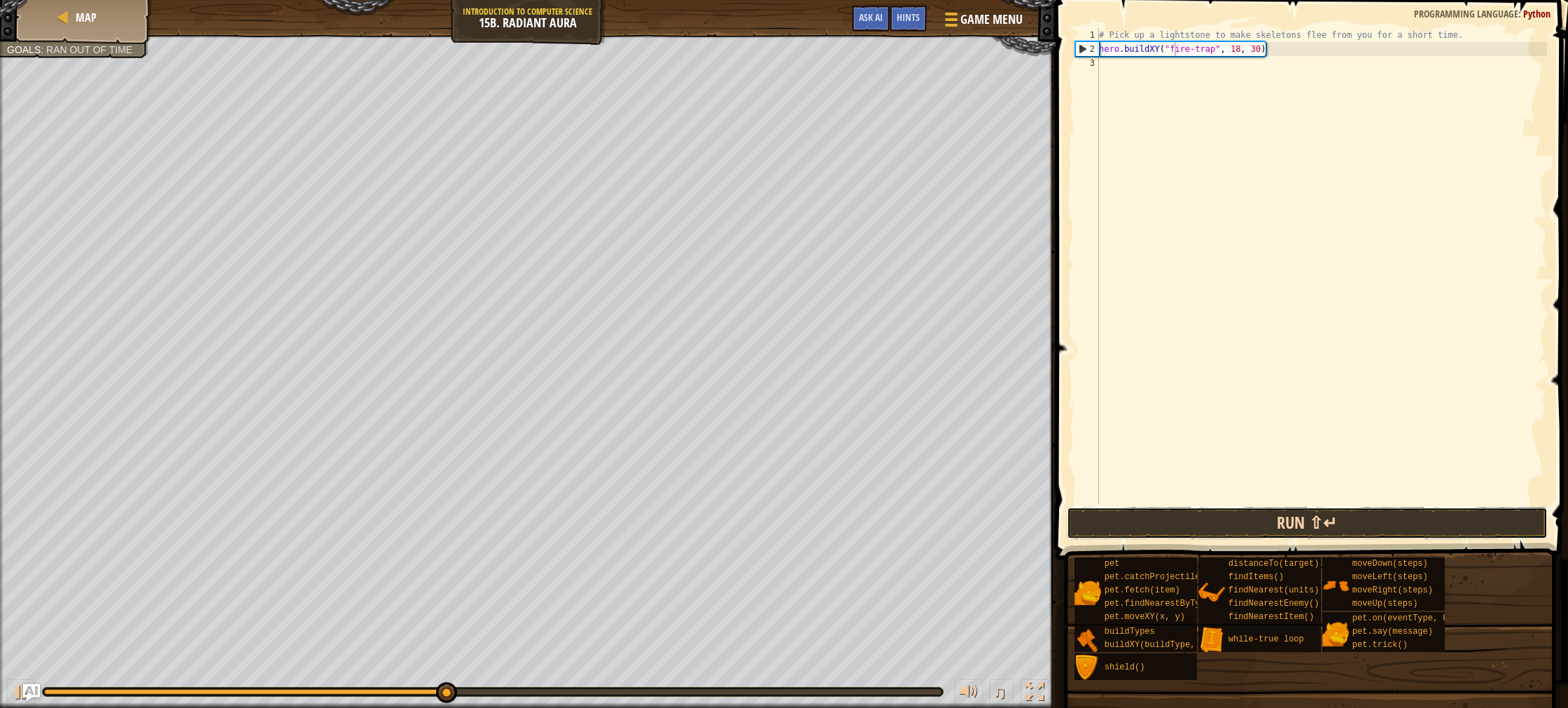
click at [1313, 519] on button "Run ⇧↵" at bounding box center [1308, 523] width 481 height 32
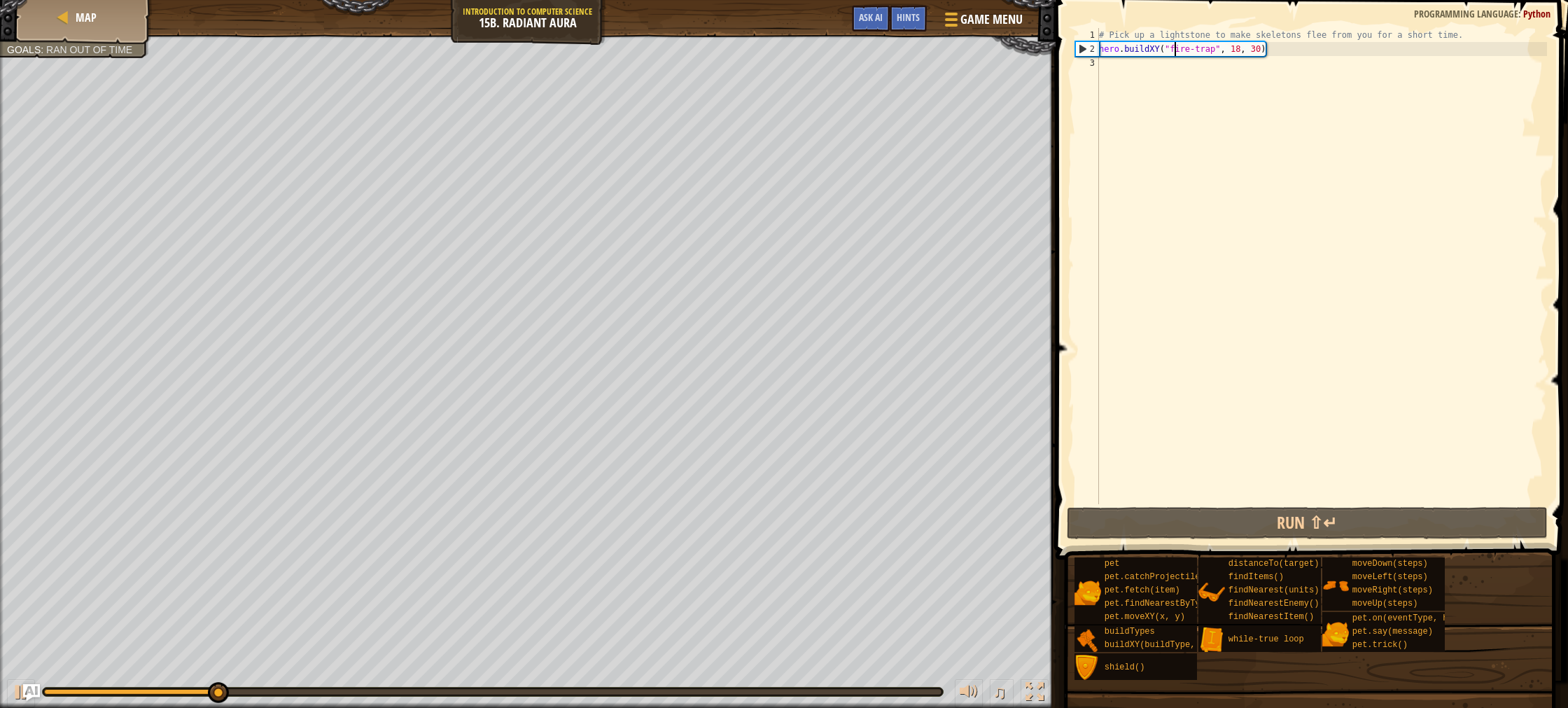
click at [1101, 62] on div "# Pick up a lightstone to make skeletons flee from you for a short time. hero .…" at bounding box center [1321, 280] width 451 height 504
type textarea "ri"
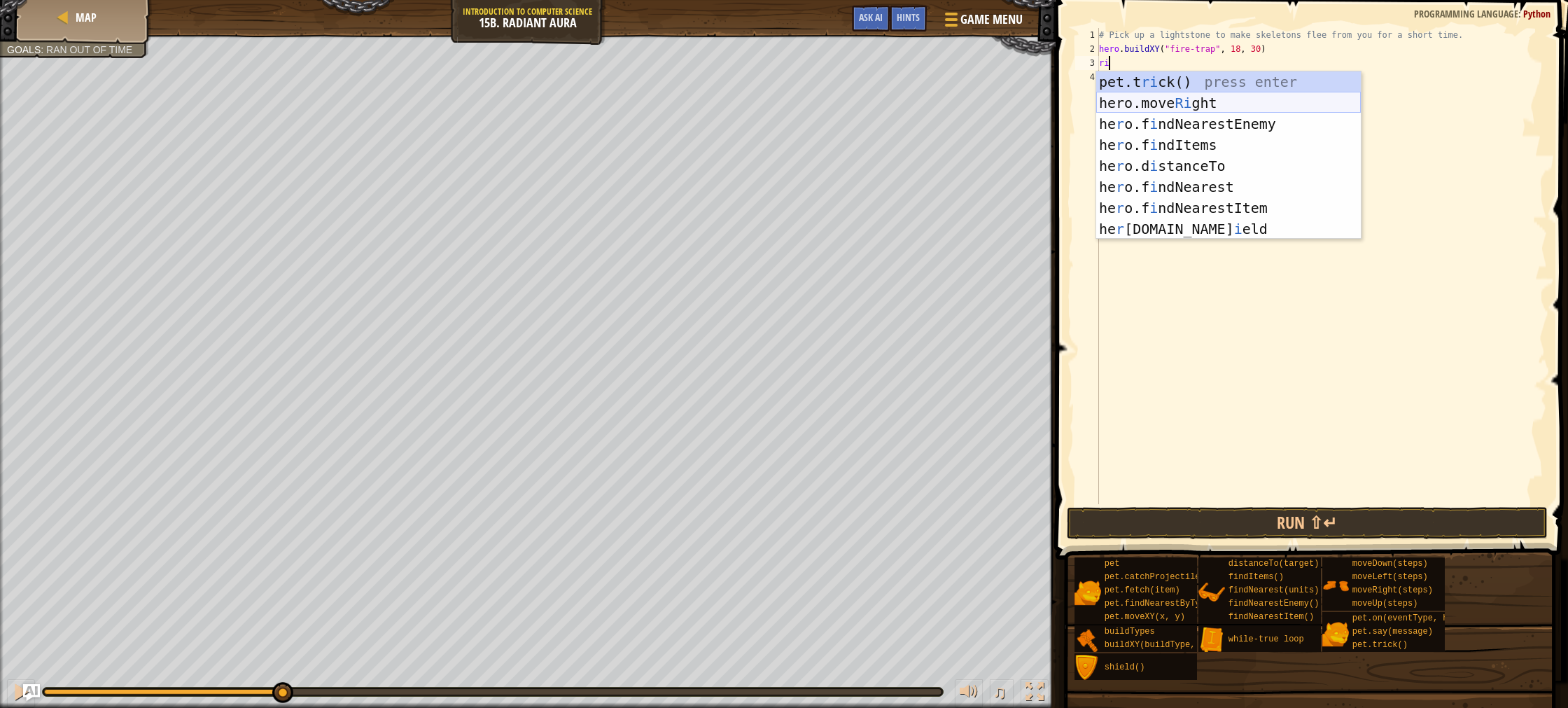
click at [1167, 104] on div "pet.t ri ck() press enter hero.move Ri ght press enter he r o.f i ndNearestEnem…" at bounding box center [1228, 176] width 265 height 210
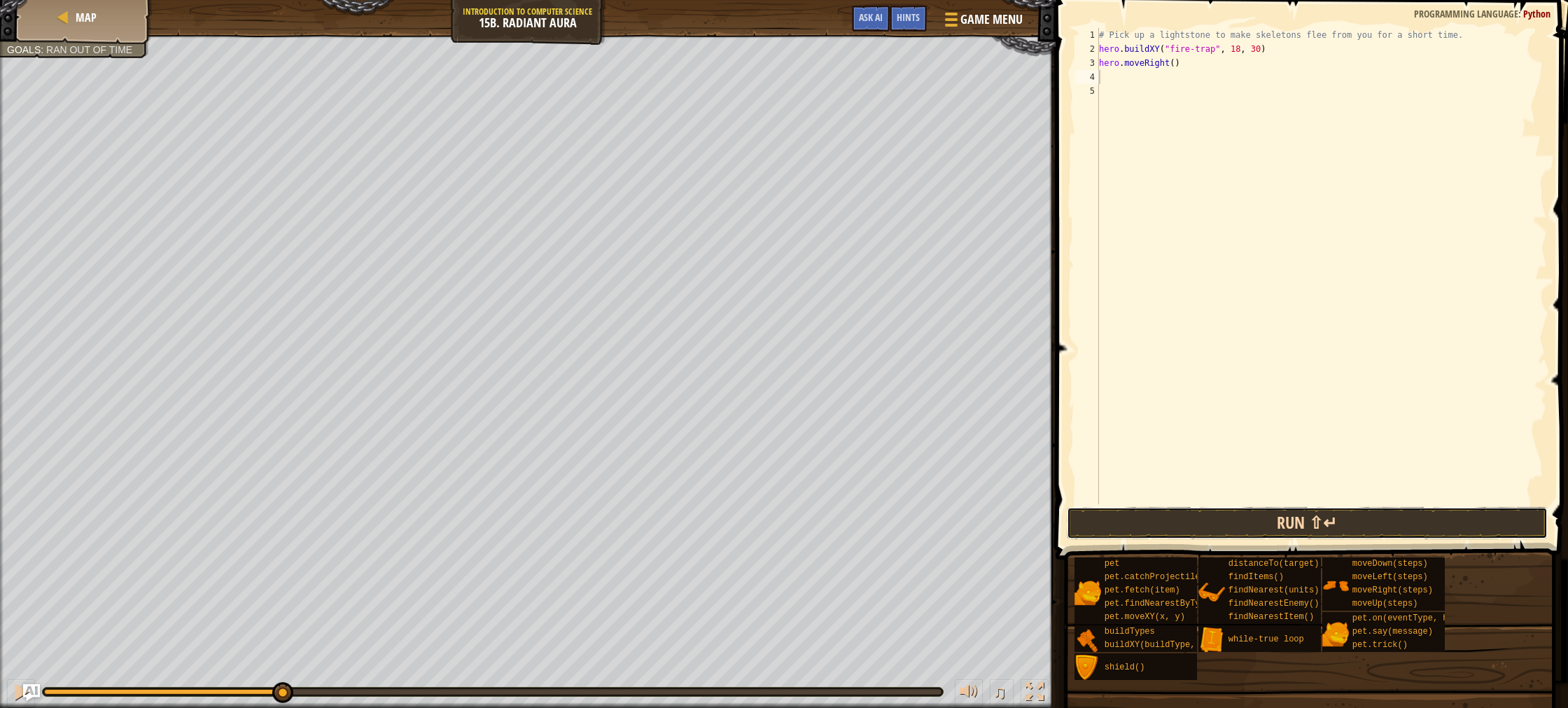
click at [1181, 525] on button "Run ⇧↵" at bounding box center [1308, 523] width 481 height 32
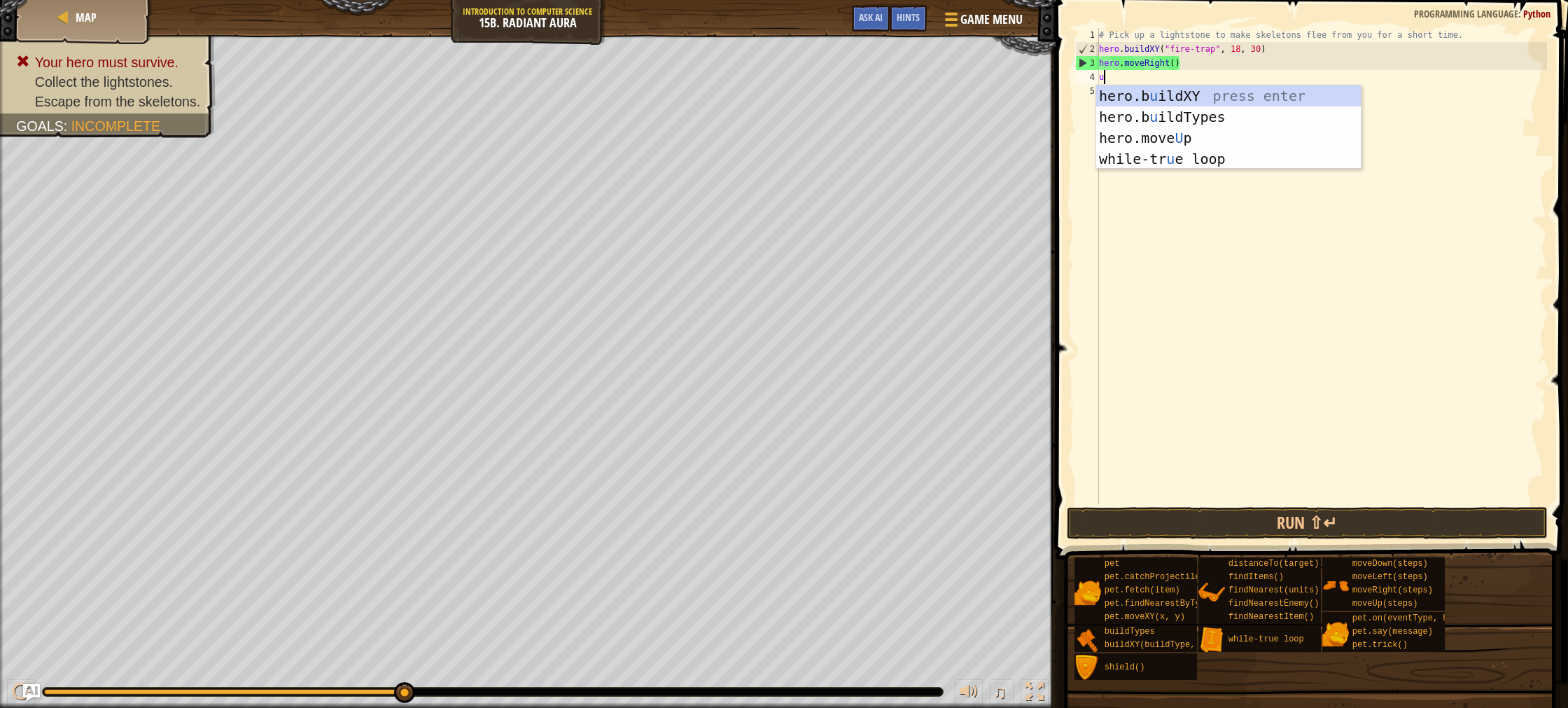
type textarea "up"
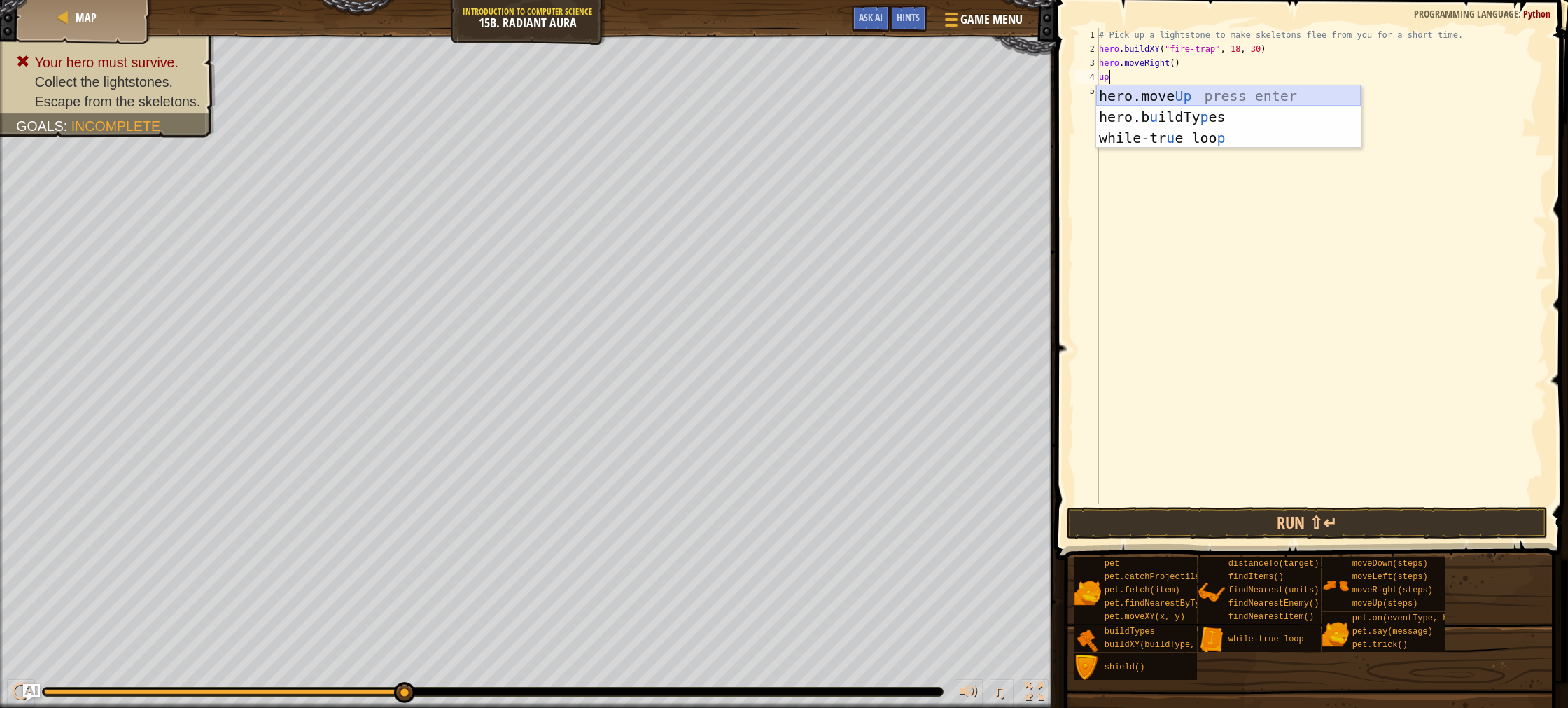
click at [1214, 96] on div "hero.move Up press enter hero.b u ildTy p es press enter while-tr u e loo p pre…" at bounding box center [1228, 138] width 265 height 105
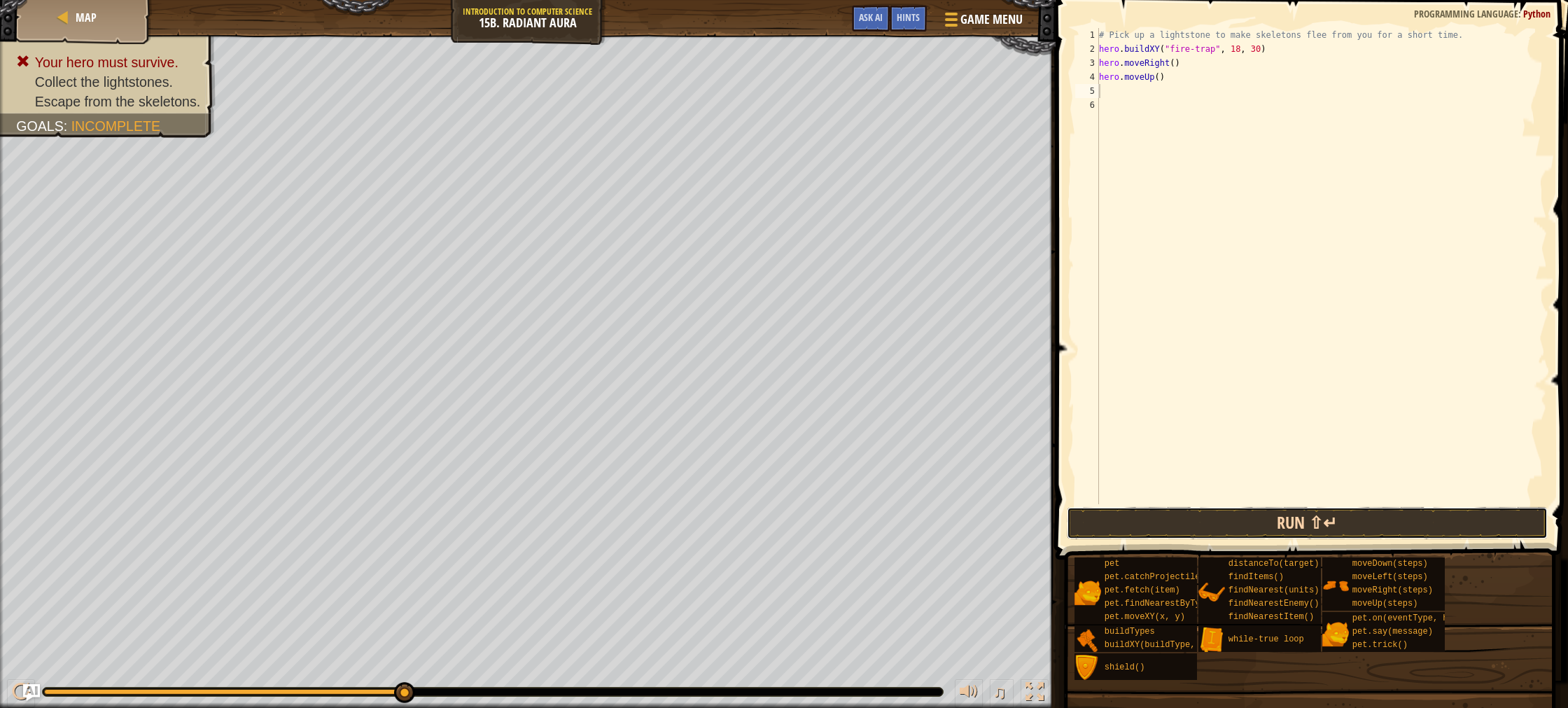
click at [1207, 508] on button "Run ⇧↵" at bounding box center [1308, 523] width 481 height 32
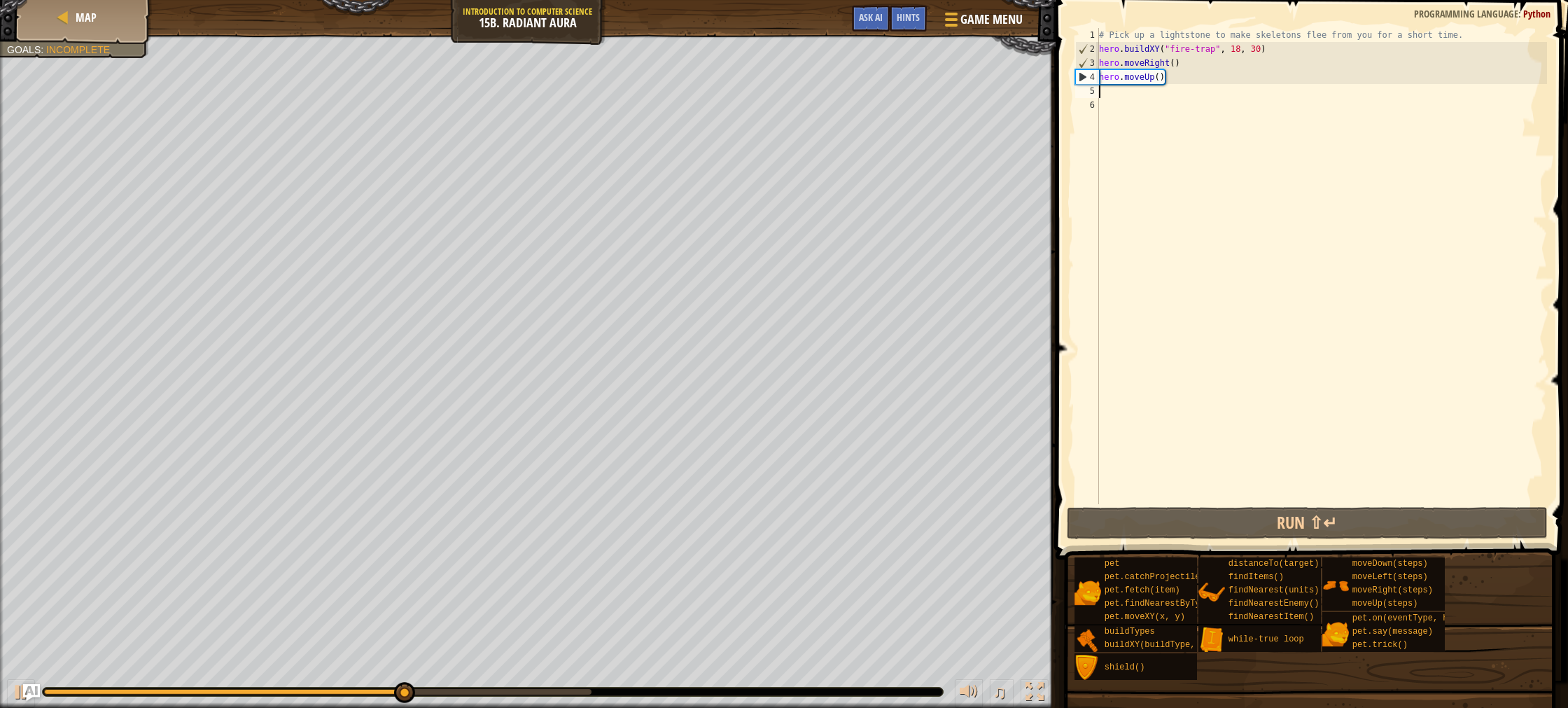
type textarea "d"
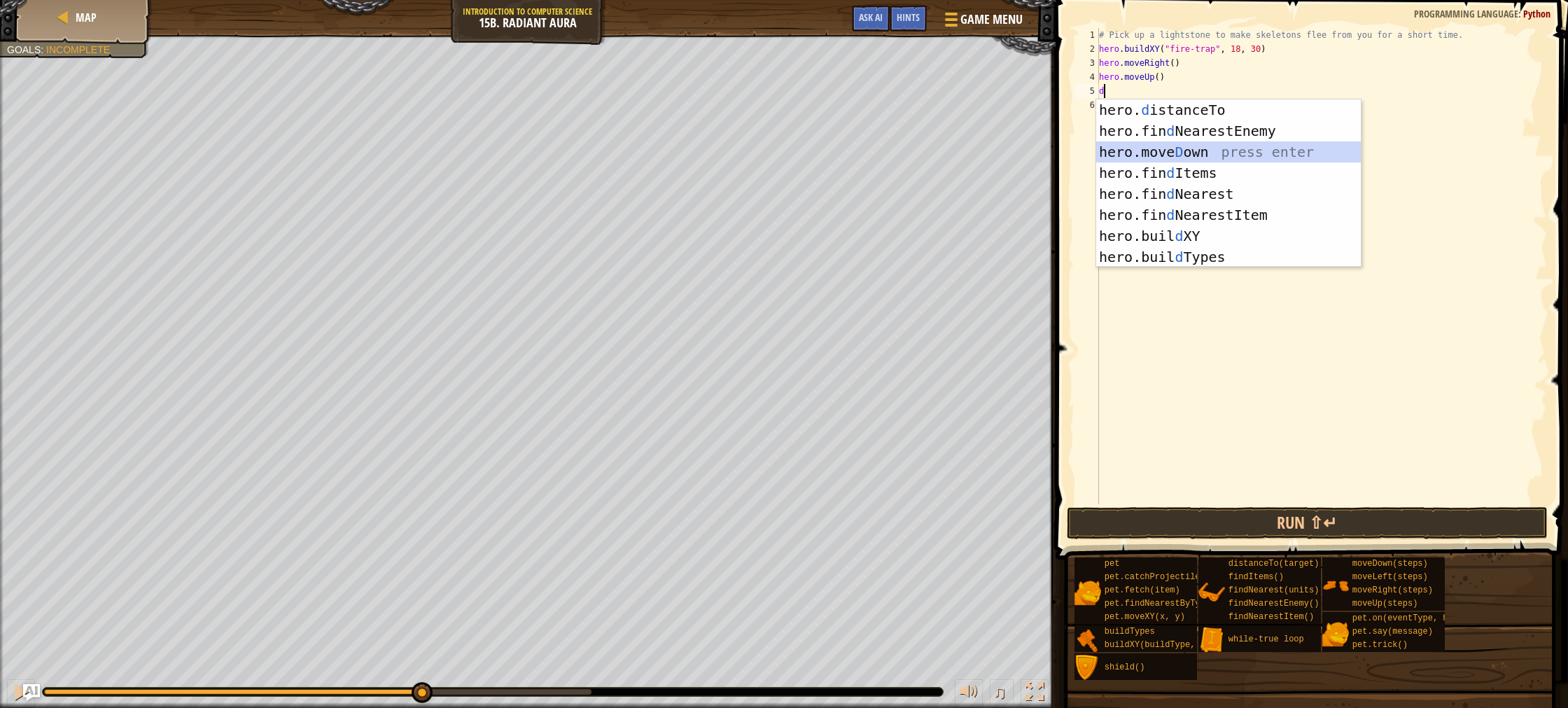
click at [1217, 152] on div "hero. d istanceTo press enter hero.fin d NearestEnemy press enter hero.[PERSON_…" at bounding box center [1228, 204] width 265 height 210
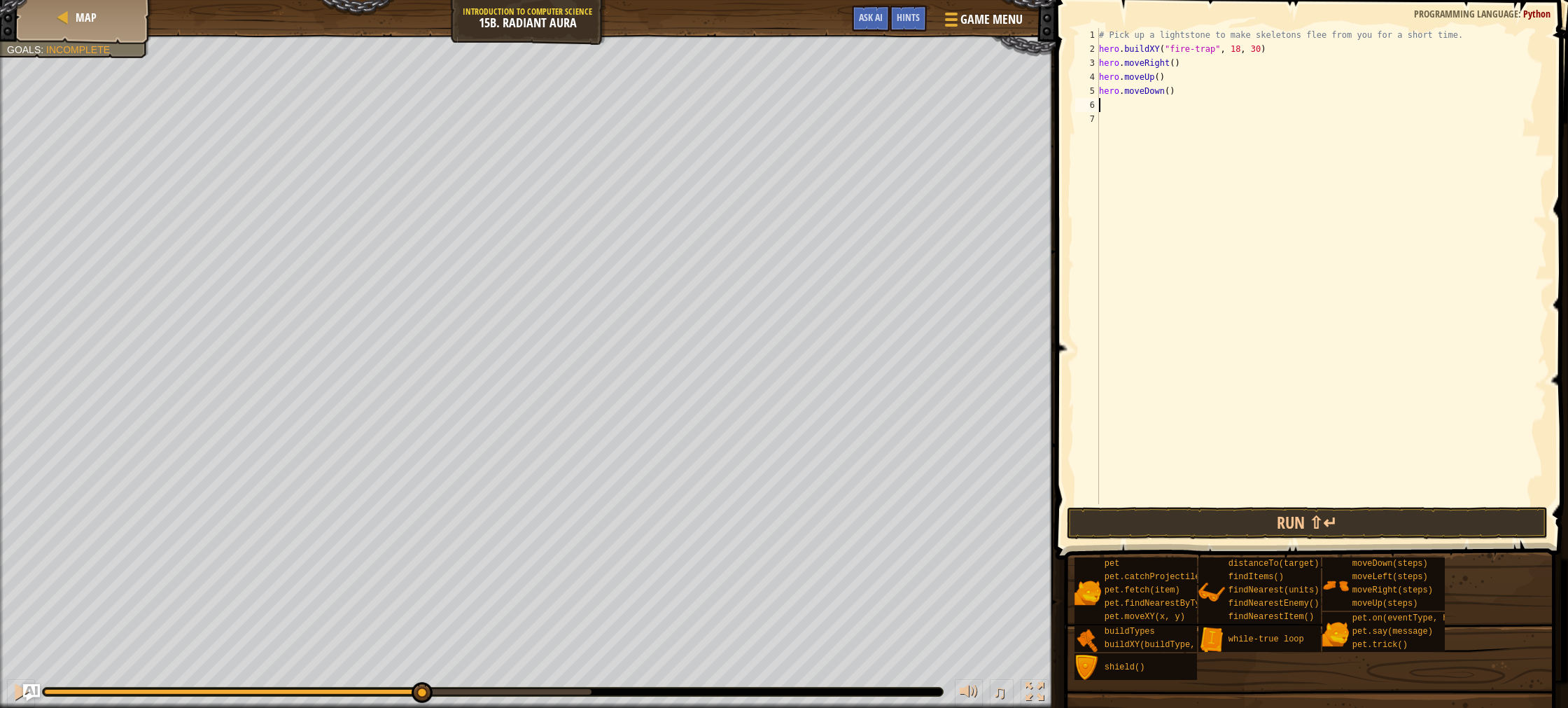
type textarea "r"
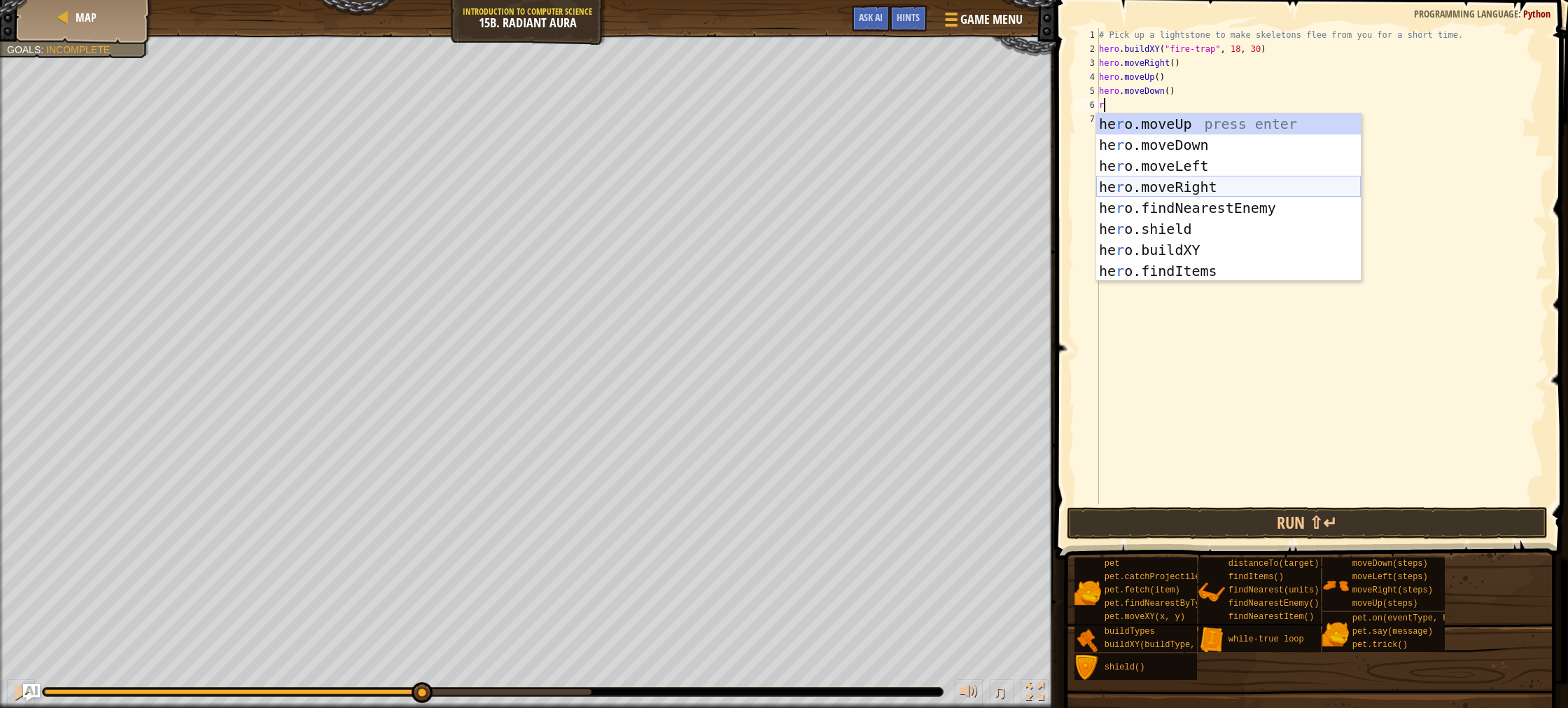
click at [1213, 181] on div "he r o.moveUp press enter he r o.moveDown press enter he r o.moveLeft press ent…" at bounding box center [1228, 218] width 265 height 210
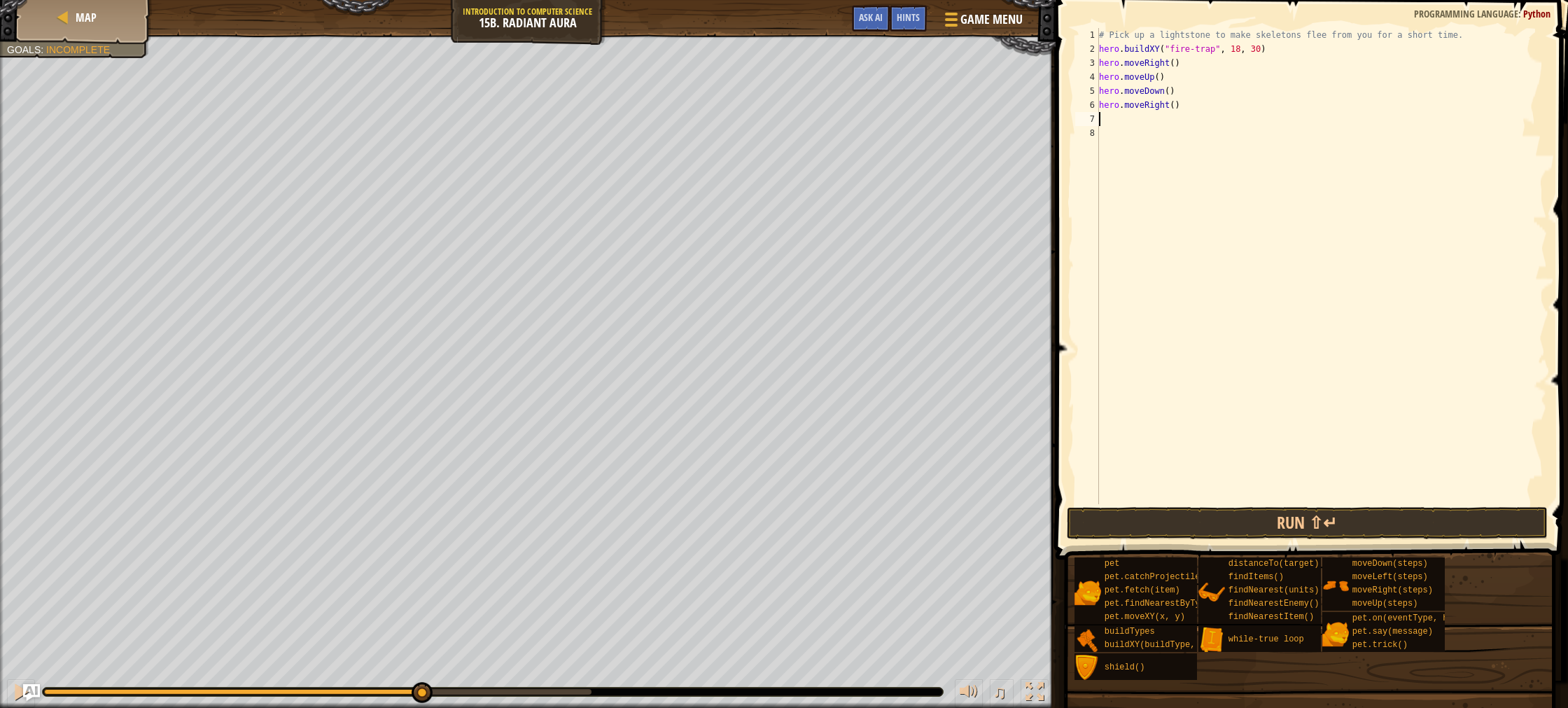
type textarea "d"
type textarea "u"
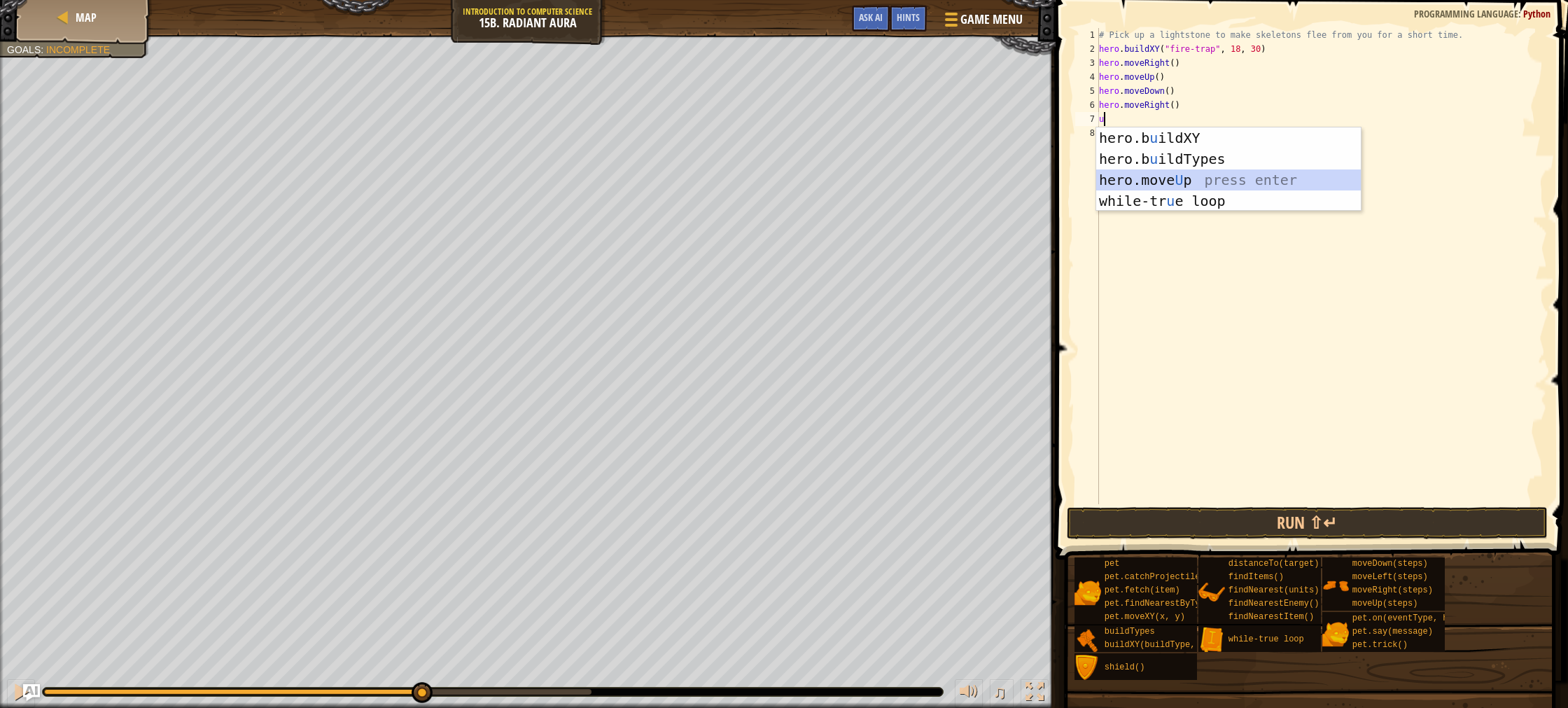
click at [1181, 183] on div "hero.b u ildXY press enter hero.b u ildTypes press enter hero.move U p press en…" at bounding box center [1228, 190] width 265 height 126
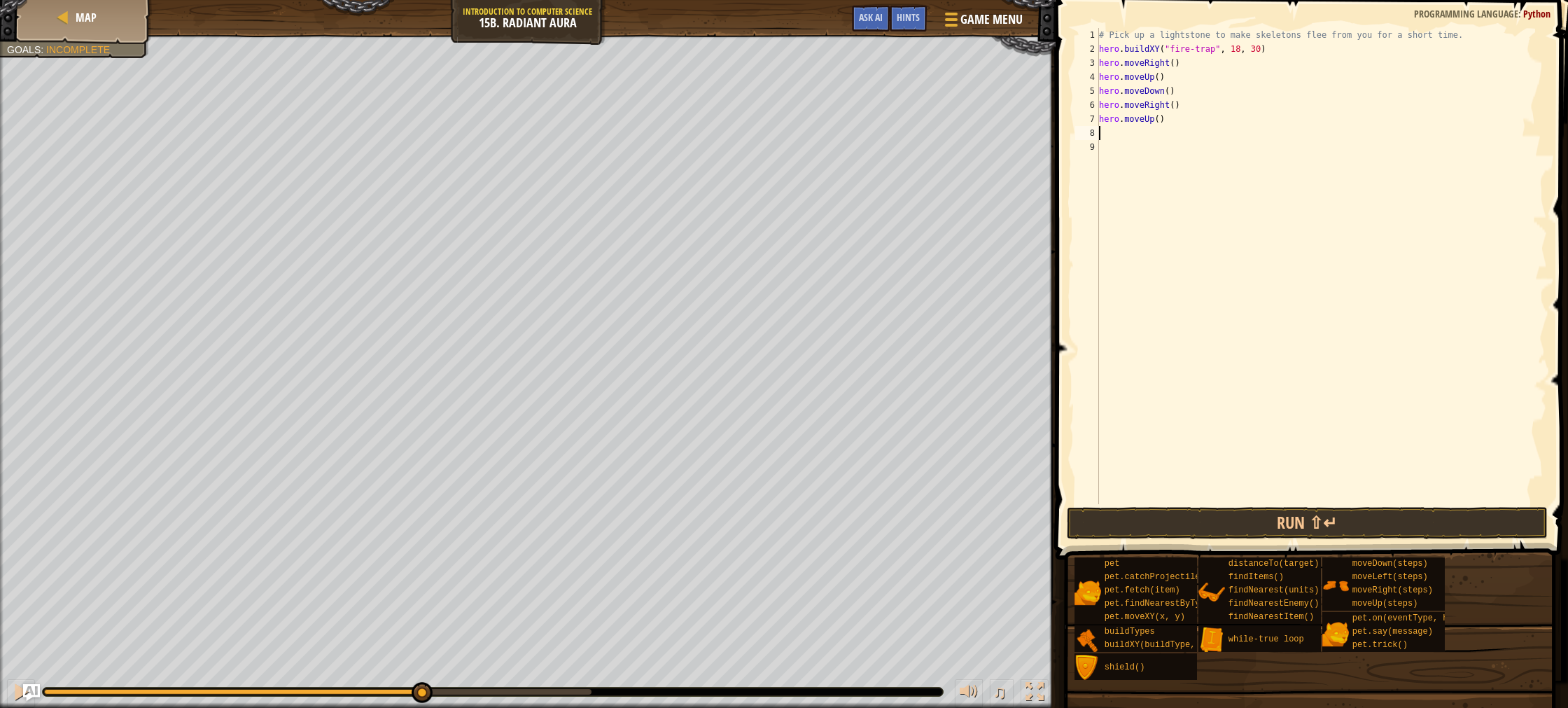
type textarea "d"
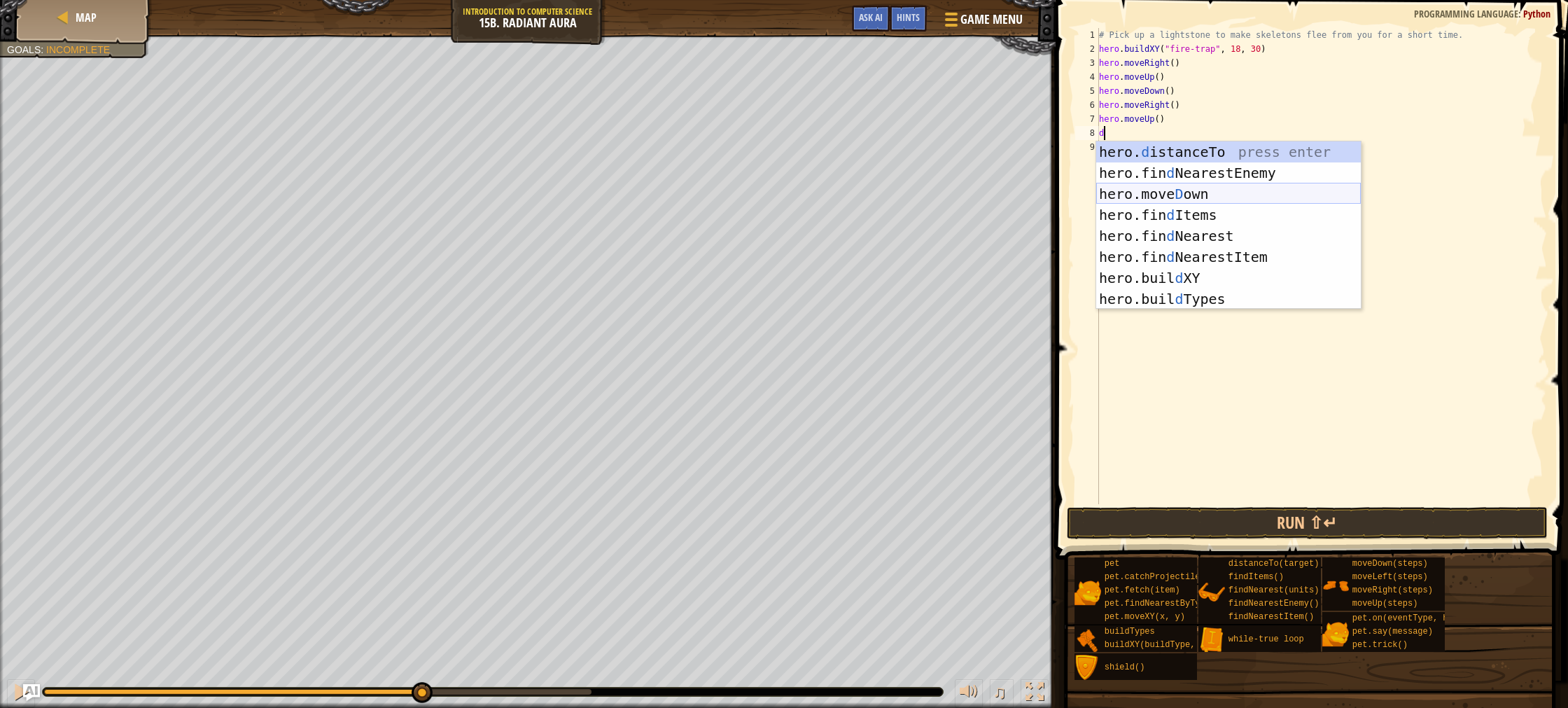
click at [1201, 191] on div "hero. d istanceTo press enter hero.fin d NearestEnemy press enter hero.[PERSON_…" at bounding box center [1228, 246] width 265 height 210
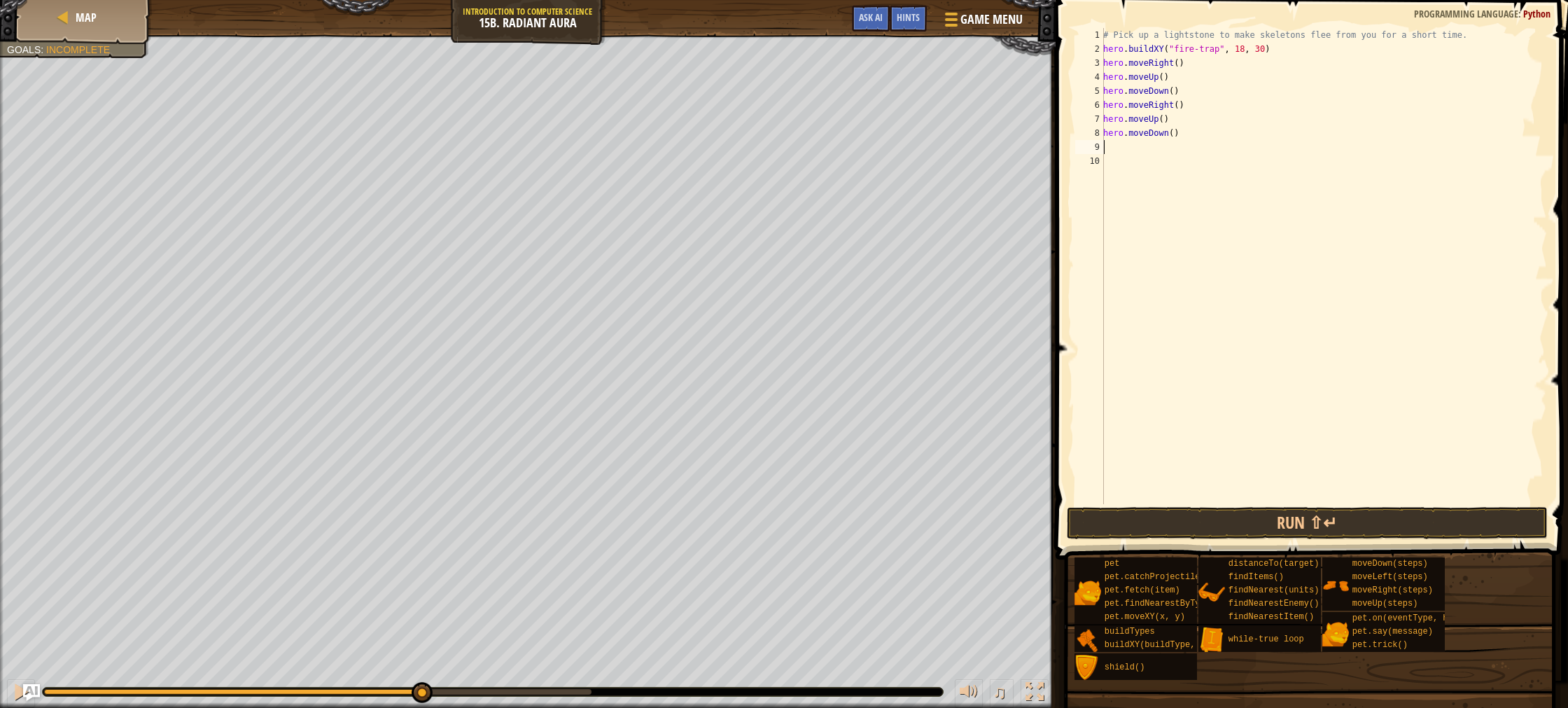
type textarea "r"
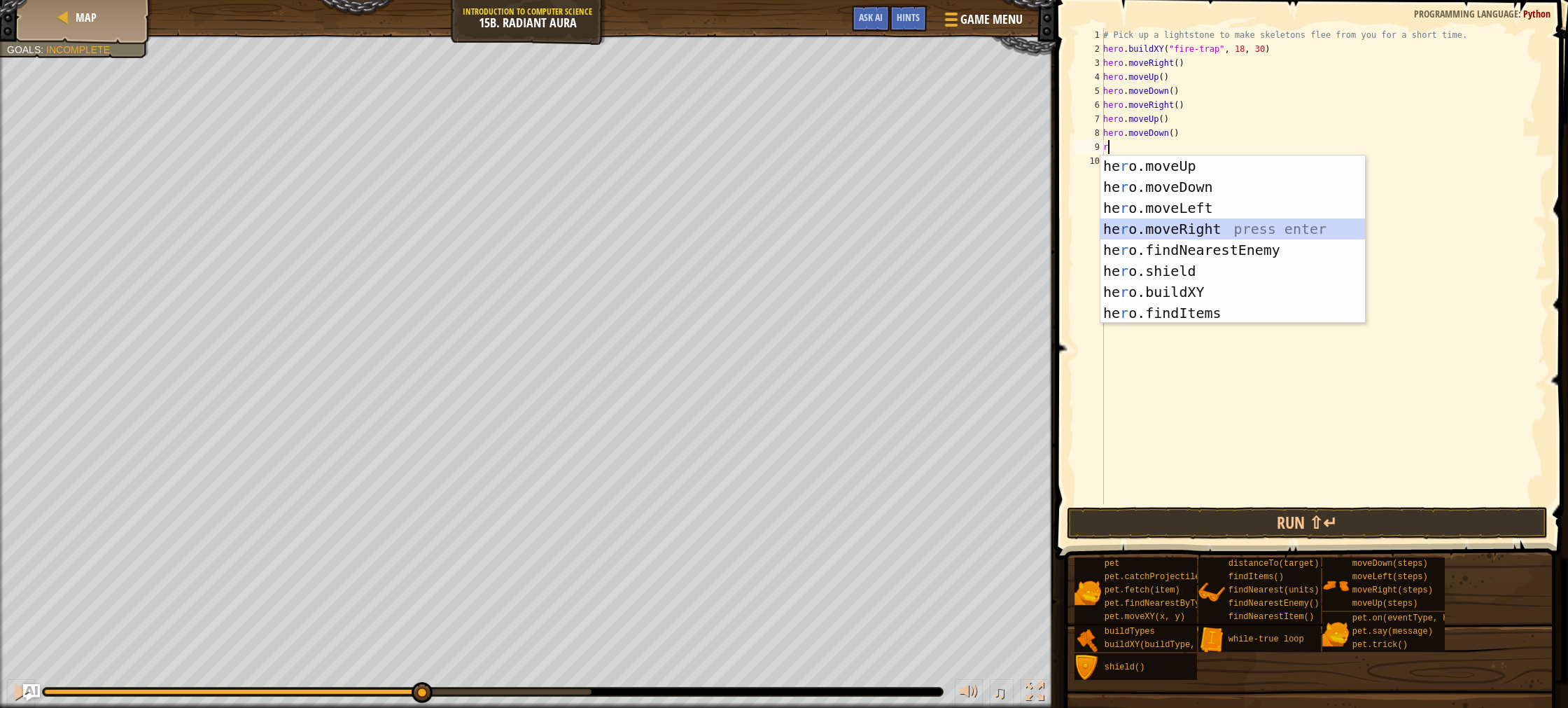
click at [1197, 219] on div "he r o.moveUp press enter he r o.moveDown press enter he r o.moveLeft press ent…" at bounding box center [1233, 260] width 265 height 210
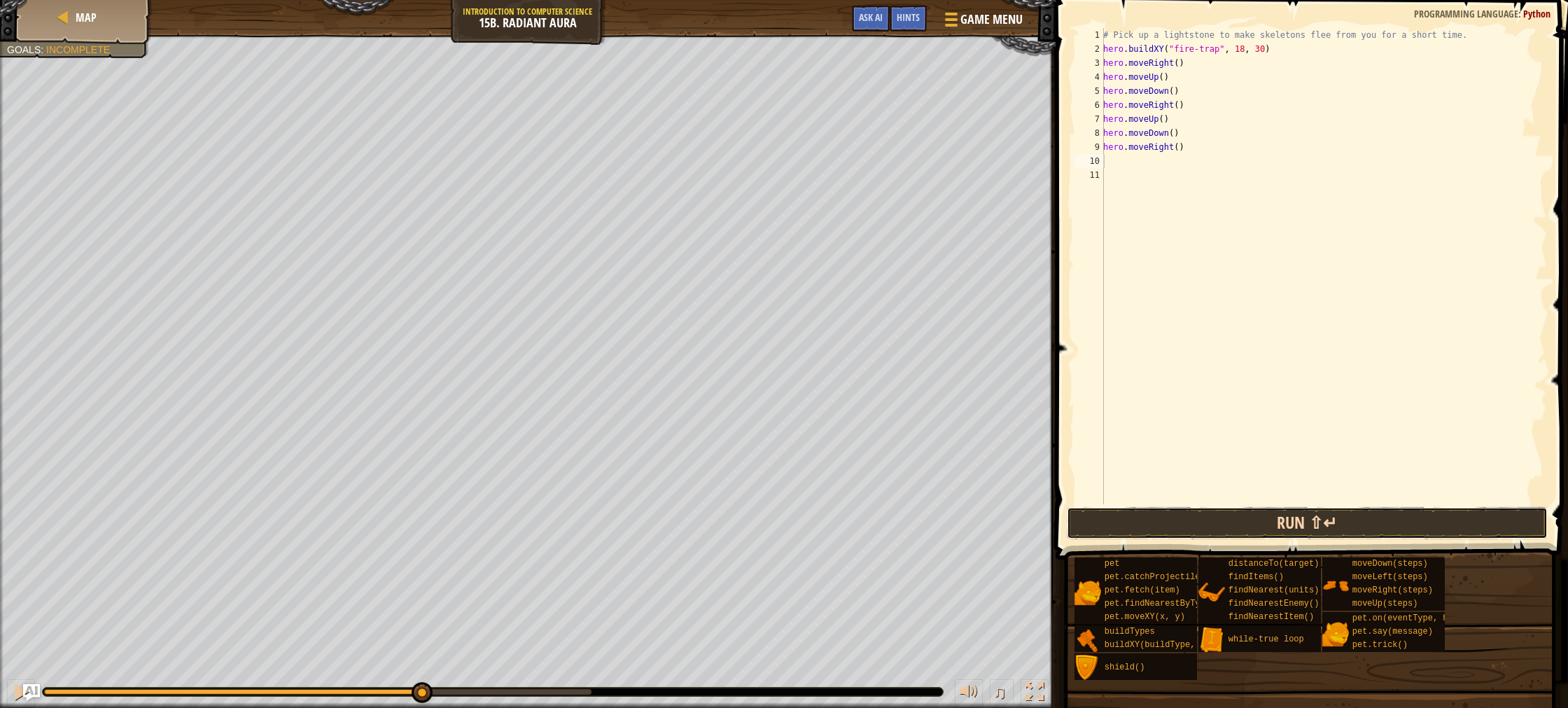
click at [1183, 525] on button "Run ⇧↵" at bounding box center [1308, 523] width 481 height 32
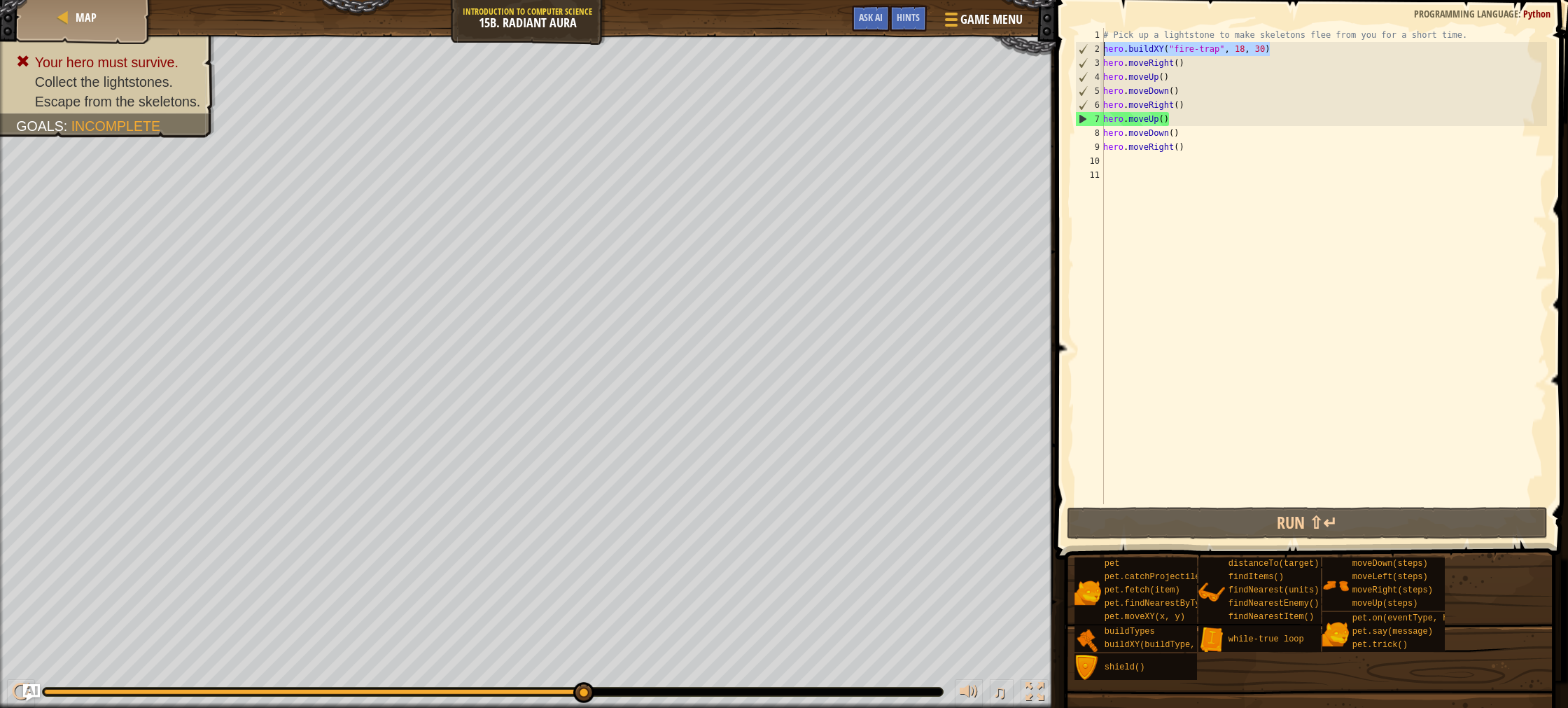
drag, startPoint x: 1275, startPoint y: 47, endPoint x: 1103, endPoint y: 46, distance: 172.0
click at [1104, 46] on div "# Pick up a lightstone to make skeletons flee from you for a short time. hero .…" at bounding box center [1324, 280] width 447 height 504
type textarea "hero.buildXY("fire-trap", 18, 30)"
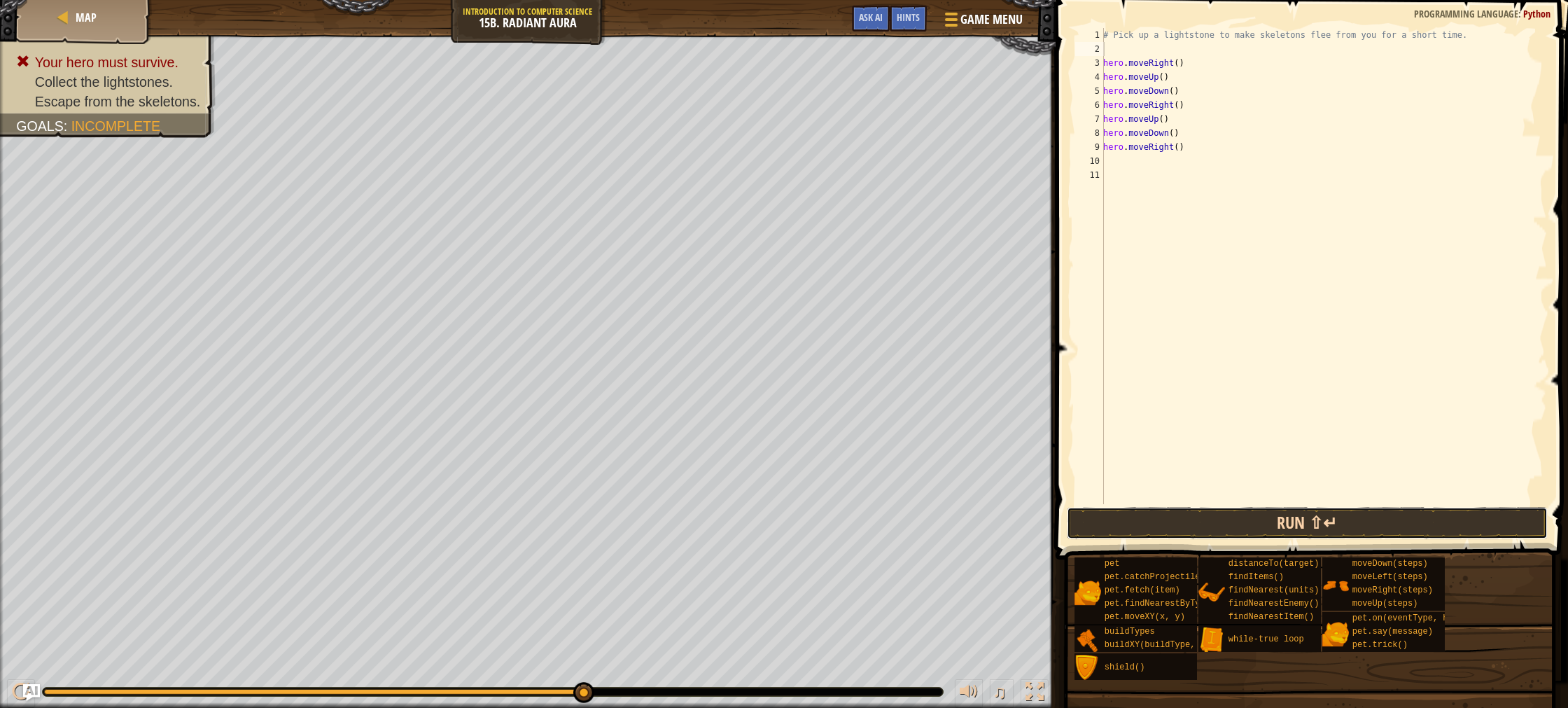
click at [1338, 533] on button "Run ⇧↵" at bounding box center [1308, 523] width 481 height 32
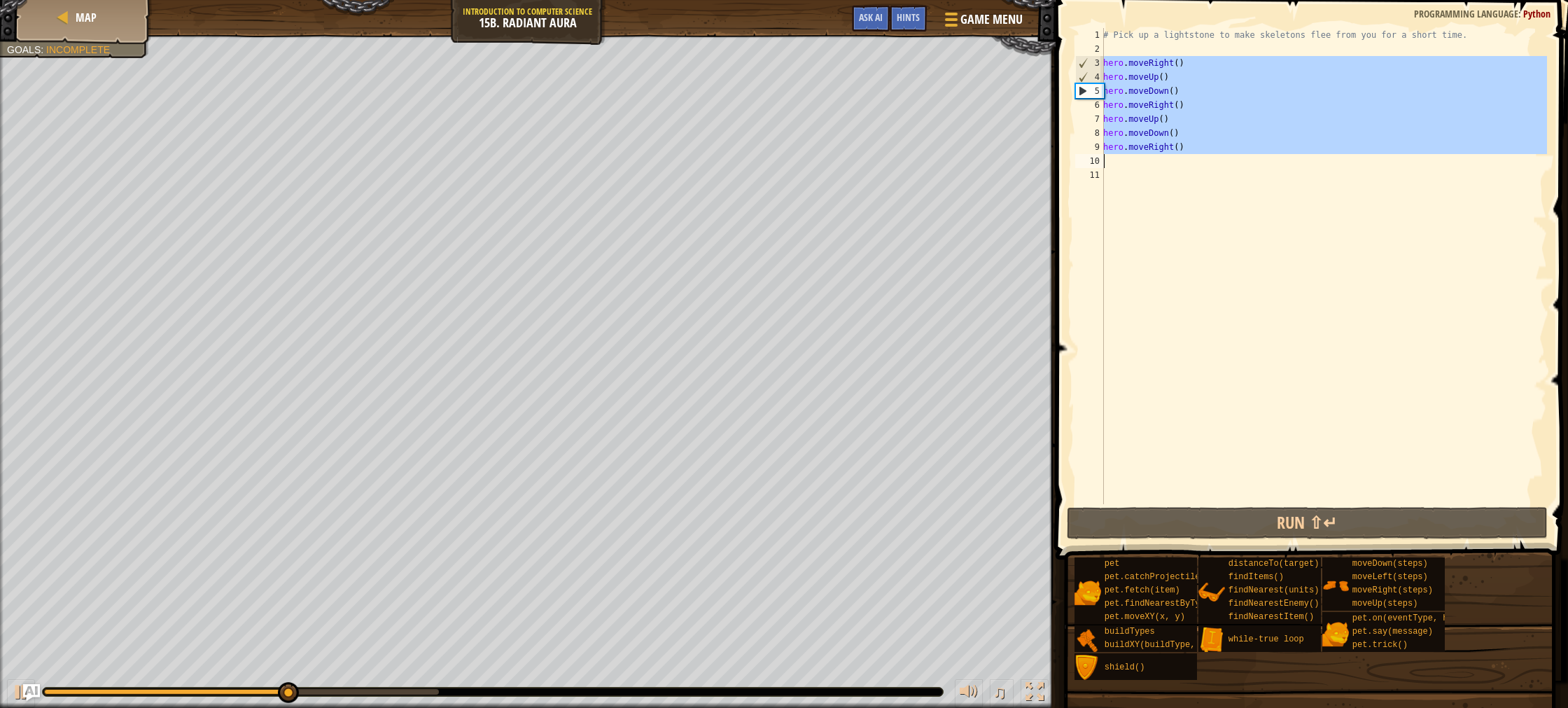
drag, startPoint x: 1104, startPoint y: 64, endPoint x: 1202, endPoint y: 154, distance: 133.1
click at [1202, 154] on div "# Pick up a lightstone to make skeletons flee from you for a short time. hero .…" at bounding box center [1324, 280] width 447 height 504
type textarea "hero.moveRight()"
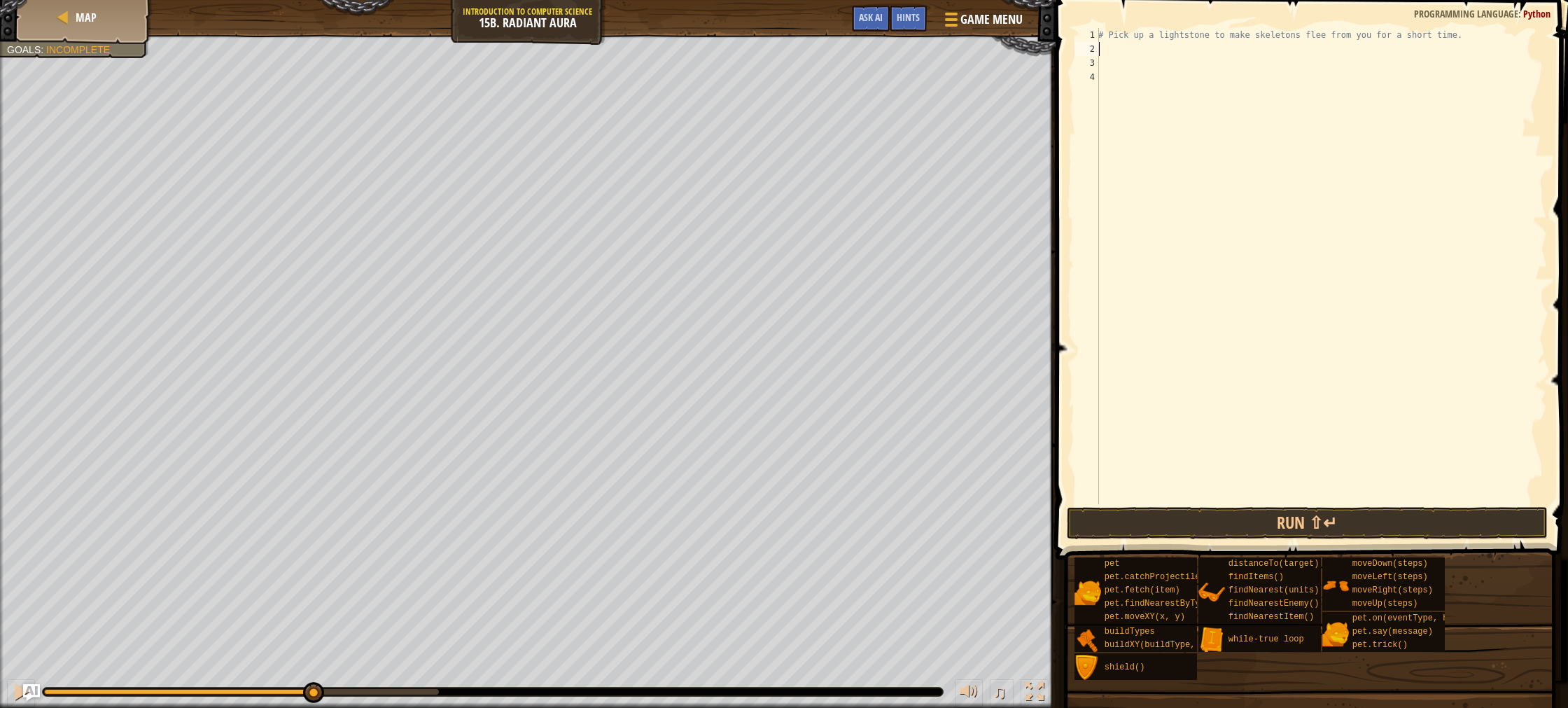
drag, startPoint x: 1105, startPoint y: 52, endPoint x: 1119, endPoint y: 57, distance: 14.9
click at [1105, 52] on div "# Pick up a lightstone to make skeletons flee from you for a short time." at bounding box center [1321, 280] width 451 height 504
type textarea "u"
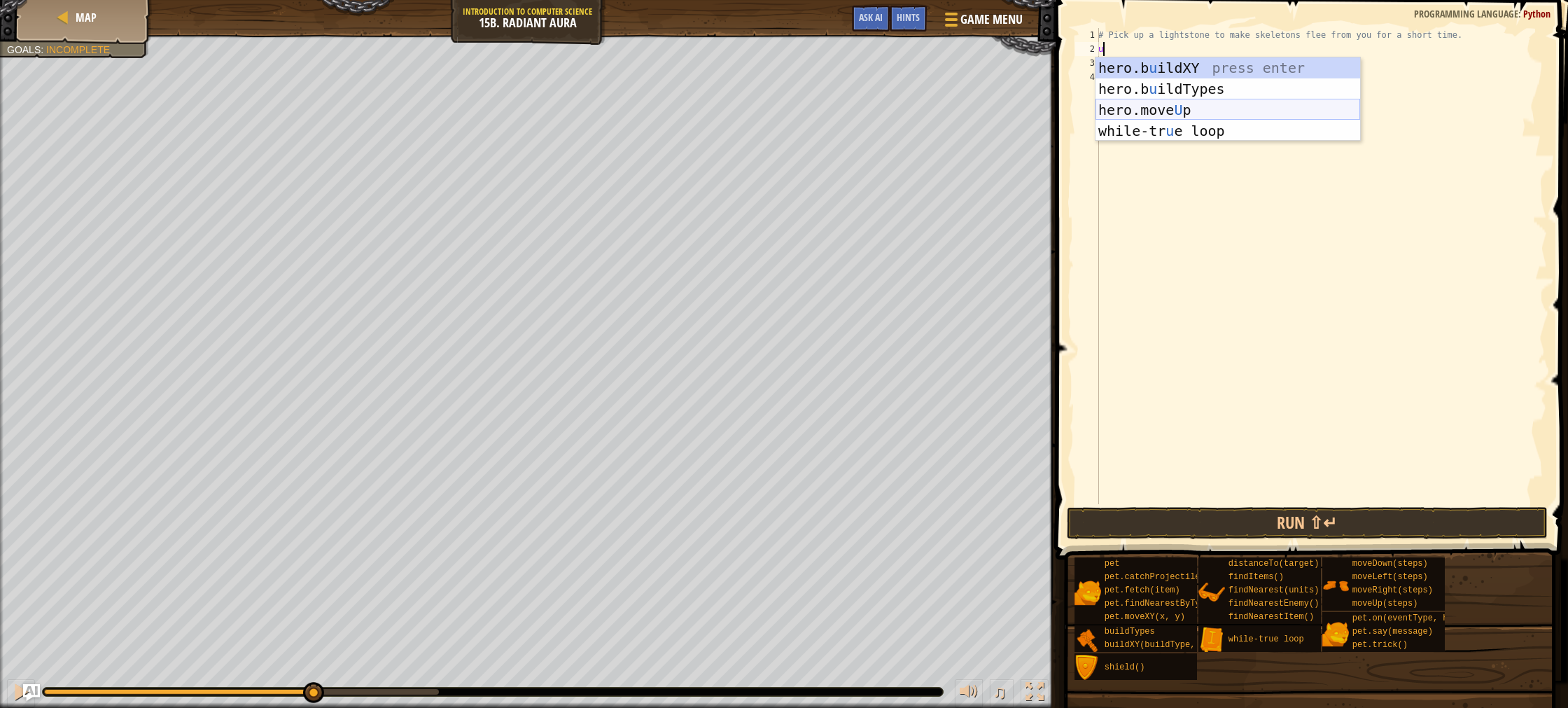
click at [1215, 107] on div "hero.b u ildXY press enter hero.b u ildTypes press enter hero.move U p press en…" at bounding box center [1228, 121] width 265 height 126
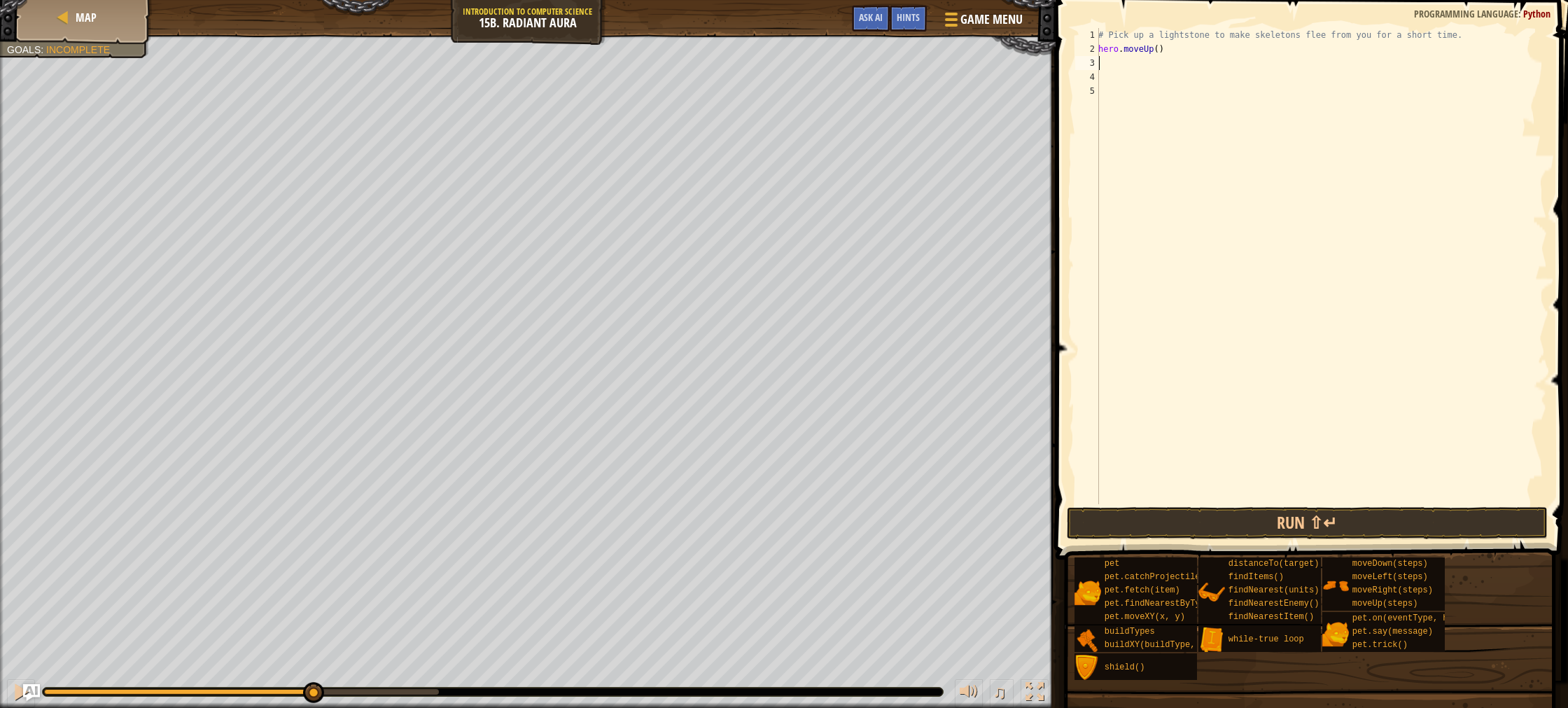
type textarea "d"
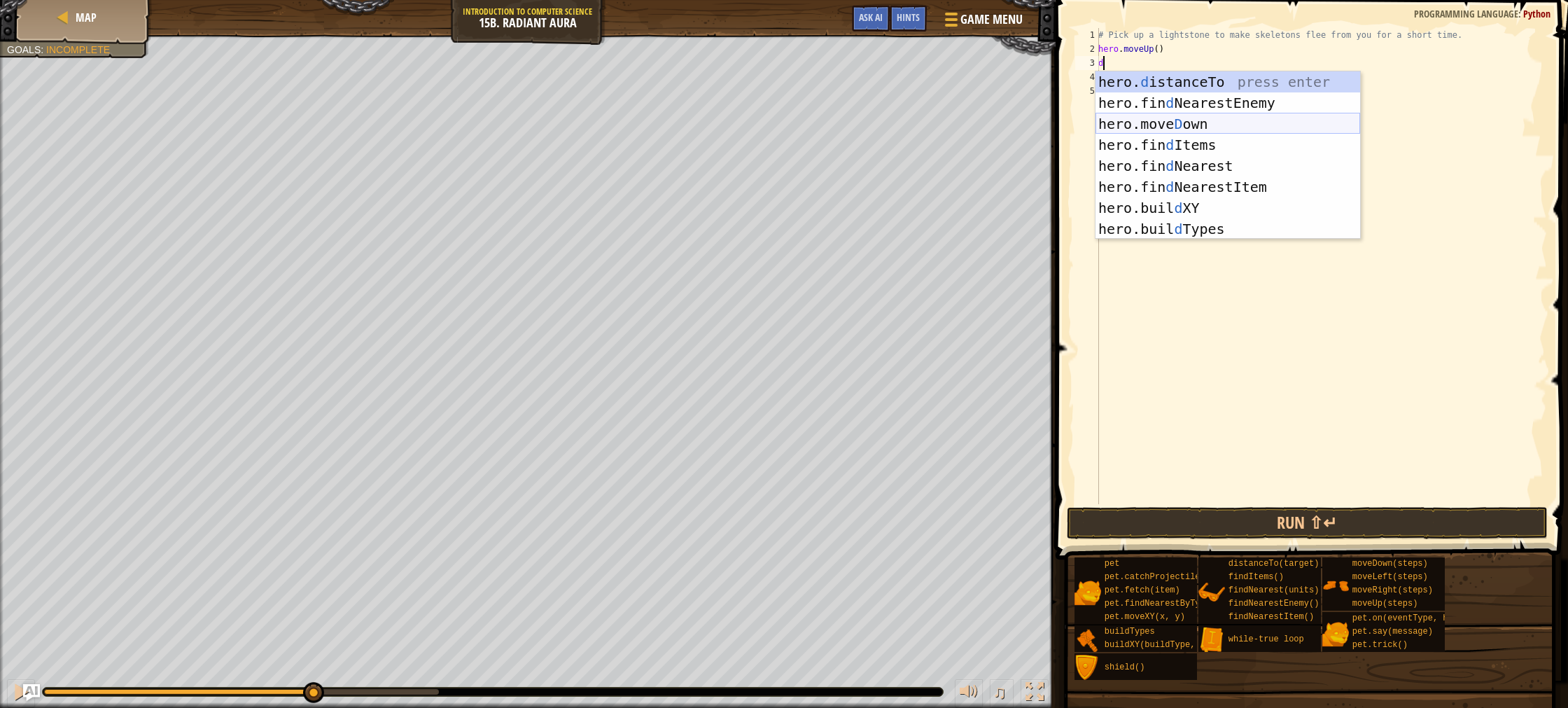
click at [1215, 127] on div "hero. d istanceTo press enter hero.fin d NearestEnemy press enter hero.[PERSON_…" at bounding box center [1228, 176] width 265 height 210
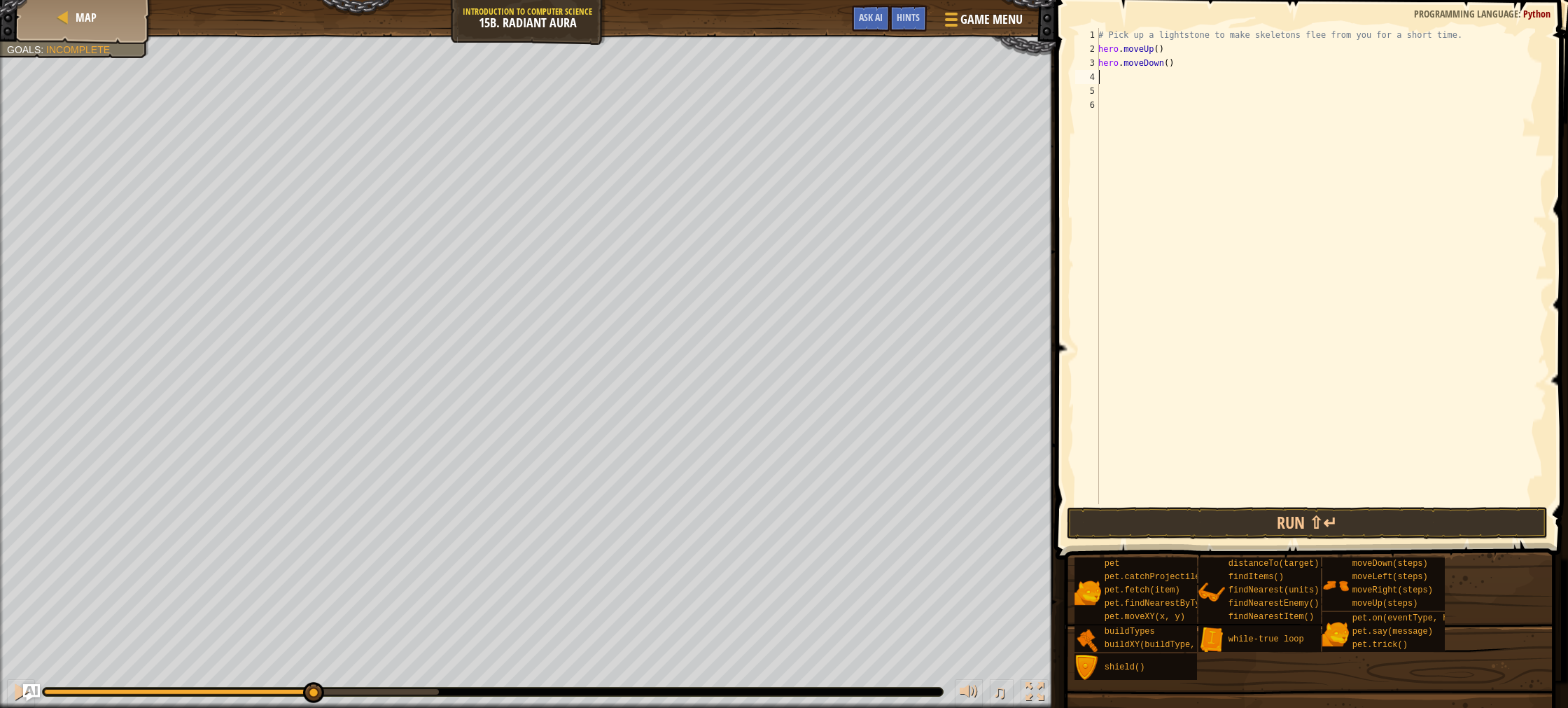
type textarea "r"
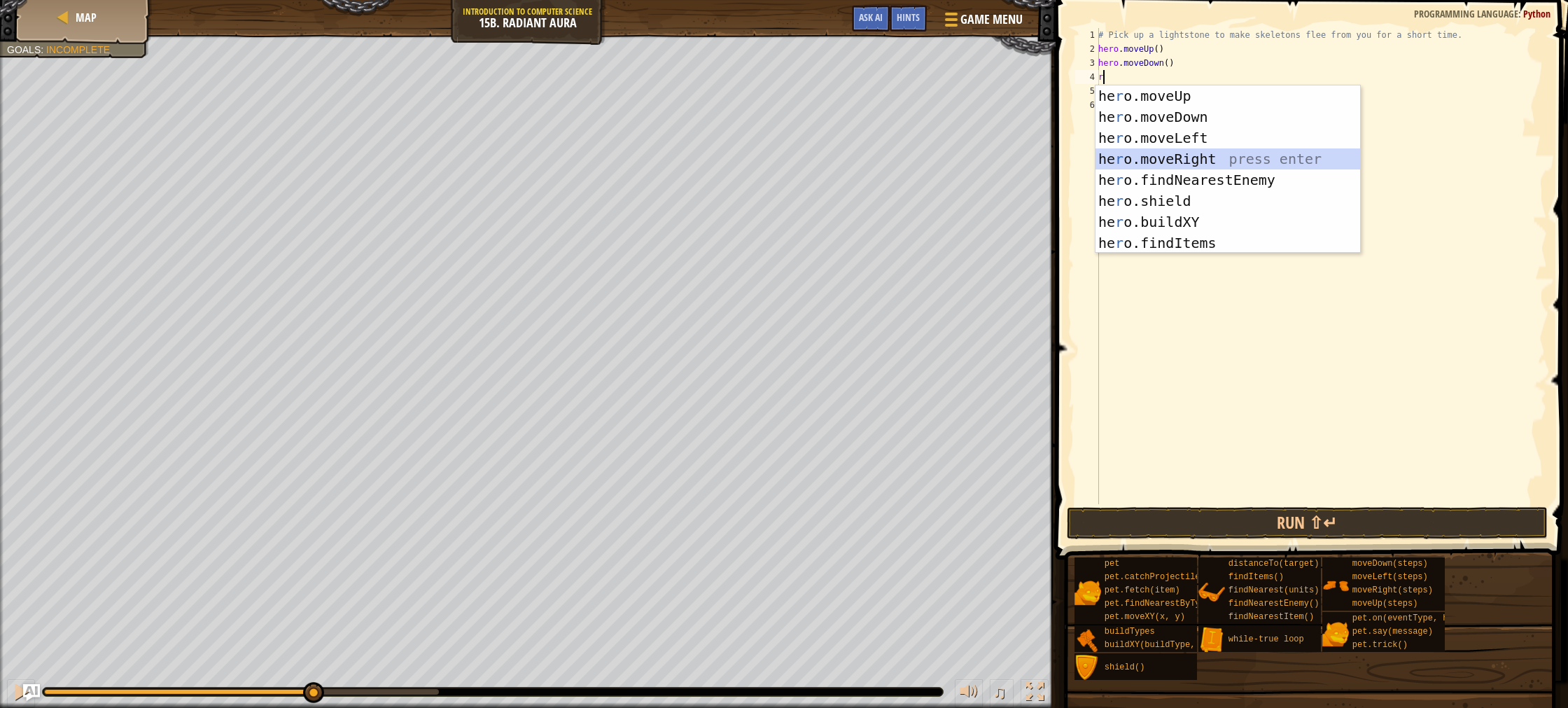
click at [1200, 154] on div "he r o.moveUp press enter he r o.moveDown press enter he r o.moveLeft press ent…" at bounding box center [1228, 190] width 265 height 210
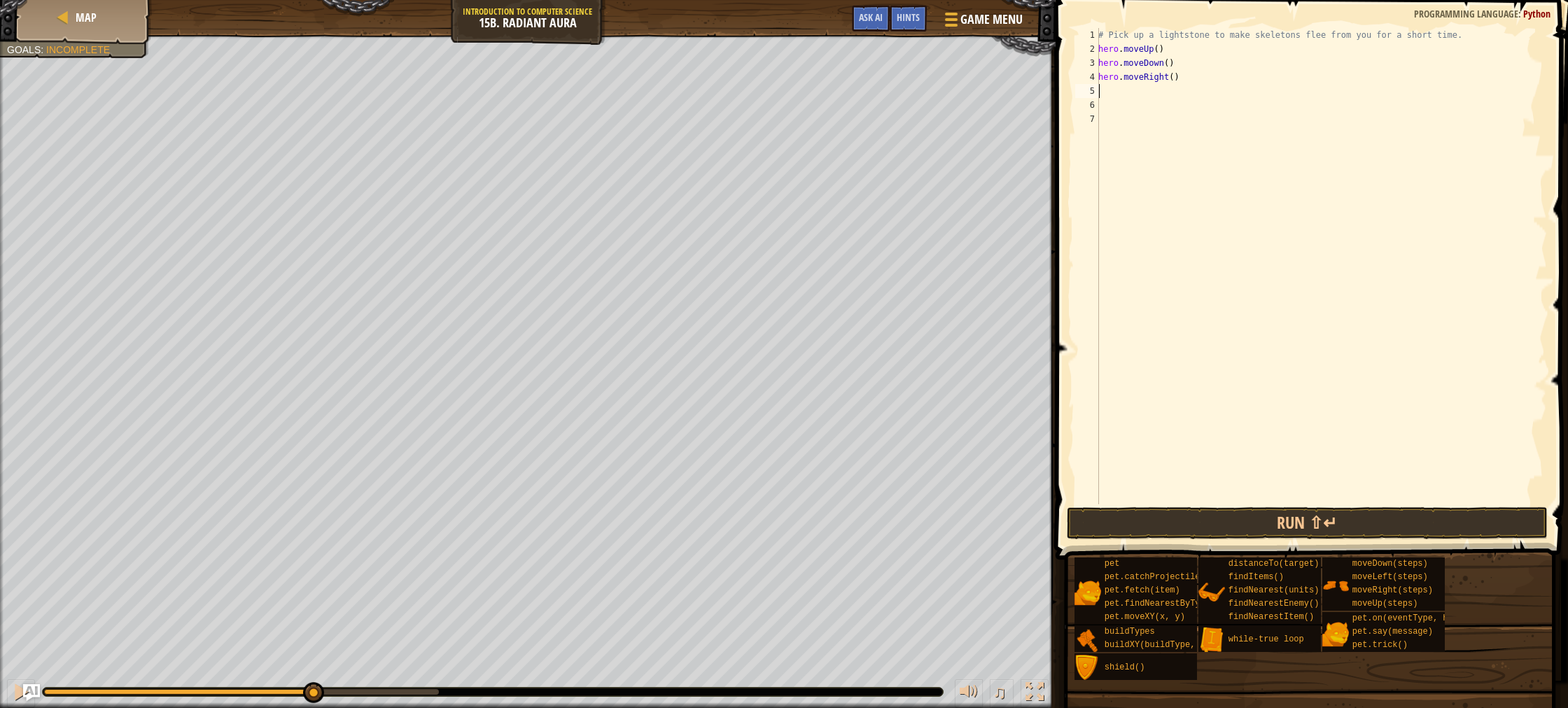
click at [1174, 80] on div "# Pick up a lightstone to make skeletons flee from you for a short time. hero .…" at bounding box center [1321, 280] width 451 height 504
drag, startPoint x: 1163, startPoint y: 48, endPoint x: 1093, endPoint y: 52, distance: 70.1
click at [1093, 52] on div "hero.moveRight(2) 1 2 3 4 5 6 7 # Pick up a lightstone to make skeletons flee f…" at bounding box center [1310, 266] width 475 height 477
type textarea "hero.moveUp()"
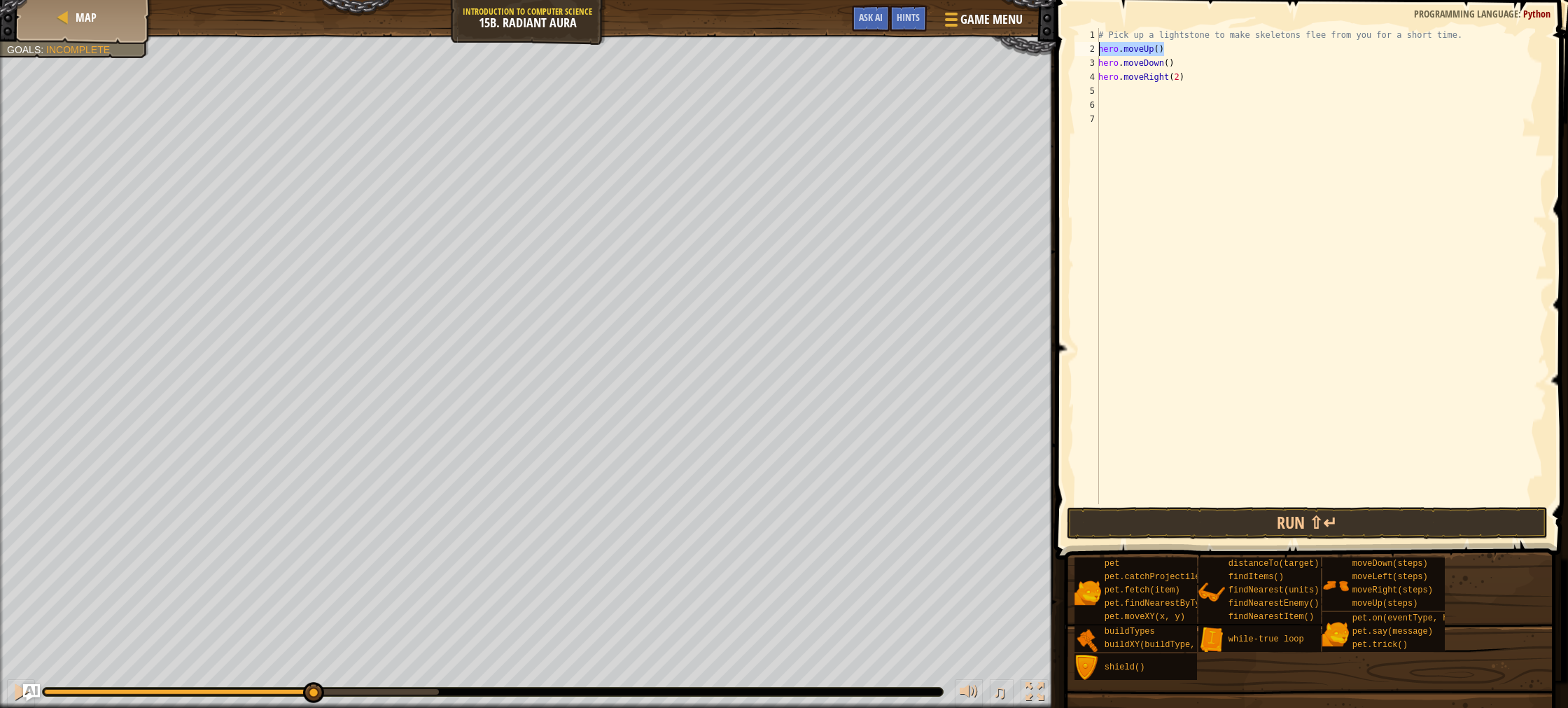
scroll to position [6, 0]
type textarea "w"
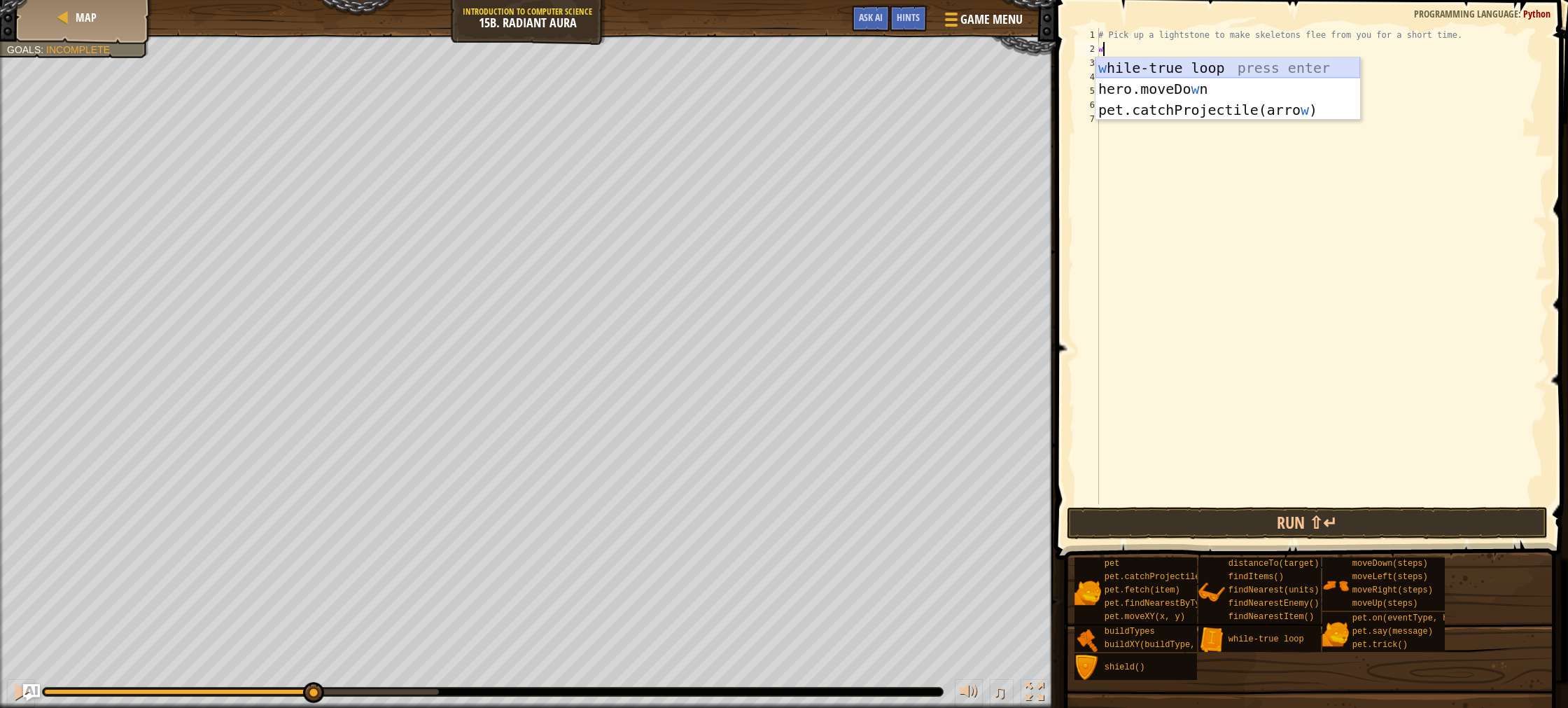
click at [1172, 69] on div "w [PERSON_NAME]-true loop press enter hero.moveDo w n press enter pet.catchProj…" at bounding box center [1228, 110] width 265 height 105
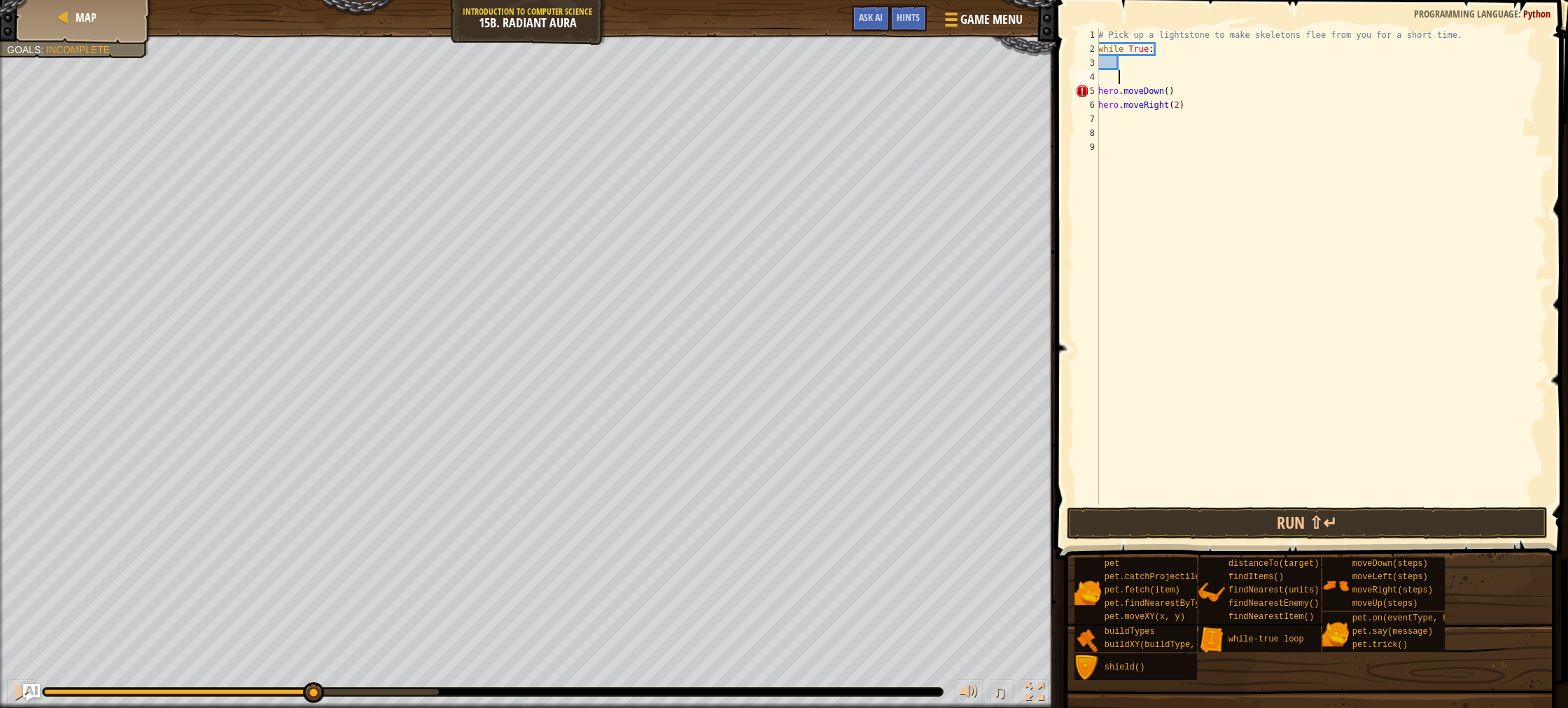
click at [1119, 64] on div "# Pick up a lightstone to make skeletons flee from you for a short time. while …" at bounding box center [1321, 280] width 451 height 504
click at [1121, 81] on div "# Pick up a lightstone to make skeletons flee from you for a short time. while …" at bounding box center [1321, 280] width 451 height 504
type textarea "u"
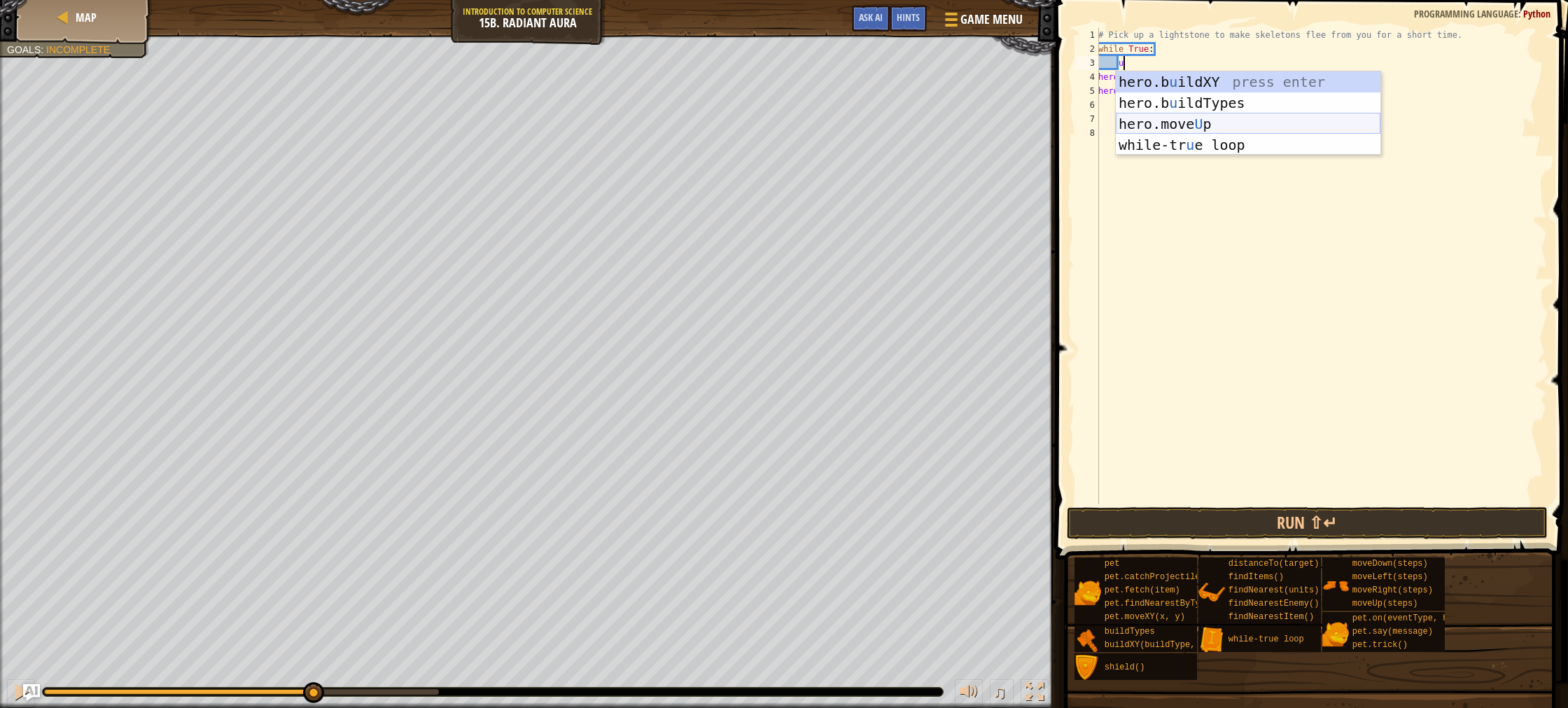
click at [1152, 114] on div "hero.b u ildXY press enter hero.b u ildTypes press enter hero.move U p press en…" at bounding box center [1248, 134] width 265 height 126
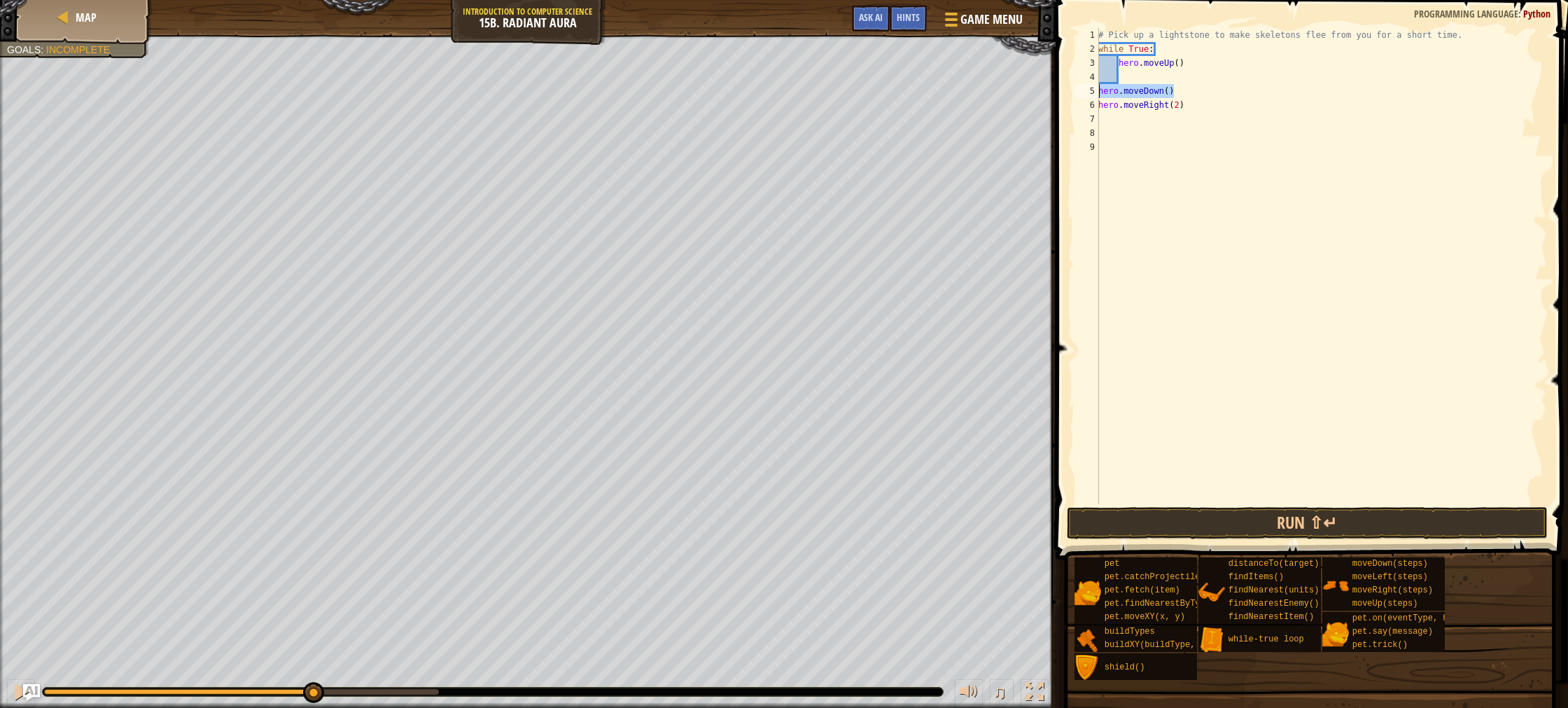
drag, startPoint x: 1174, startPoint y: 95, endPoint x: 1094, endPoint y: 86, distance: 80.5
click at [1095, 86] on div "1 2 3 4 5 6 7 8 9 # Pick up a lightstone to make skeletons flee from you for a …" at bounding box center [1310, 266] width 475 height 477
type textarea "hero.moveDown()"
drag, startPoint x: 1092, startPoint y: 104, endPoint x: 1118, endPoint y: 111, distance: 26.9
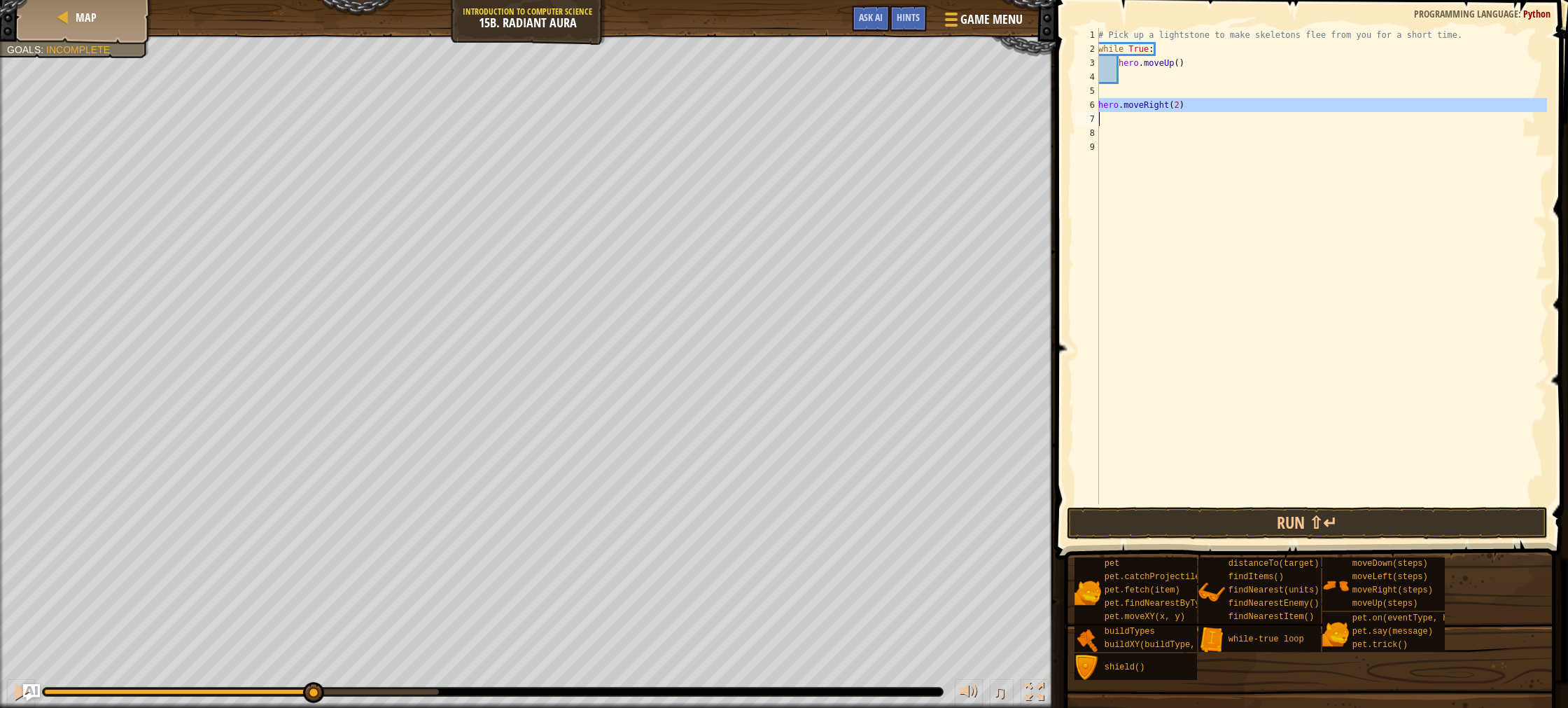
click at [1118, 111] on div "1 2 3 4 5 6 7 8 9 # Pick up a lightstone to make skeletons flee from you for a …" at bounding box center [1310, 266] width 475 height 477
type textarea "hero.moveRight(2)"
click at [1124, 82] on div "# Pick up a lightstone to make skeletons flee from you for a short time. while …" at bounding box center [1321, 280] width 451 height 504
type textarea "d"
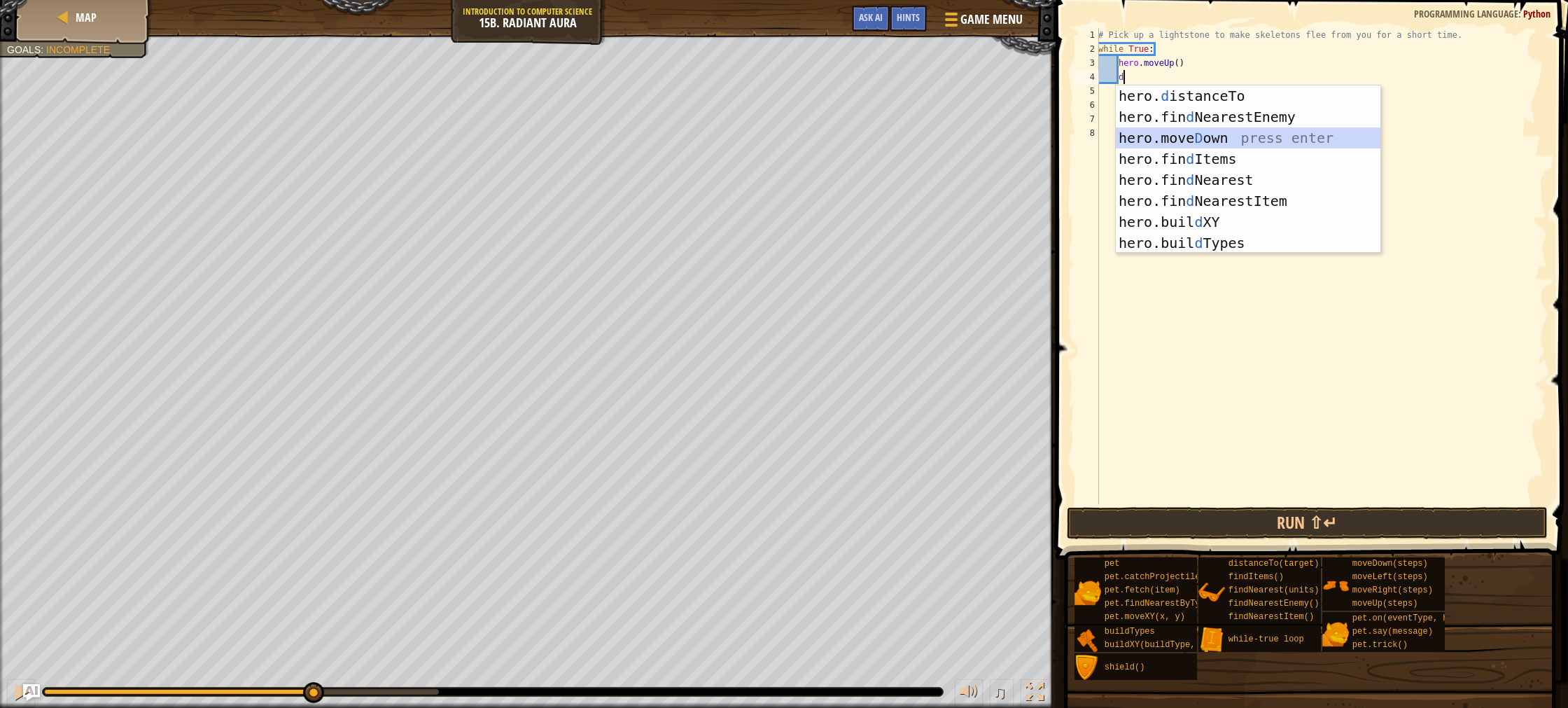
click at [1228, 132] on div "hero. d istanceTo press enter hero.fin d NearestEnemy press enter hero.[PERSON_…" at bounding box center [1248, 190] width 265 height 210
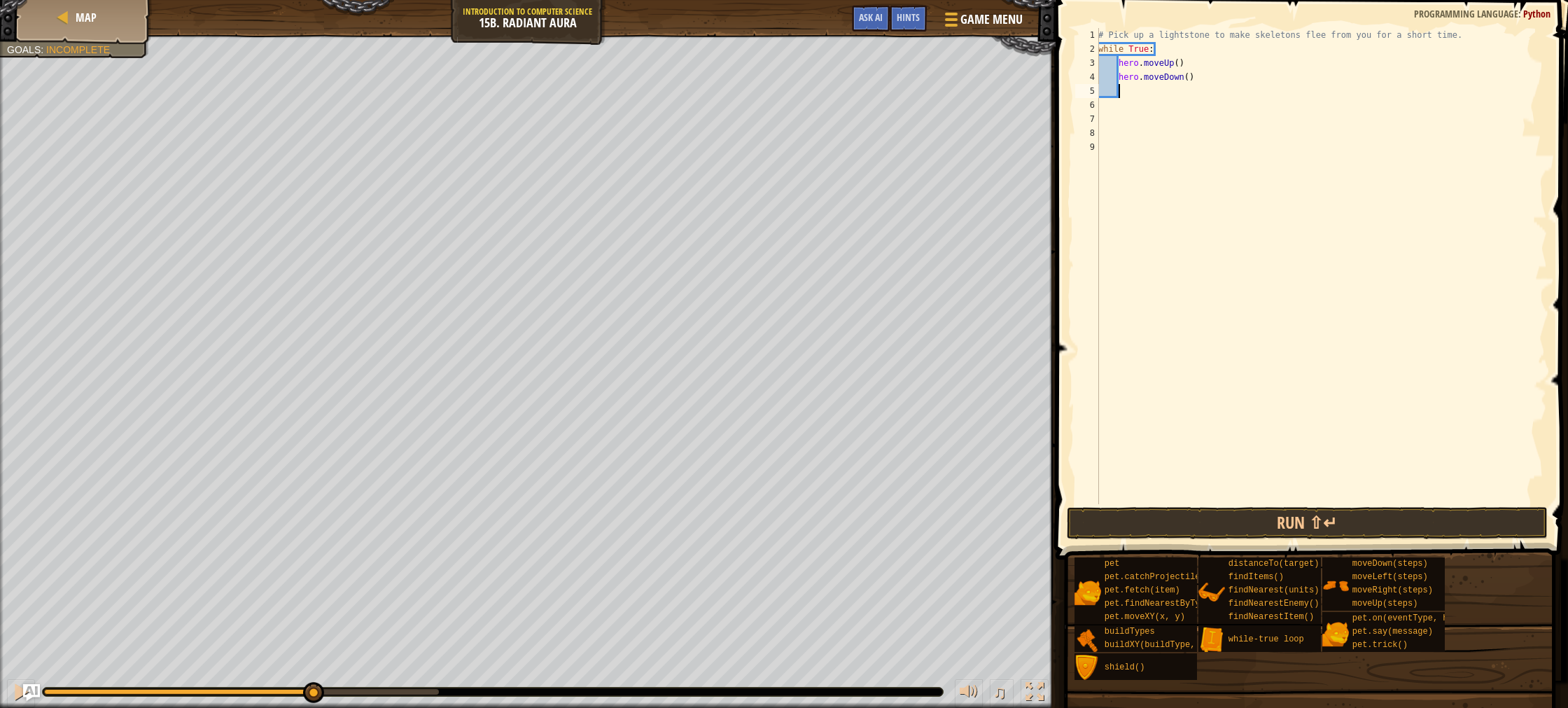
type textarea "d"
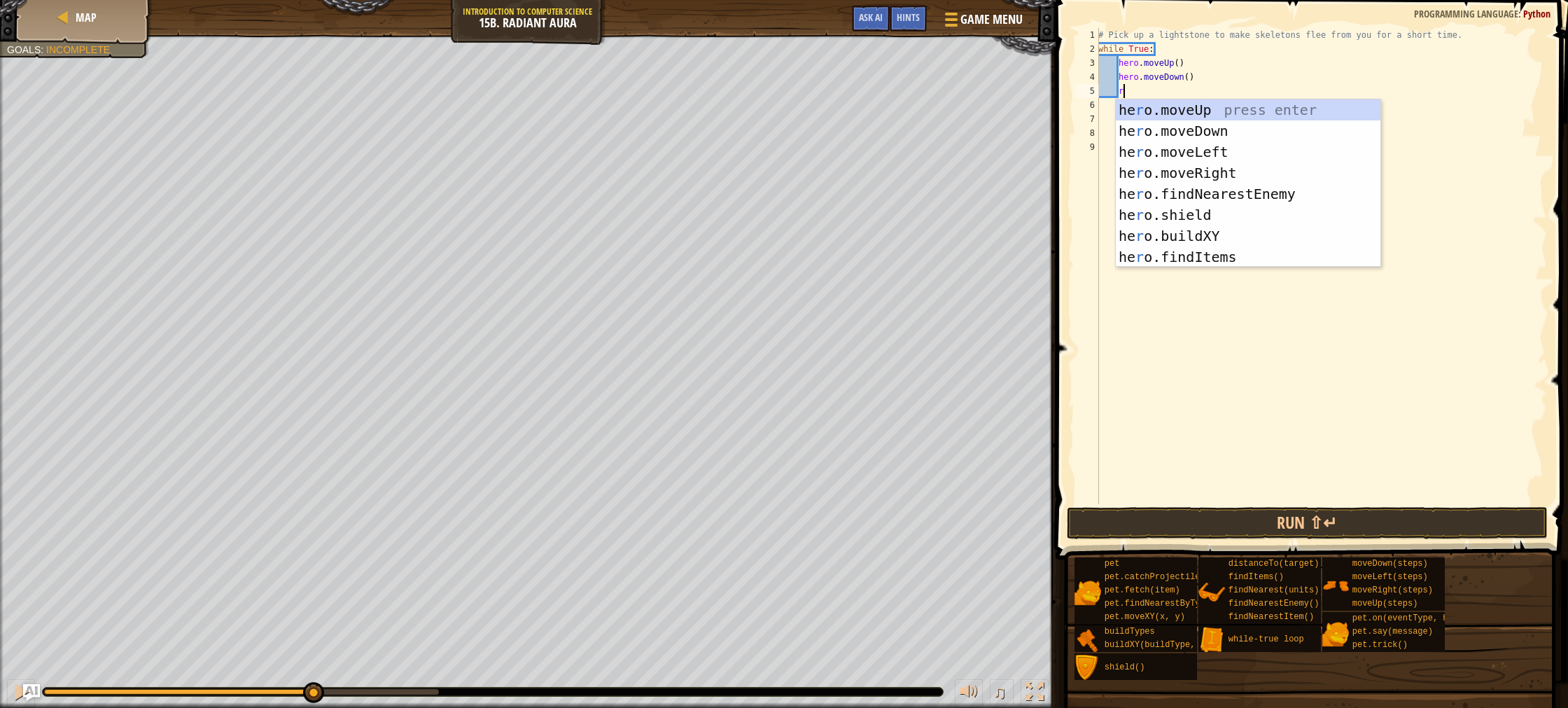
type textarea "rr"
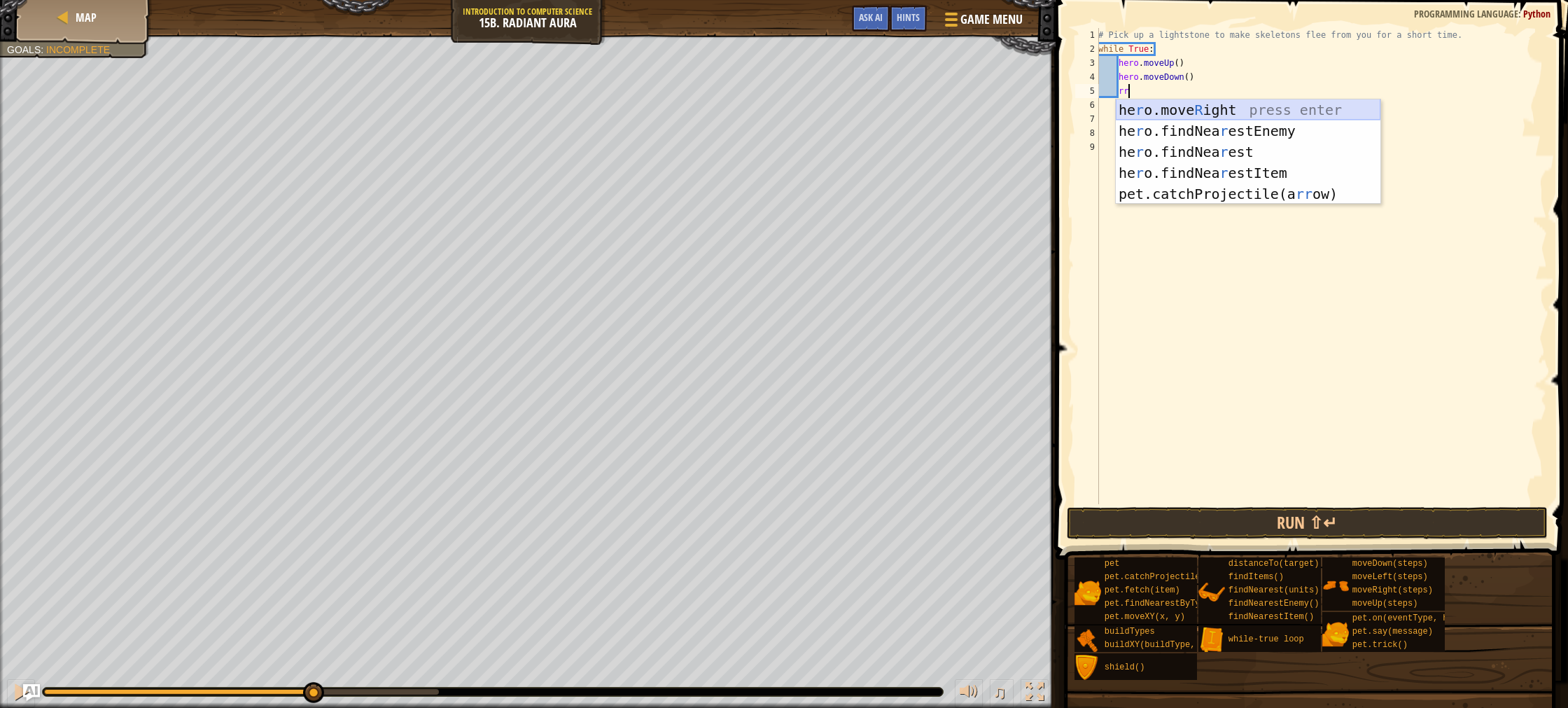
click at [1212, 107] on div "he r o.move R ight press enter he r o.findNea r estEnemy press enter he r o.fin…" at bounding box center [1248, 172] width 265 height 147
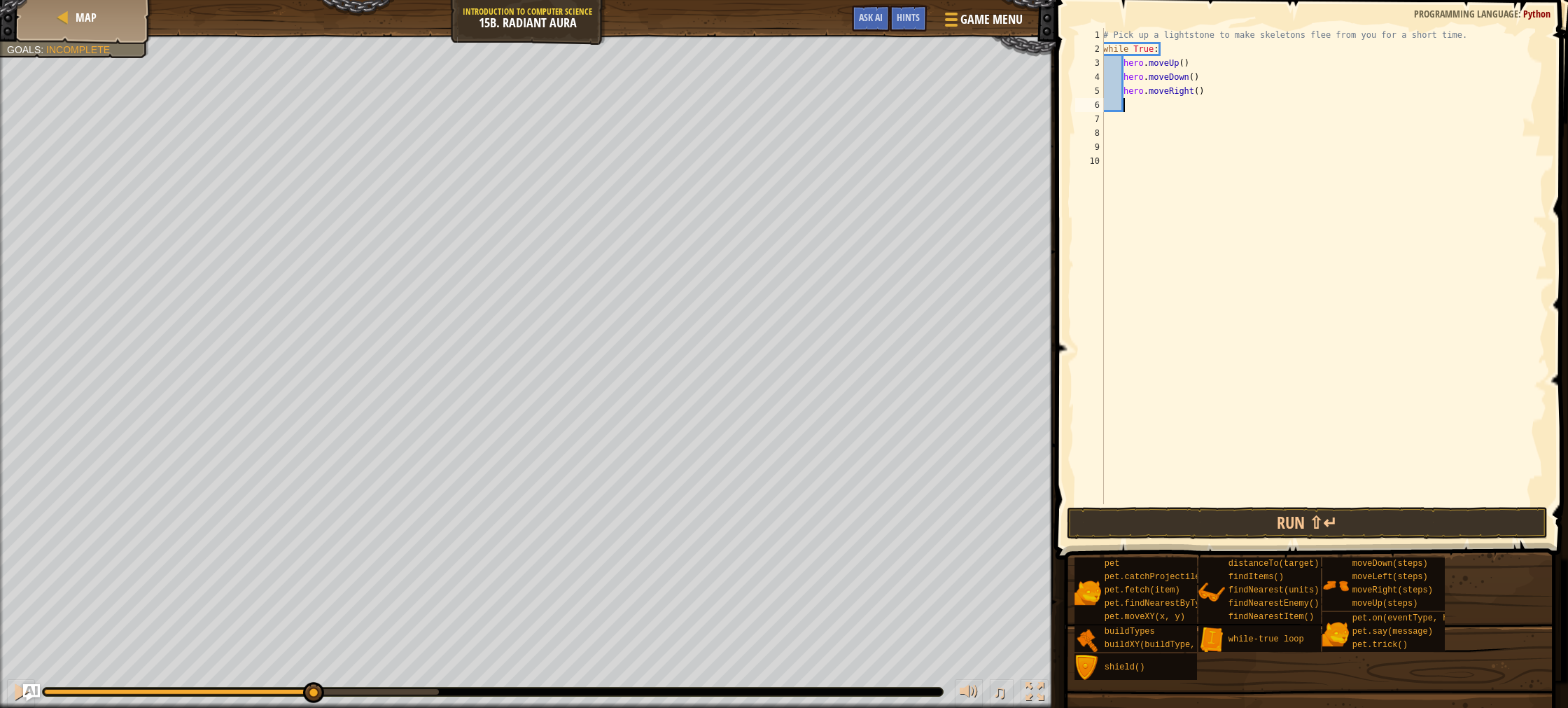
click at [1199, 93] on div "# Pick up a lightstone to make skeletons flee from you for a short time. while …" at bounding box center [1324, 280] width 447 height 504
type textarea "hero.moveRight(2)"
click at [1245, 520] on button "Run ⇧↵" at bounding box center [1308, 523] width 481 height 32
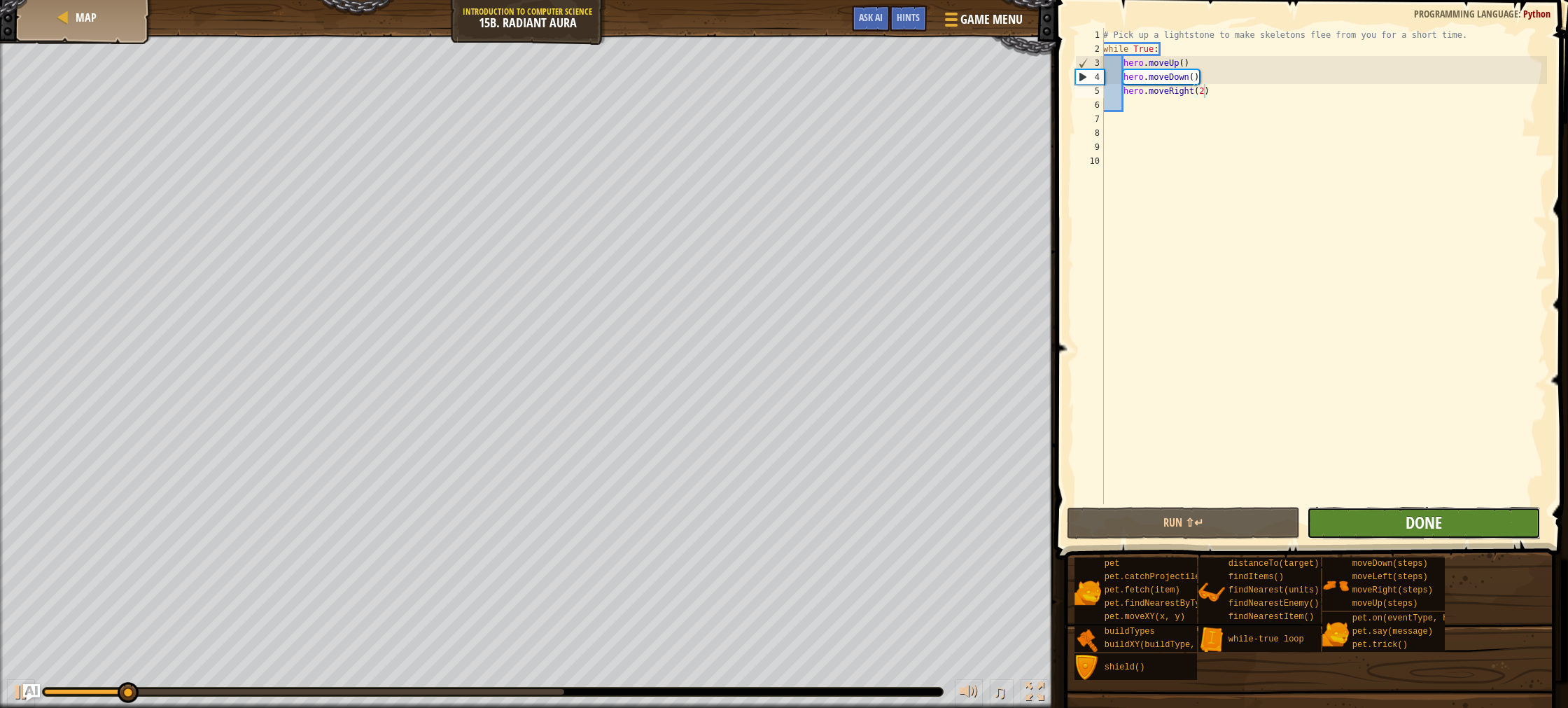
click at [1414, 527] on span "Done" at bounding box center [1424, 522] width 36 height 23
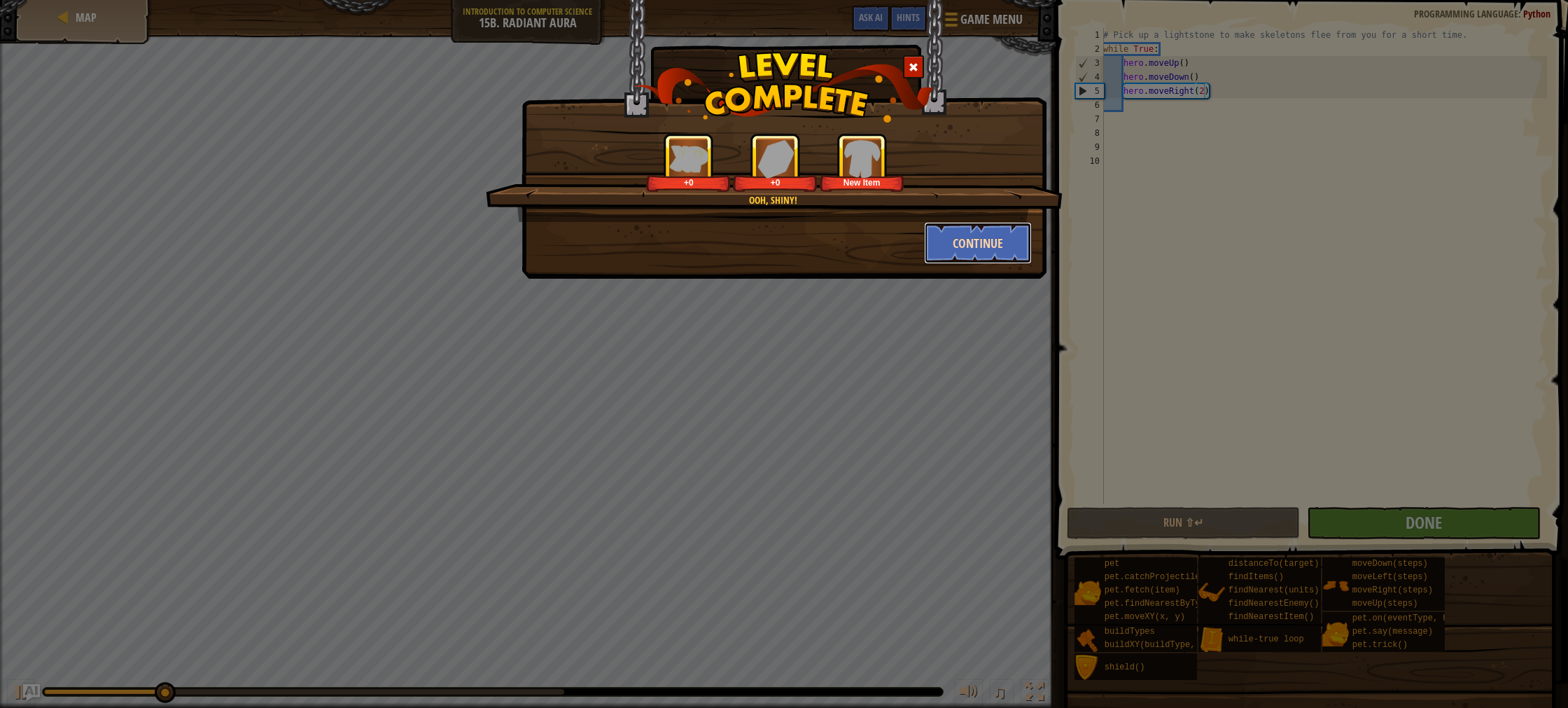
click at [990, 250] on button "Continue" at bounding box center [978, 242] width 108 height 42
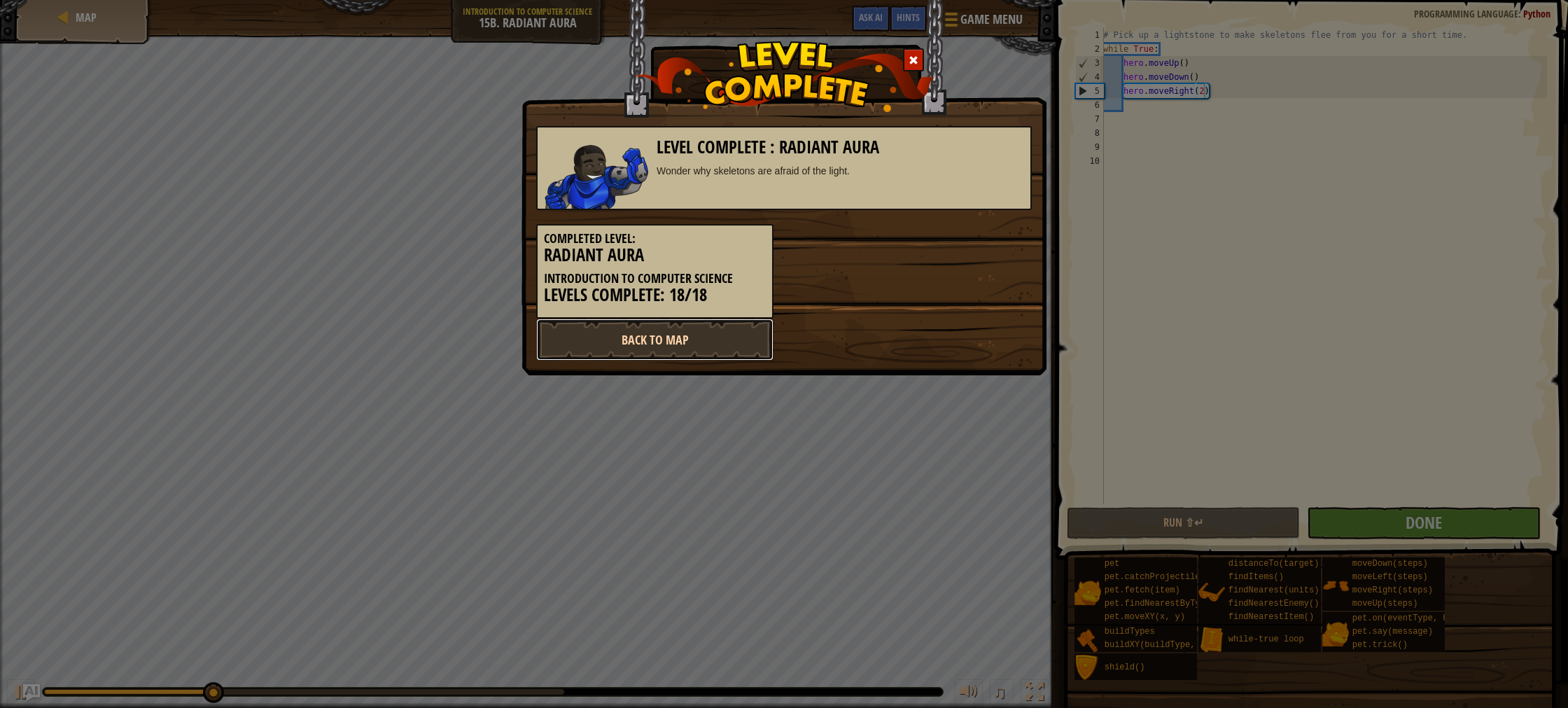
click at [730, 337] on link "Back to Map" at bounding box center [655, 340] width 238 height 42
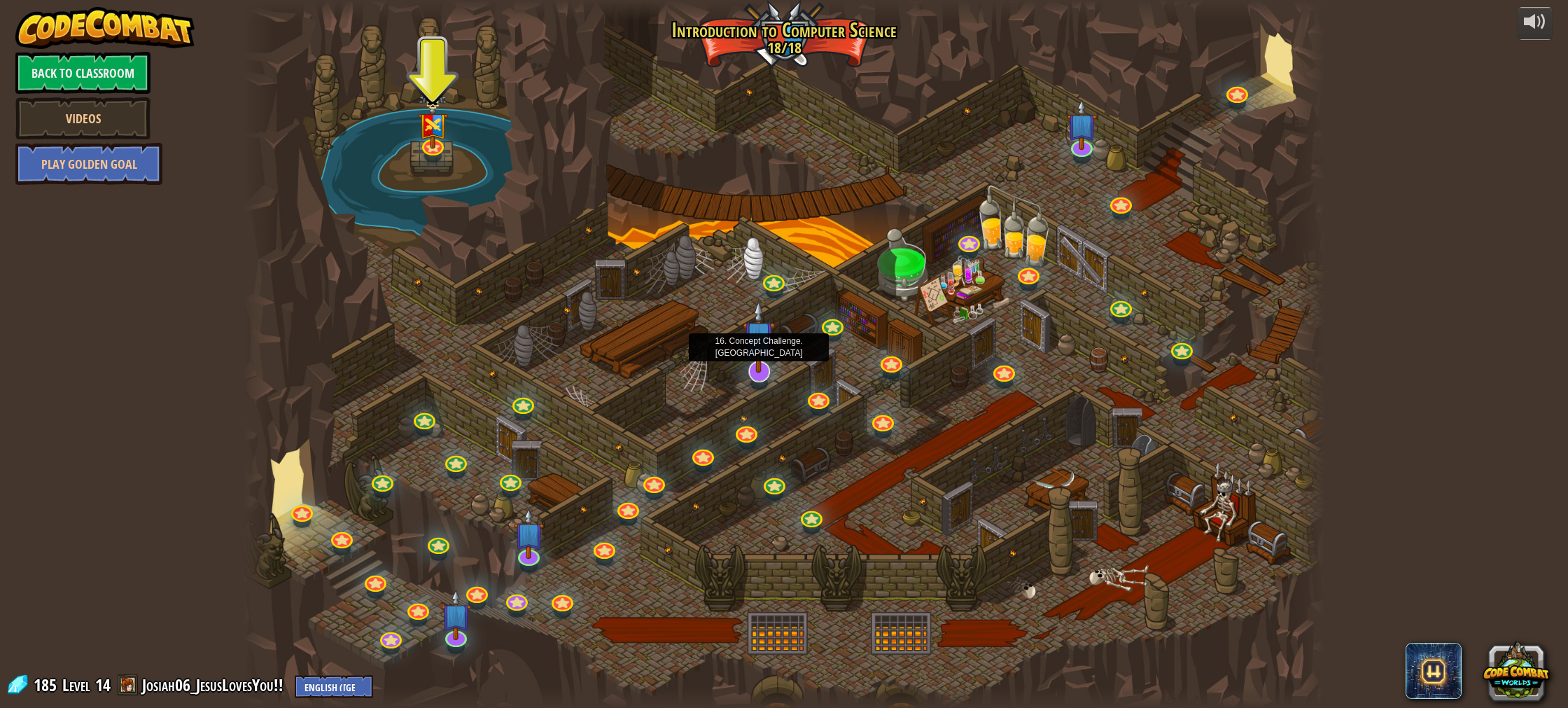
drag, startPoint x: 767, startPoint y: 369, endPoint x: 759, endPoint y: 368, distance: 8.1
click at [767, 369] on img at bounding box center [759, 337] width 32 height 74
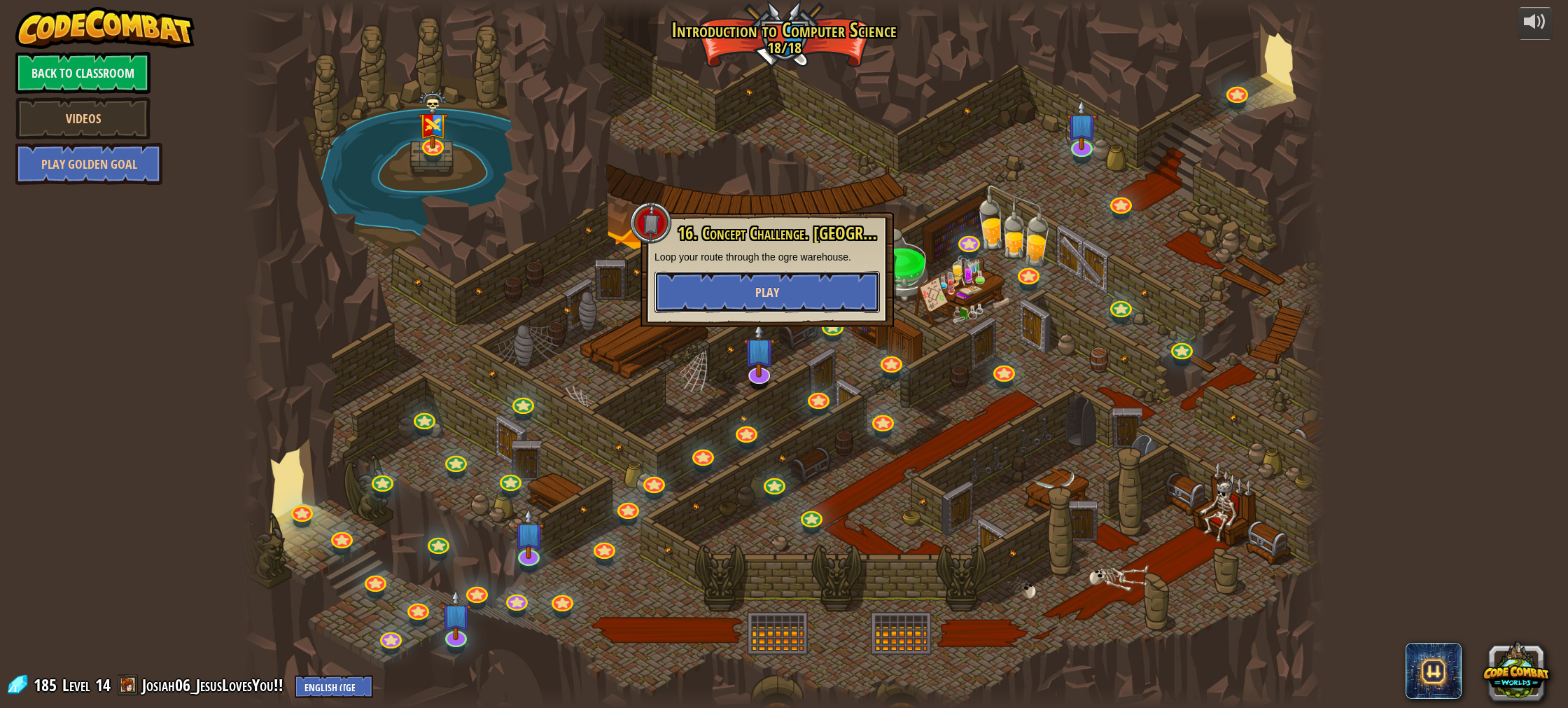
click at [837, 276] on button "Play" at bounding box center [767, 292] width 225 height 42
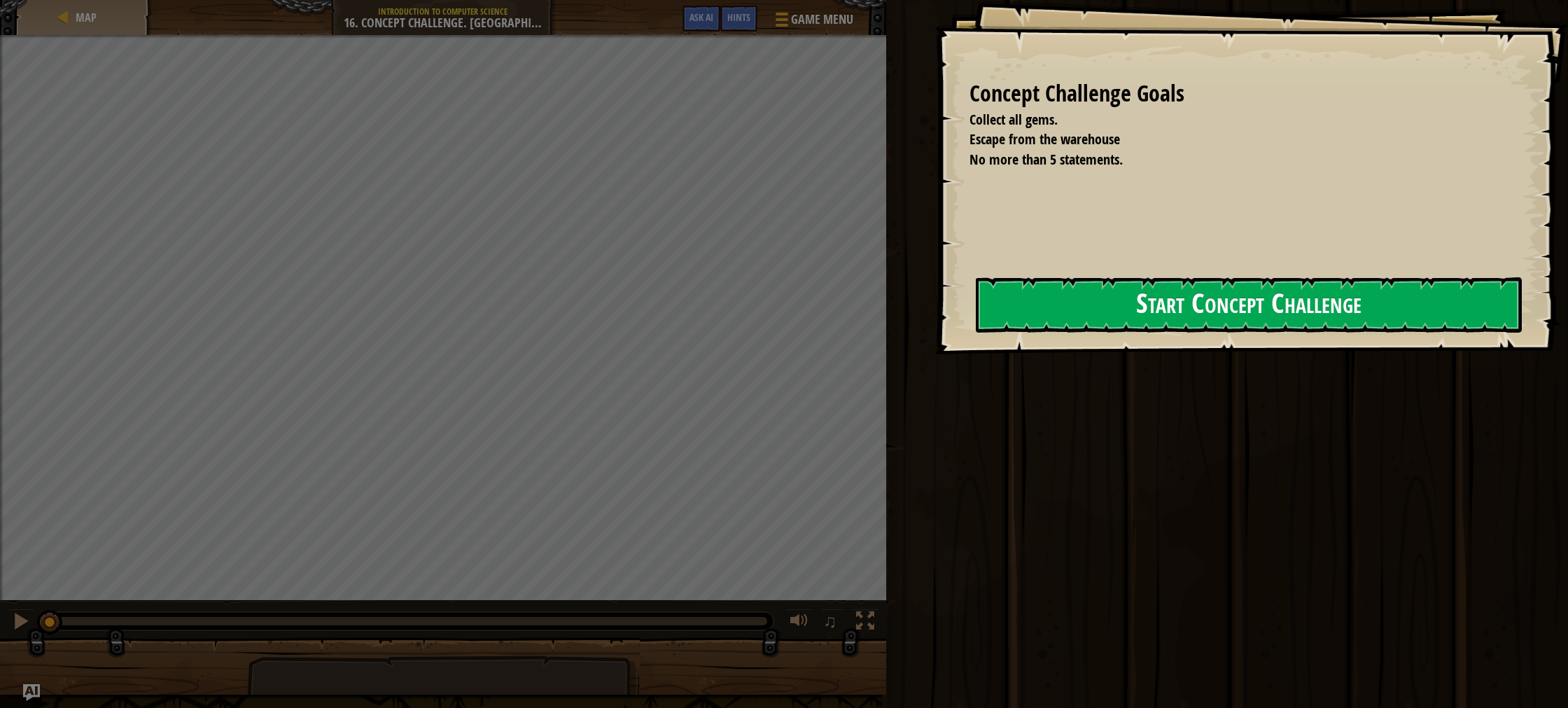
drag, startPoint x: 1149, startPoint y: 290, endPoint x: 1156, endPoint y: 303, distance: 14.8
click at [1154, 297] on button "Start Concept Challenge" at bounding box center [1249, 304] width 546 height 55
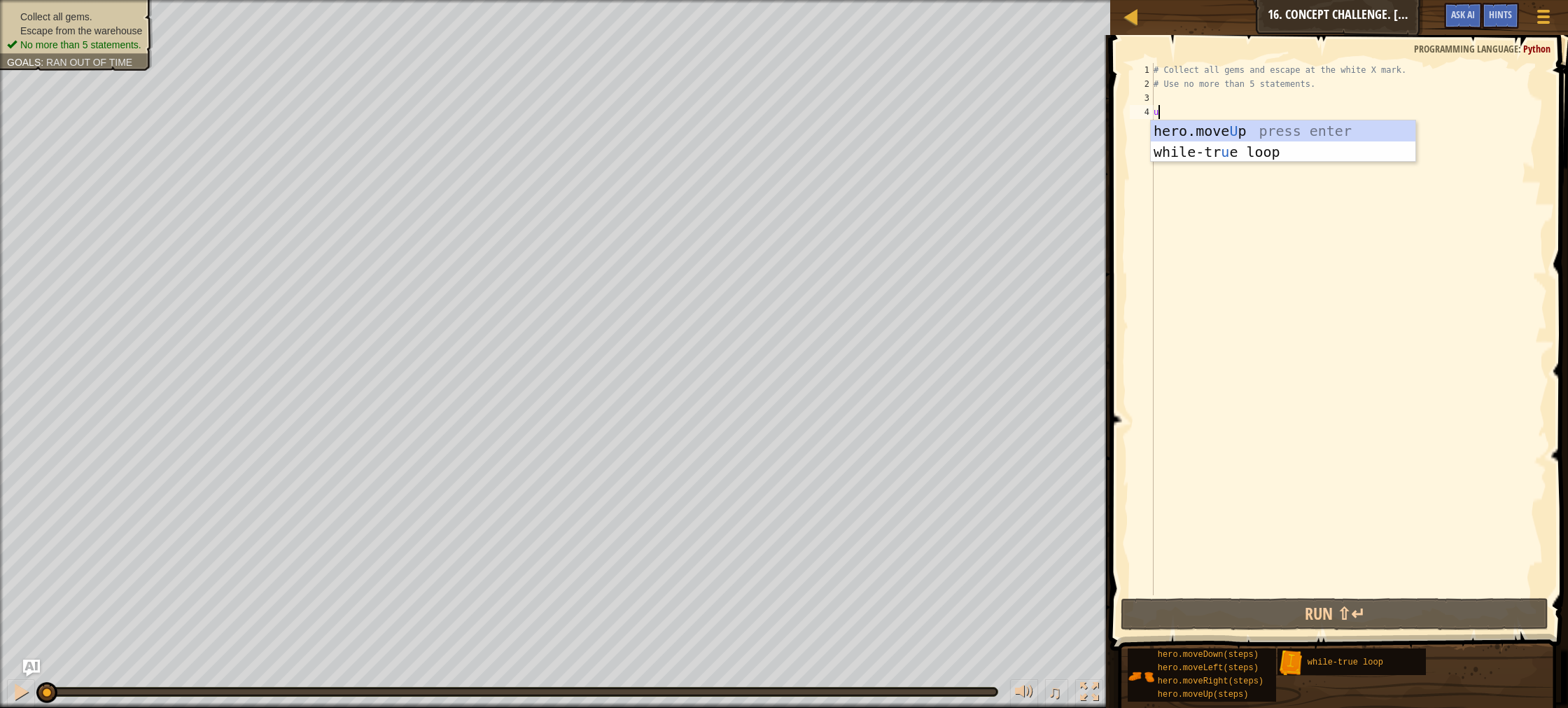
scroll to position [6, 0]
type textarea "up"
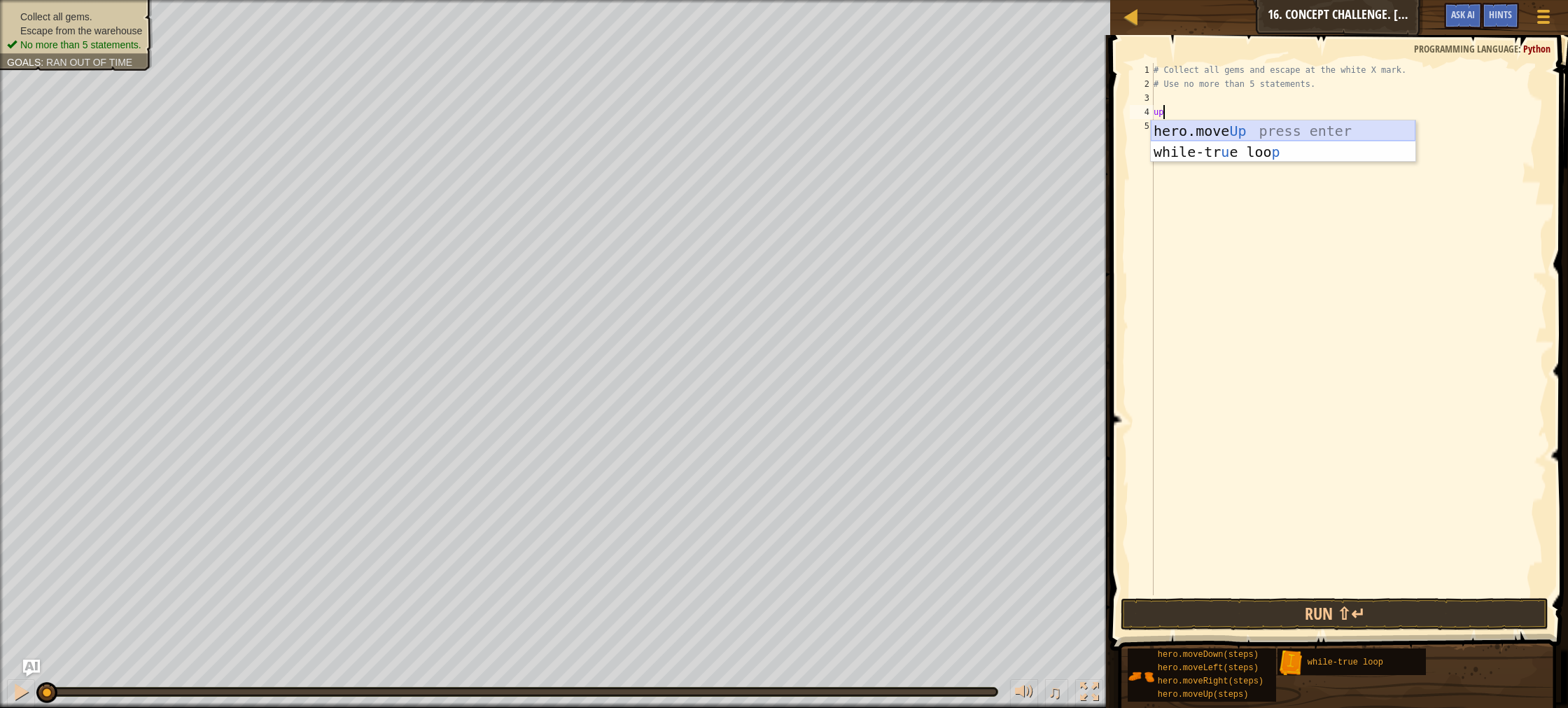
click at [1271, 128] on div "hero.move Up press enter while-tr u e loo p press enter" at bounding box center [1283, 162] width 265 height 84
click at [1156, 98] on div "# Collect all gems and escape at the white X mark. # Use no more than 5 stateme…" at bounding box center [1349, 343] width 396 height 560
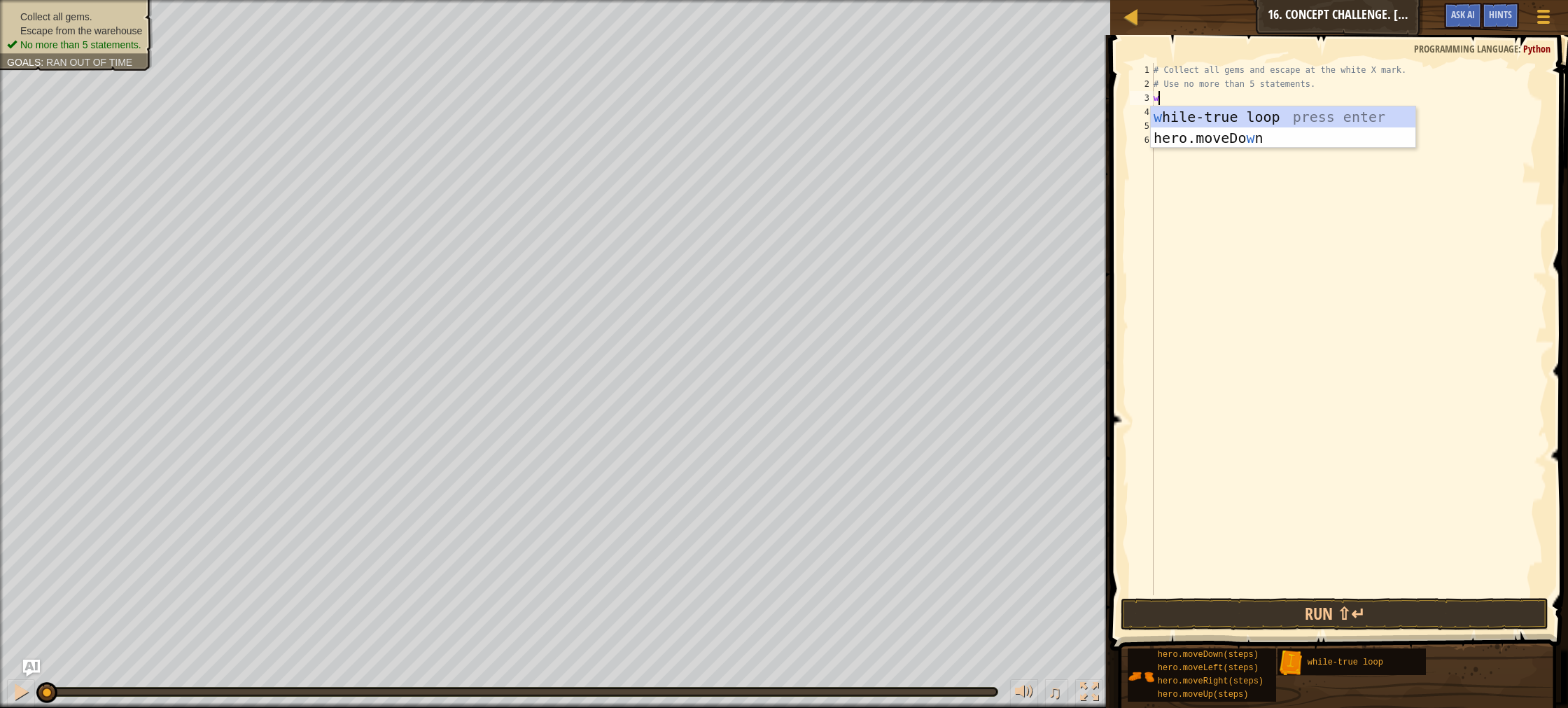
type textarea "wh"
click at [1292, 114] on div "wh ile-true loop press enter" at bounding box center [1283, 138] width 265 height 63
drag, startPoint x: 1224, startPoint y: 127, endPoint x: 1156, endPoint y: 128, distance: 68.0
click at [1156, 128] on div "# Collect all gems and escape at the white X mark. # Use no more than 5 stateme…" at bounding box center [1349, 343] width 396 height 560
type textarea "hero.moveUp()"
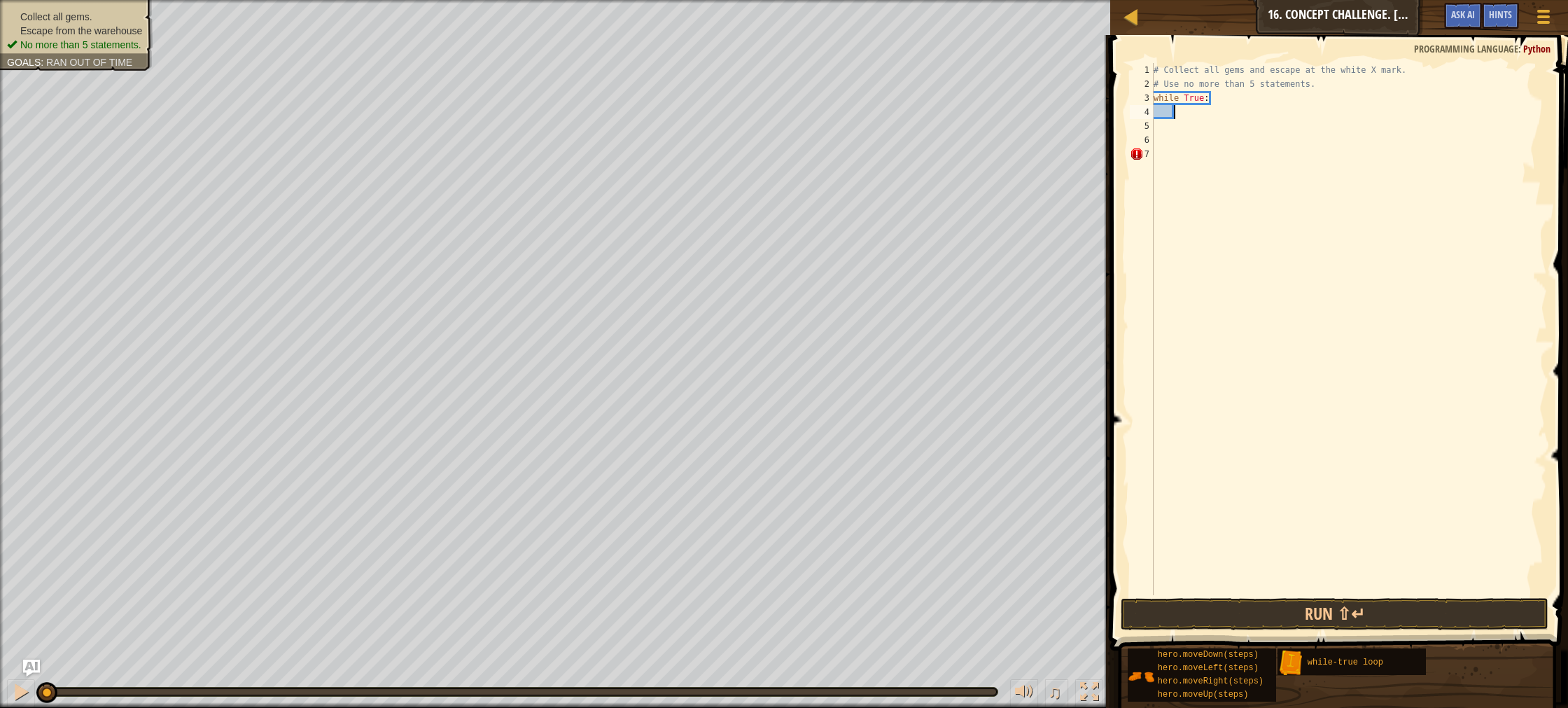
drag, startPoint x: 1178, startPoint y: 111, endPoint x: 1193, endPoint y: 128, distance: 22.7
click at [1179, 112] on div "# Collect all gems and escape at the white X mark. # Use no more than 5 stateme…" at bounding box center [1349, 343] width 396 height 560
type textarea "up"
click at [1267, 133] on div "hero.move Up press enter while-tr u e loo p press enter" at bounding box center [1303, 162] width 265 height 84
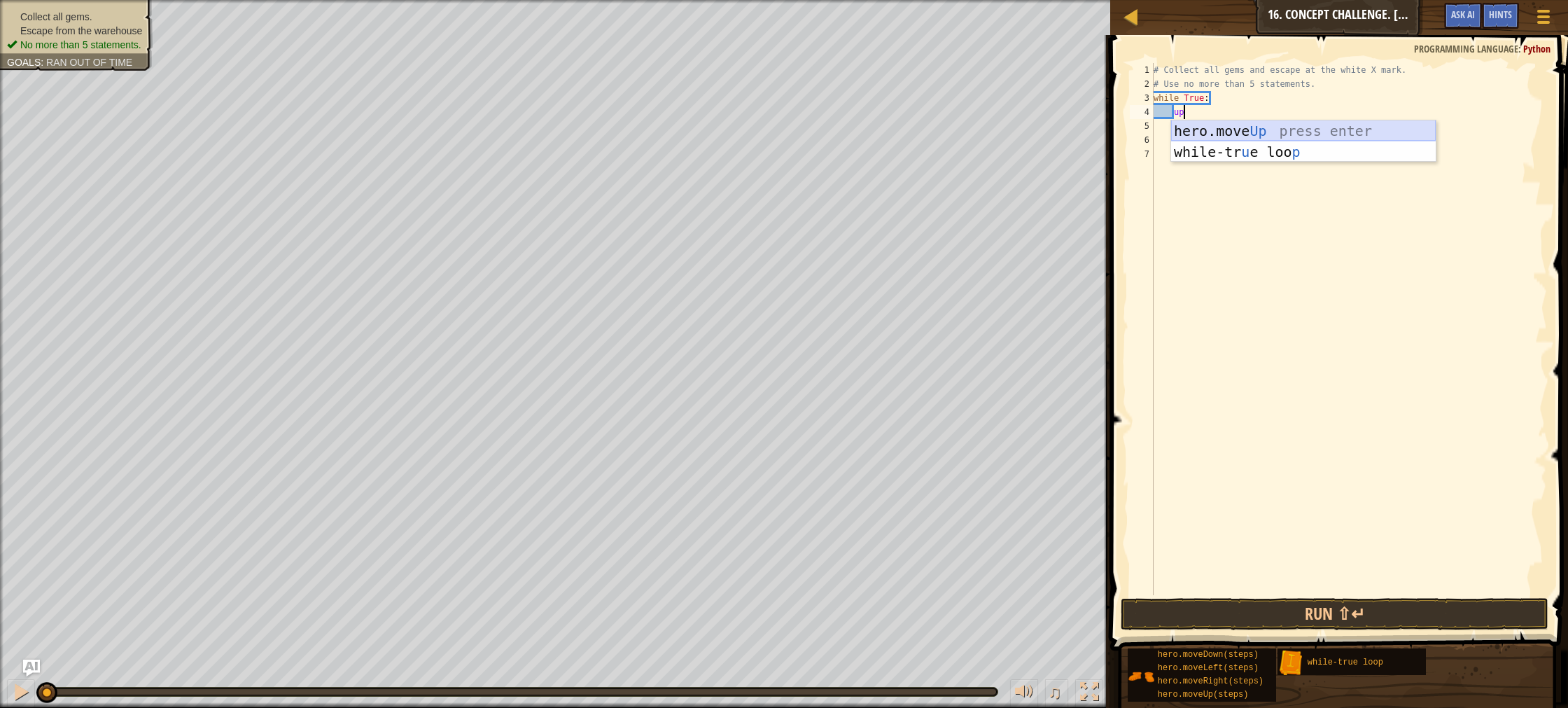
scroll to position [6, 1]
click at [1291, 596] on span at bounding box center [1340, 322] width 469 height 657
click at [1291, 614] on button "Run ⇧↵" at bounding box center [1335, 614] width 428 height 32
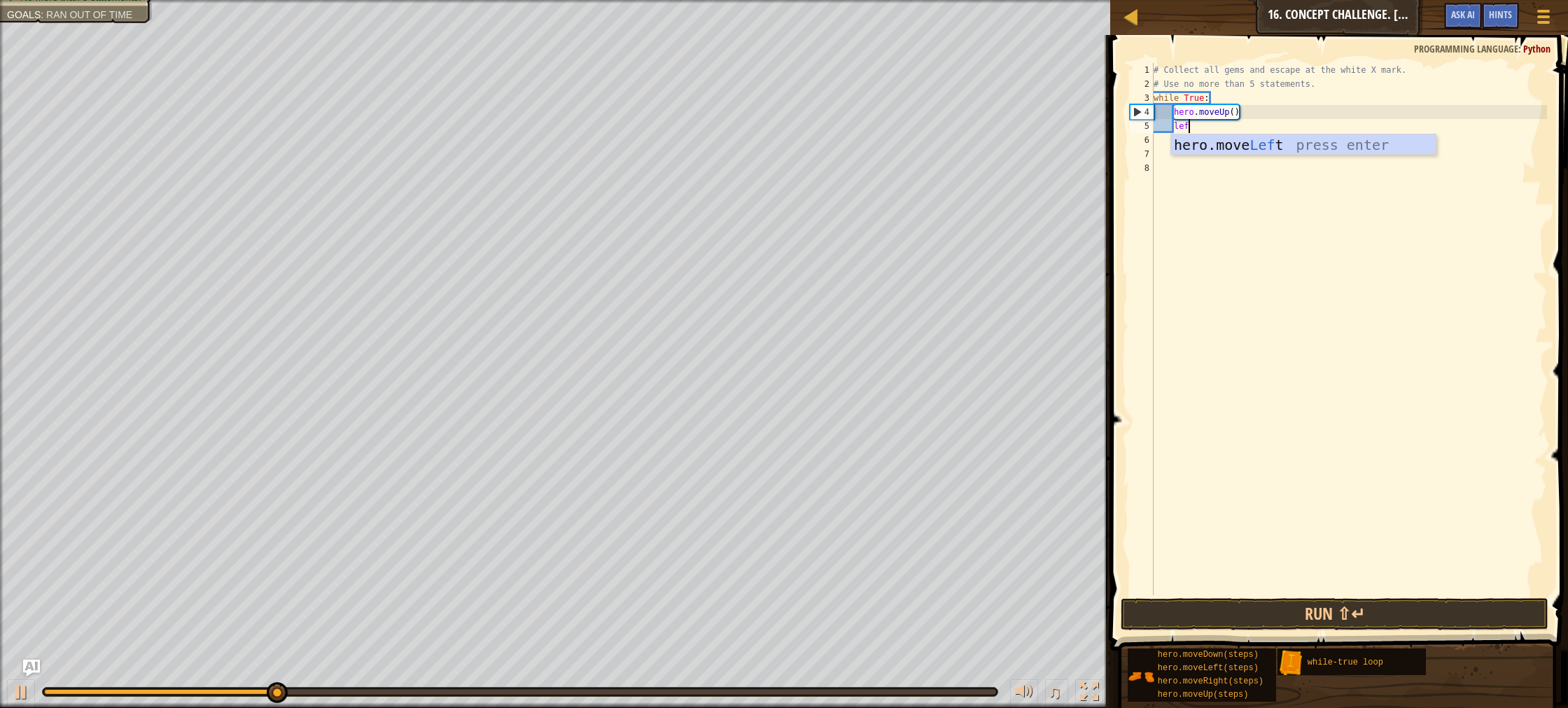
scroll to position [6, 2]
type textarea "l"
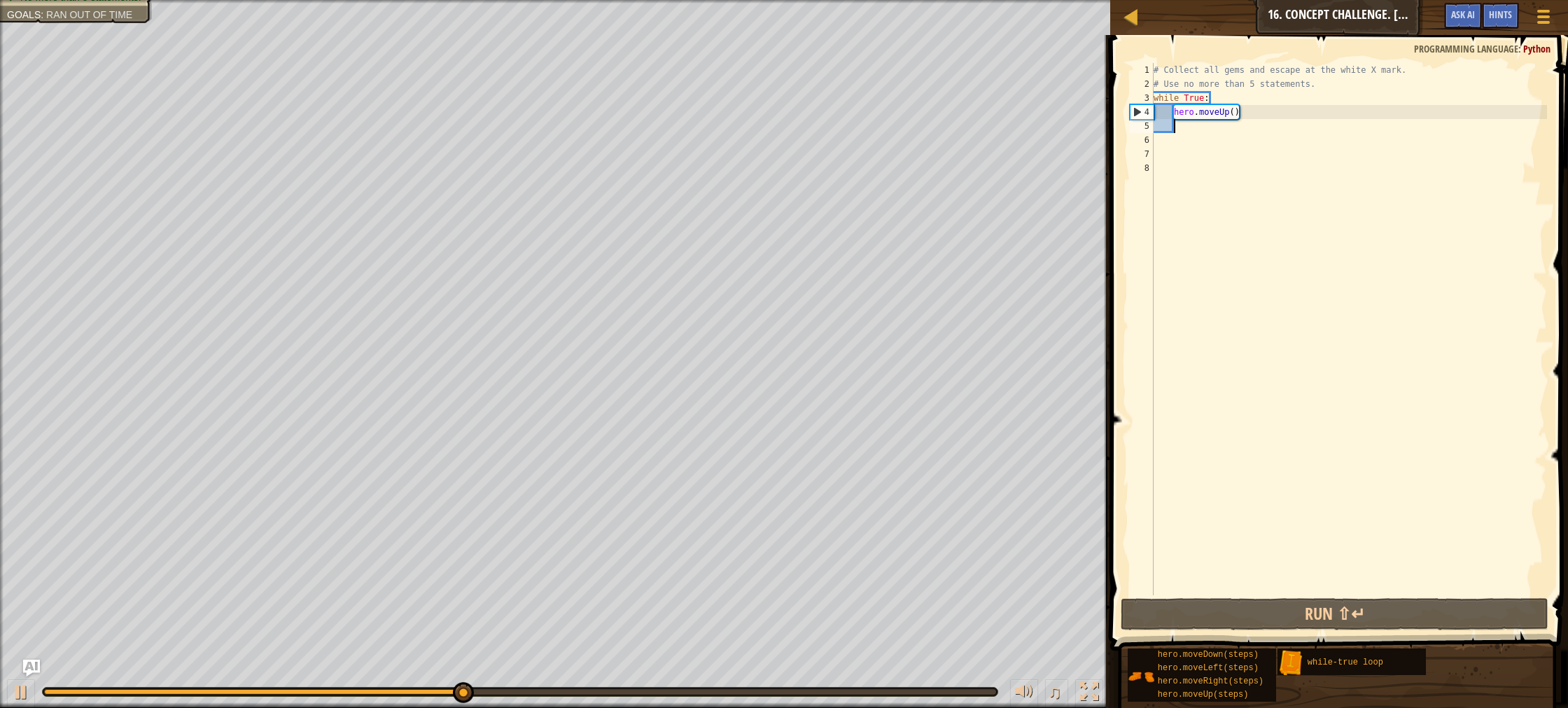
type textarea "r"
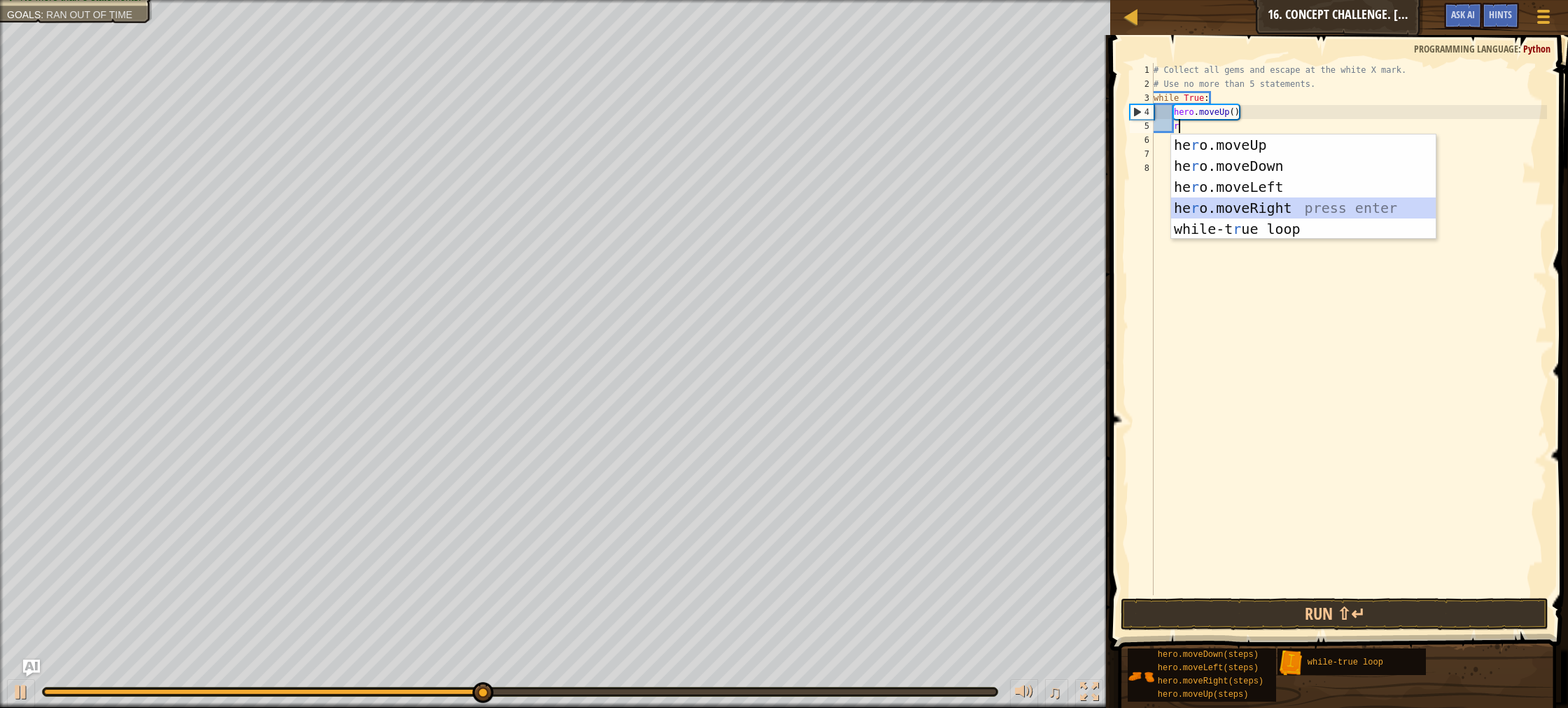
drag, startPoint x: 1266, startPoint y: 207, endPoint x: 1234, endPoint y: 192, distance: 35.3
click at [1265, 207] on div "he r o.moveUp press enter he r o.moveDown press enter he r o.moveLeft press ent…" at bounding box center [1303, 207] width 265 height 147
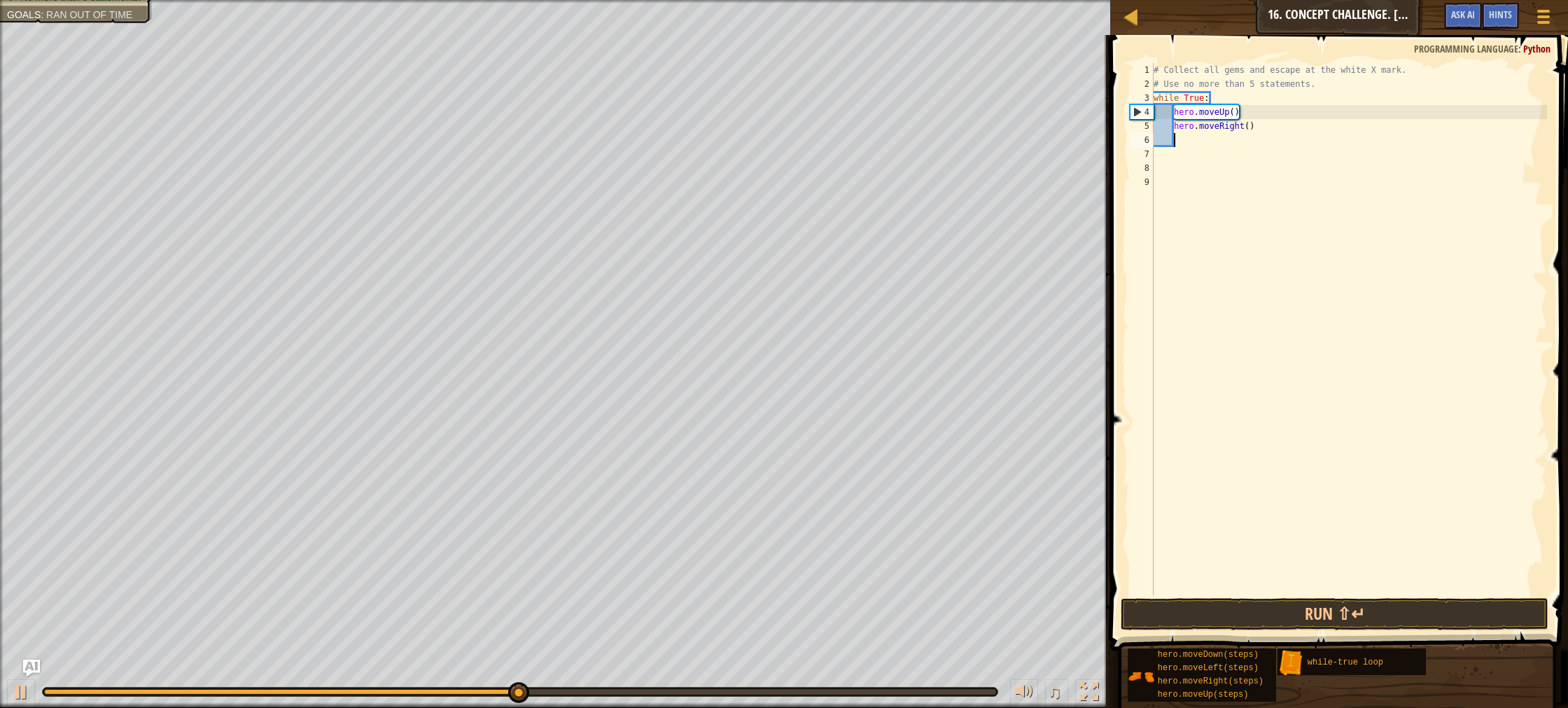
click at [1246, 126] on div "# Collect all gems and escape at the white X mark. # Use no more than 5 stateme…" at bounding box center [1349, 343] width 396 height 560
drag, startPoint x: 1250, startPoint y: 126, endPoint x: 1263, endPoint y: 154, distance: 30.9
click at [1250, 130] on div "# Collect all gems and escape at the white X mark. # Use no more than 5 stateme…" at bounding box center [1349, 343] width 396 height 560
type textarea "hero.moveRight(3)"
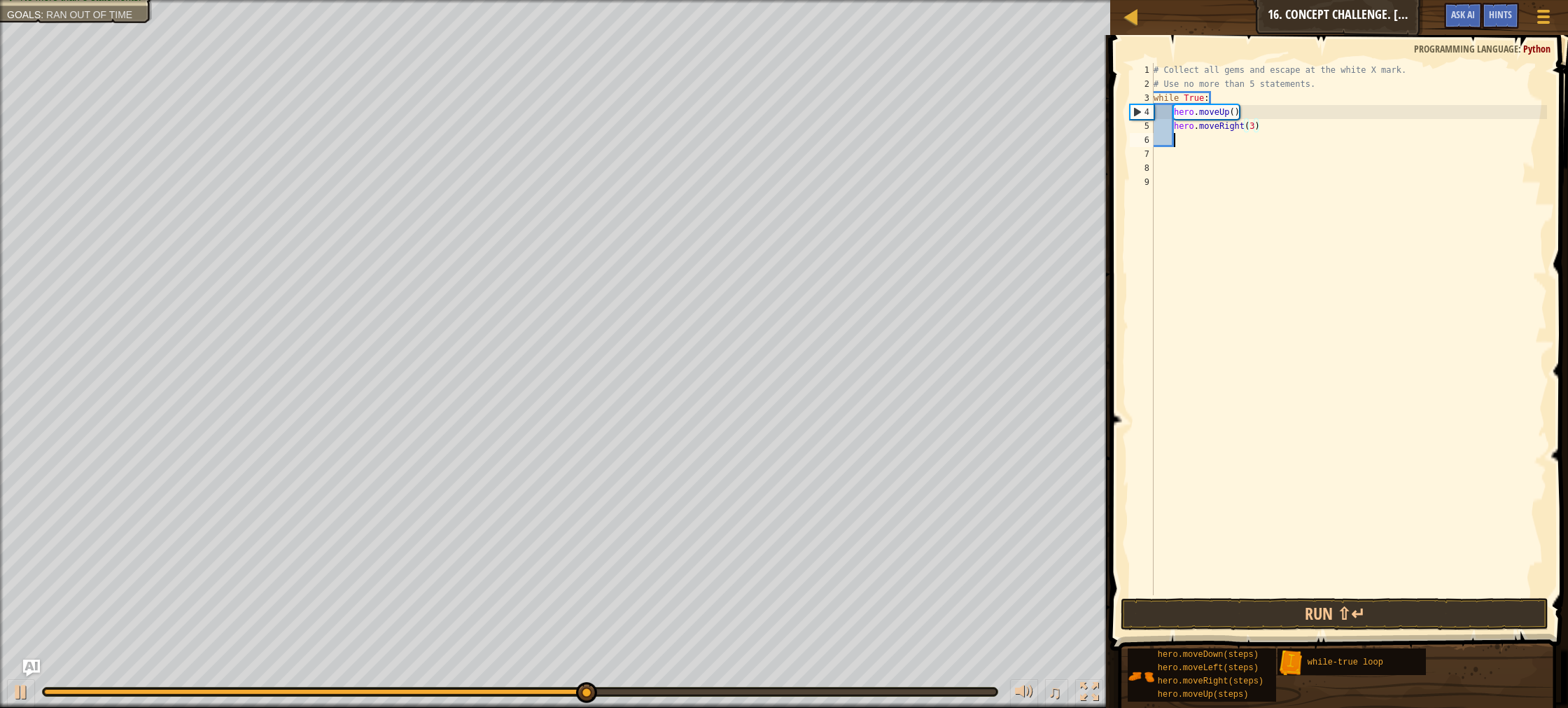
drag, startPoint x: 1180, startPoint y: 140, endPoint x: 1198, endPoint y: 159, distance: 26.2
click at [1180, 141] on div "# Collect all gems and escape at the white X mark. # Use no more than 5 stateme…" at bounding box center [1349, 343] width 396 height 560
type textarea "d"
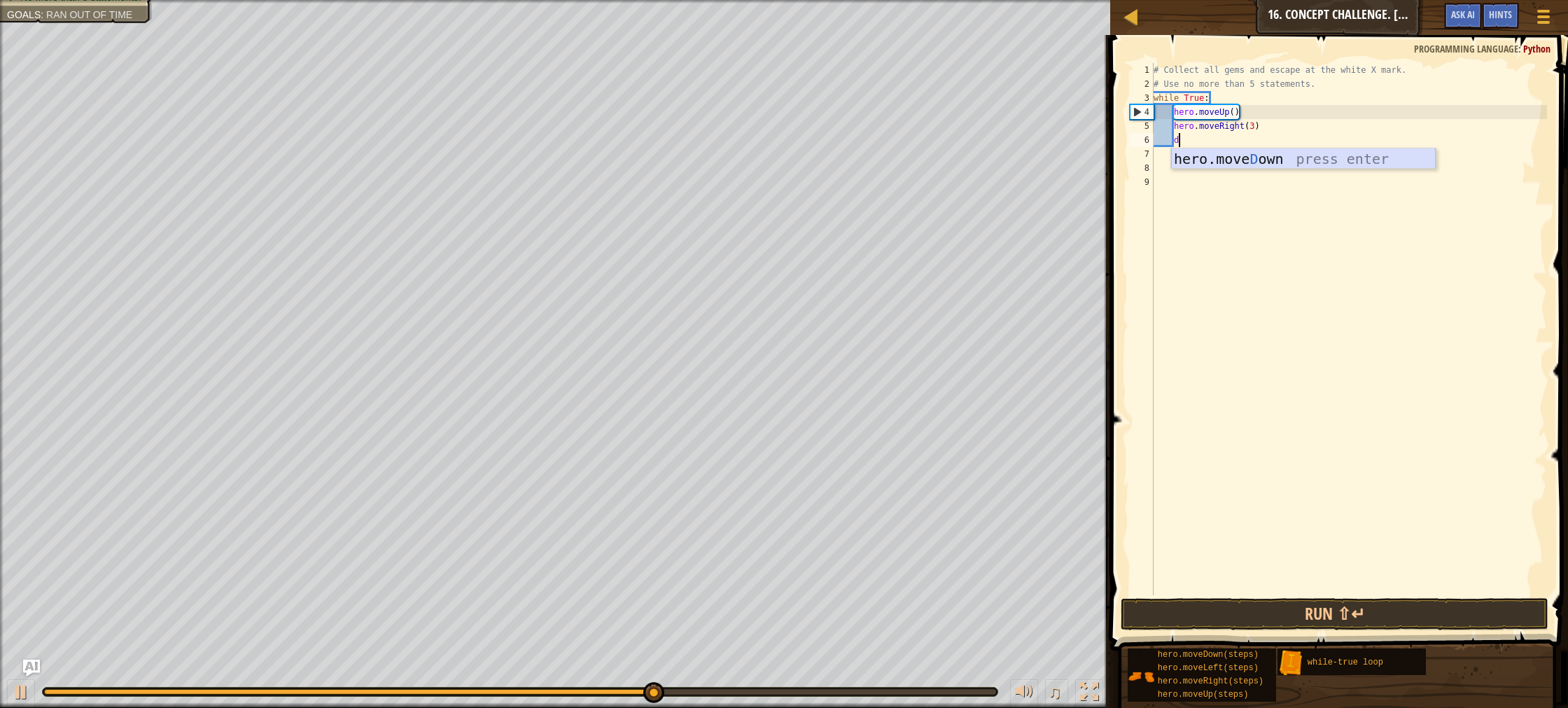
click at [1227, 154] on div "hero.[PERSON_NAME] own press enter" at bounding box center [1303, 180] width 265 height 63
type textarea "l"
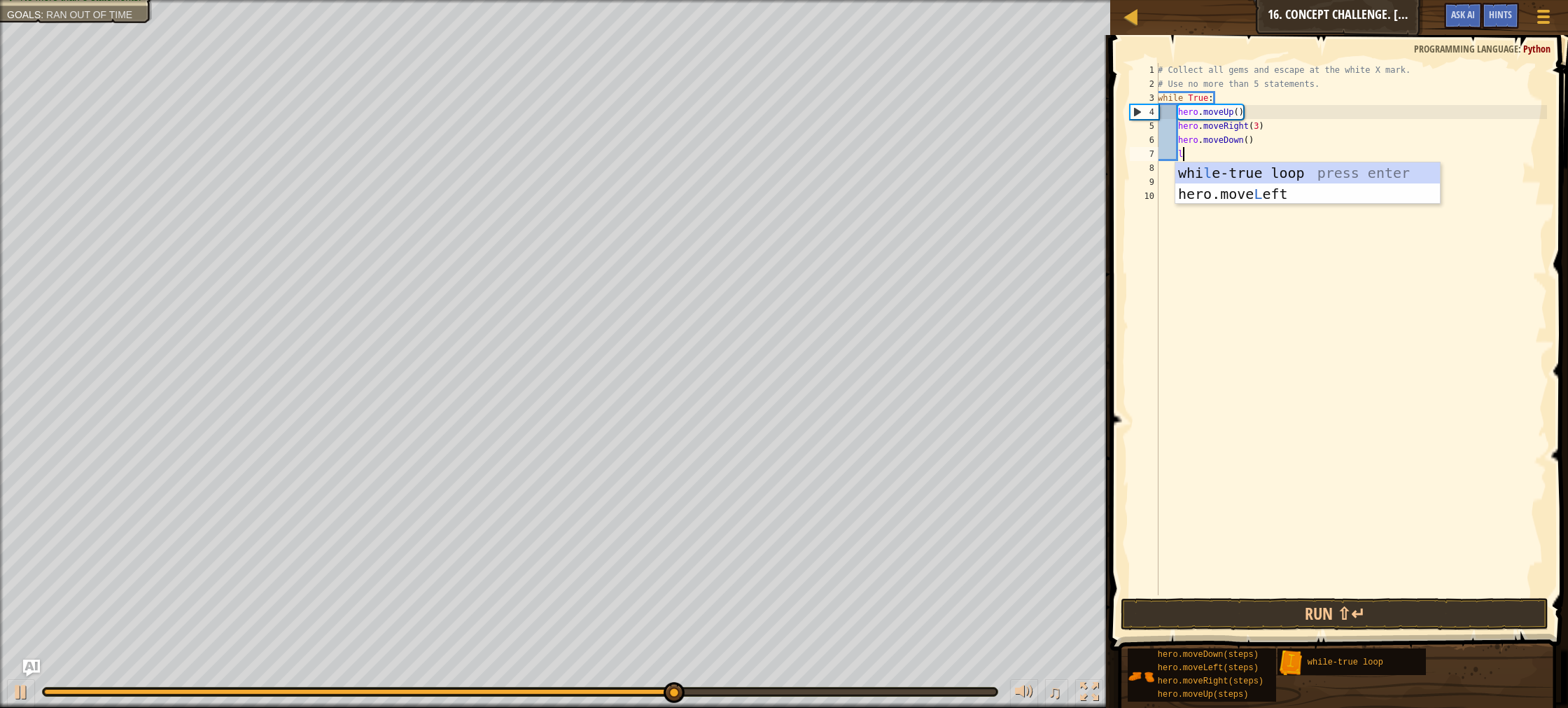
scroll to position [6, 2]
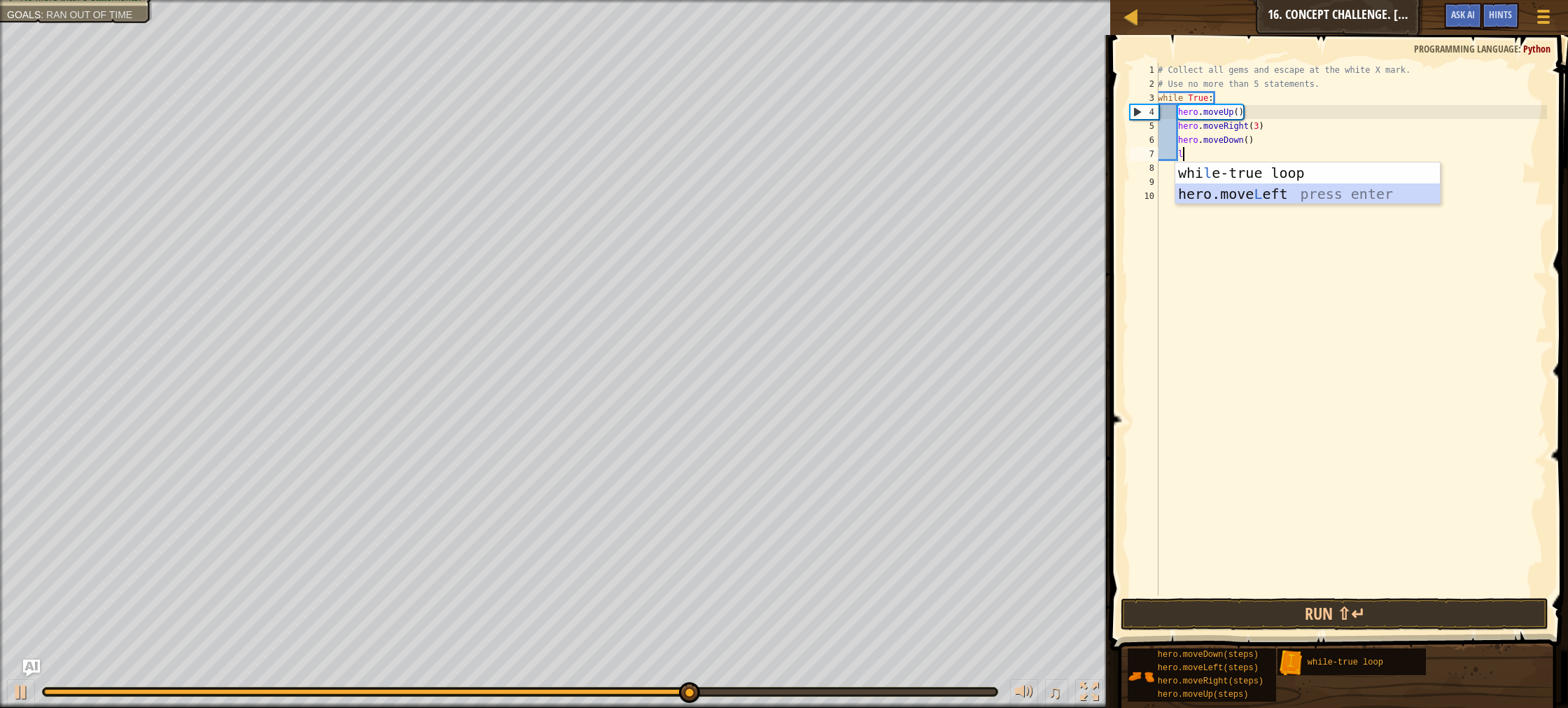
click at [1264, 192] on div "whi l e-true loop press enter hero.move L eft press enter" at bounding box center [1308, 204] width 265 height 84
type textarea "up"
click at [1258, 185] on div "hero.move Up press enter while-tr u e loo p press enter" at bounding box center [1308, 218] width 265 height 84
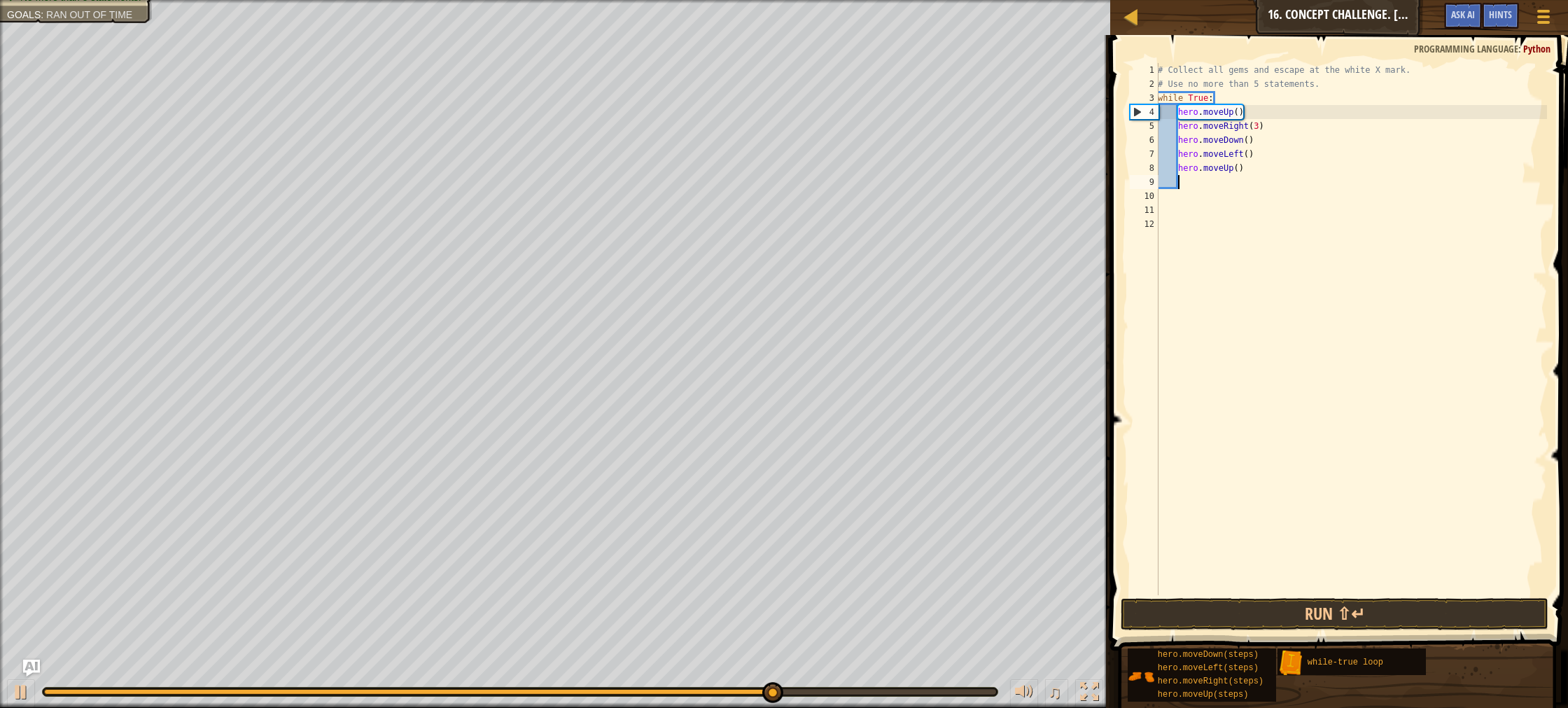
scroll to position [6, 1]
click at [1241, 174] on div "# Collect all gems and escape at the white X mark. # Use no more than 5 stateme…" at bounding box center [1351, 343] width 392 height 560
click at [1293, 614] on button "Run ⇧↵" at bounding box center [1335, 614] width 428 height 32
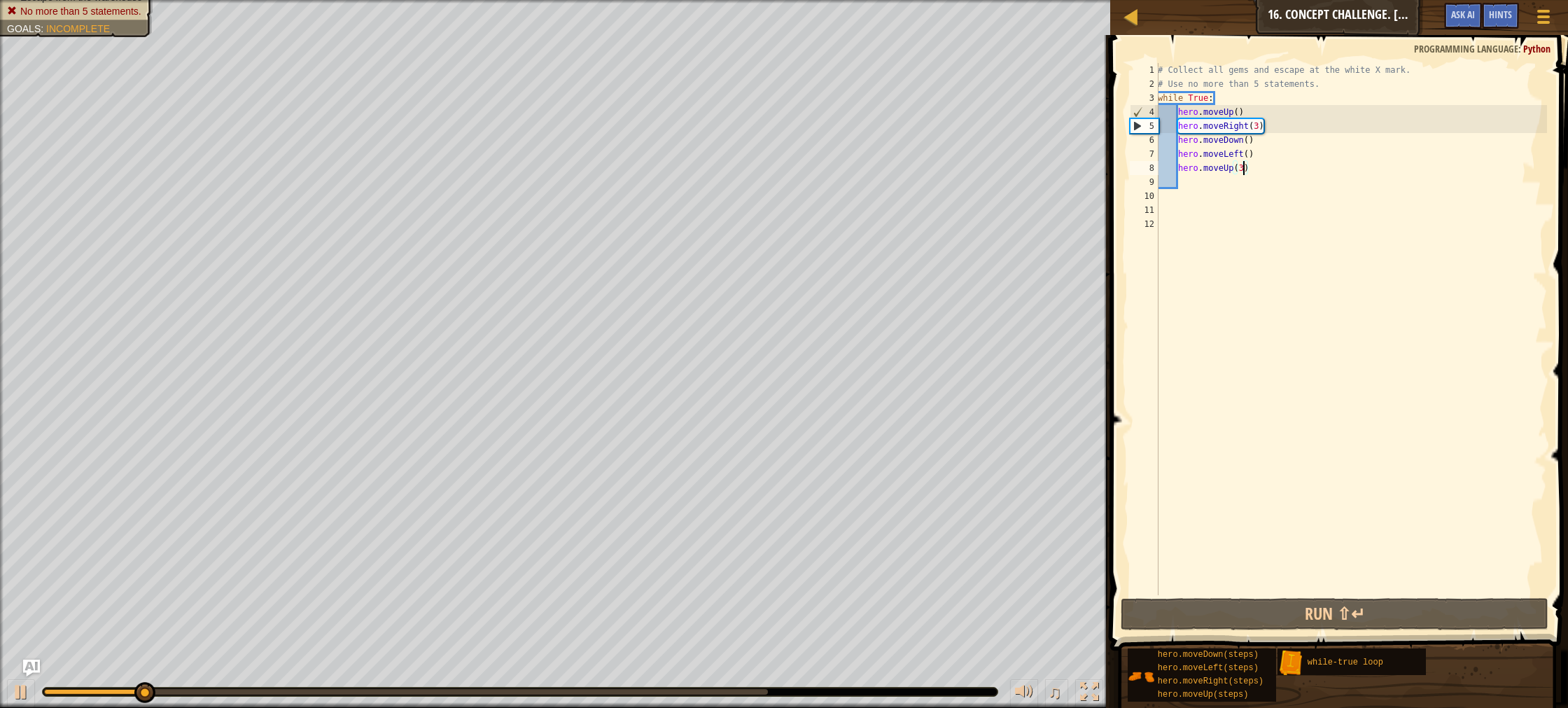
drag, startPoint x: 1239, startPoint y: 113, endPoint x: 1243, endPoint y: 123, distance: 10.8
click at [1239, 113] on div "# Collect all gems and escape at the white X mark. # Use no more than 5 stateme…" at bounding box center [1351, 343] width 392 height 560
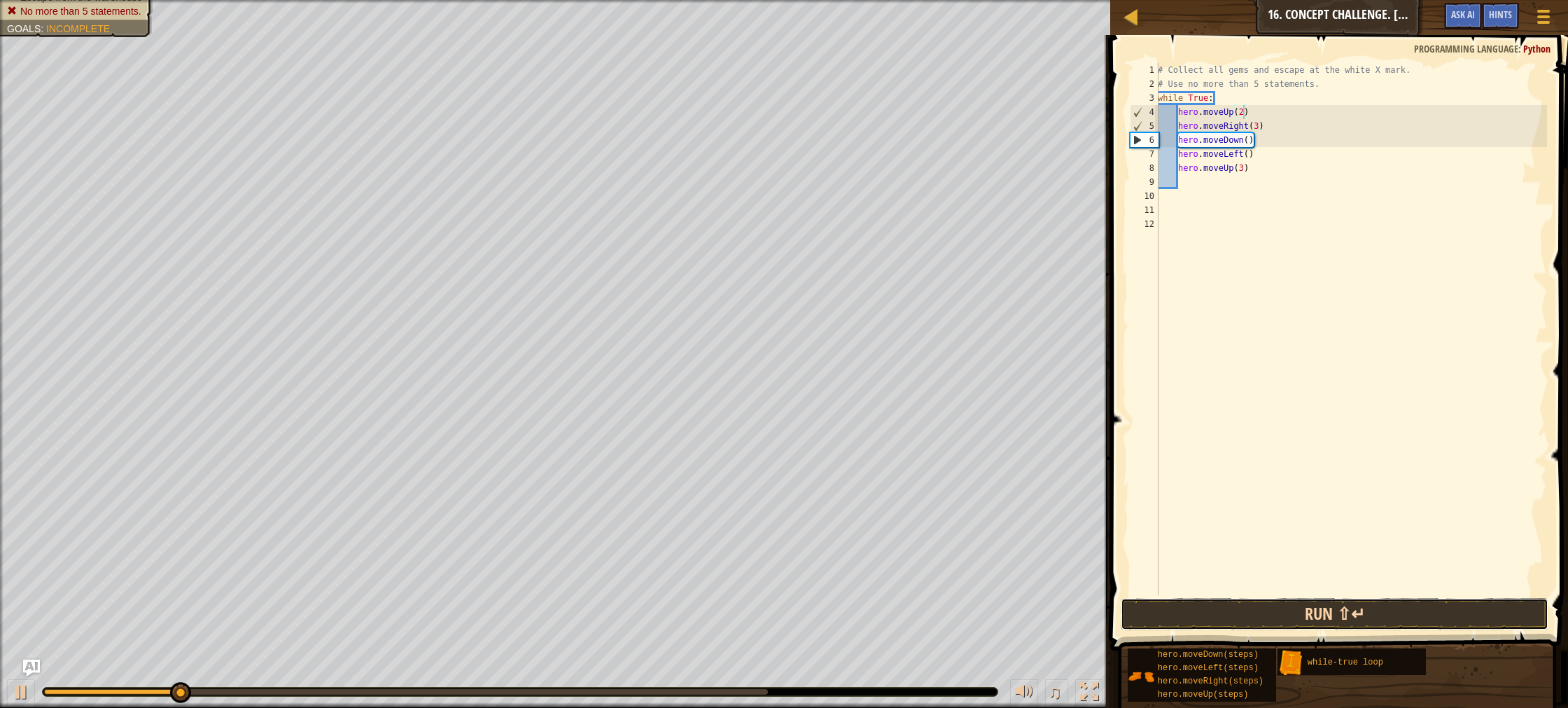
click at [1431, 607] on button "Run ⇧↵" at bounding box center [1335, 614] width 428 height 32
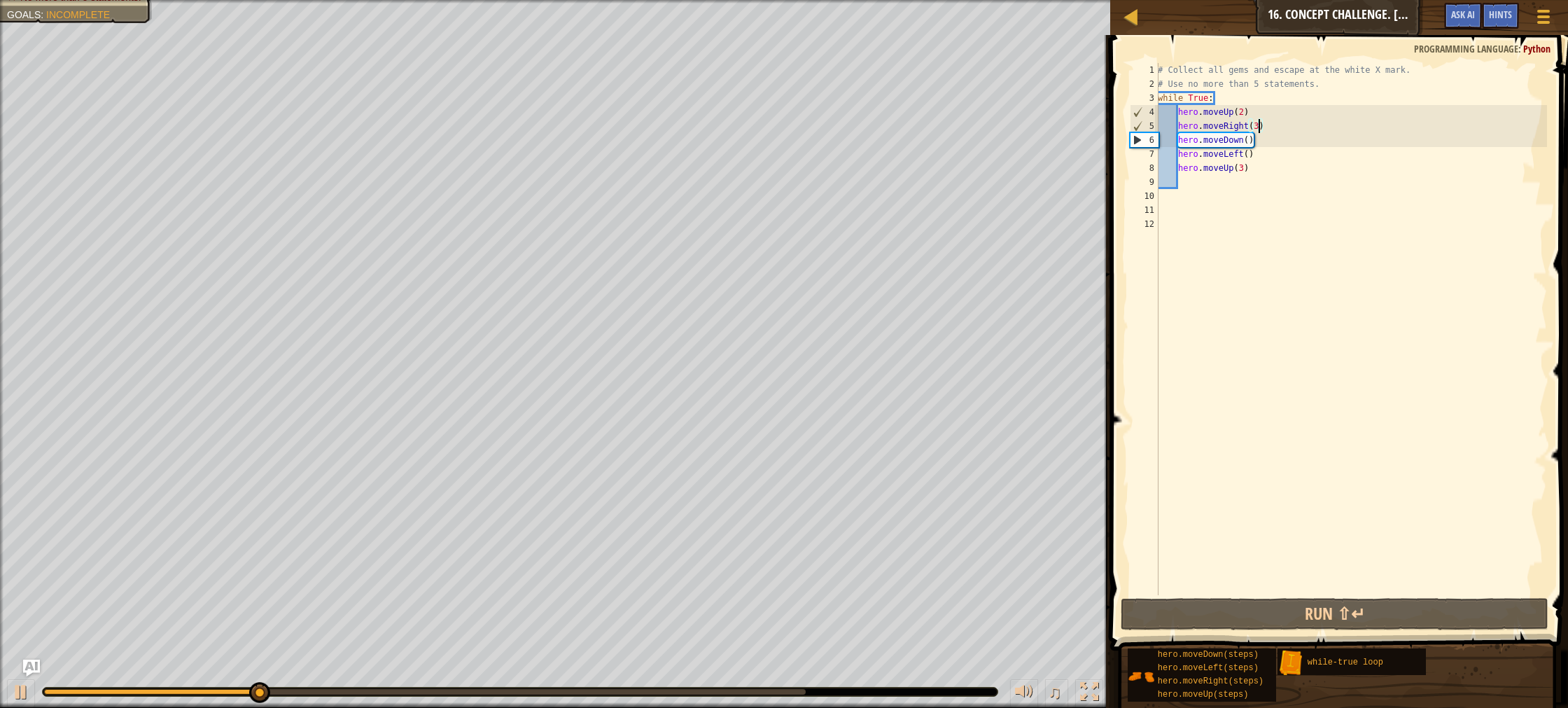
click at [1259, 131] on div "# Collect all gems and escape at the white X mark. # Use no more than 5 stateme…" at bounding box center [1351, 343] width 392 height 560
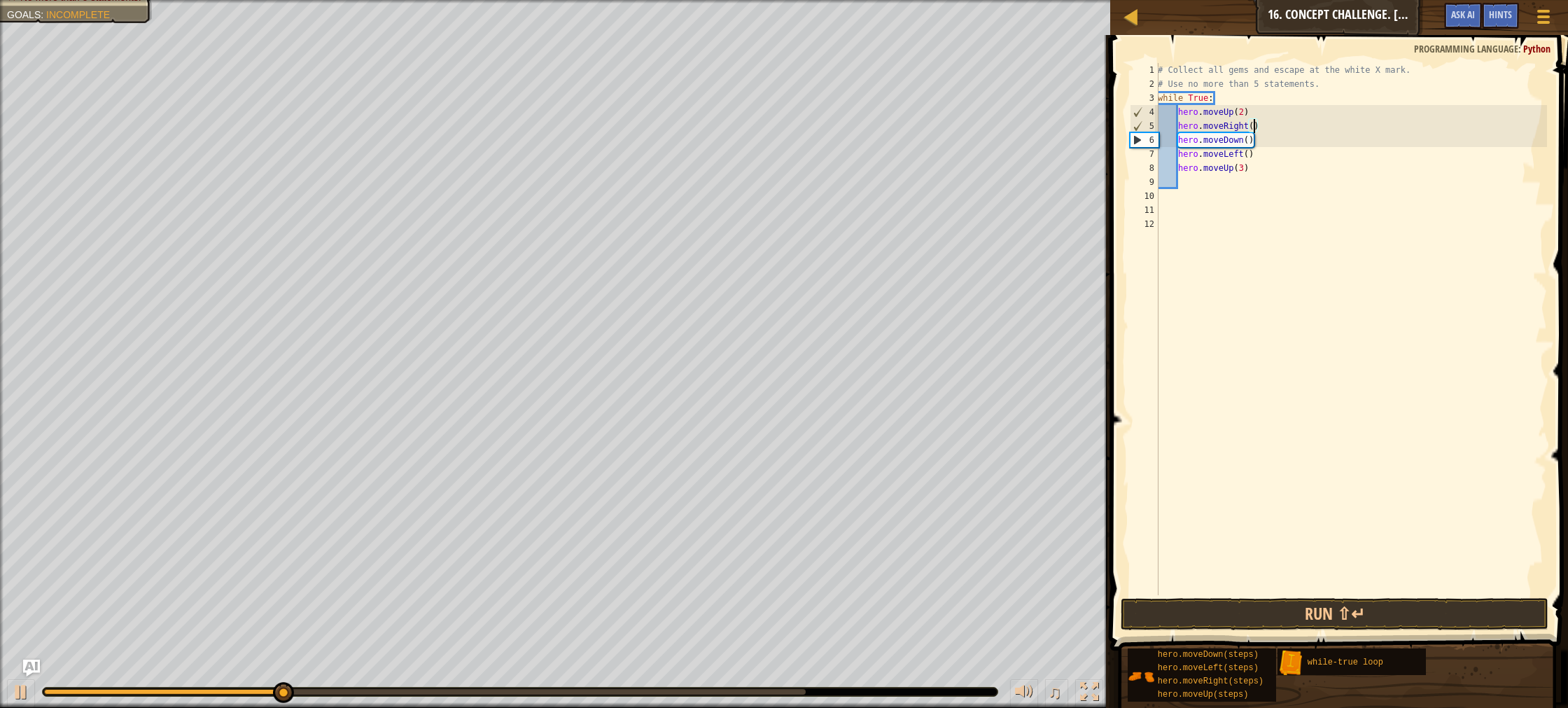
scroll to position [6, 8]
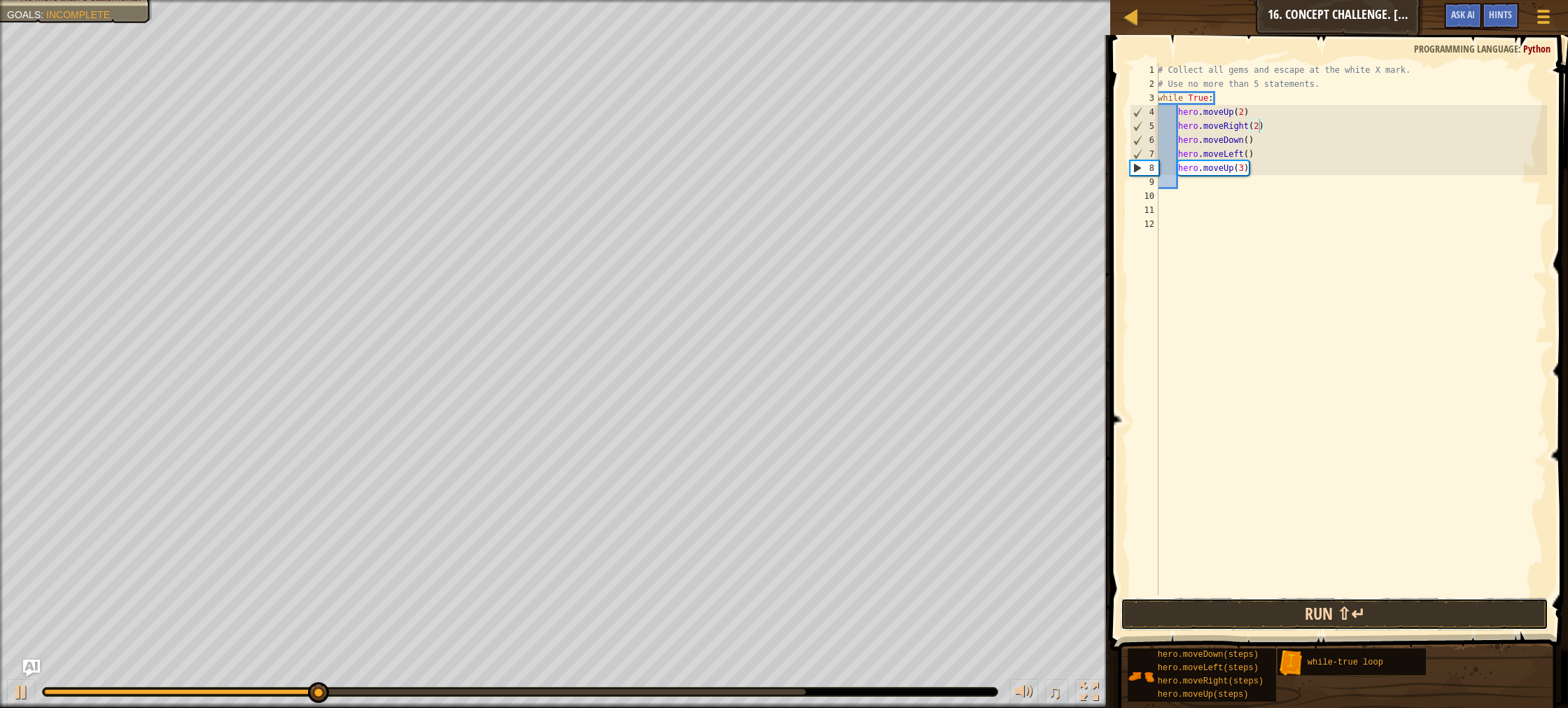
click at [1218, 609] on button "Run ⇧↵" at bounding box center [1335, 614] width 428 height 32
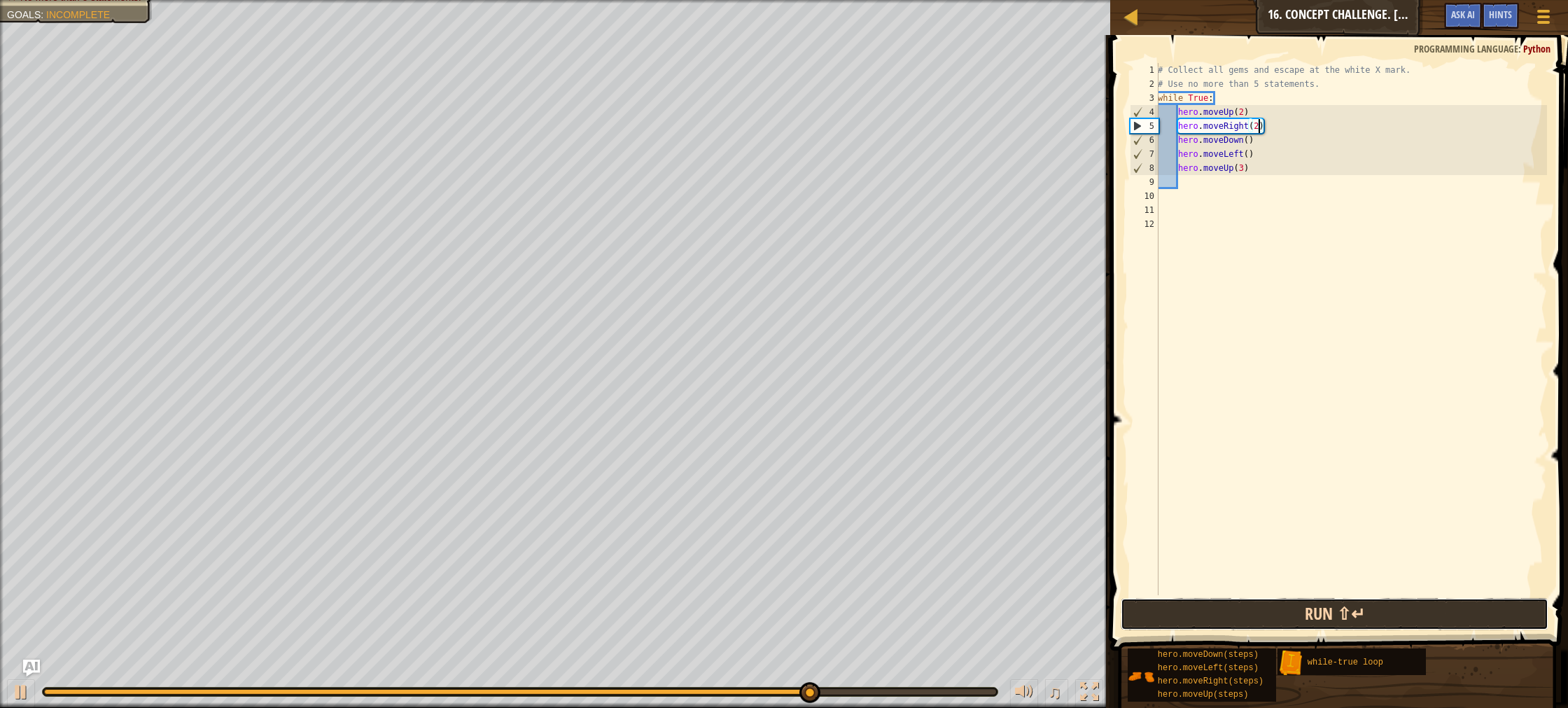
click at [1351, 619] on button "Run ⇧↵" at bounding box center [1335, 614] width 428 height 32
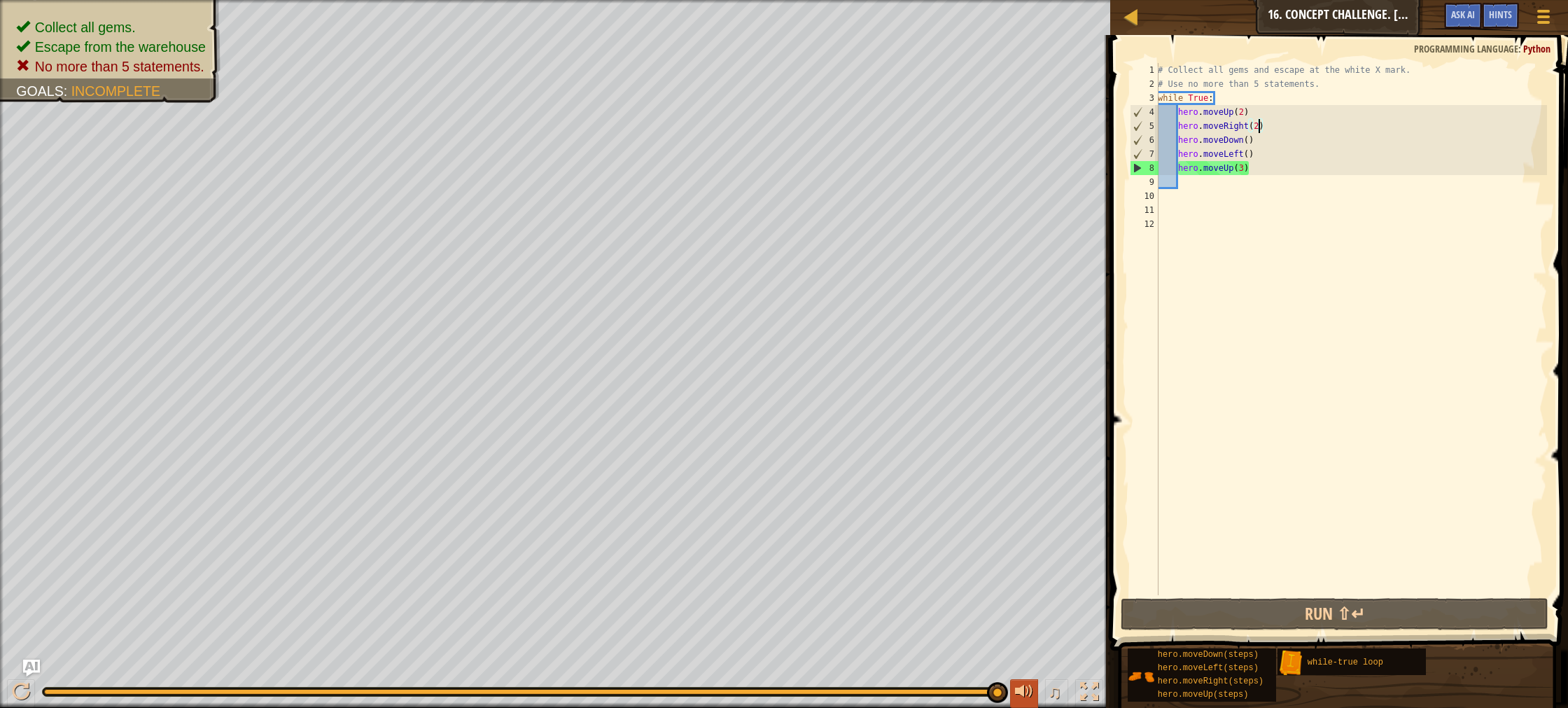
drag, startPoint x: 223, startPoint y: 689, endPoint x: 1014, endPoint y: 684, distance: 791.0
click at [1015, 684] on div "♫" at bounding box center [555, 688] width 1110 height 42
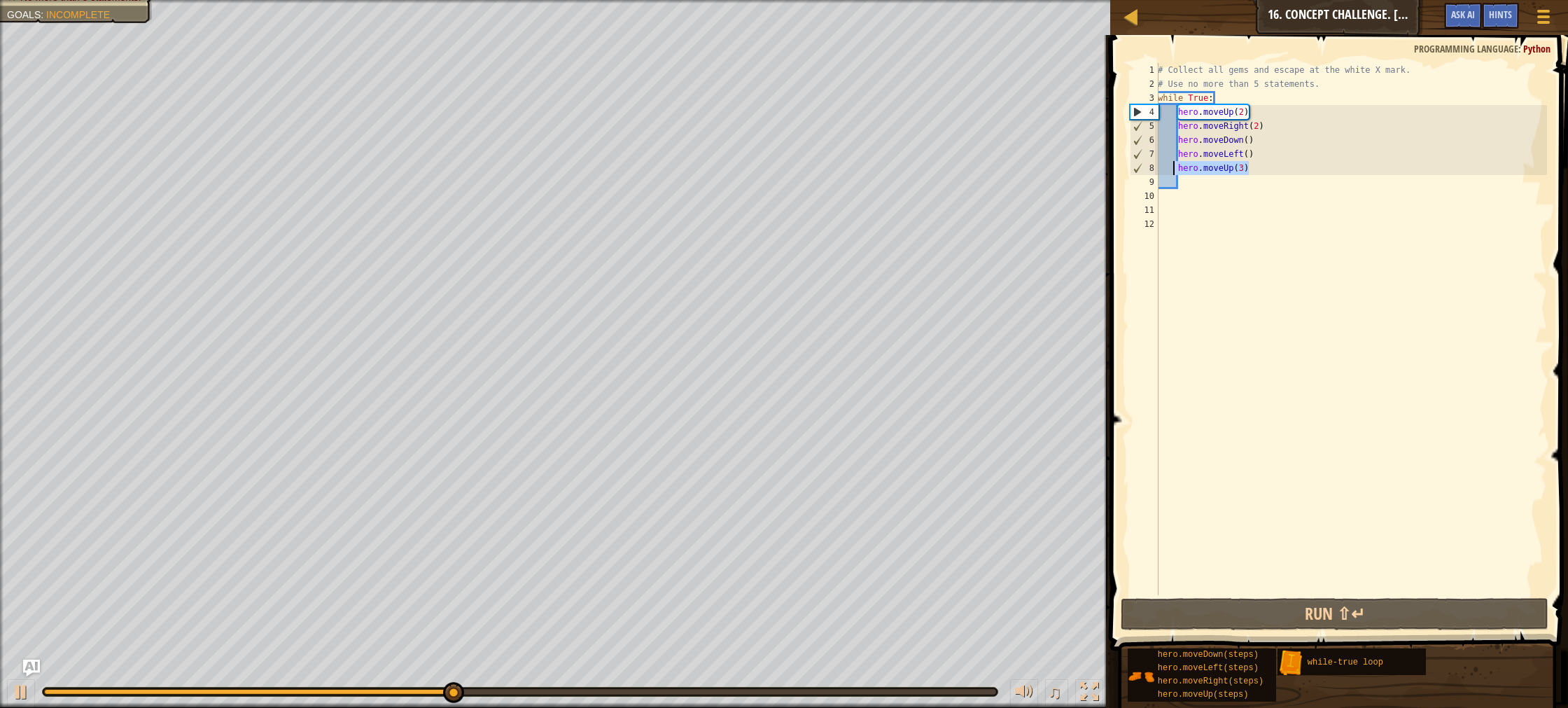
drag, startPoint x: 1250, startPoint y: 171, endPoint x: 1171, endPoint y: 172, distance: 79.0
click at [1171, 172] on div "# Collect all gems and escape at the white X mark. # Use no more than 5 stateme…" at bounding box center [1351, 343] width 392 height 560
type textarea "hero.moveUp(3)"
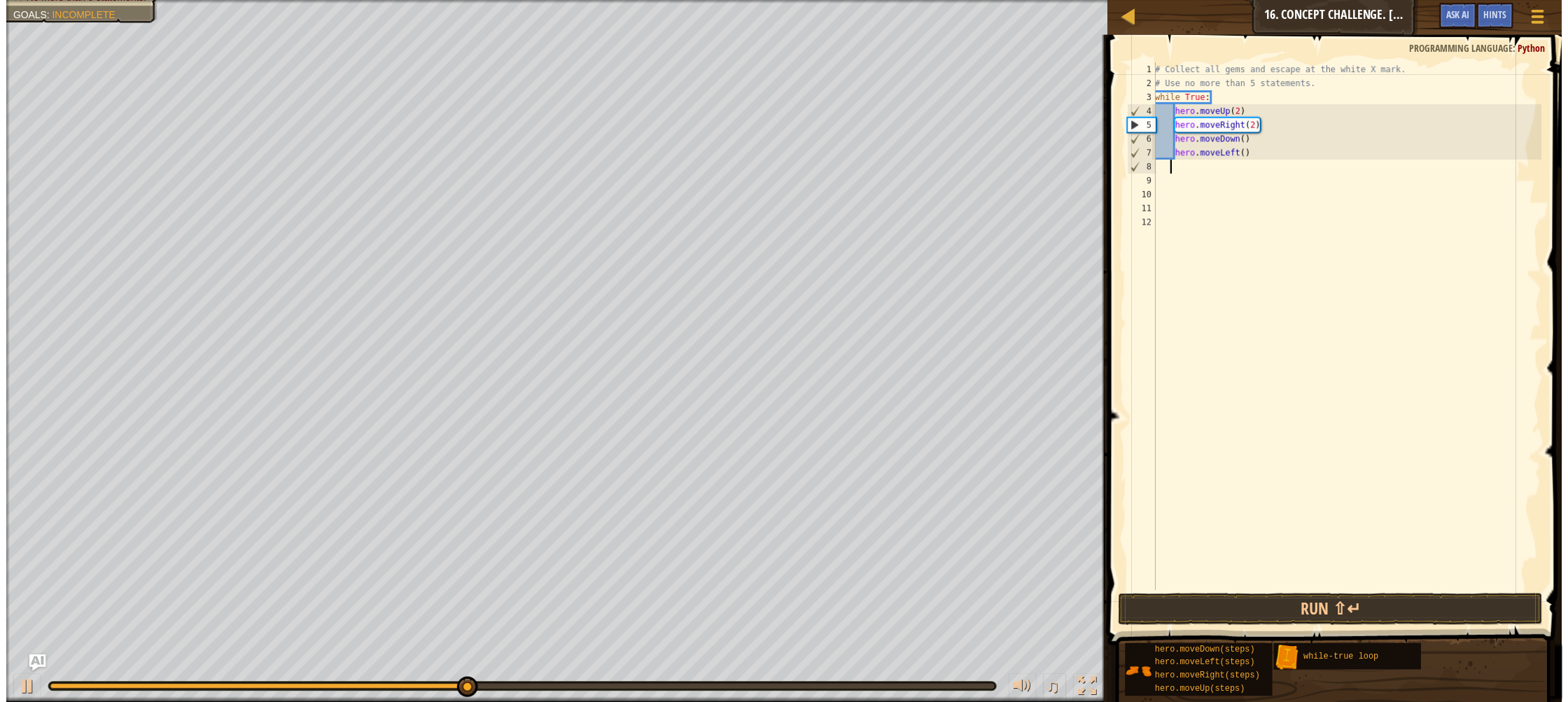
scroll to position [6, 1]
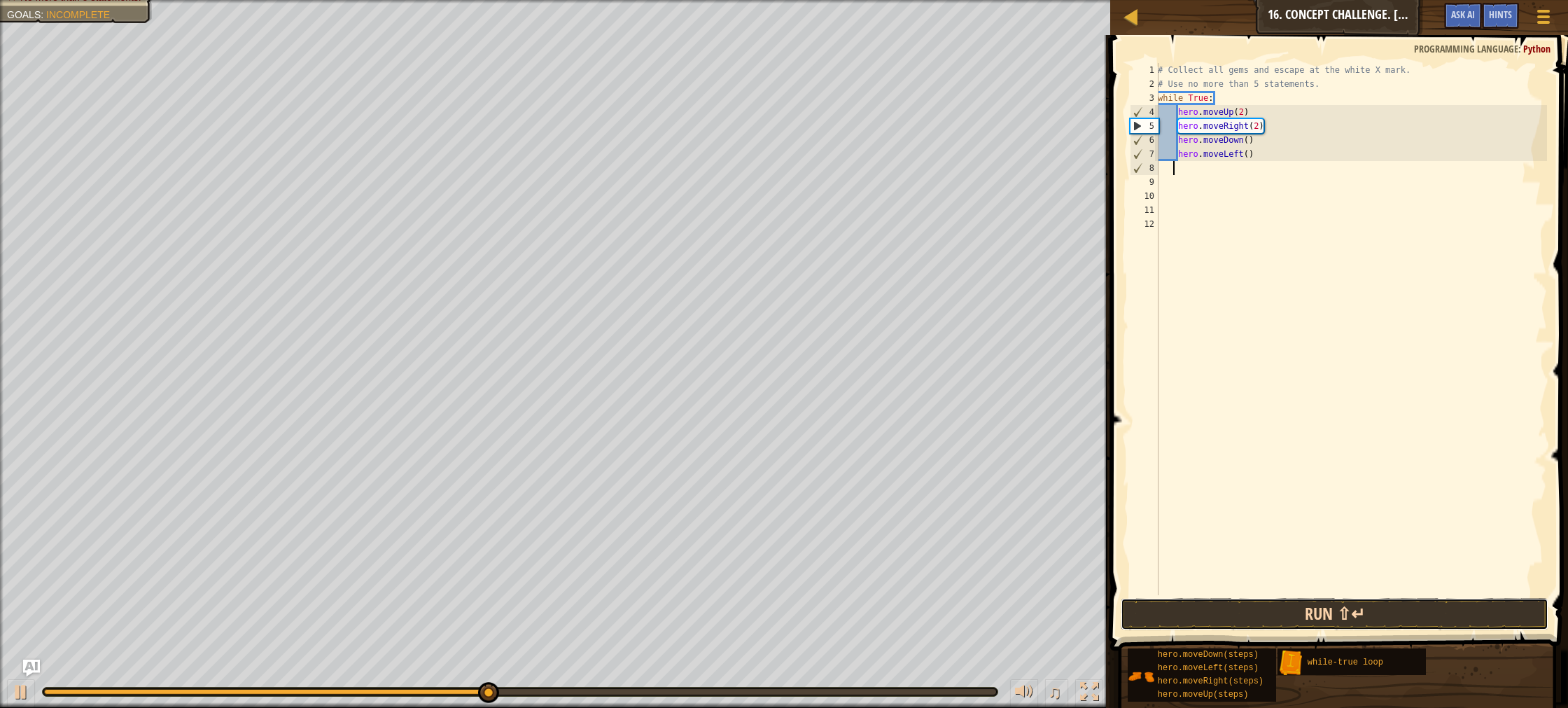
click at [1316, 611] on button "Run ⇧↵" at bounding box center [1335, 614] width 428 height 32
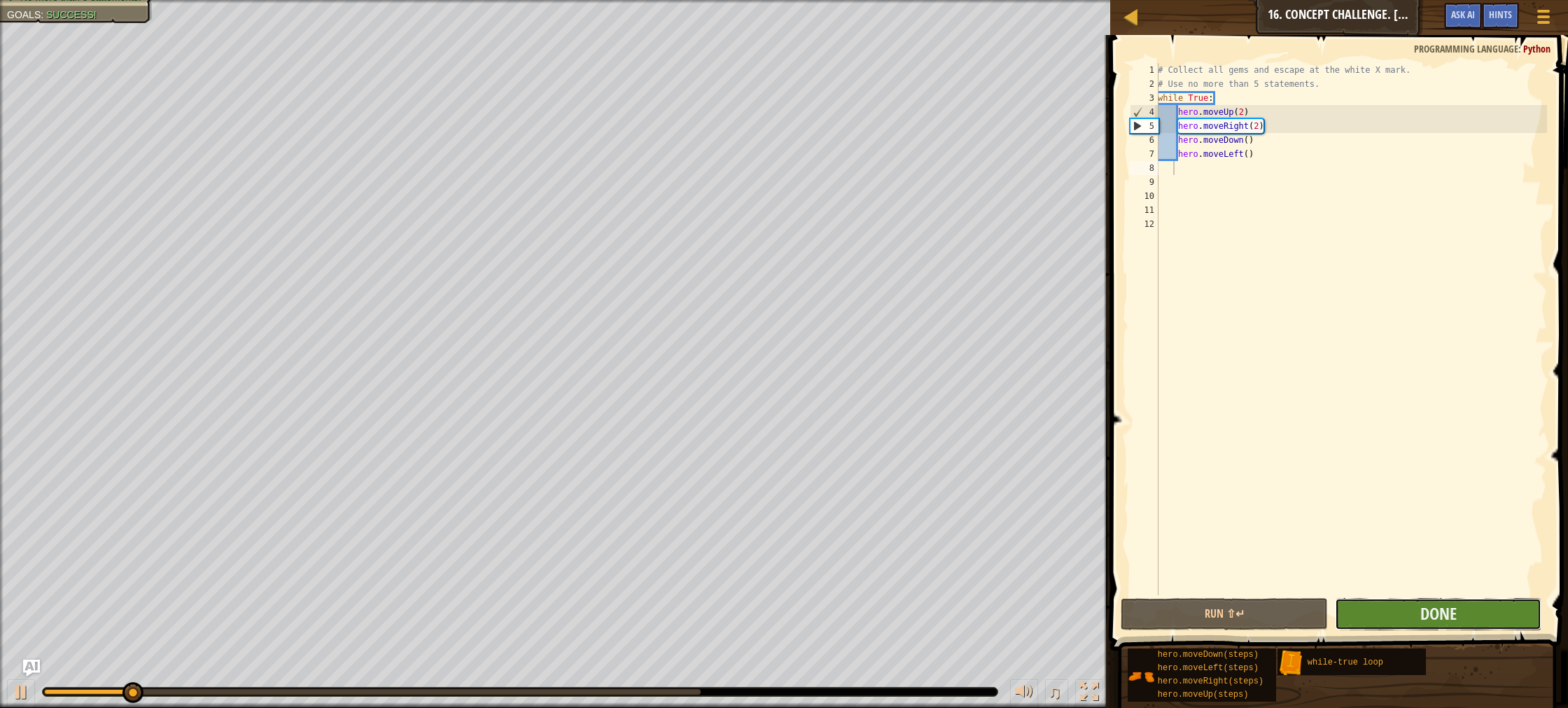
click at [1412, 606] on button "Done" at bounding box center [1438, 614] width 207 height 32
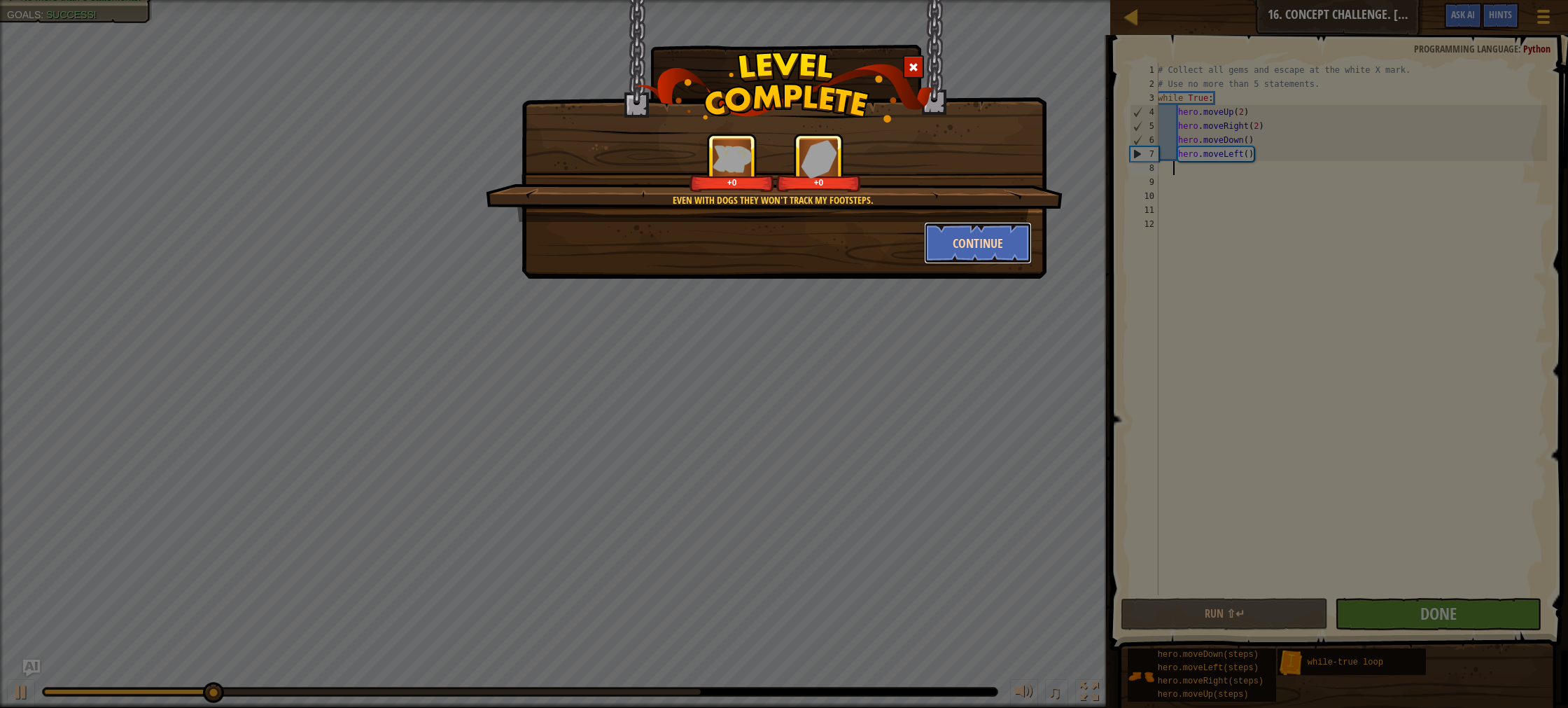
click at [983, 241] on button "Continue" at bounding box center [978, 242] width 108 height 42
